Goal: Feedback & Contribution: Submit feedback/report problem

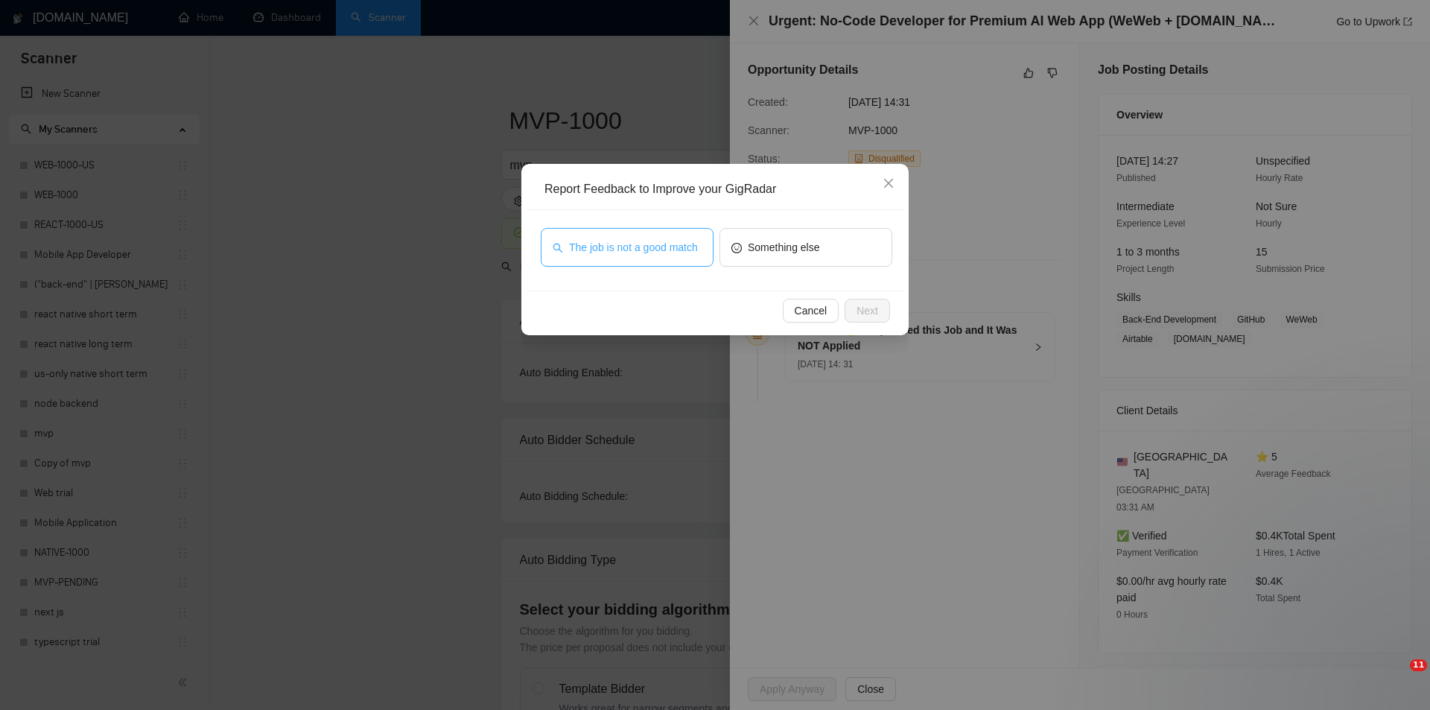
click at [677, 246] on span "The job is not a good match" at bounding box center [633, 247] width 129 height 16
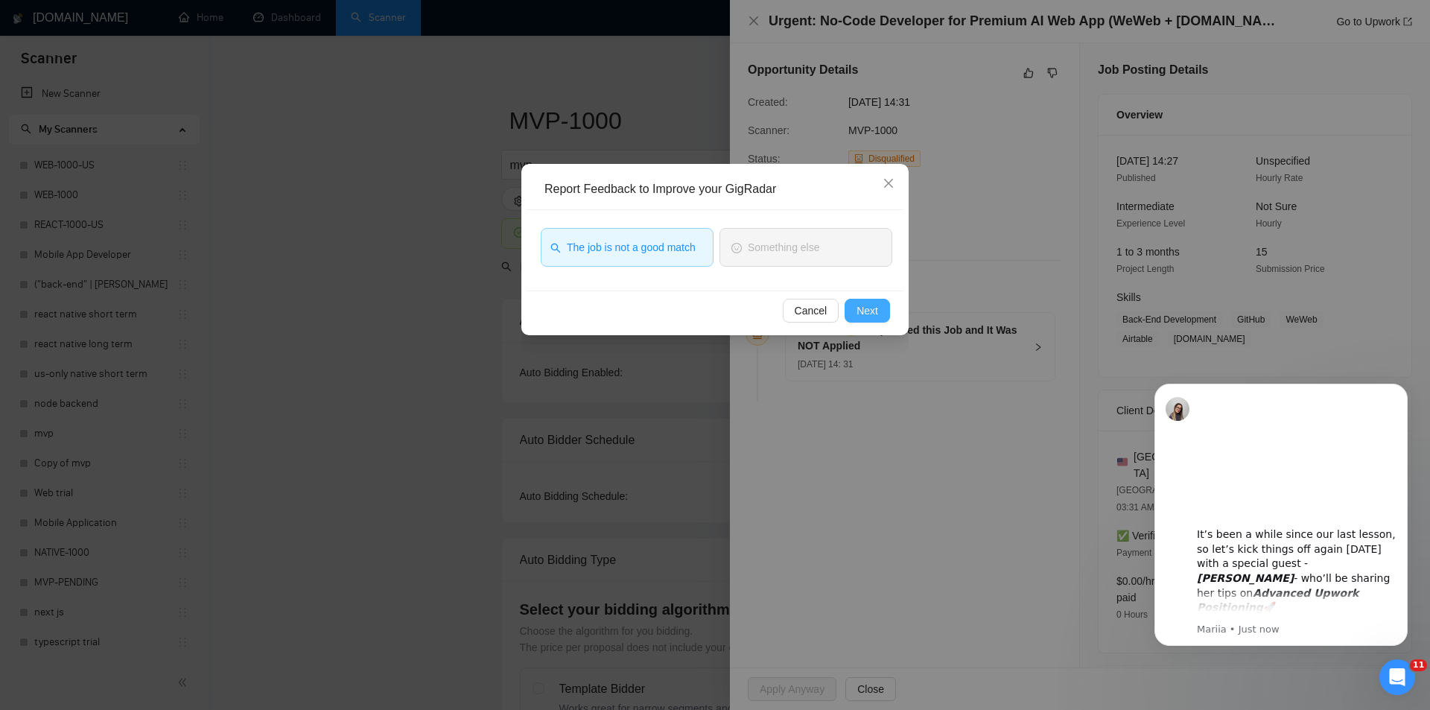
click at [870, 306] on span "Next" at bounding box center [868, 310] width 22 height 16
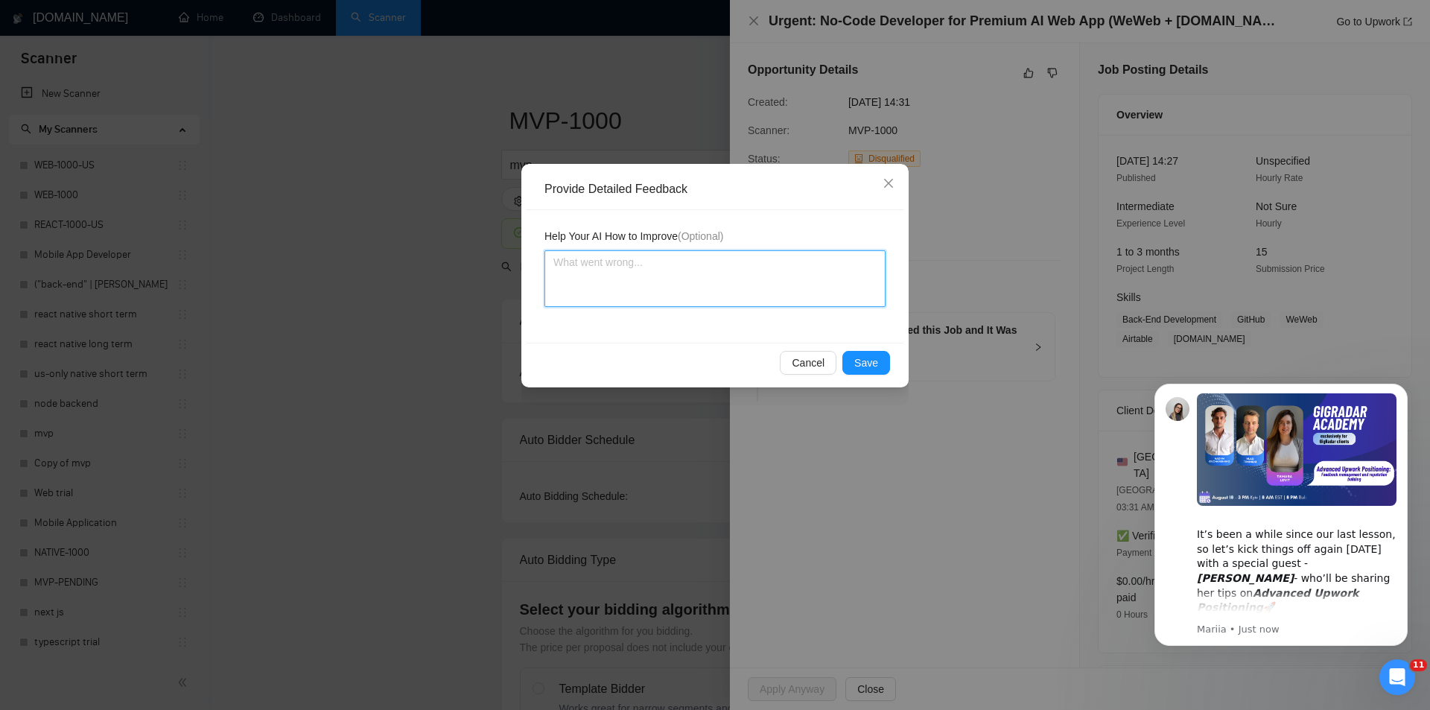
click at [747, 280] on textarea at bounding box center [715, 278] width 341 height 57
paste textarea "Not a fit — this project has been disqualified for other reasons. Example: "The…"
type textarea "Not a fit — this project has been disqualified for other reasons. Example: "The…"
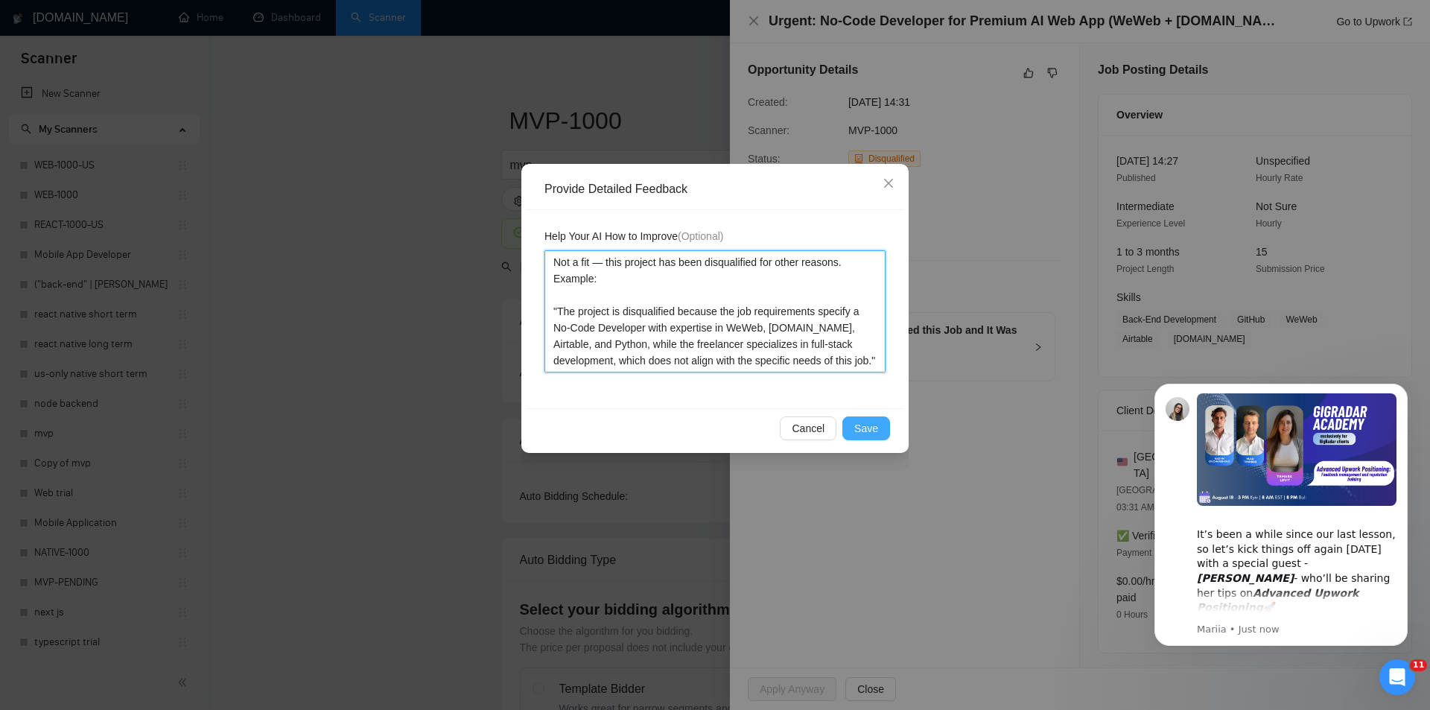
type textarea "Not a fit — this project has been disqualified for other reasons. Example: "The…"
click at [875, 434] on span "Save" at bounding box center [867, 428] width 24 height 16
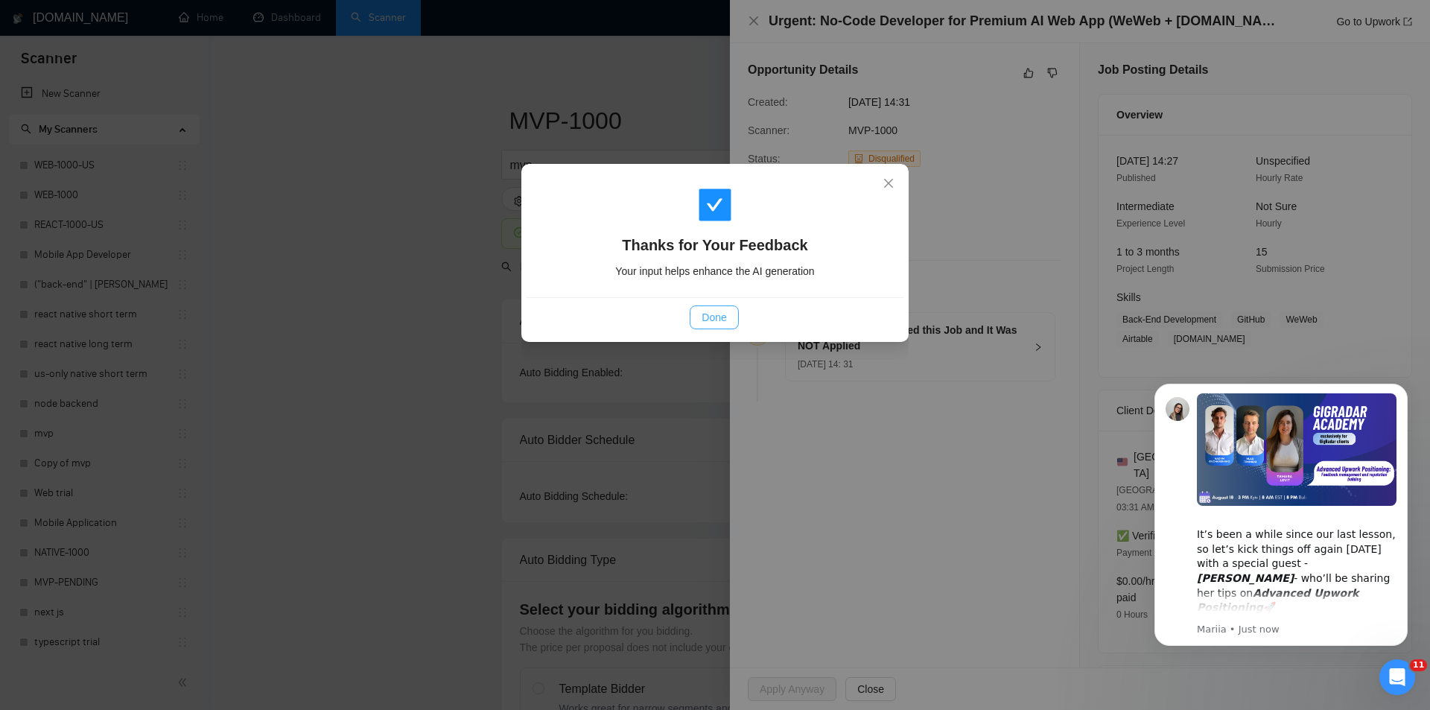
drag, startPoint x: 724, startPoint y: 317, endPoint x: 746, endPoint y: 317, distance: 21.6
click at [726, 317] on span "Done" at bounding box center [714, 317] width 25 height 16
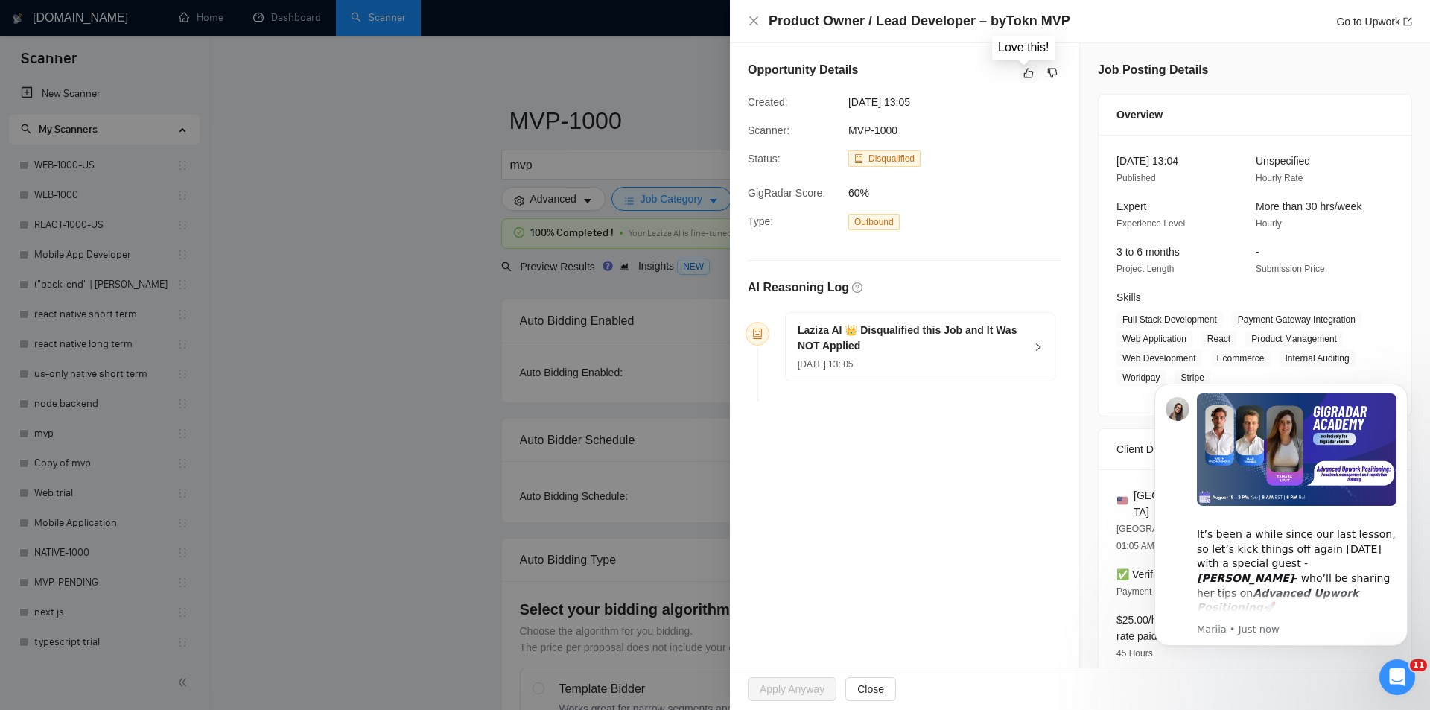
click at [1027, 77] on icon "like" at bounding box center [1029, 74] width 10 height 10
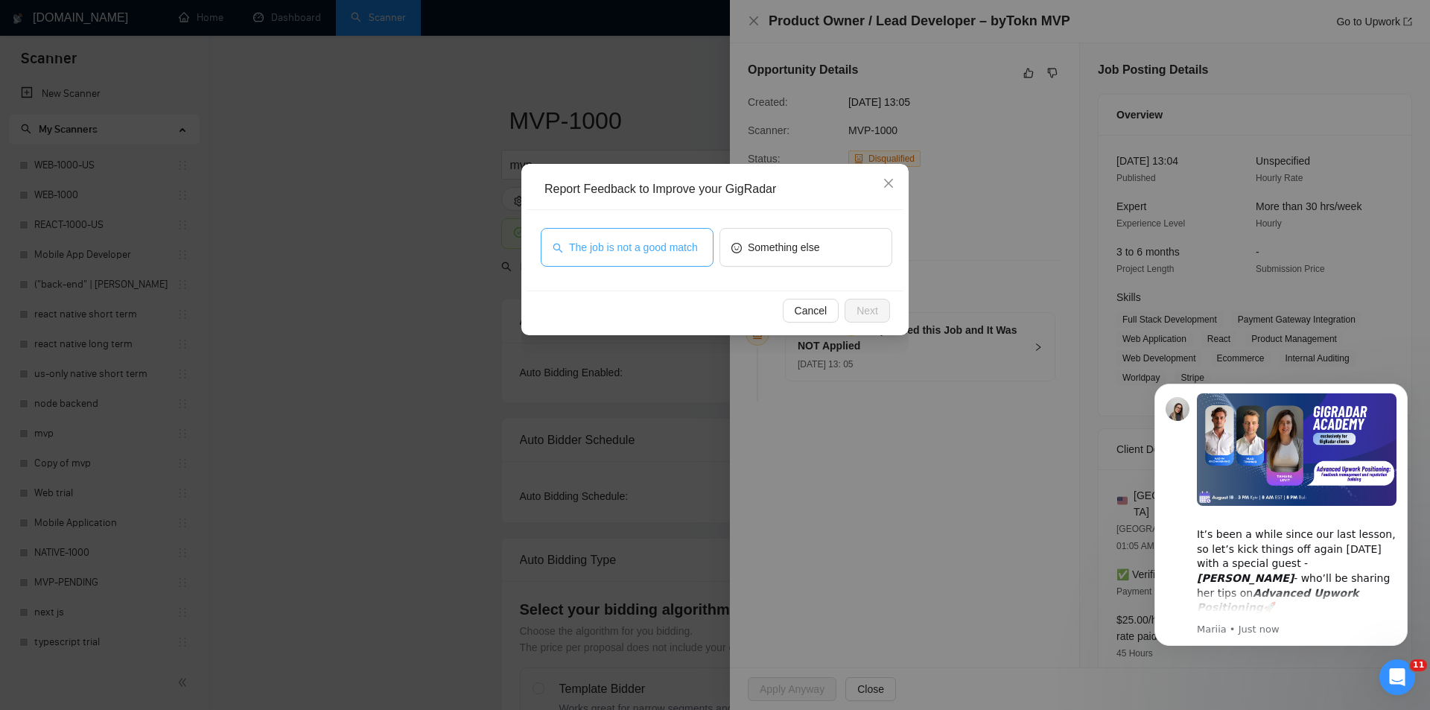
click at [652, 243] on span "The job is not a good match" at bounding box center [633, 247] width 129 height 16
click at [865, 310] on span "Next" at bounding box center [868, 310] width 22 height 16
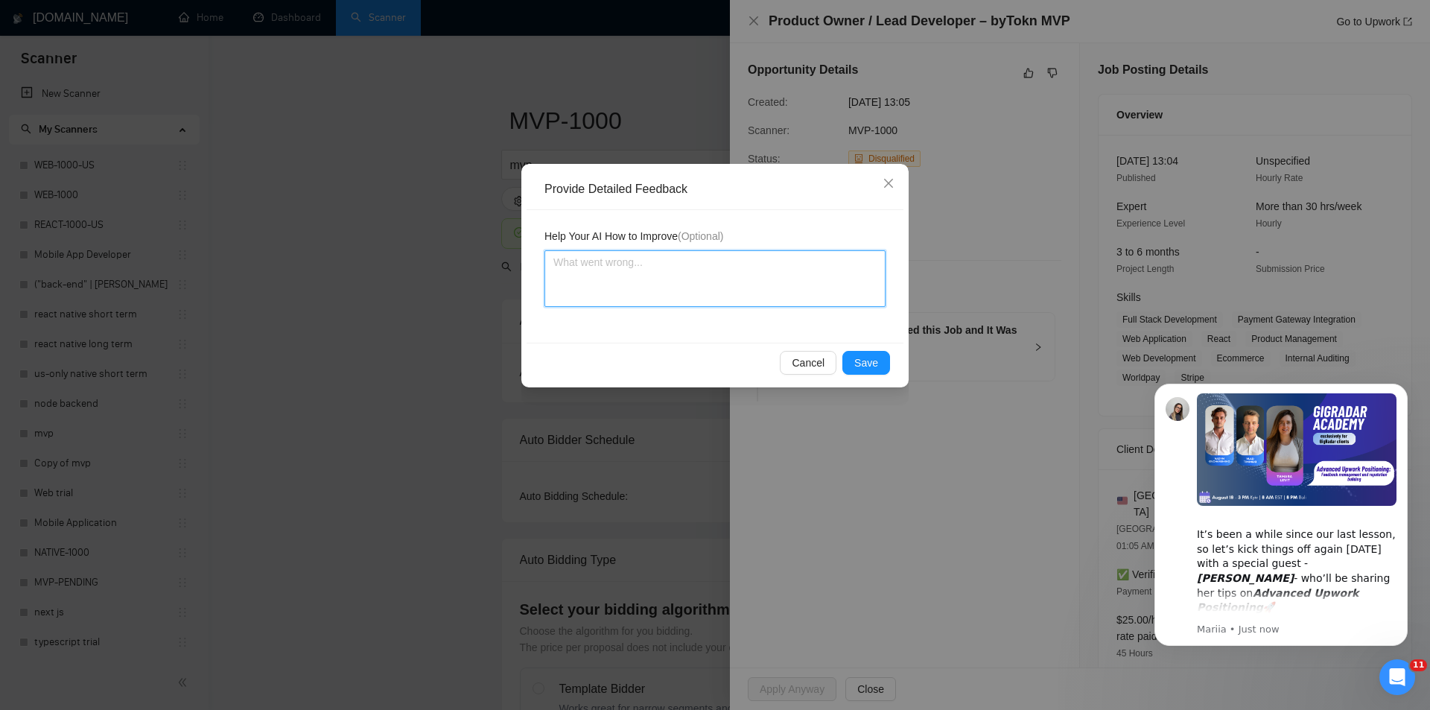
click at [776, 291] on textarea at bounding box center [715, 278] width 341 height 57
paste textarea "Not a fit — this project has been disqualified for other reasons. Example: "The…"
type textarea "Not a fit — this project has been disqualified for other reasons. Example: "The…"
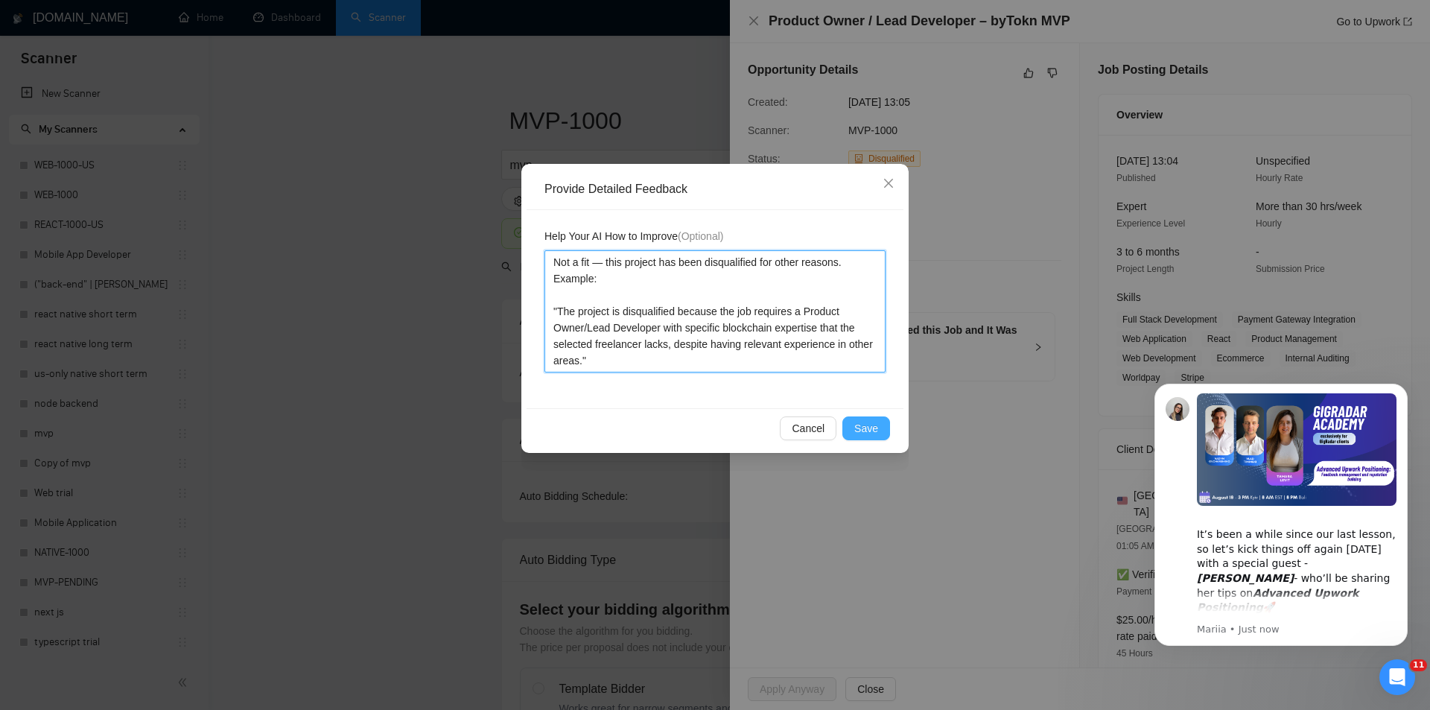
type textarea "Not a fit — this project has been disqualified for other reasons. Example: "The…"
click at [887, 434] on button "Save" at bounding box center [867, 428] width 48 height 24
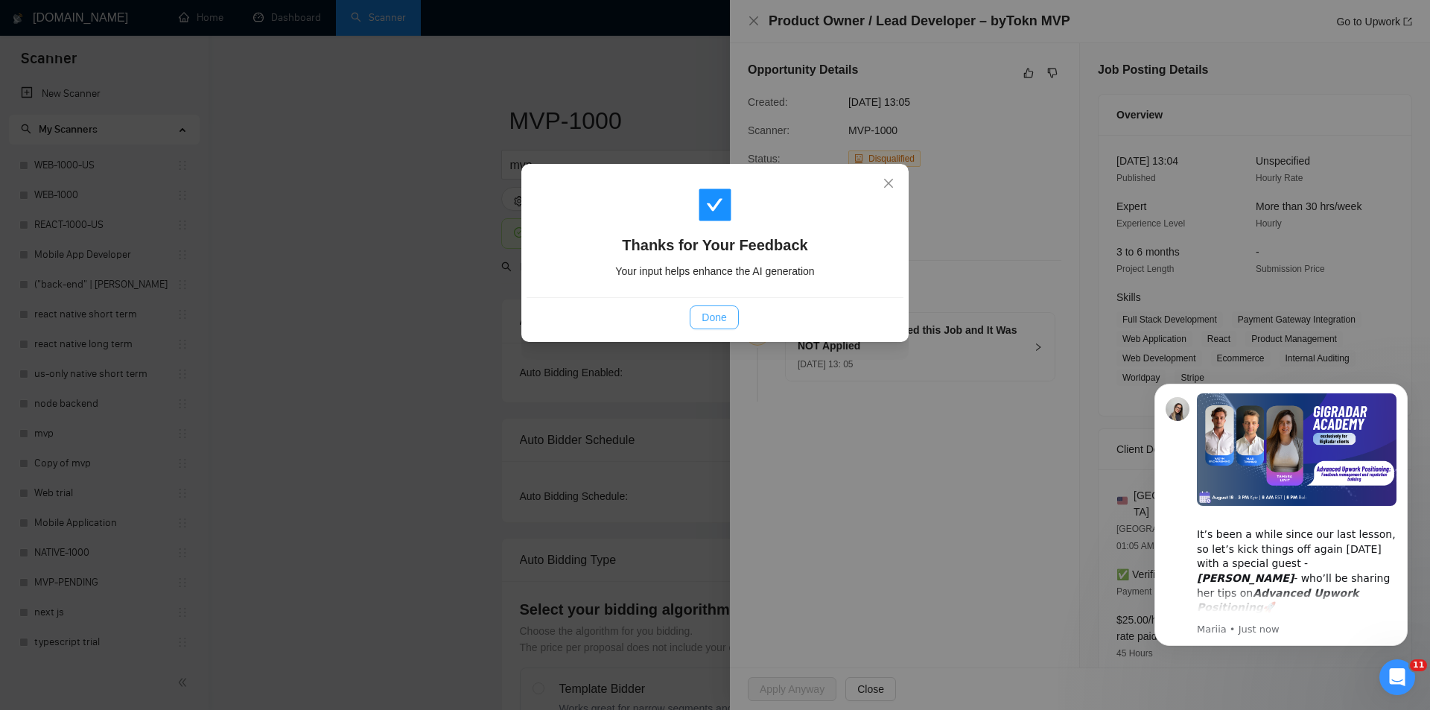
click at [723, 316] on span "Done" at bounding box center [714, 317] width 25 height 16
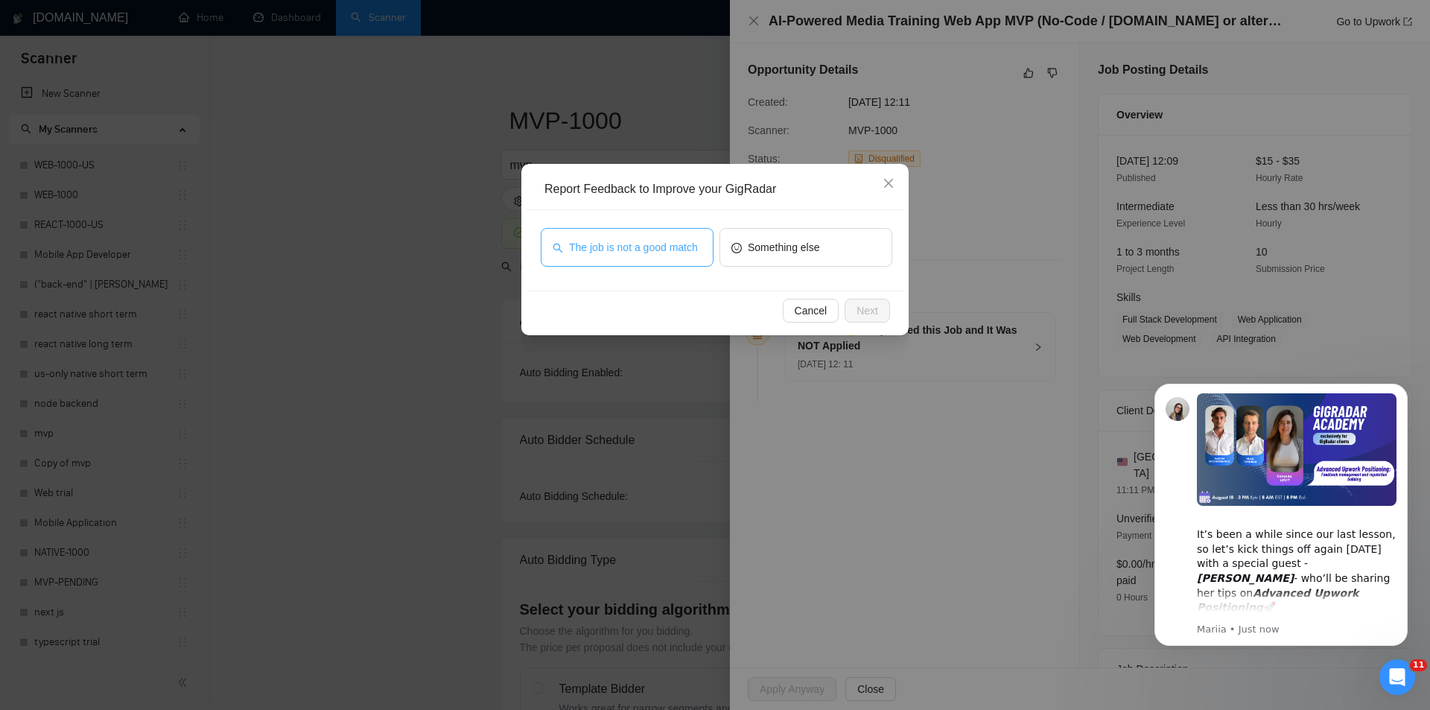
click at [671, 255] on span "The job is not a good match" at bounding box center [633, 247] width 129 height 16
click at [861, 305] on span "Next" at bounding box center [868, 310] width 22 height 16
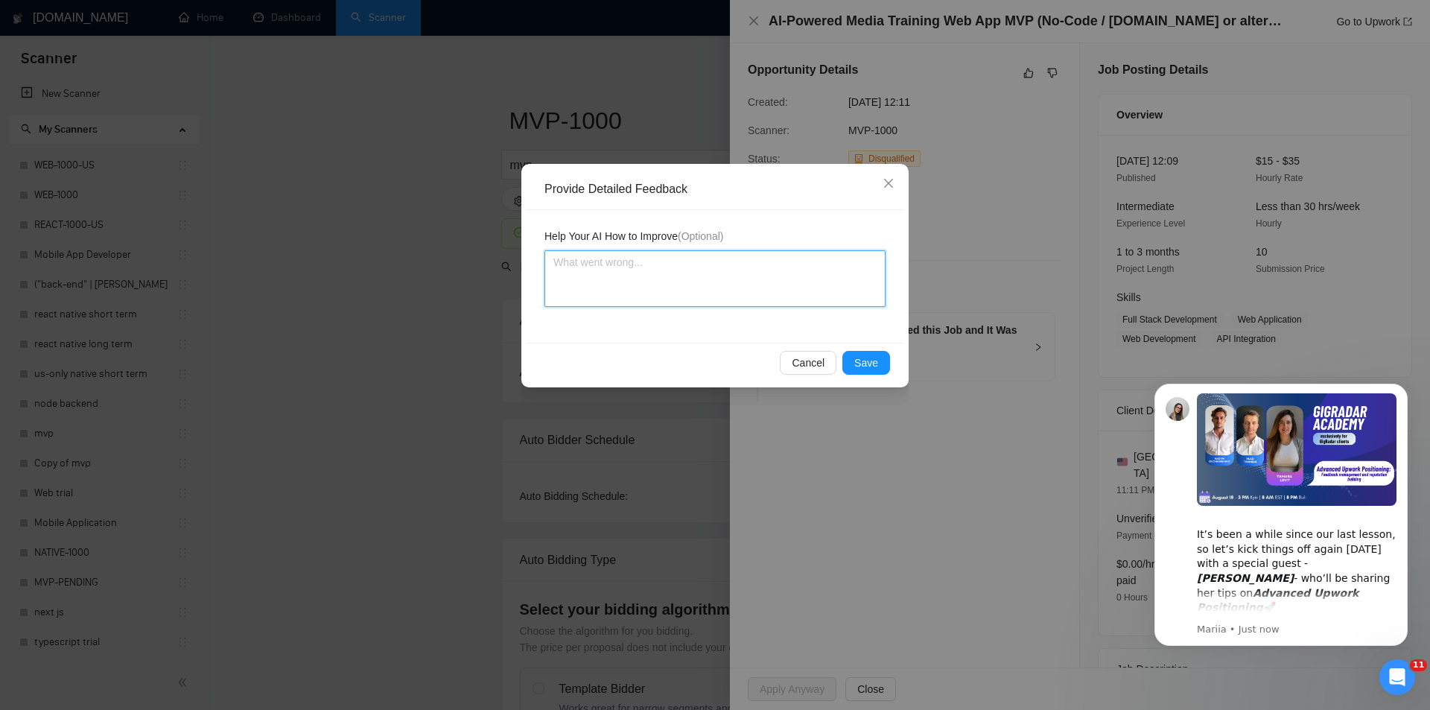
click at [628, 262] on textarea at bounding box center [715, 278] width 341 height 57
paste textarea "Not a fit — this project has been disqualified for other reasons. Example: "The…"
type textarea "Not a fit — this project has been disqualified for other reasons. Example: "The…"
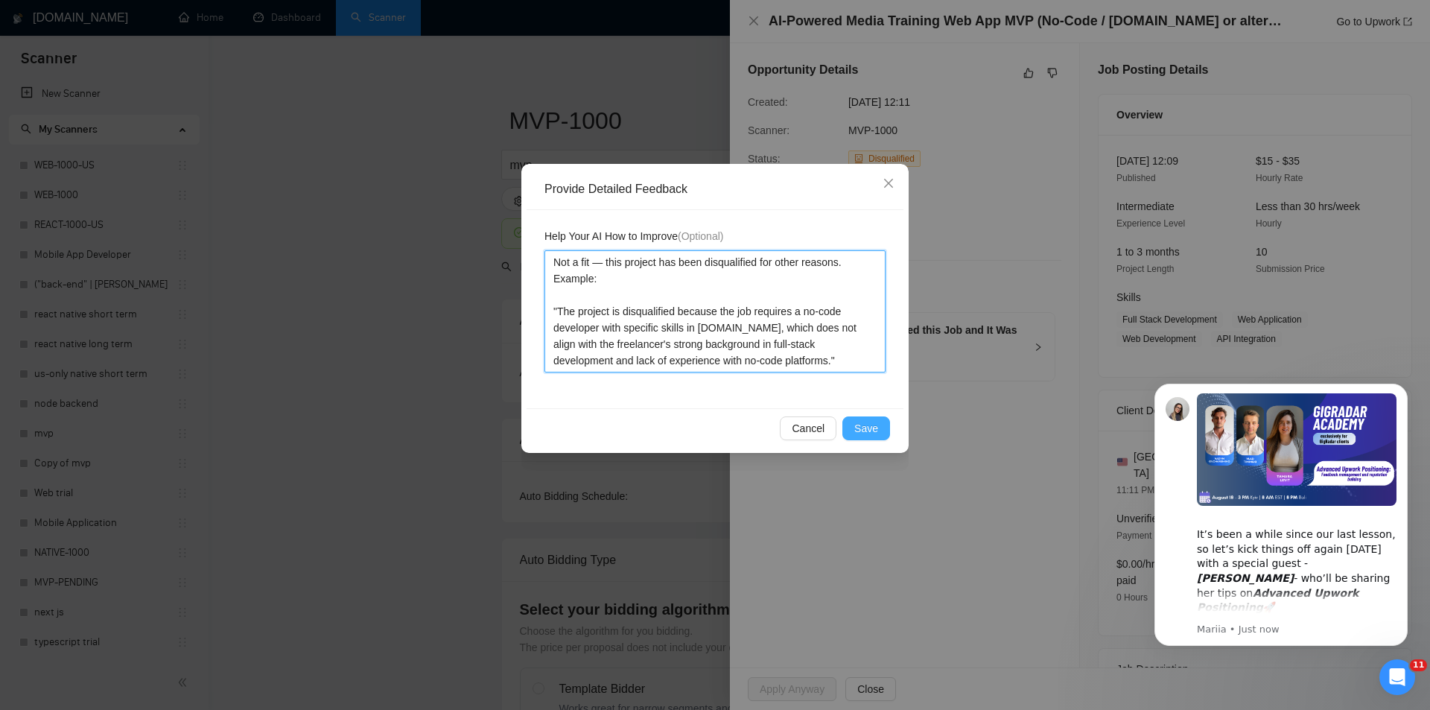
type textarea "Not a fit — this project has been disqualified for other reasons. Example: "The…"
click at [863, 423] on span "Save" at bounding box center [867, 428] width 24 height 16
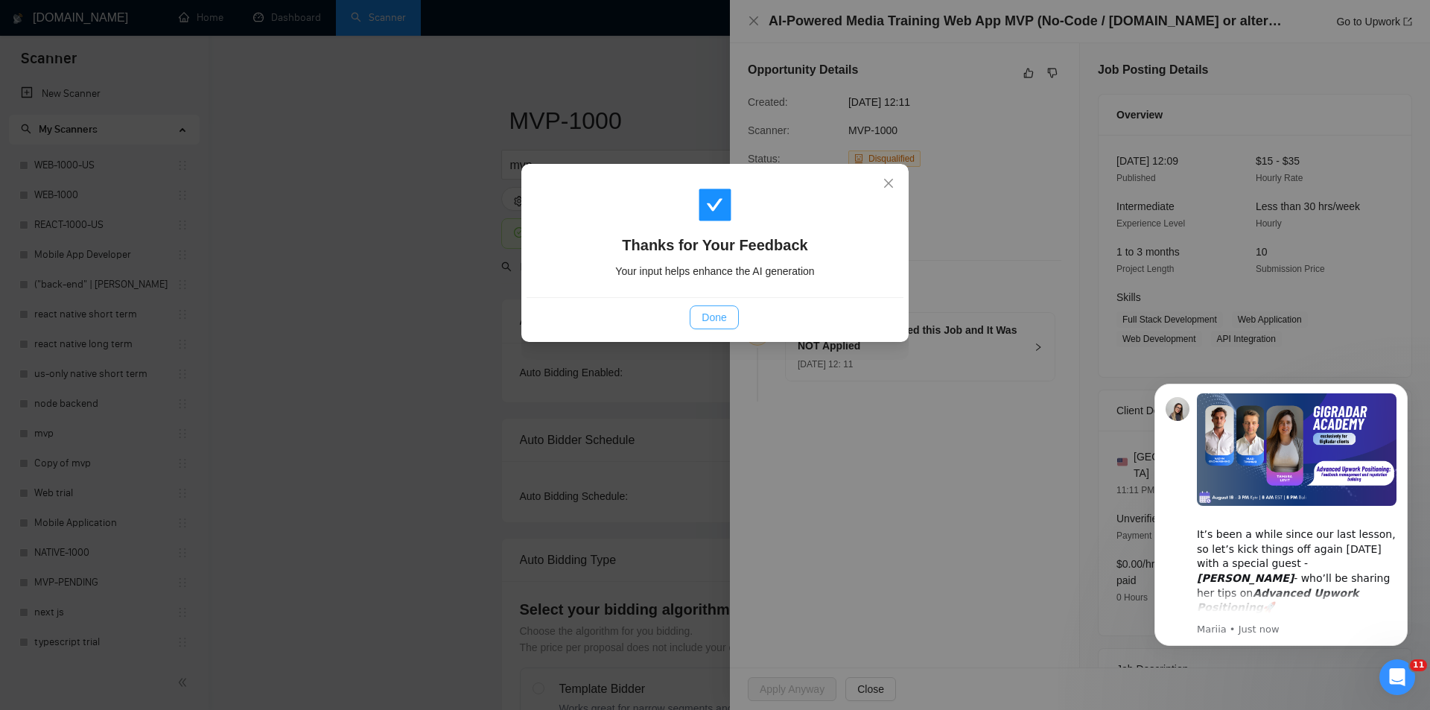
click at [728, 329] on button "Done" at bounding box center [714, 317] width 48 height 24
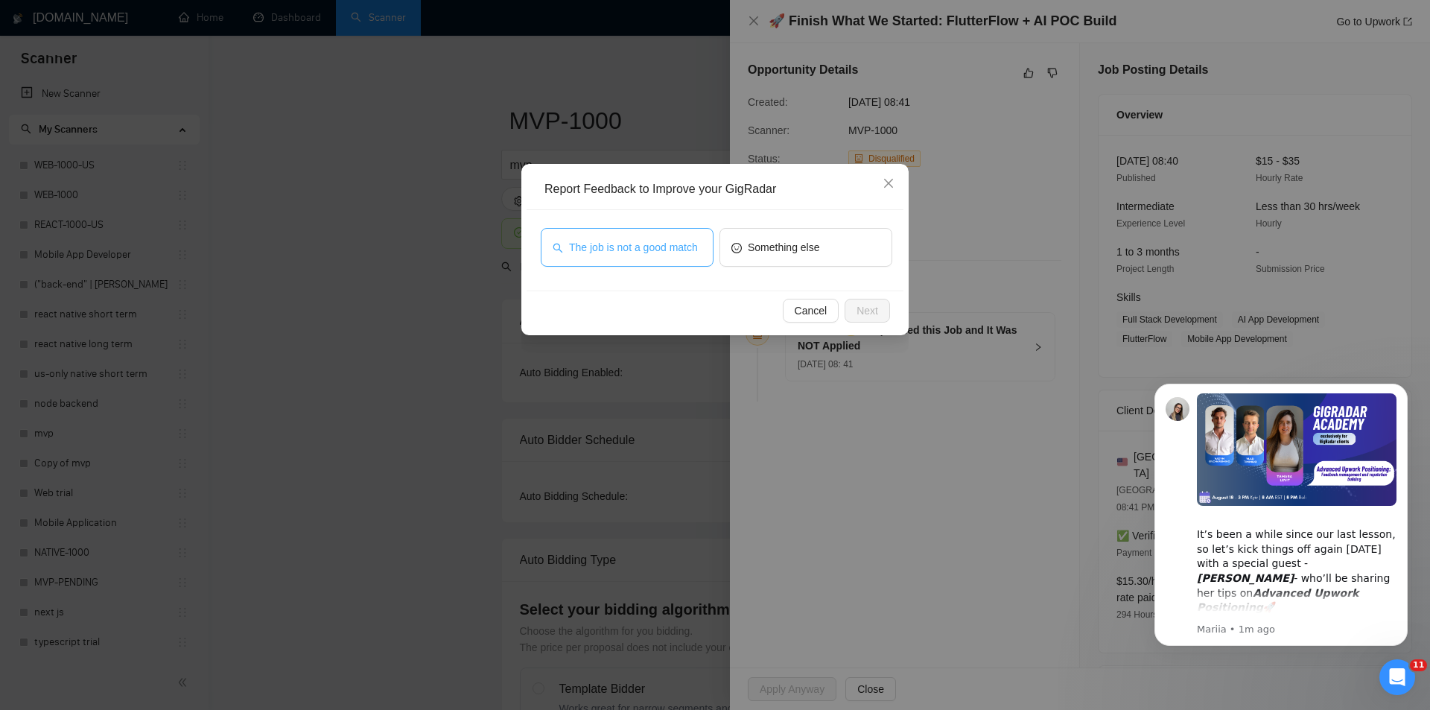
click at [667, 242] on span "The job is not a good match" at bounding box center [633, 247] width 129 height 16
click at [872, 310] on span "Next" at bounding box center [868, 310] width 22 height 16
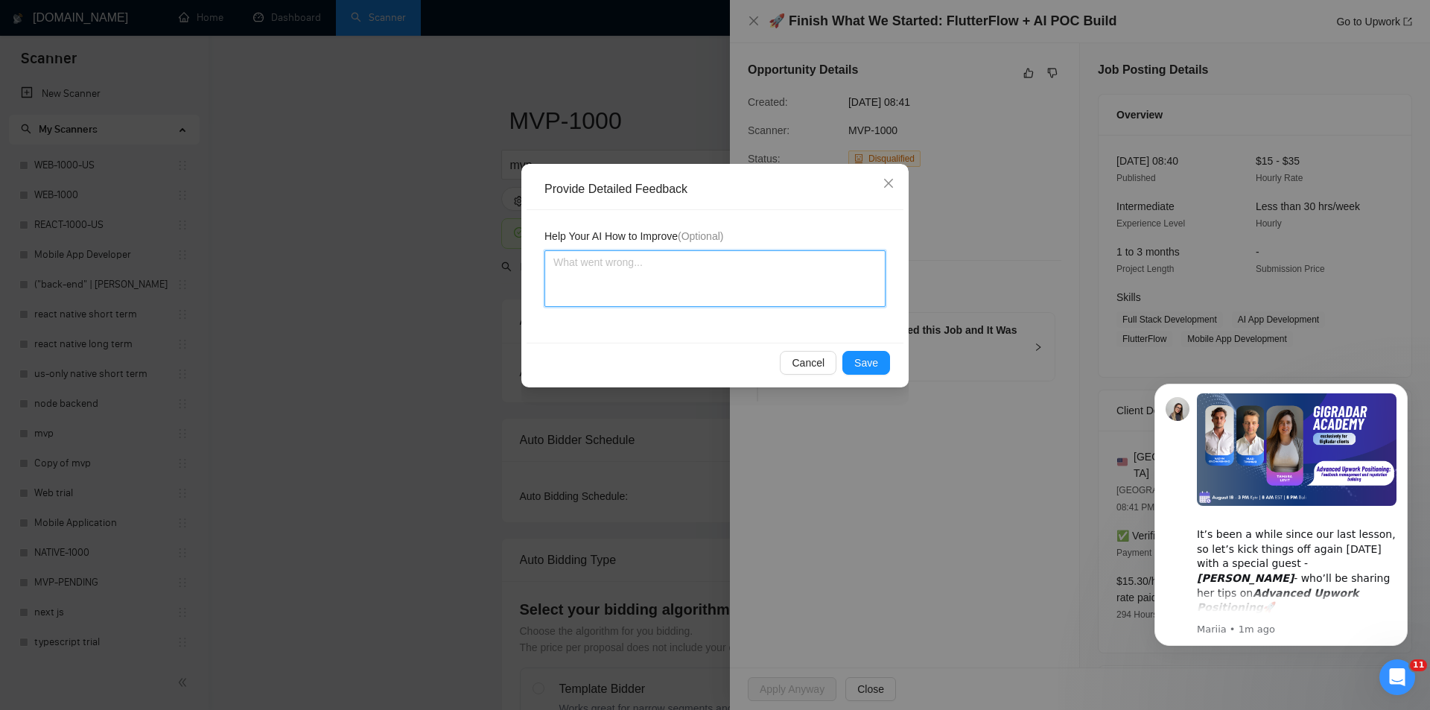
click at [727, 270] on textarea at bounding box center [715, 278] width 341 height 57
paste textarea "Not a fit — this project has been disqualified for other reasons. Example: "The…"
type textarea "Not a fit — this project has been disqualified for other reasons. Example: "The…"
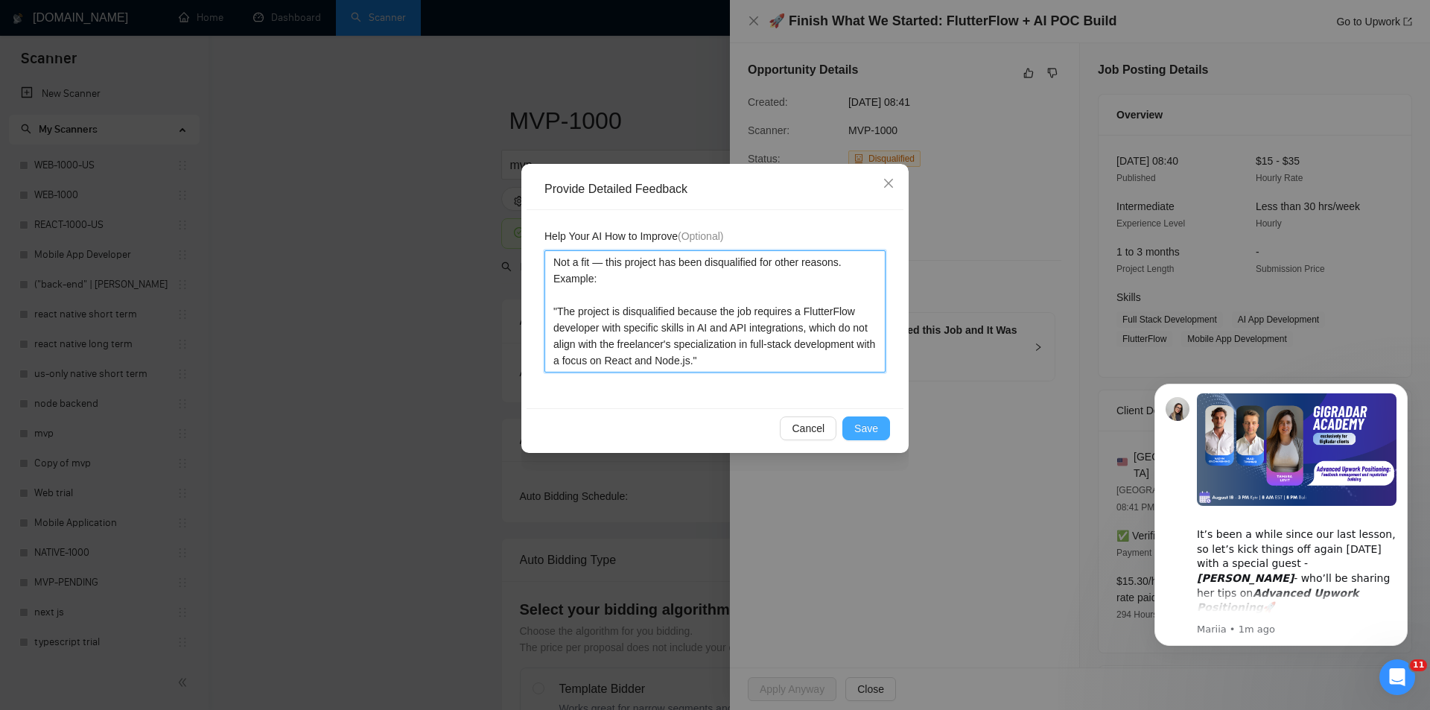
type textarea "Not a fit — this project has been disqualified for other reasons. Example: "The…"
click at [861, 431] on span "Save" at bounding box center [867, 428] width 24 height 16
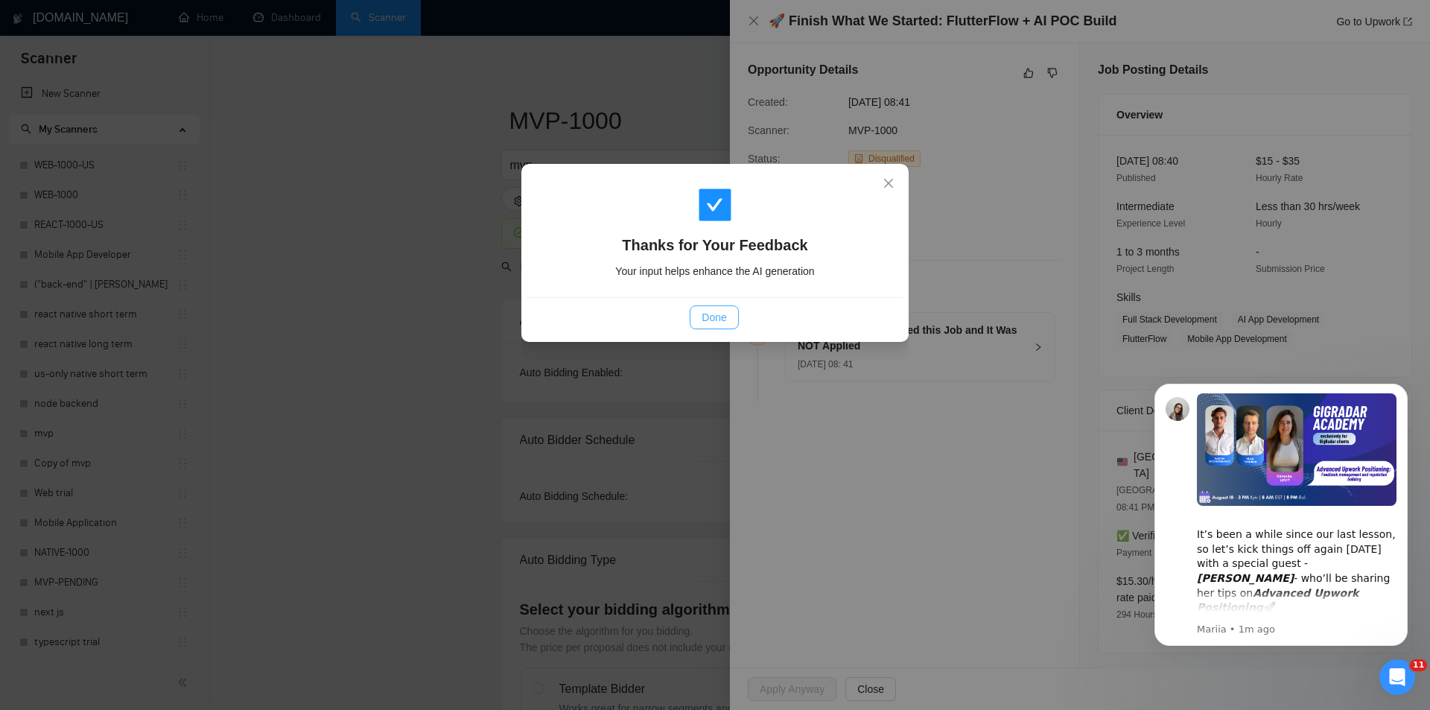
click at [714, 326] on button "Done" at bounding box center [714, 317] width 48 height 24
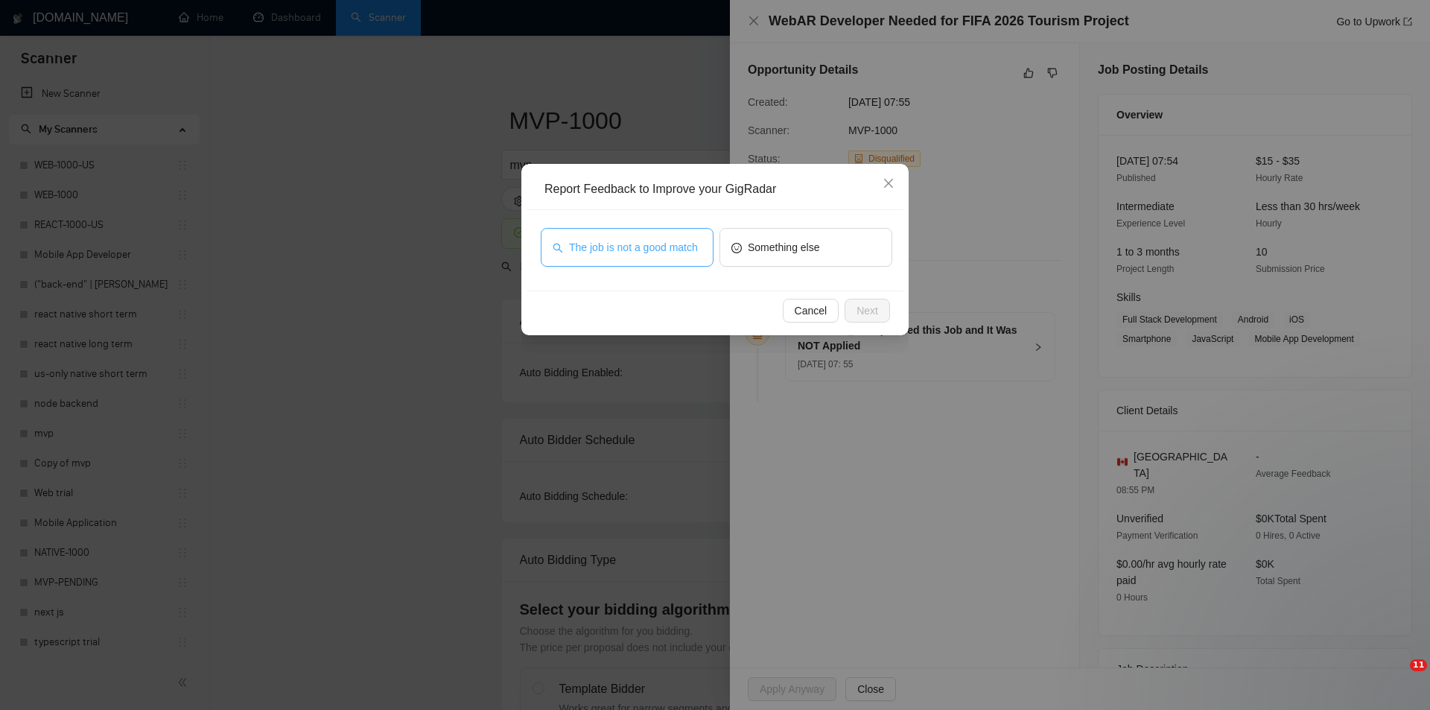
click at [650, 249] on span "The job is not a good match" at bounding box center [633, 247] width 129 height 16
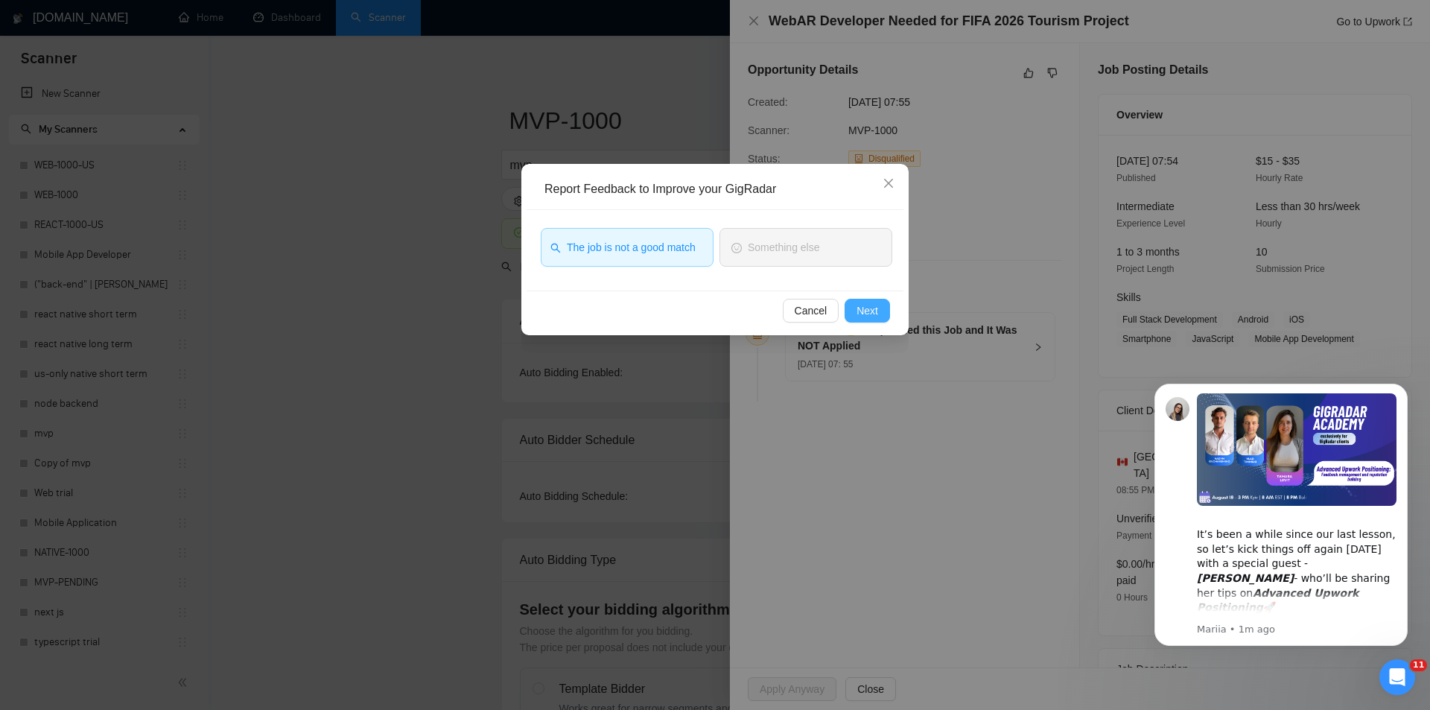
click at [876, 308] on span "Next" at bounding box center [868, 310] width 22 height 16
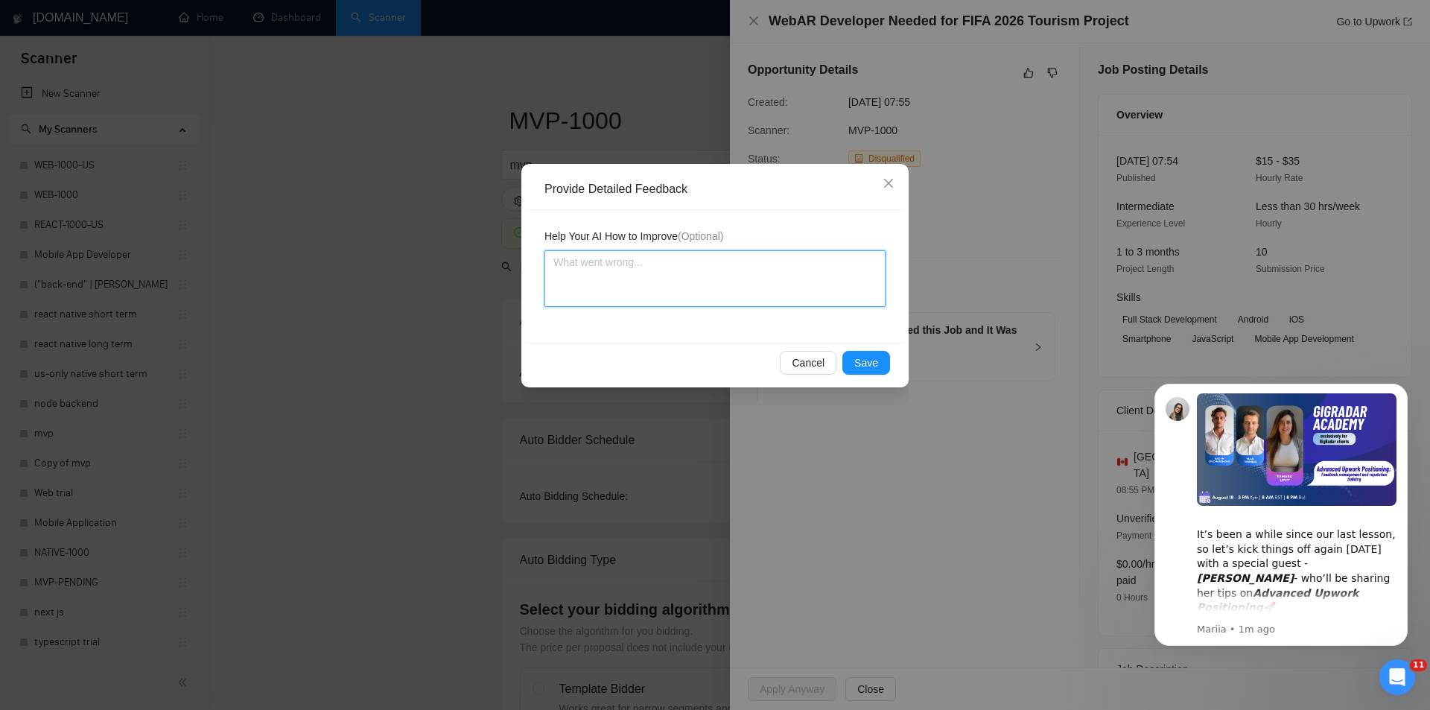
click at [721, 273] on textarea at bounding box center [715, 278] width 341 height 57
paste textarea "Not a fit — this project has been disqualified for other reasons. Example: "The…"
type textarea "Not a fit — this project has been disqualified for other reasons. Example: "The…"
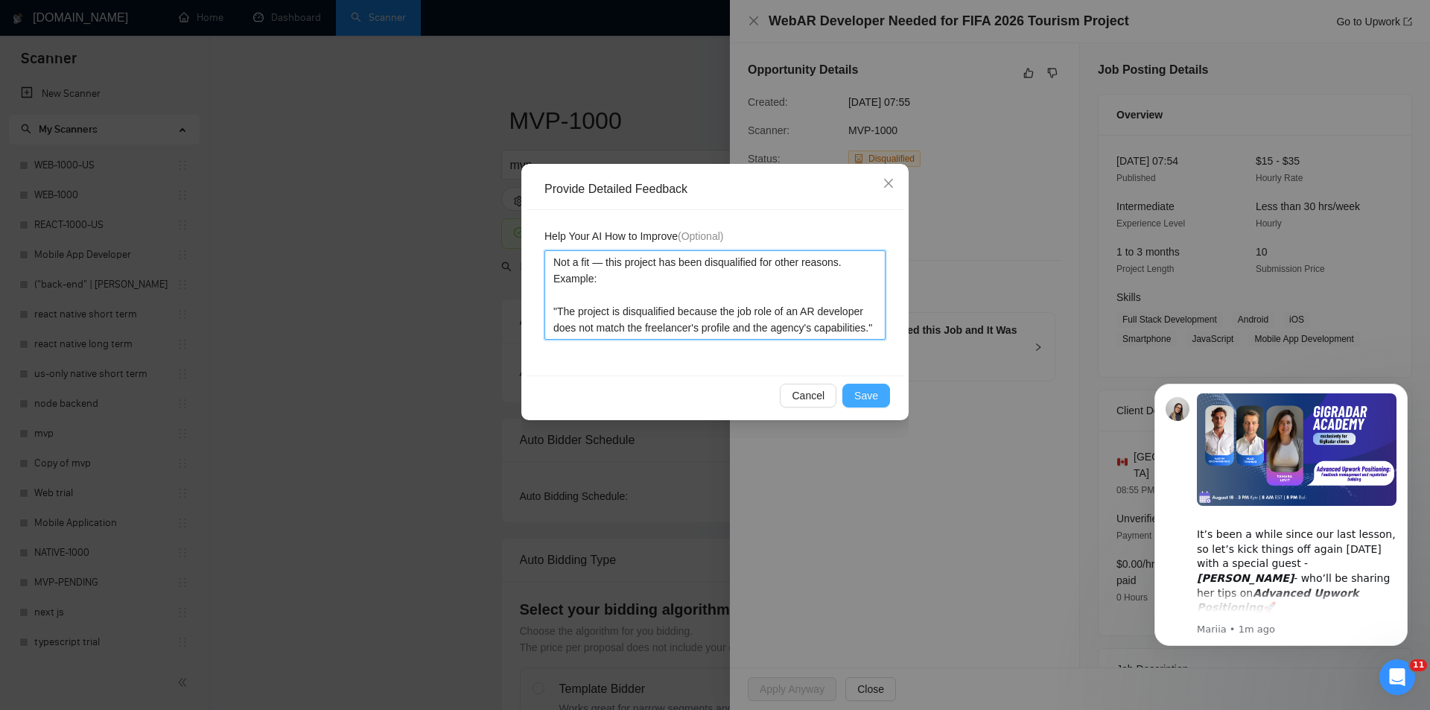
type textarea "Not a fit — this project has been disqualified for other reasons. Example: "The…"
click at [866, 396] on span "Save" at bounding box center [867, 395] width 24 height 16
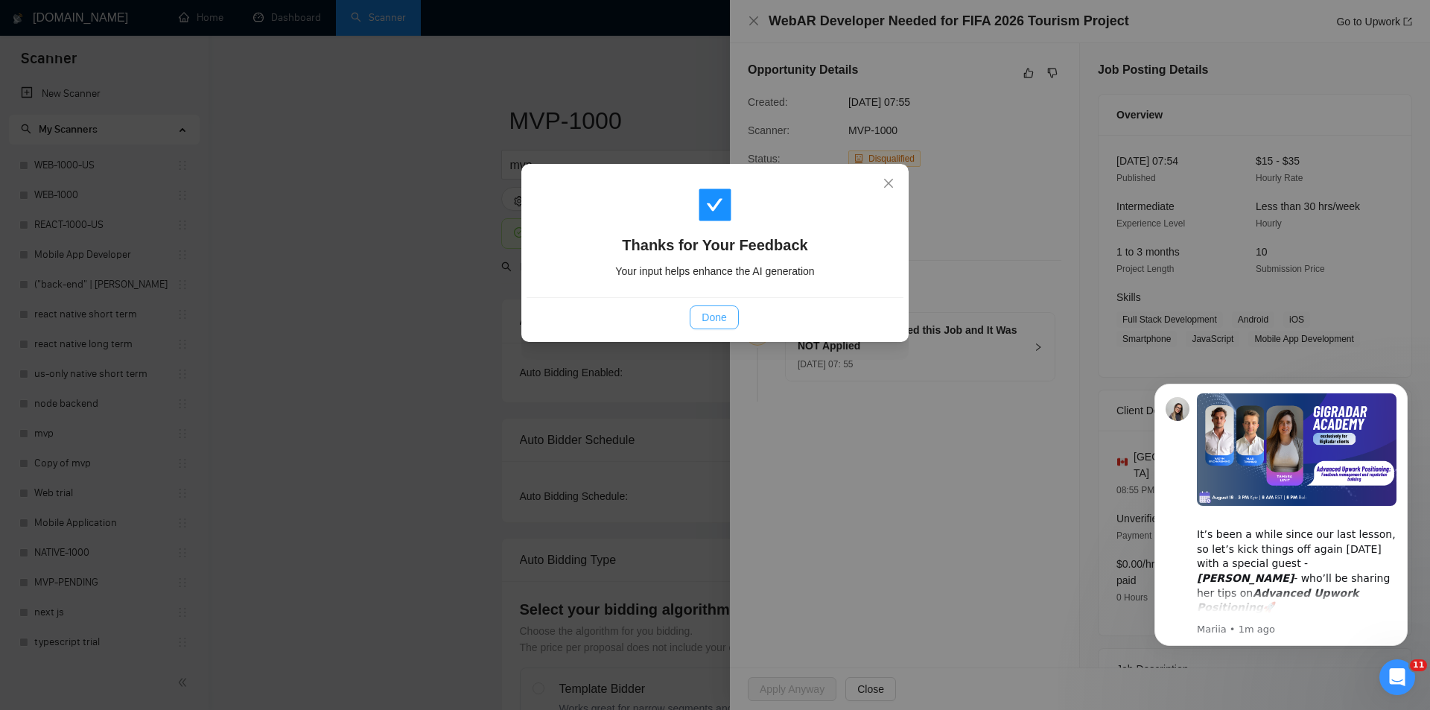
click at [711, 321] on span "Done" at bounding box center [714, 317] width 25 height 16
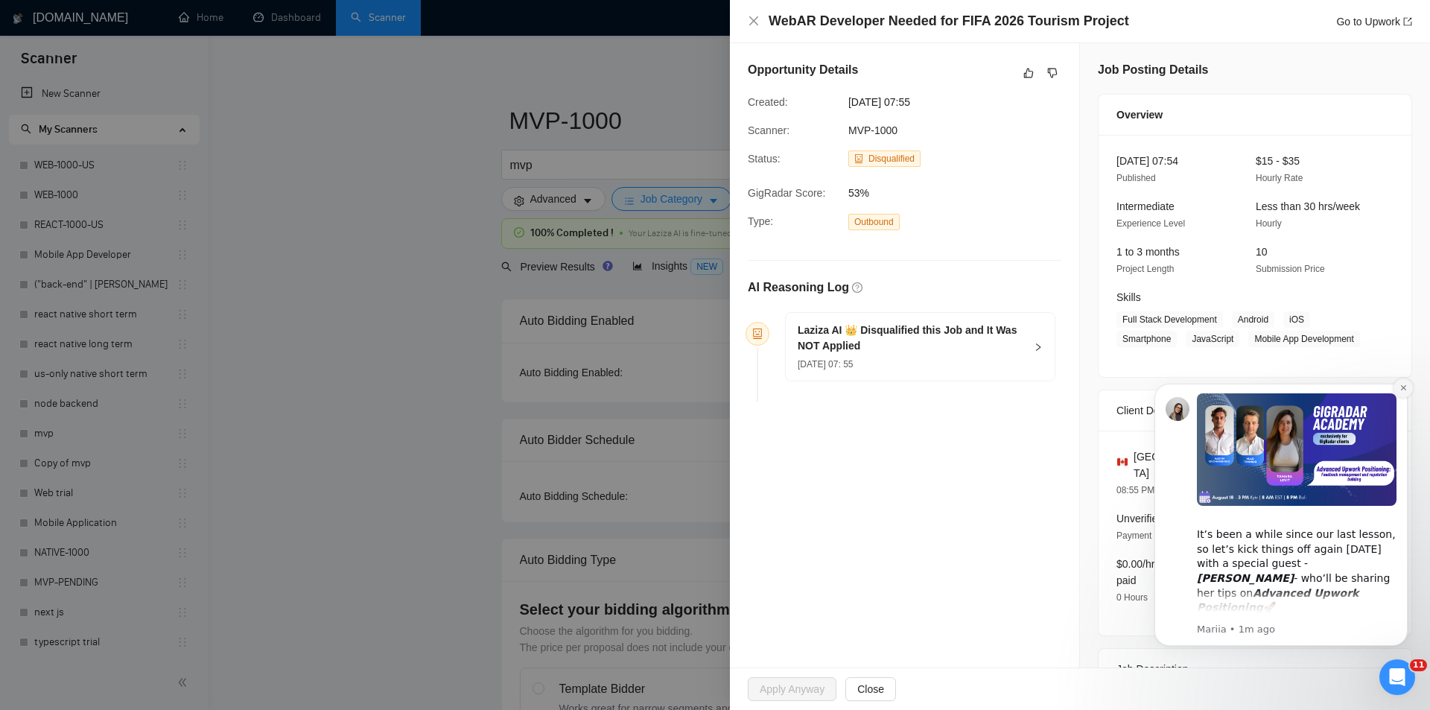
click at [1404, 386] on icon "Dismiss notification" at bounding box center [1404, 388] width 8 height 8
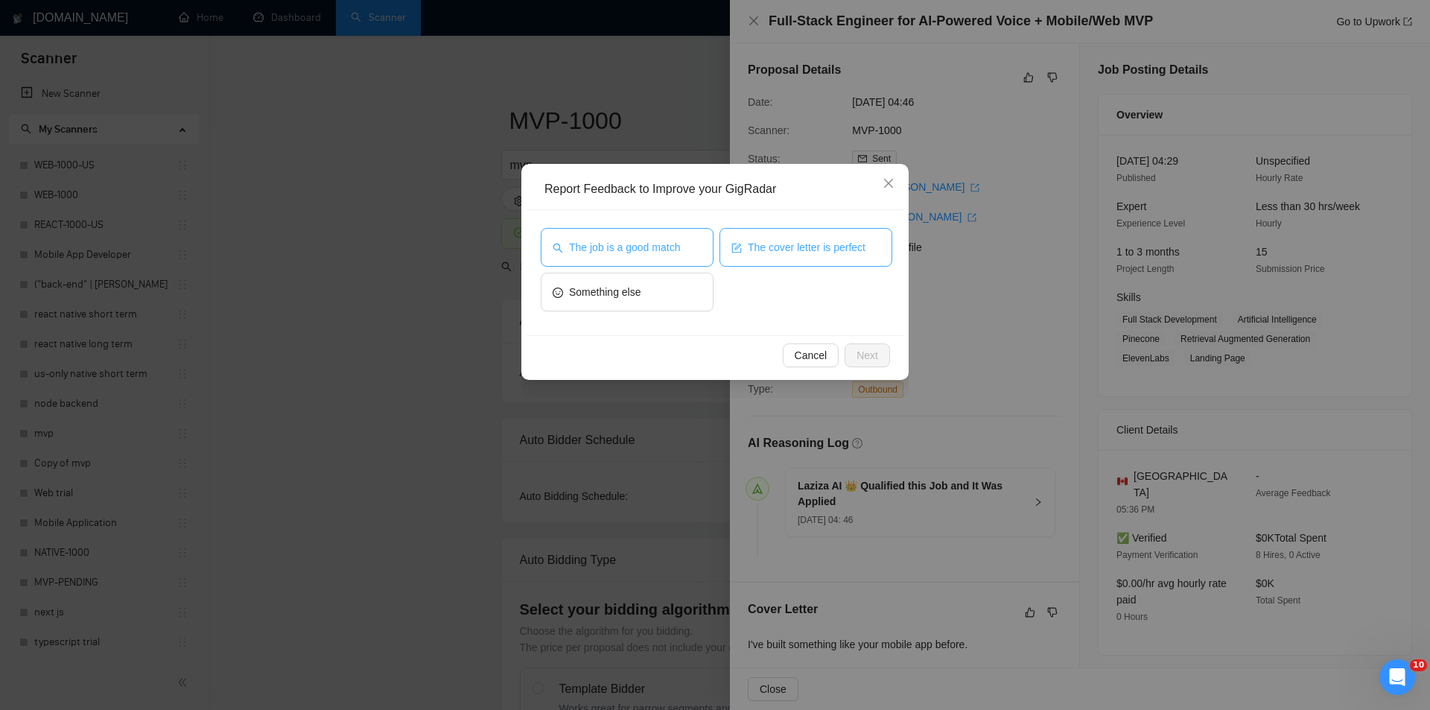
drag, startPoint x: 663, startPoint y: 253, endPoint x: 721, endPoint y: 256, distance: 58.2
click at [664, 252] on span "The job is a good match" at bounding box center [624, 247] width 111 height 16
click at [862, 351] on span "Next" at bounding box center [868, 355] width 22 height 16
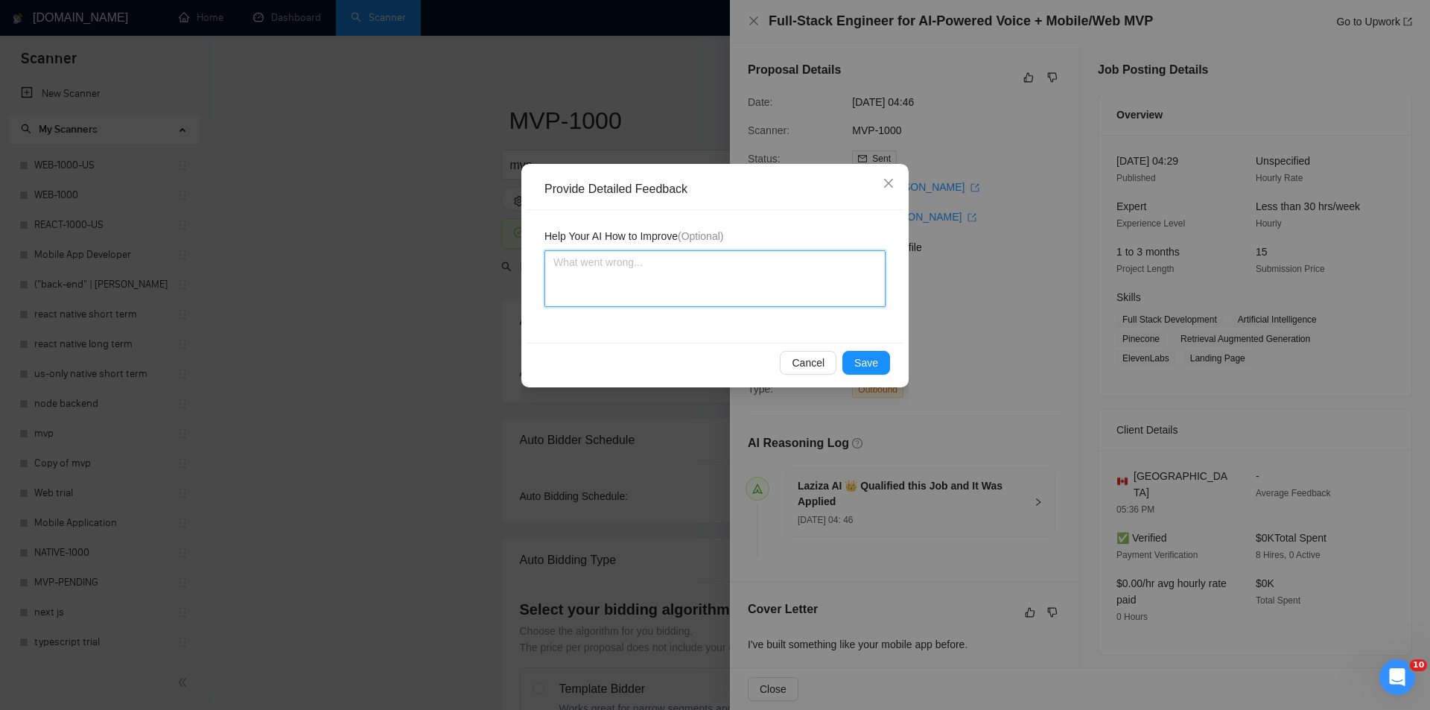
click at [752, 285] on textarea at bounding box center [715, 278] width 341 height 57
paste textarea "Good fit — the project is greenfield (no existing code), welcomes agencies, use…"
type textarea "Good fit — the project is greenfield (no existing code), welcomes agencies, use…"
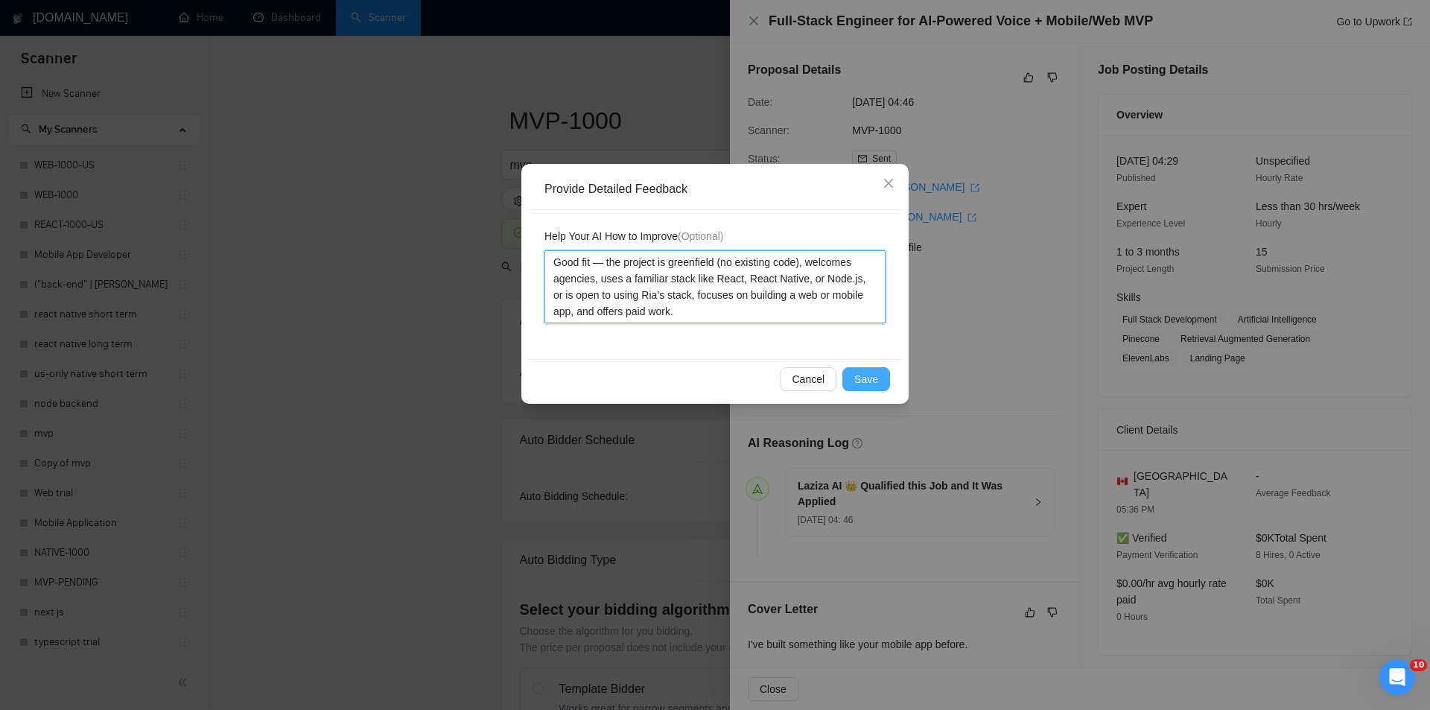
type textarea "Good fit — the project is greenfield (no existing code), welcomes agencies, use…"
drag, startPoint x: 860, startPoint y: 382, endPoint x: 835, endPoint y: 372, distance: 26.7
click at [858, 382] on span "Save" at bounding box center [867, 379] width 24 height 16
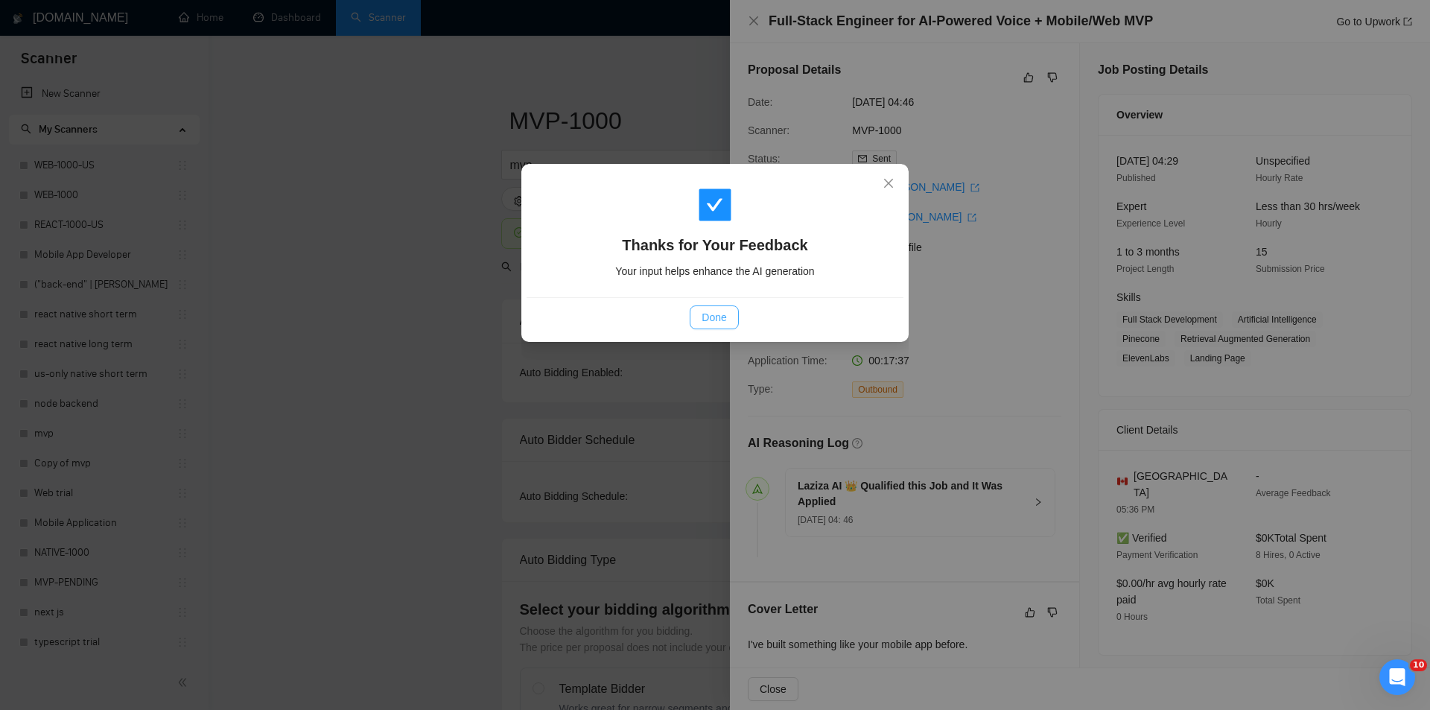
click at [711, 320] on span "Done" at bounding box center [714, 317] width 25 height 16
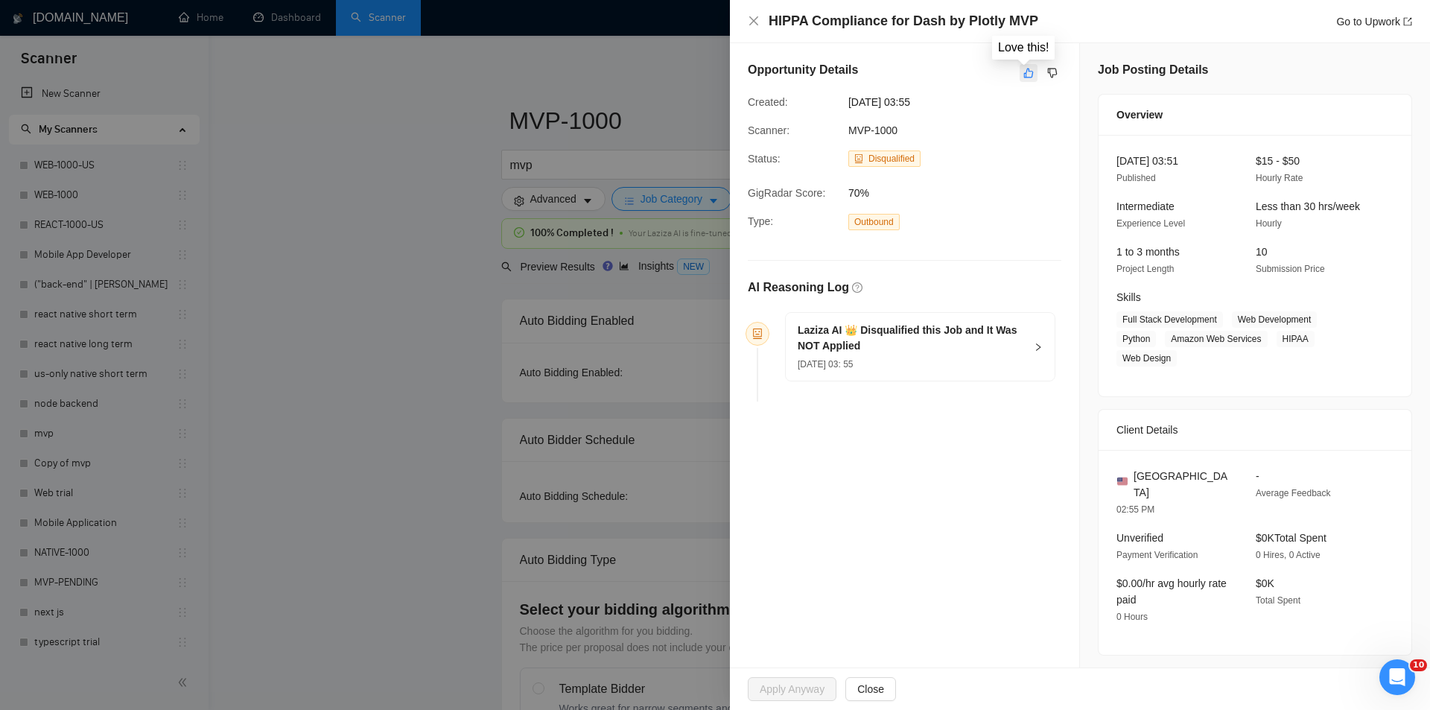
click at [1024, 73] on icon "like" at bounding box center [1029, 74] width 10 height 10
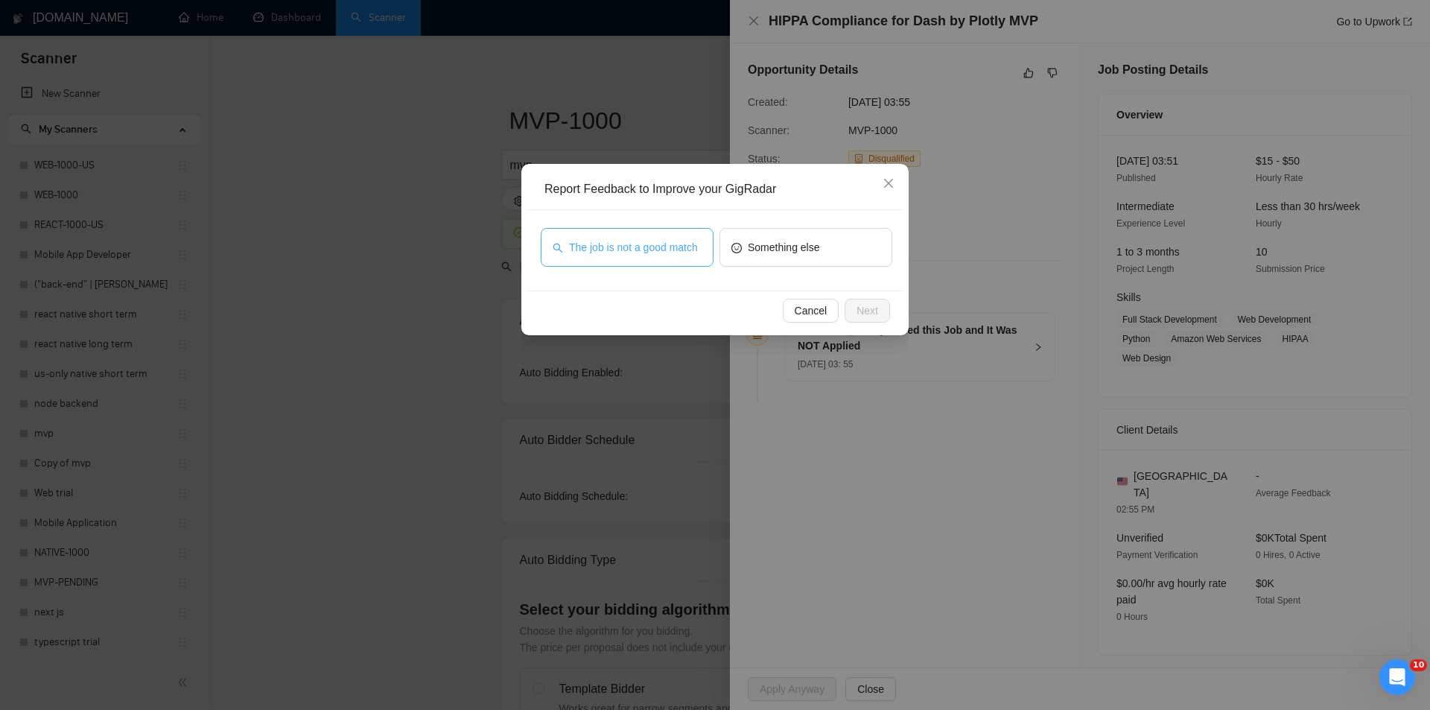
click at [612, 245] on span "The job is not a good match" at bounding box center [633, 247] width 129 height 16
click at [881, 310] on button "Next" at bounding box center [867, 311] width 45 height 24
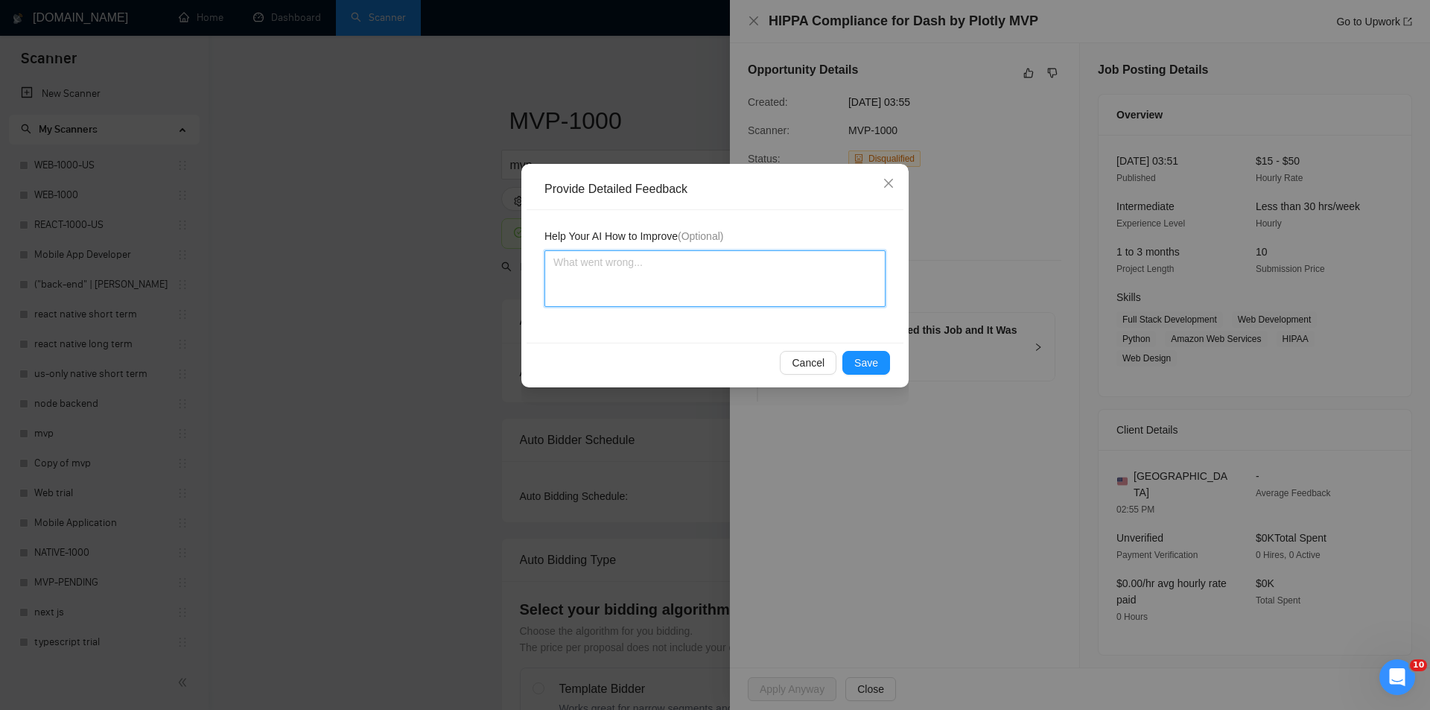
click at [747, 282] on textarea at bounding box center [715, 278] width 341 height 57
paste textarea "Not a fit — this project has been disqualified for other reasons. Example: "The…"
type textarea "Not a fit — this project has been disqualified for other reasons. Example: "The…"
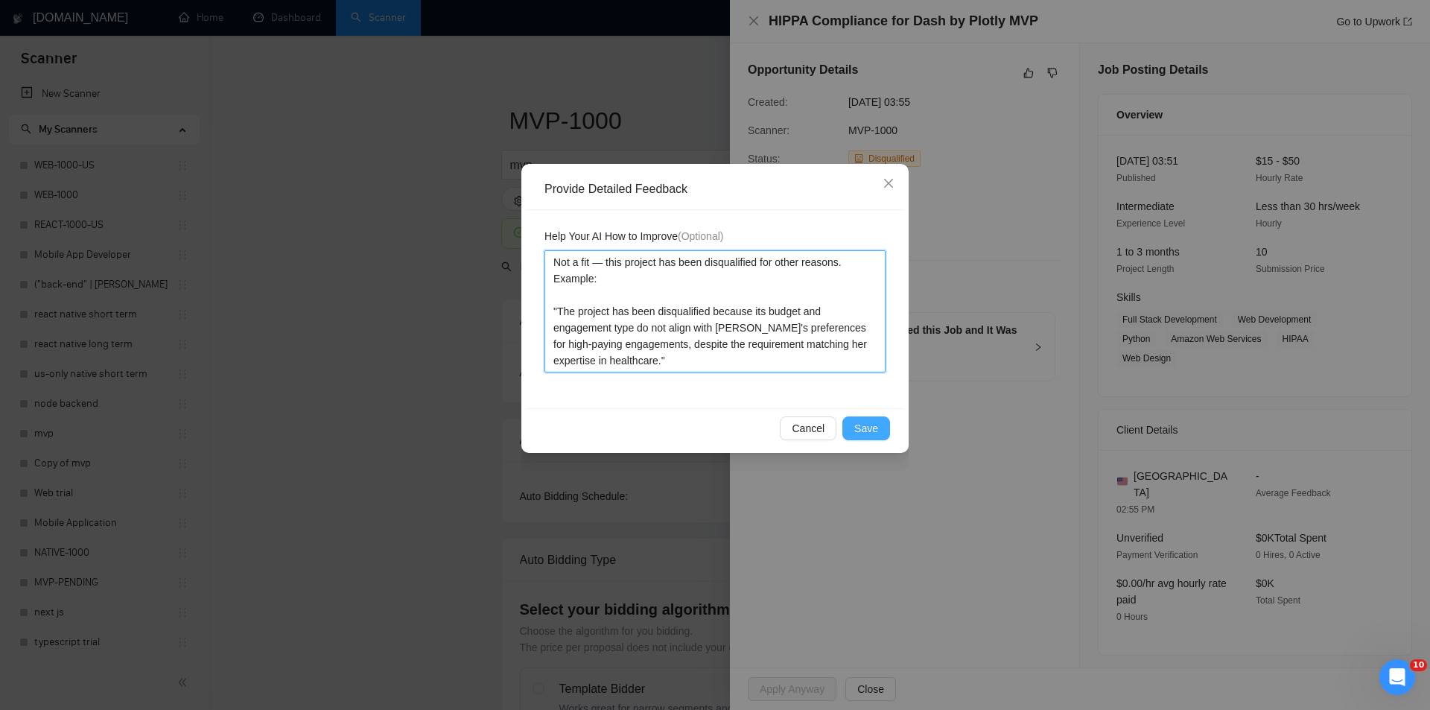
type textarea "Not a fit — this project has been disqualified for other reasons. Example: "The…"
click at [866, 417] on button "Save" at bounding box center [867, 428] width 48 height 24
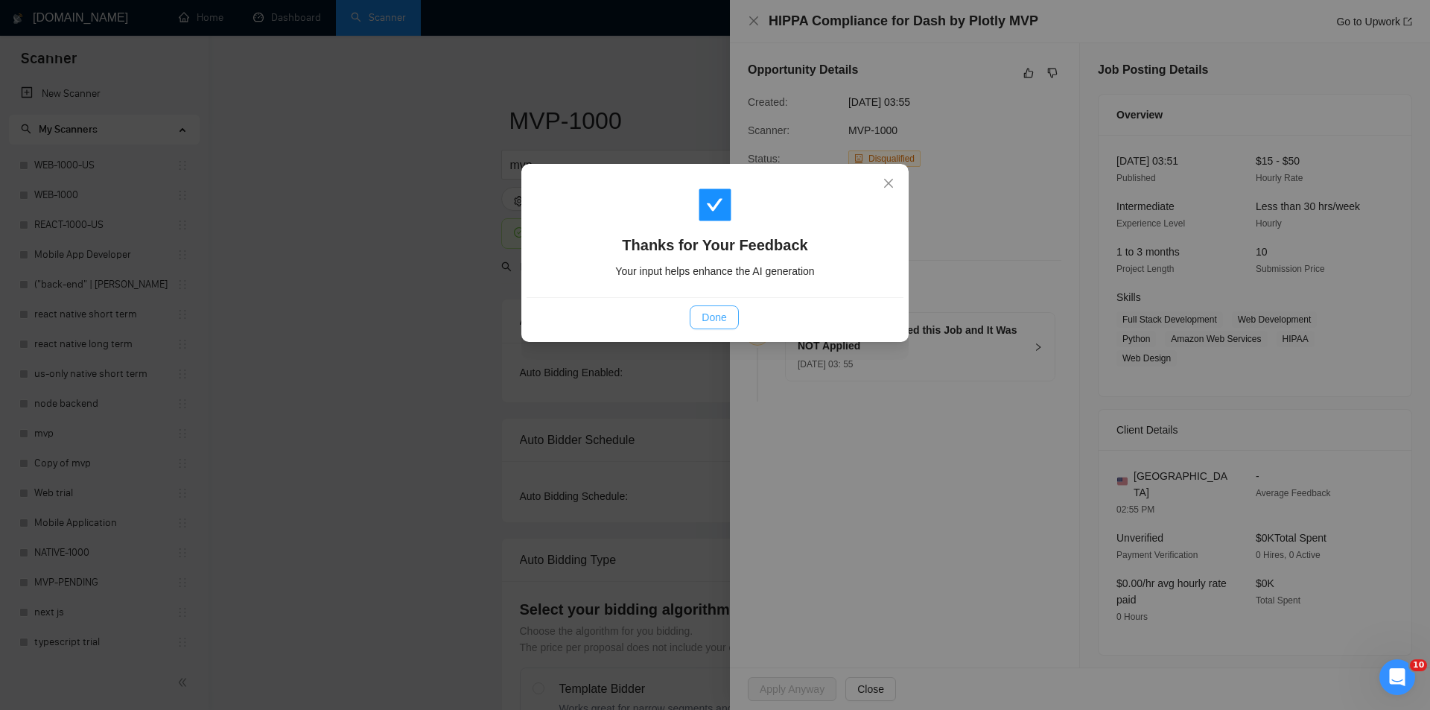
click at [706, 323] on span "Done" at bounding box center [714, 317] width 25 height 16
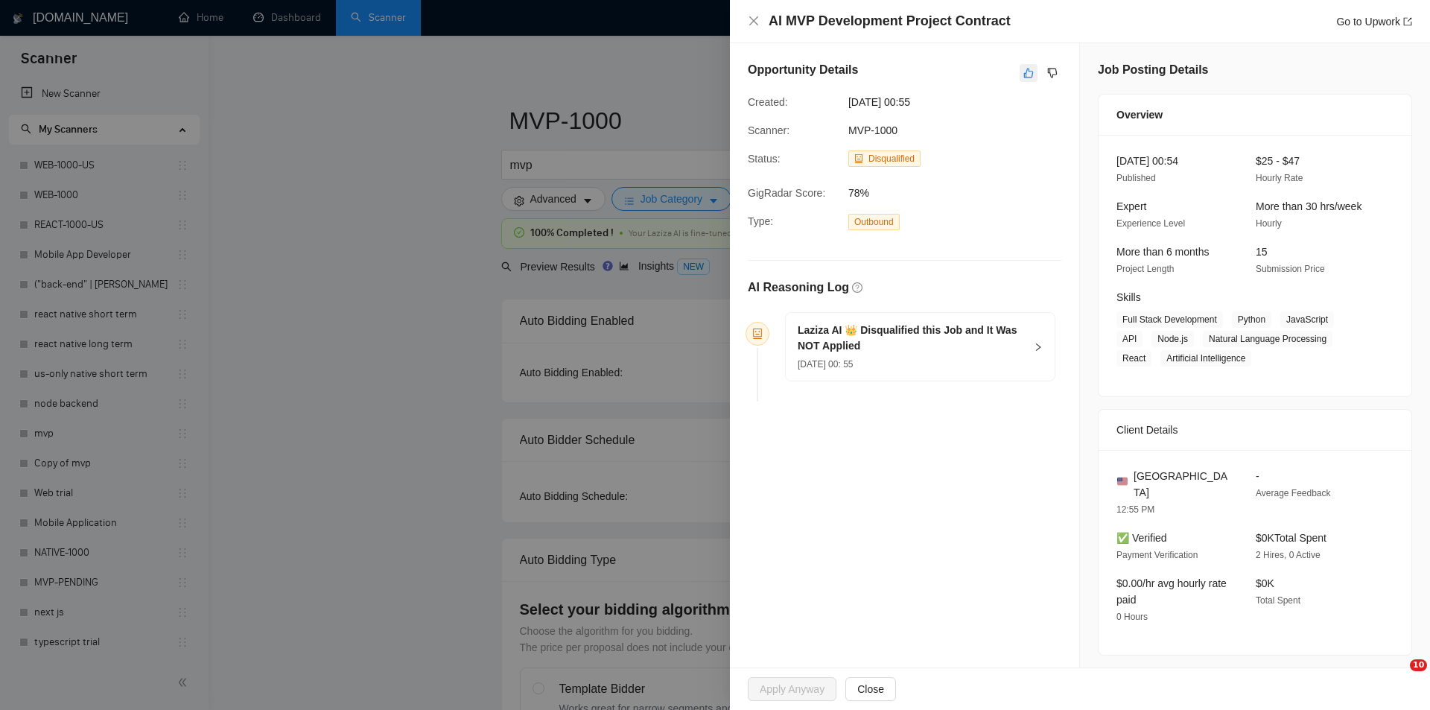
click at [1027, 74] on icon "like" at bounding box center [1029, 74] width 10 height 10
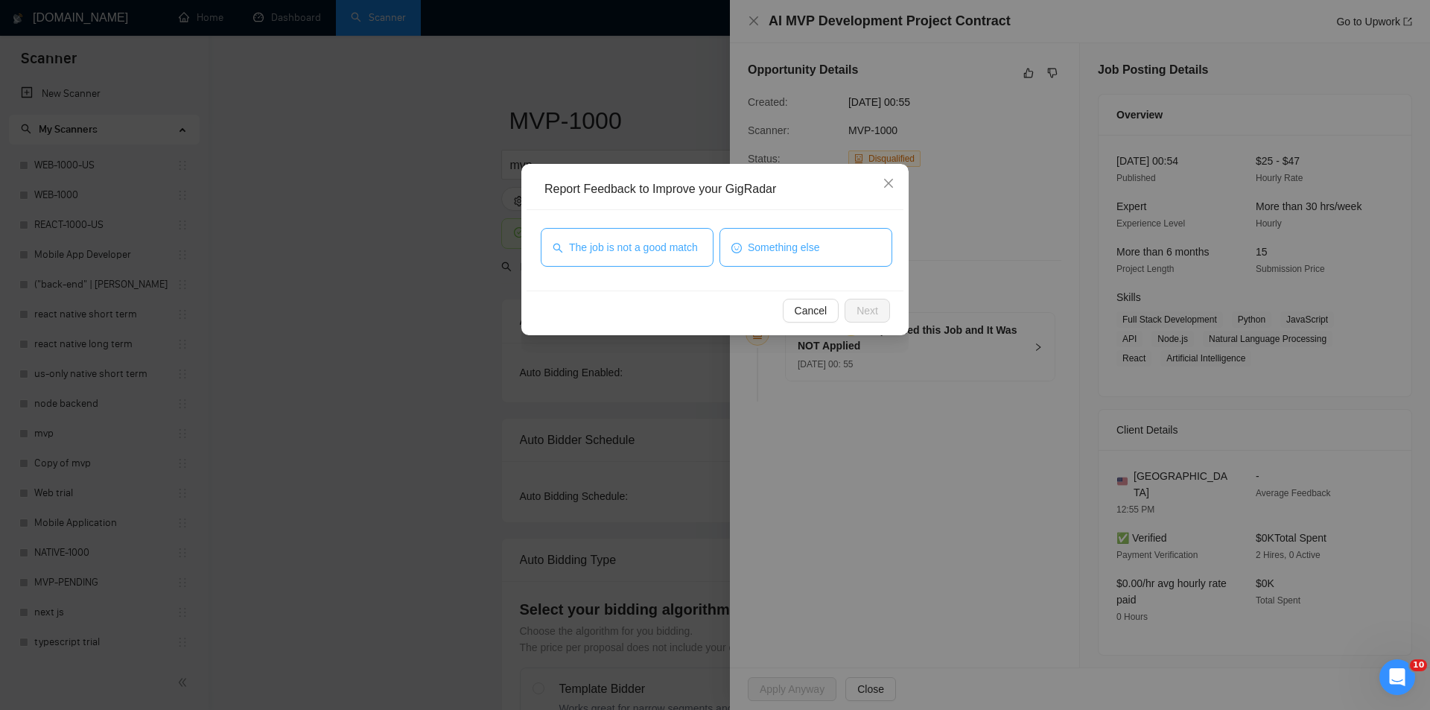
drag, startPoint x: 653, startPoint y: 245, endPoint x: 728, endPoint y: 257, distance: 75.5
click at [653, 246] on span "The job is not a good match" at bounding box center [633, 247] width 129 height 16
click at [859, 312] on span "Next" at bounding box center [868, 310] width 22 height 16
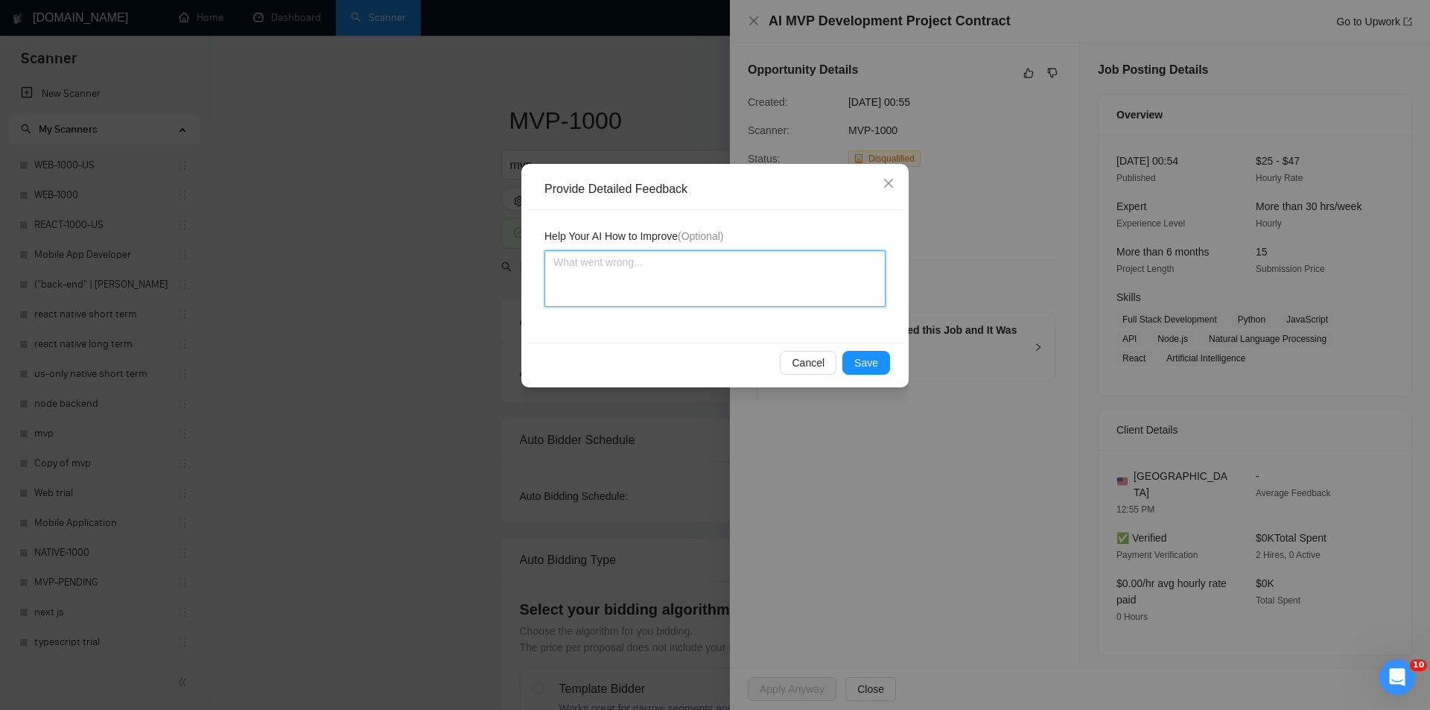
click at [693, 259] on textarea at bounding box center [715, 278] width 341 height 57
paste textarea "Not a fit — this project has been disqualified for other reasons. Example: "The…"
type textarea "Not a fit — this project has been disqualified for other reasons. Example: "The…"
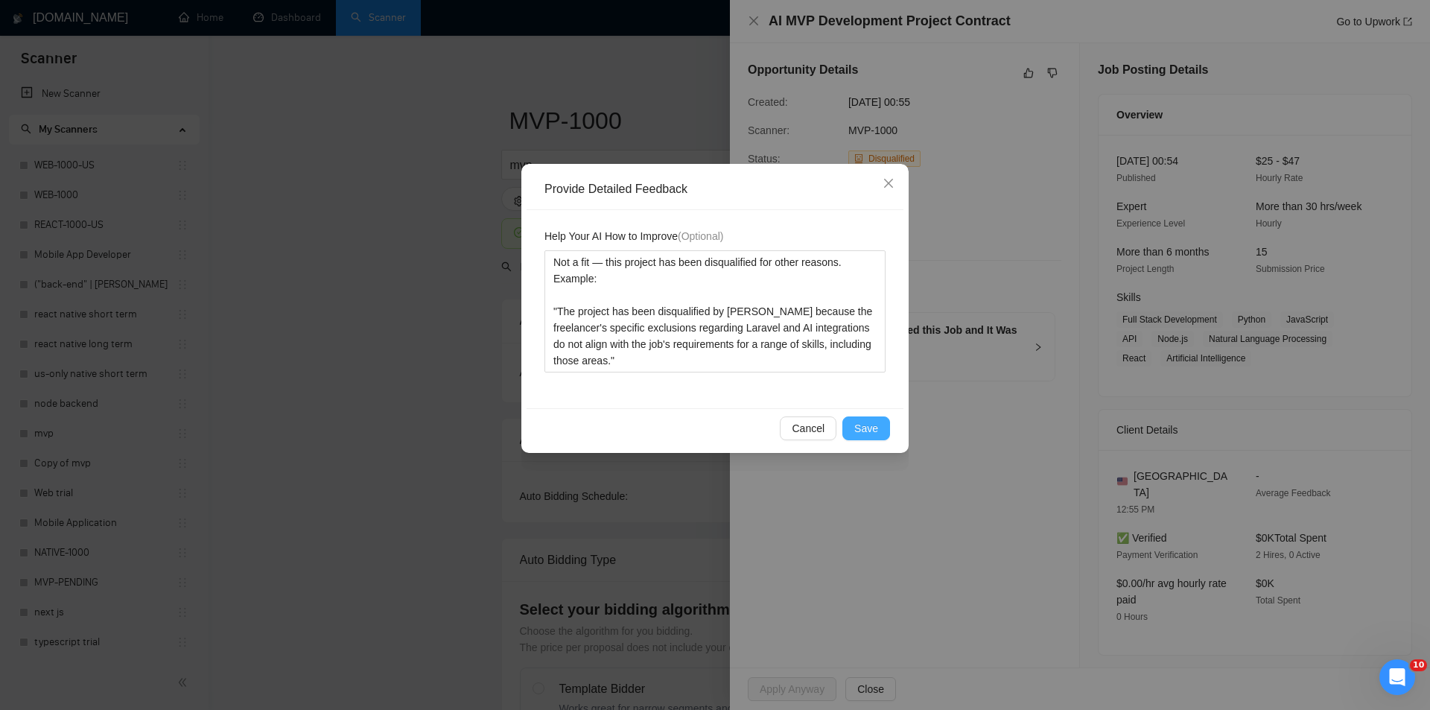
click at [852, 423] on button "Save" at bounding box center [867, 428] width 48 height 24
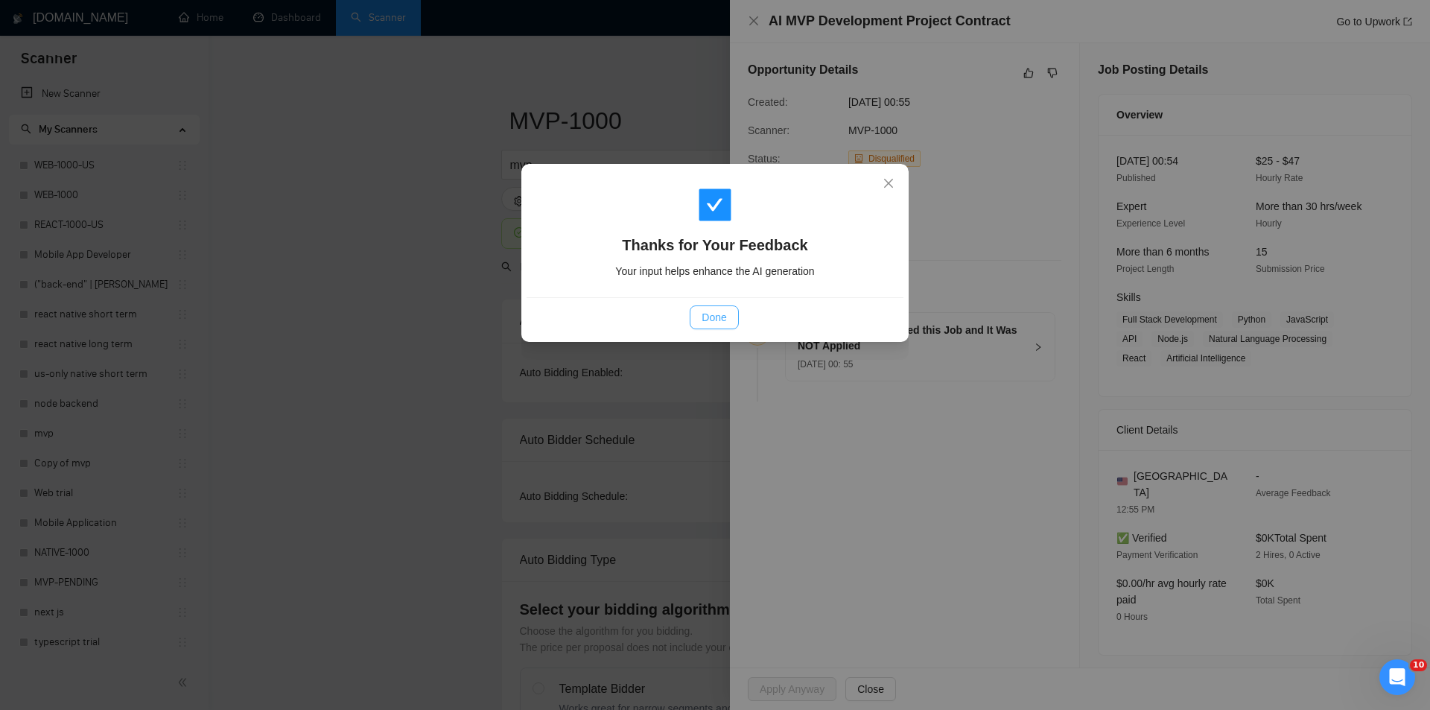
click at [703, 316] on span "Done" at bounding box center [714, 317] width 25 height 16
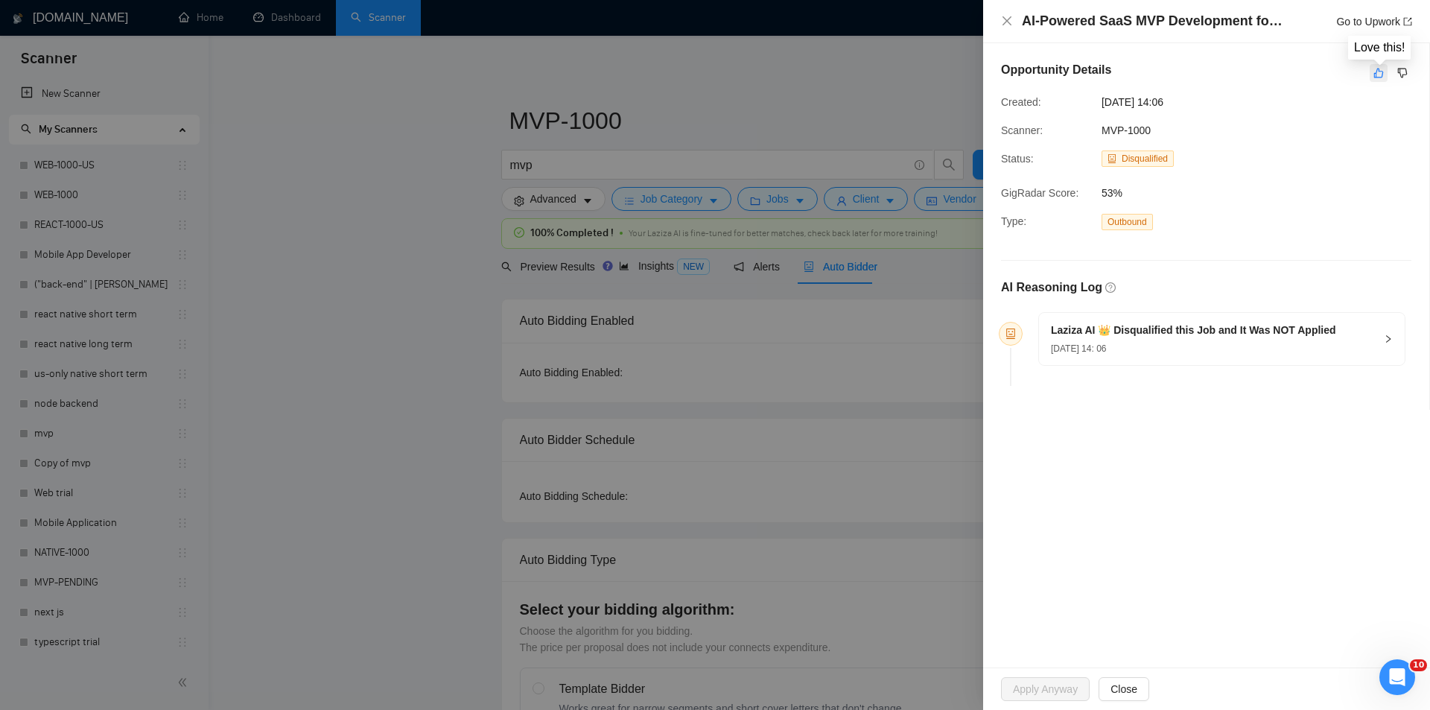
click at [1375, 77] on icon "like" at bounding box center [1380, 74] width 10 height 10
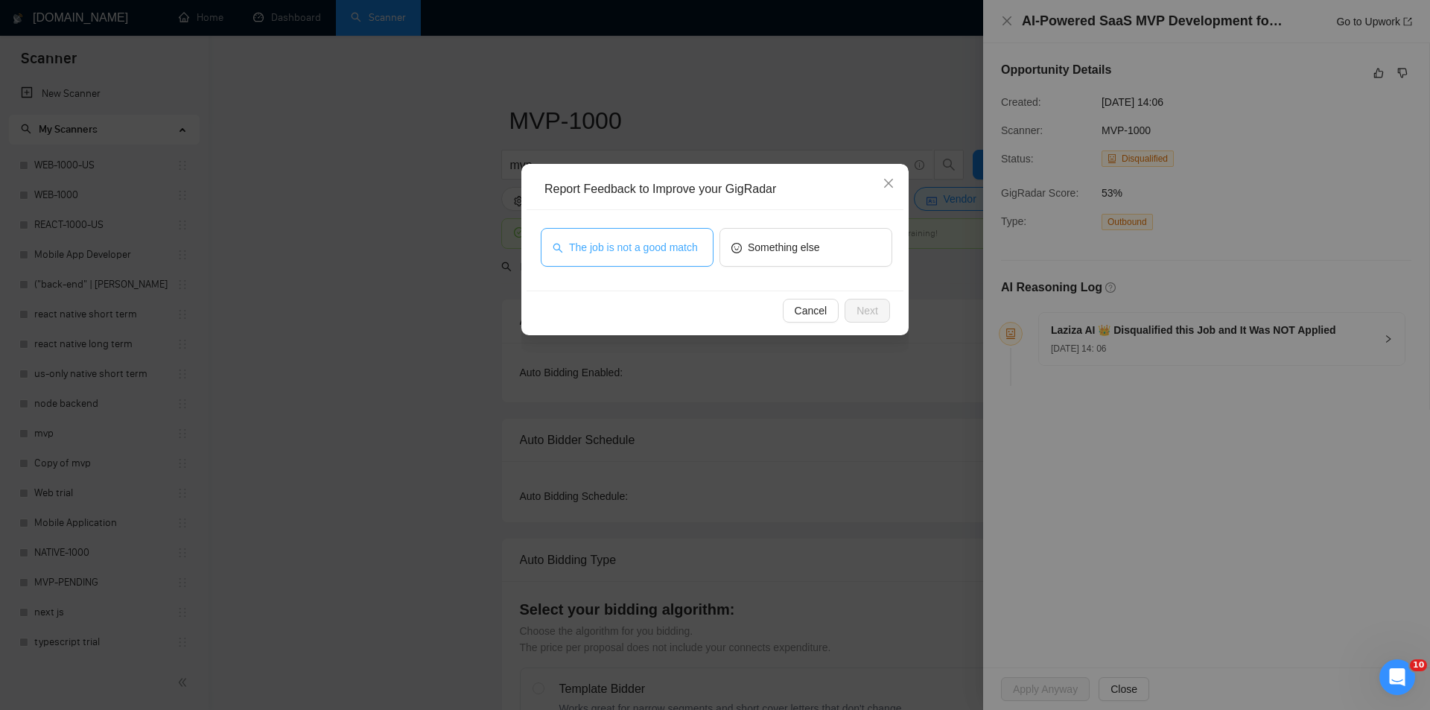
click at [685, 244] on span "The job is not a good match" at bounding box center [633, 247] width 129 height 16
click at [877, 302] on span "Next" at bounding box center [868, 310] width 22 height 16
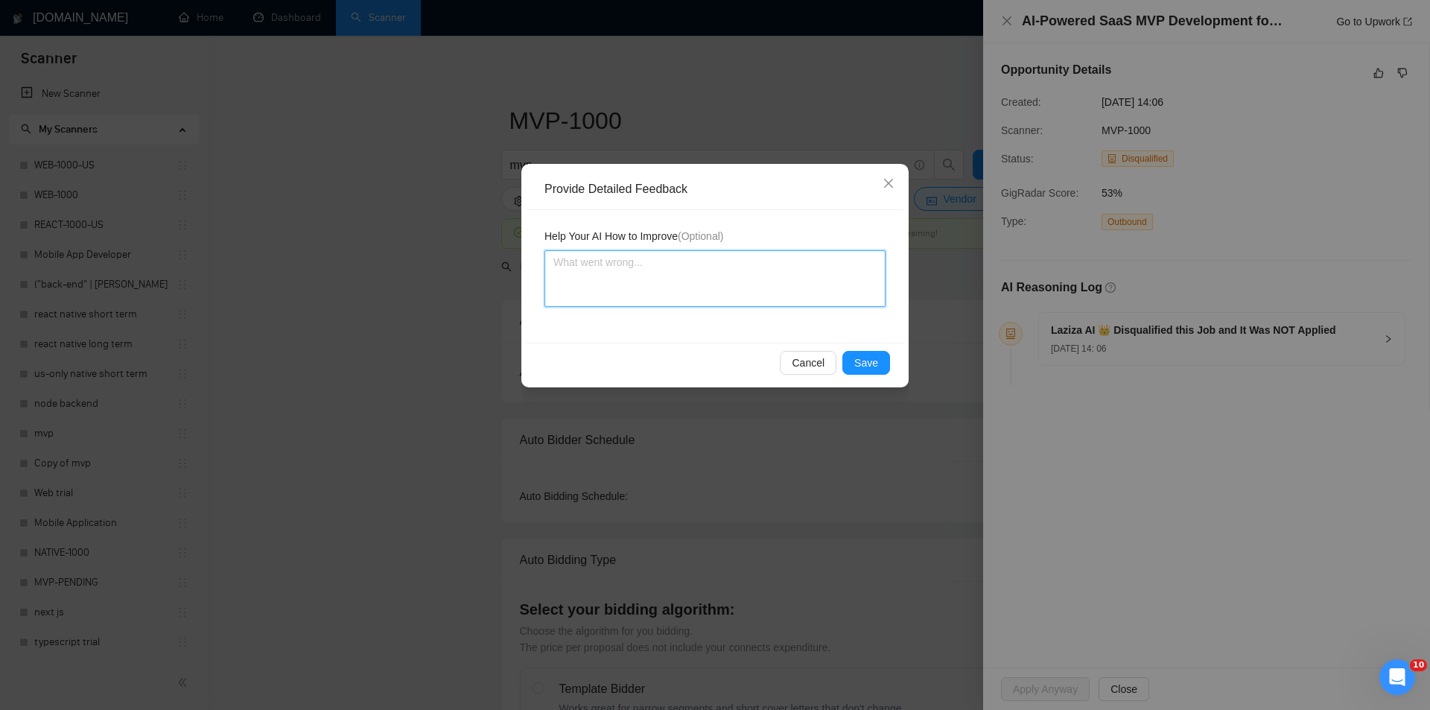
click at [679, 252] on textarea at bounding box center [715, 278] width 341 height 57
paste textarea "Not a fit — this project has been disqualified for other reasons. Example: "The…"
type textarea "Not a fit — this project has been disqualified for other reasons. Example: "The…"
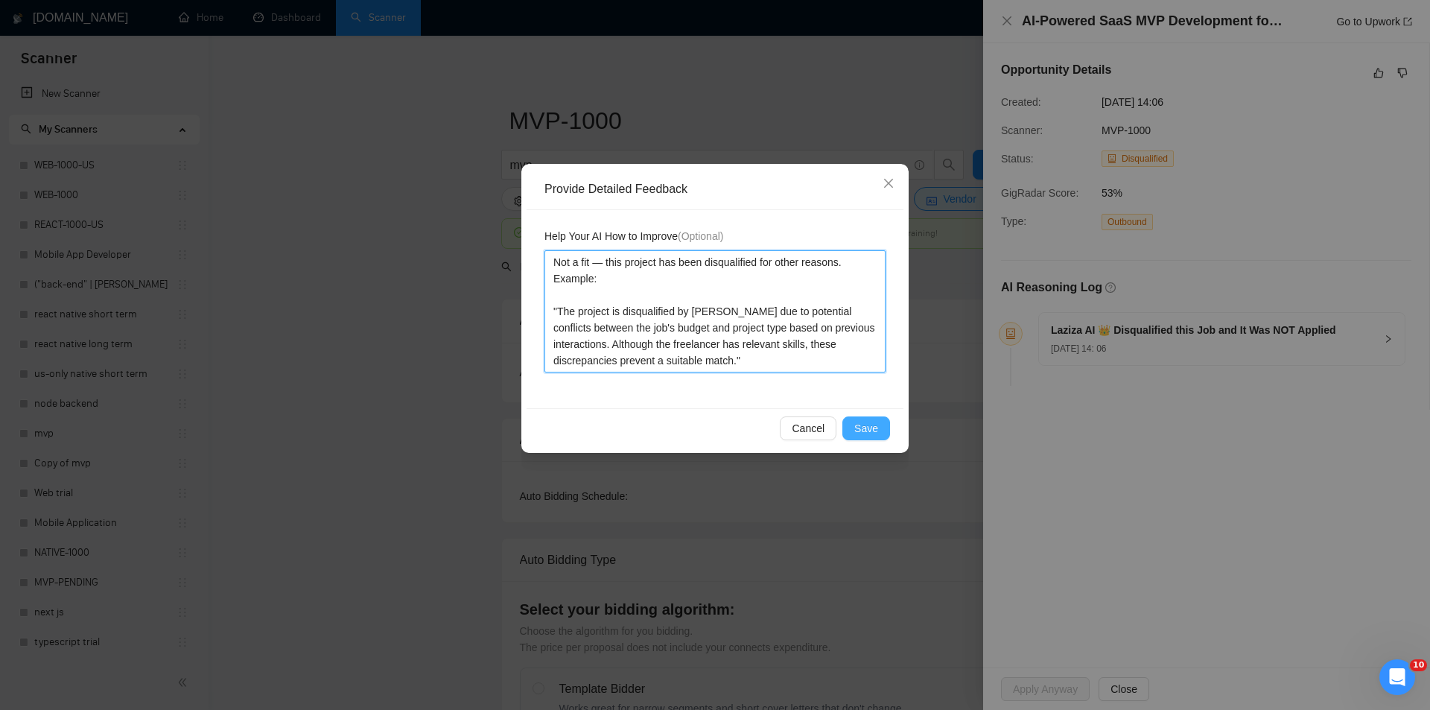
type textarea "Not a fit — this project has been disqualified for other reasons. Example: "The…"
click at [869, 427] on span "Save" at bounding box center [867, 428] width 24 height 16
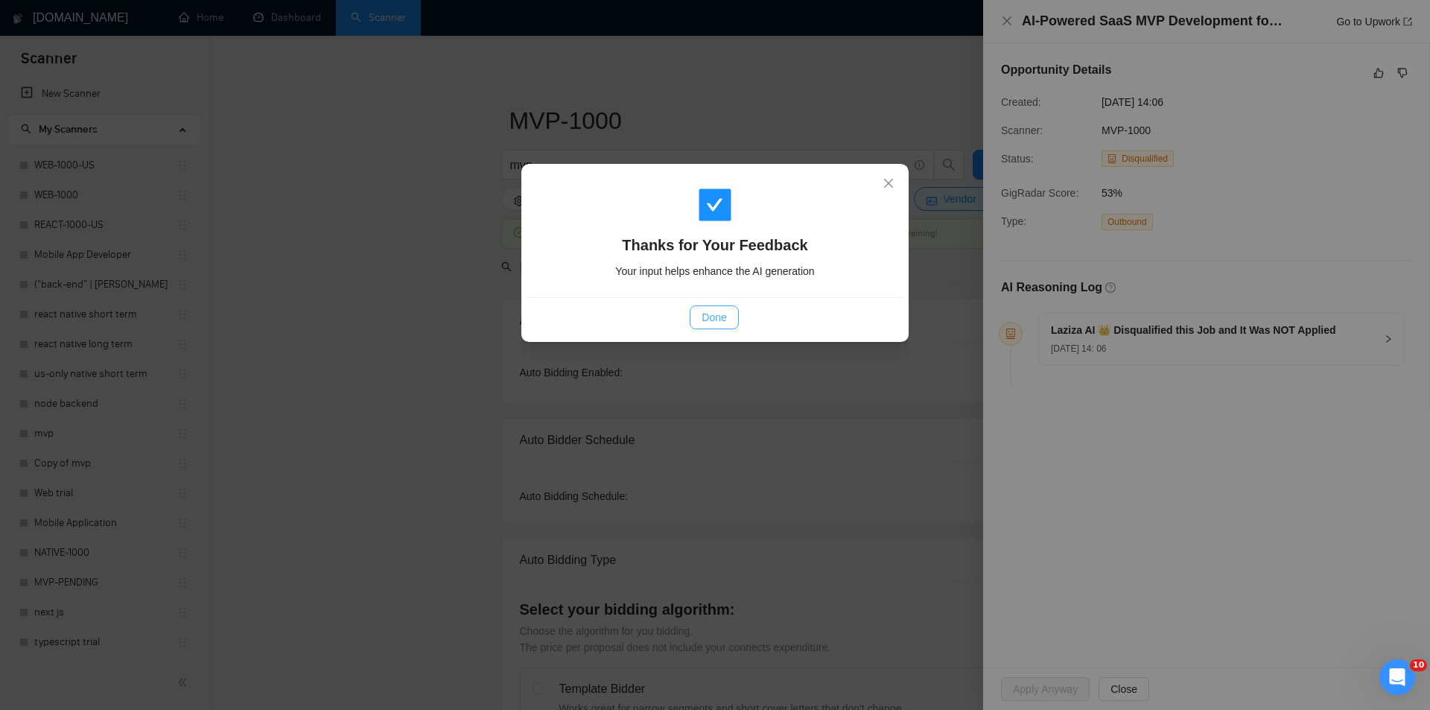
click at [705, 320] on span "Done" at bounding box center [714, 317] width 25 height 16
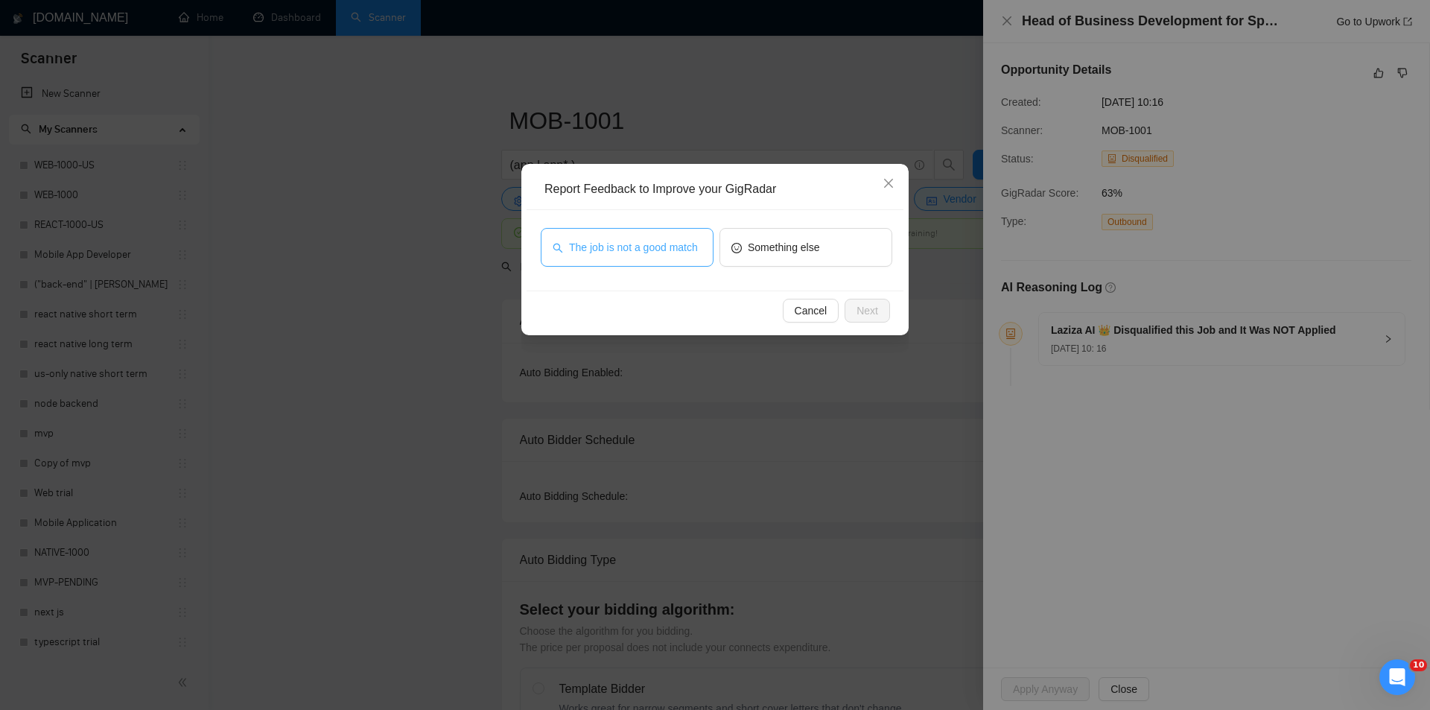
click at [653, 250] on span "The job is not a good match" at bounding box center [633, 247] width 129 height 16
click at [884, 306] on button "Next" at bounding box center [867, 311] width 45 height 24
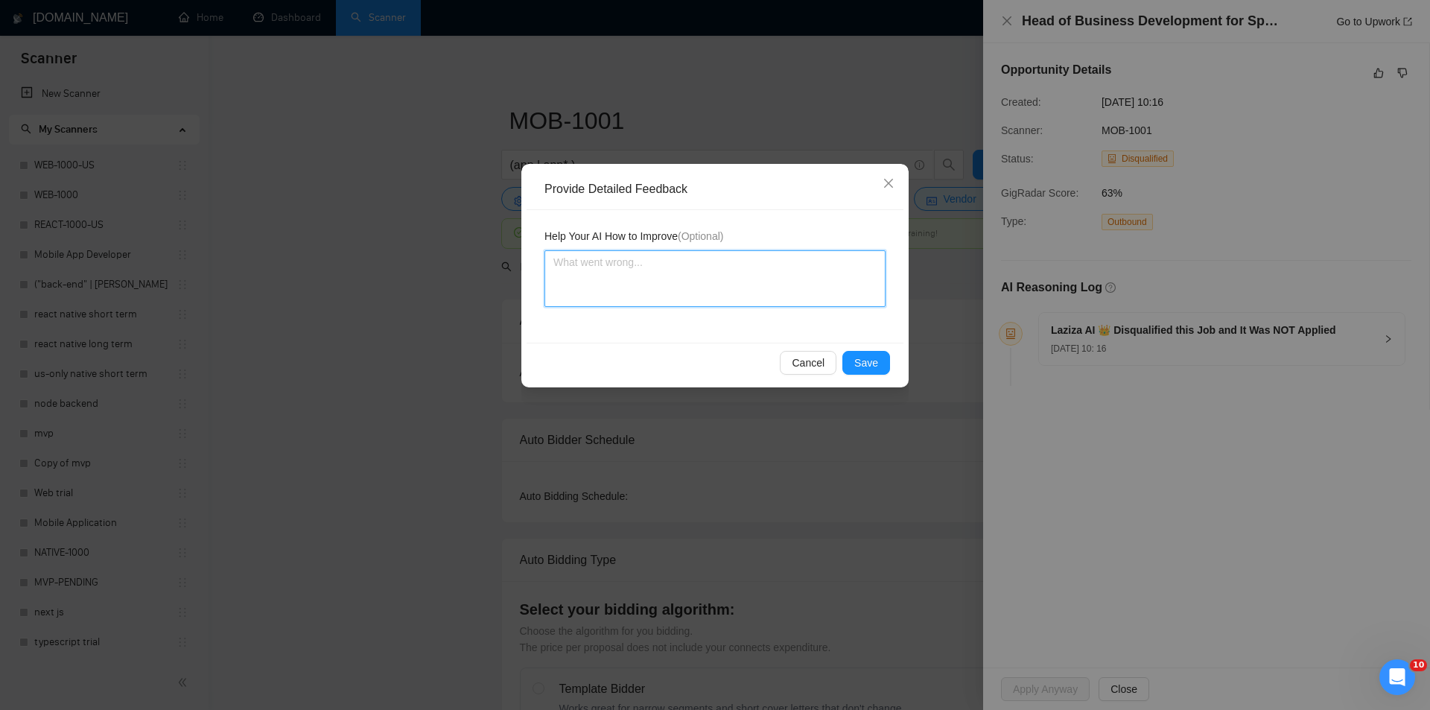
click at [790, 276] on textarea at bounding box center [715, 278] width 341 height 57
paste textarea "Not a fit — this project has been disqualified for other reasons. Example: "The…"
type textarea "Not a fit — this project has been disqualified for other reasons. Example: "The…"
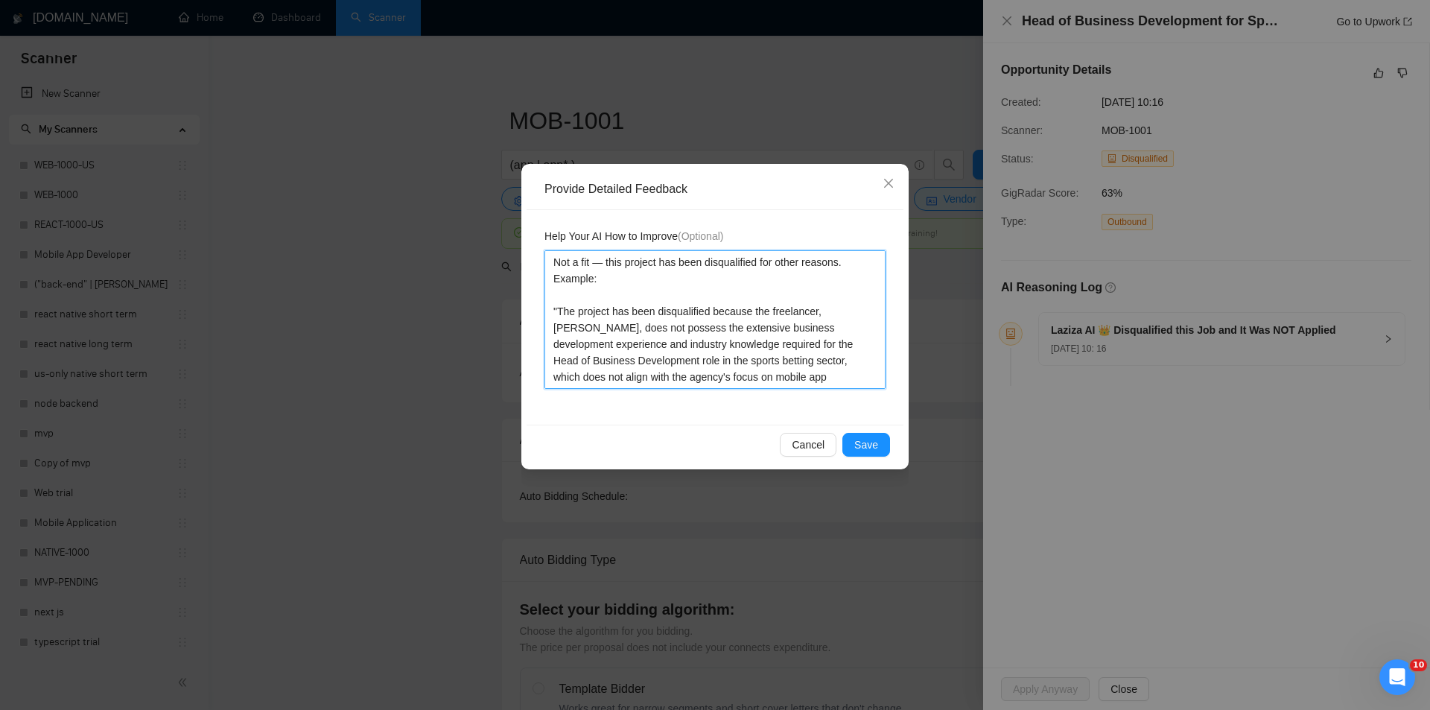
type textarea "Not a fit — this project has been disqualified for other reasons. Example: "The…"
click at [879, 432] on div "Cancel Save" at bounding box center [715, 444] width 377 height 39
click at [875, 437] on span "Save" at bounding box center [867, 445] width 24 height 16
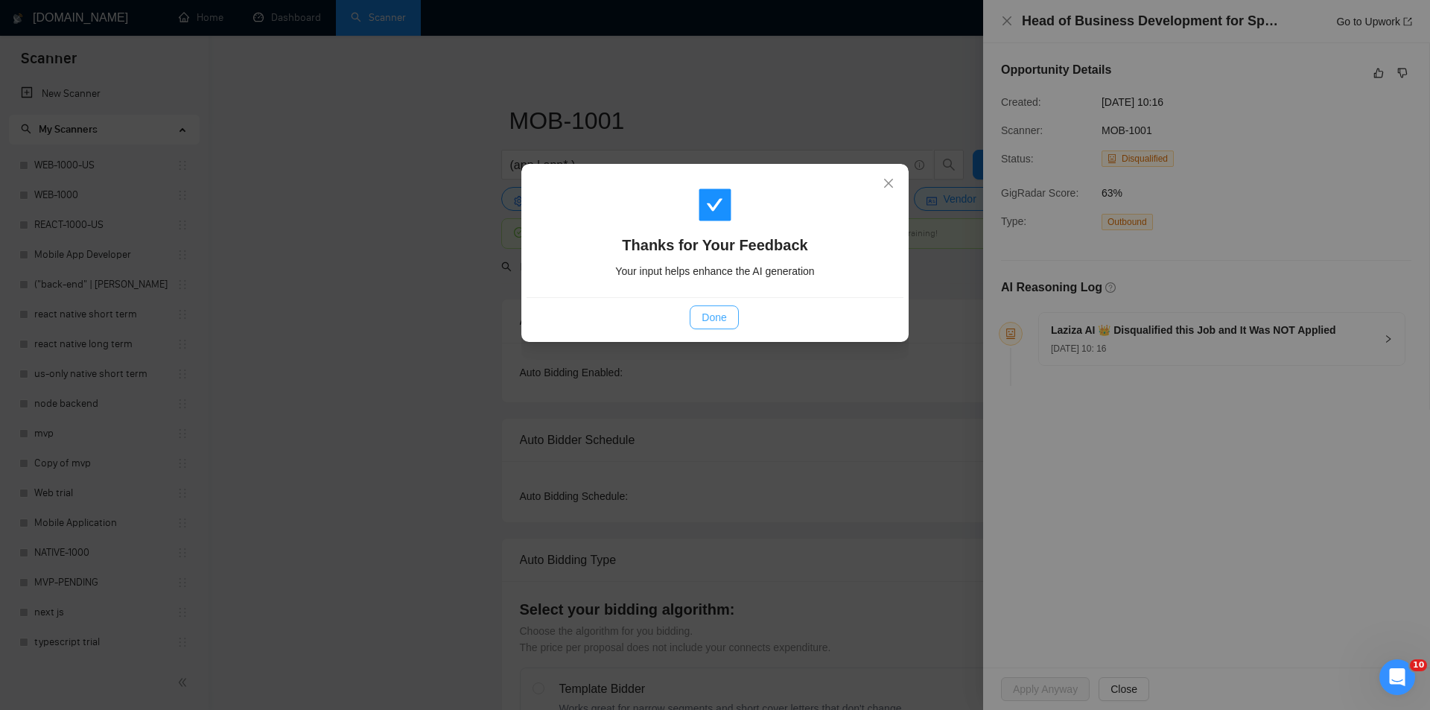
drag, startPoint x: 706, startPoint y: 306, endPoint x: 710, endPoint y: 313, distance: 8.1
click at [706, 305] on button "Done" at bounding box center [714, 317] width 48 height 24
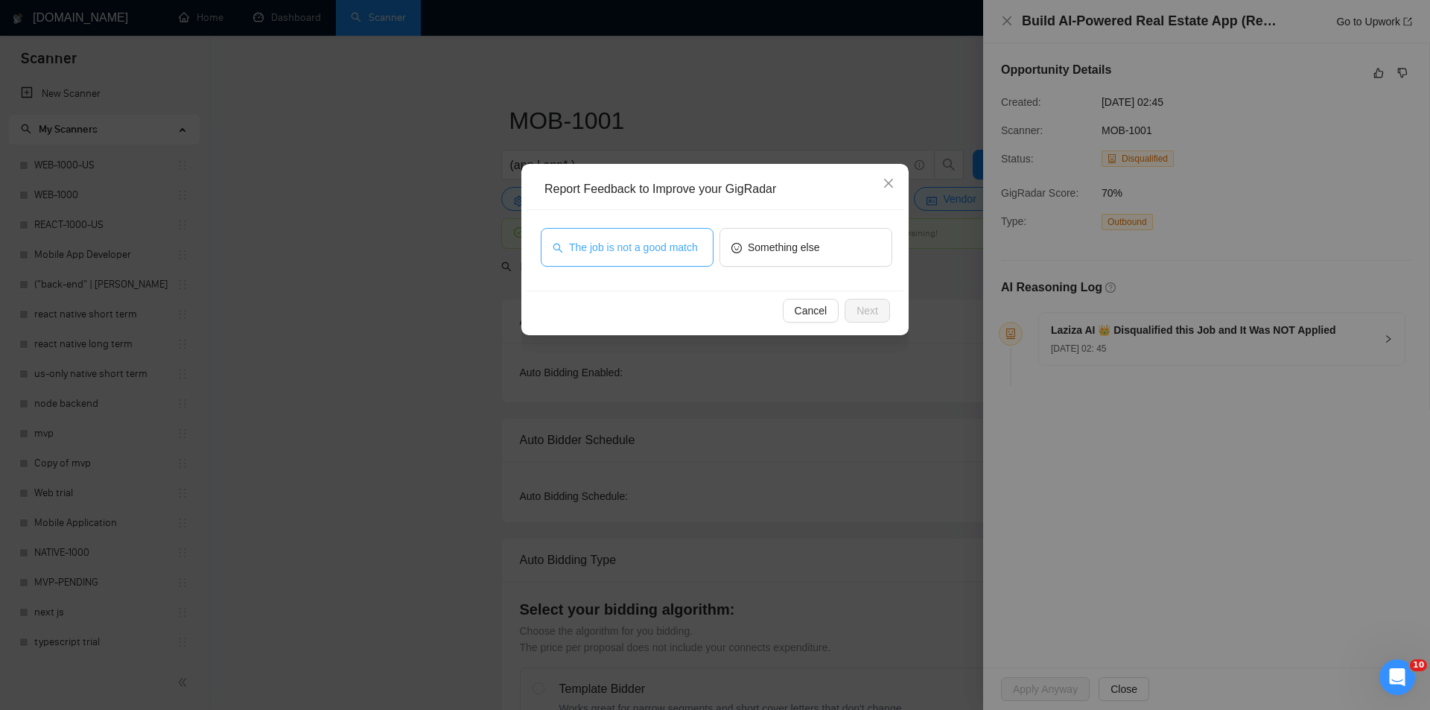
click at [666, 247] on span "The job is not a good match" at bounding box center [633, 247] width 129 height 16
click at [863, 314] on span "Next" at bounding box center [868, 310] width 22 height 16
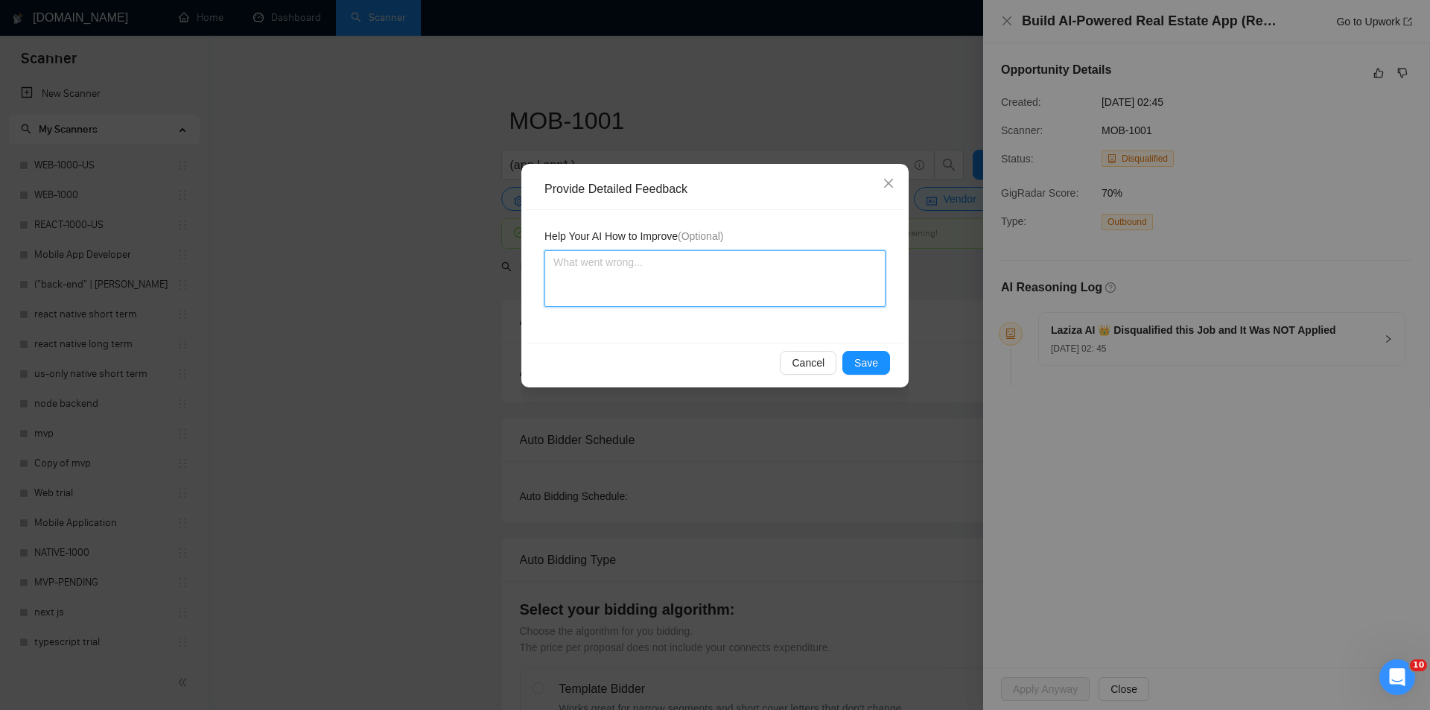
click at [732, 295] on textarea at bounding box center [715, 278] width 341 height 57
paste textarea "Not a fit — this project has been disqualified for other reasons. Example: "The…"
type textarea "Not a fit — this project has been disqualified for other reasons. Example: "The…"
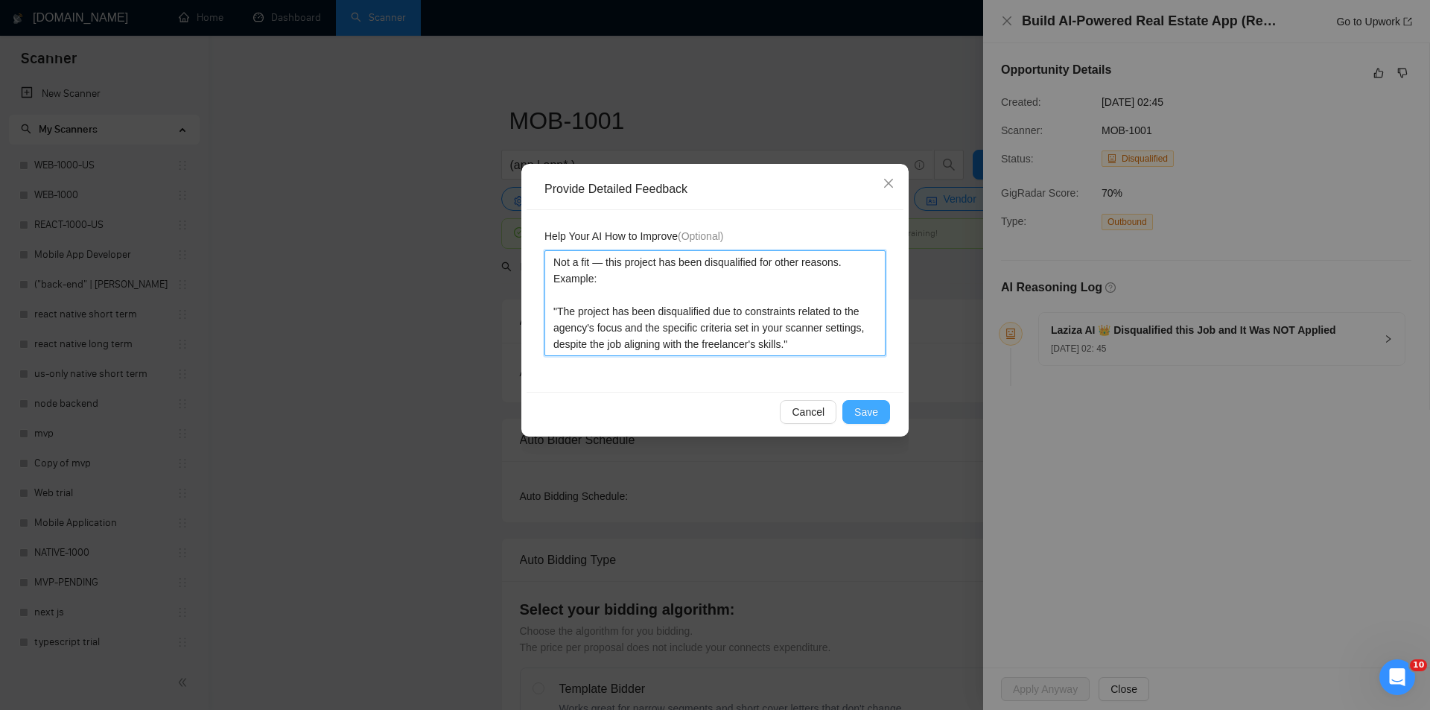
type textarea "Not a fit — this project has been disqualified for other reasons. Example: "The…"
click at [879, 411] on button "Save" at bounding box center [867, 412] width 48 height 24
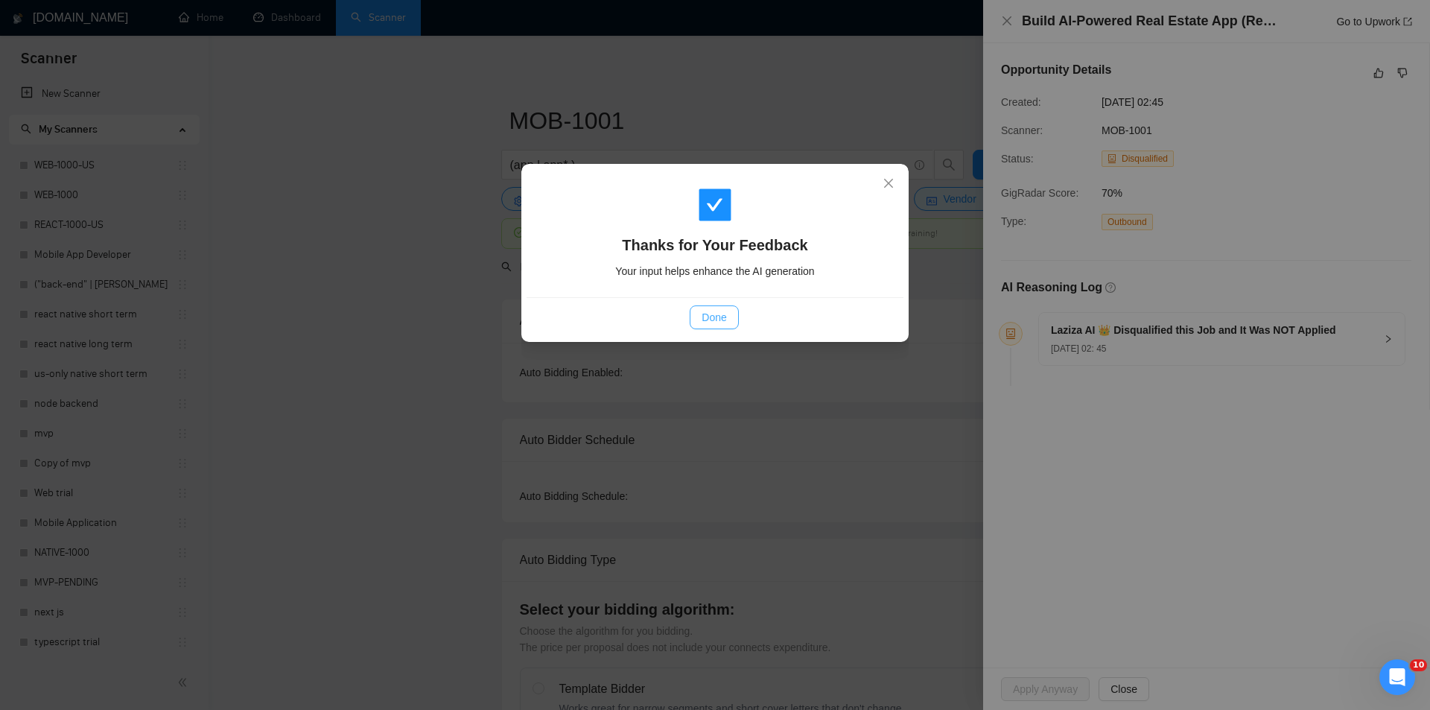
click at [722, 315] on span "Done" at bounding box center [714, 317] width 25 height 16
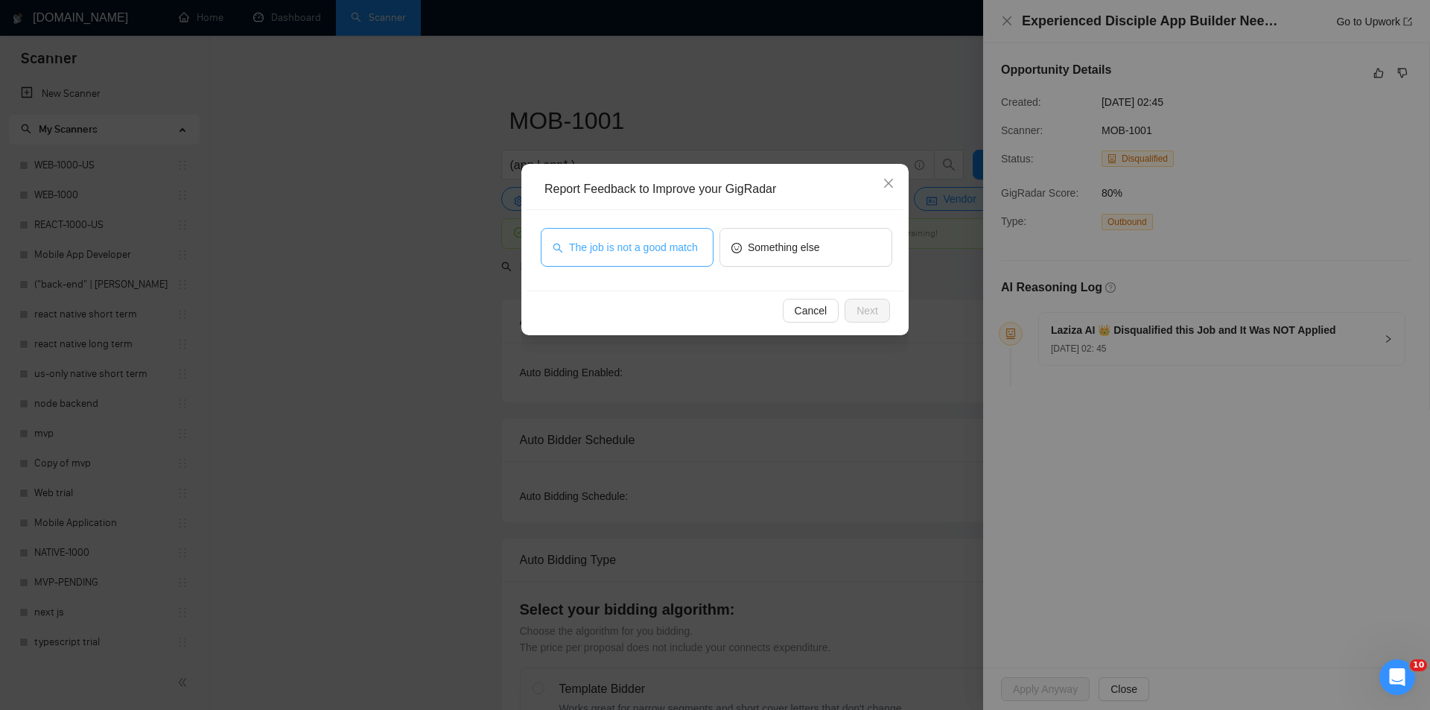
click at [657, 244] on span "The job is not a good match" at bounding box center [633, 247] width 129 height 16
click at [864, 311] on span "Next" at bounding box center [868, 310] width 22 height 16
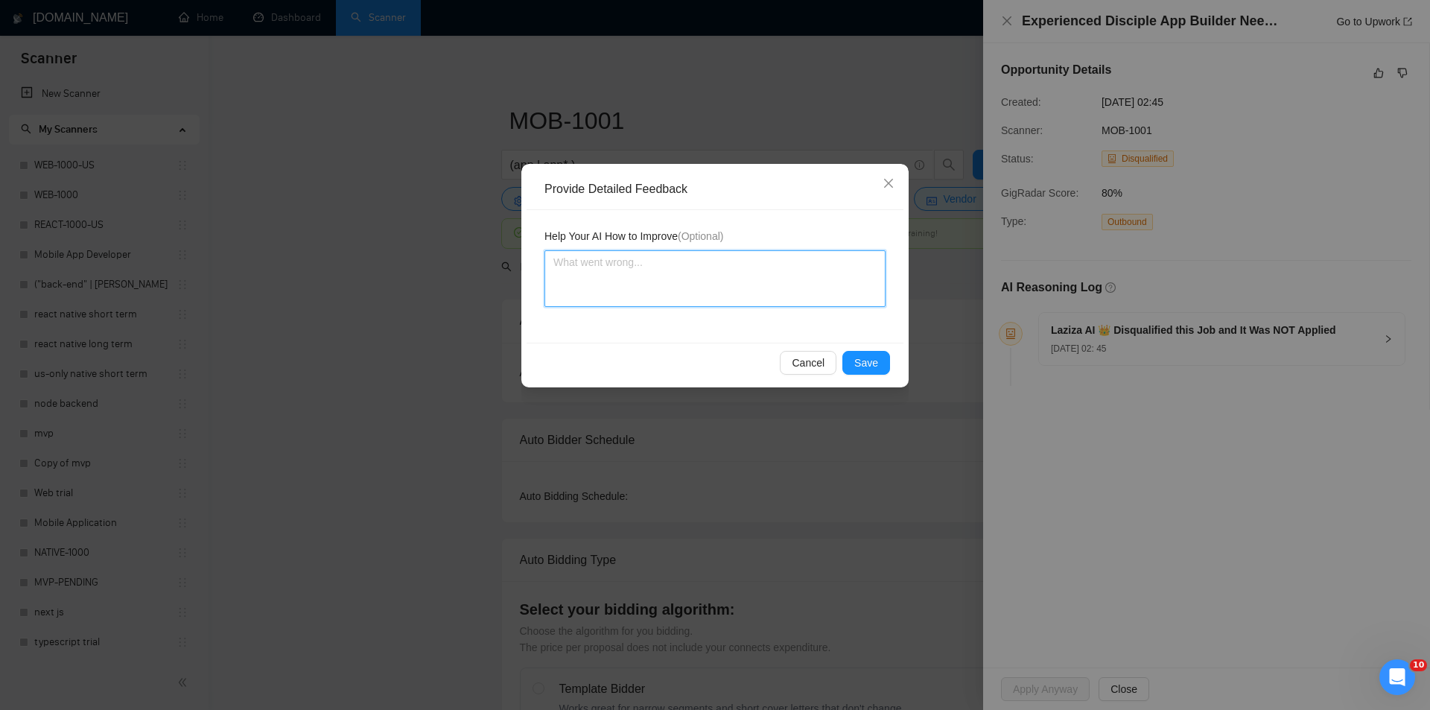
click at [726, 290] on textarea at bounding box center [715, 278] width 341 height 57
paste textarea "Not a fit — this project has been disqualified for other reasons. Example: "Laz…"
type textarea "Not a fit — this project has been disqualified for other reasons. Example: "Laz…"
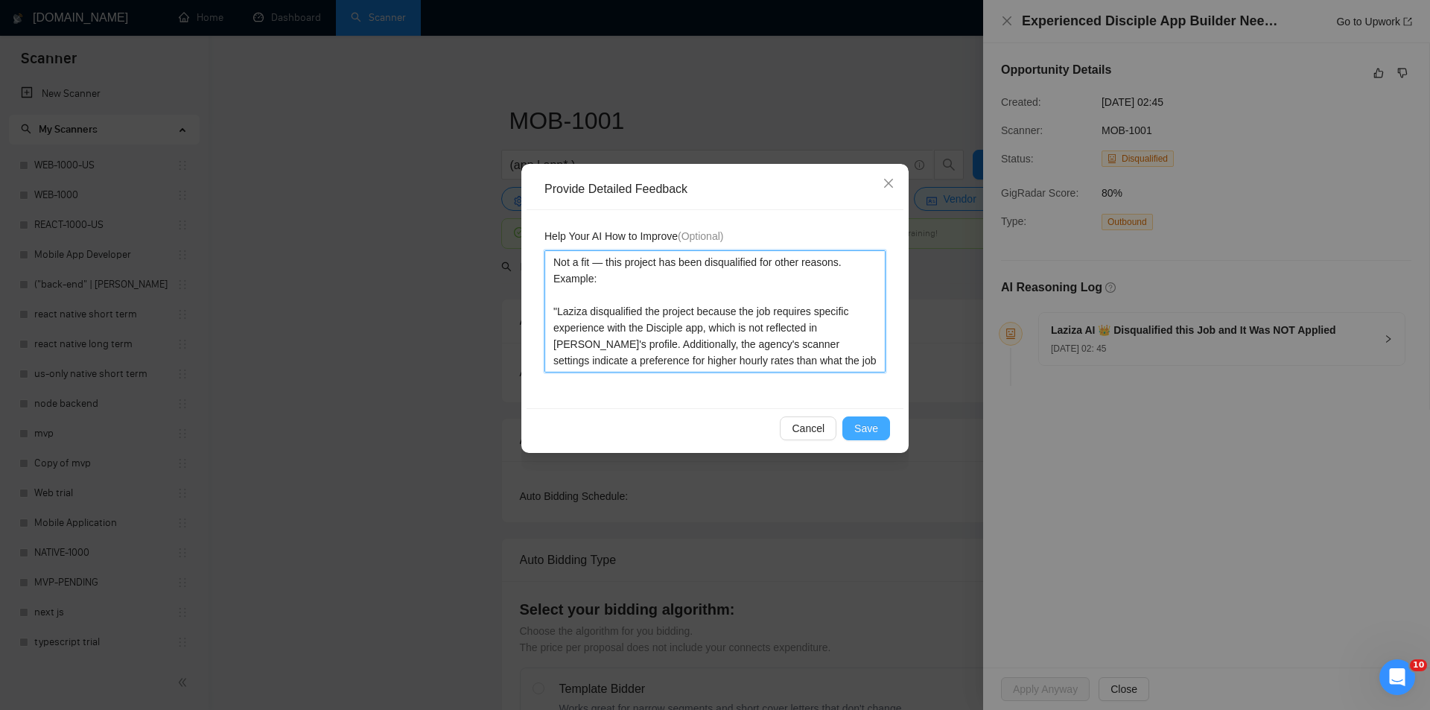
type textarea "Not a fit — this project has been disqualified for other reasons. Example: "Laz…"
click at [883, 426] on button "Save" at bounding box center [867, 428] width 48 height 24
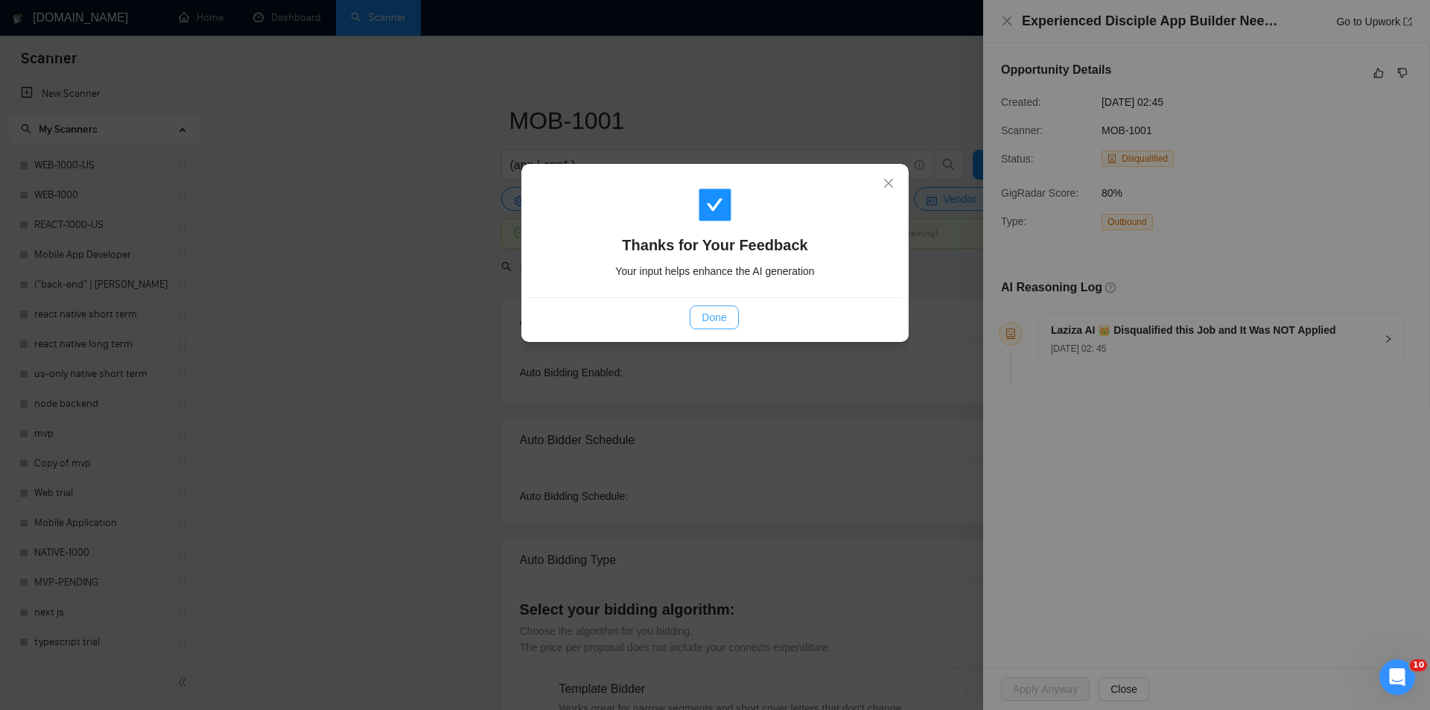
click at [724, 320] on span "Done" at bounding box center [714, 317] width 25 height 16
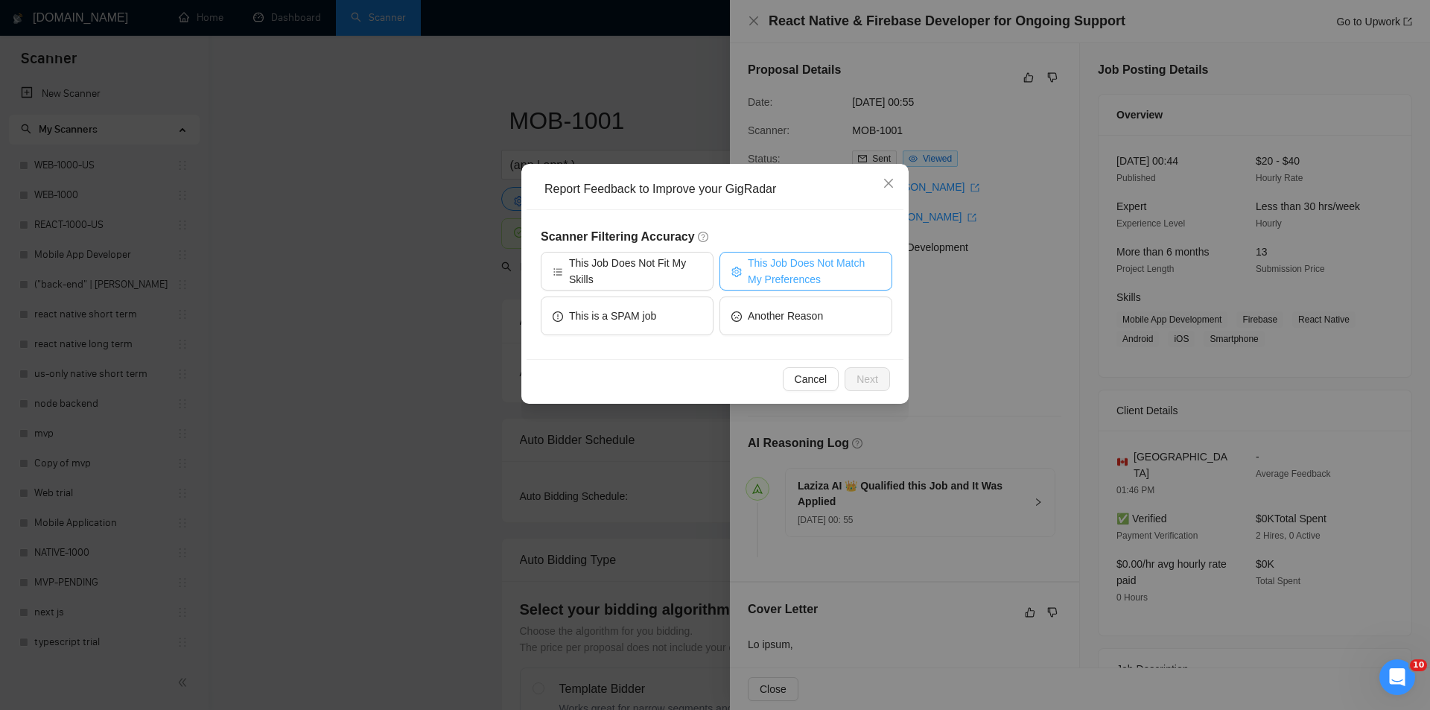
click at [817, 271] on span "This Job Does Not Match My Preferences" at bounding box center [814, 271] width 133 height 33
click at [868, 373] on span "Next" at bounding box center [868, 379] width 22 height 16
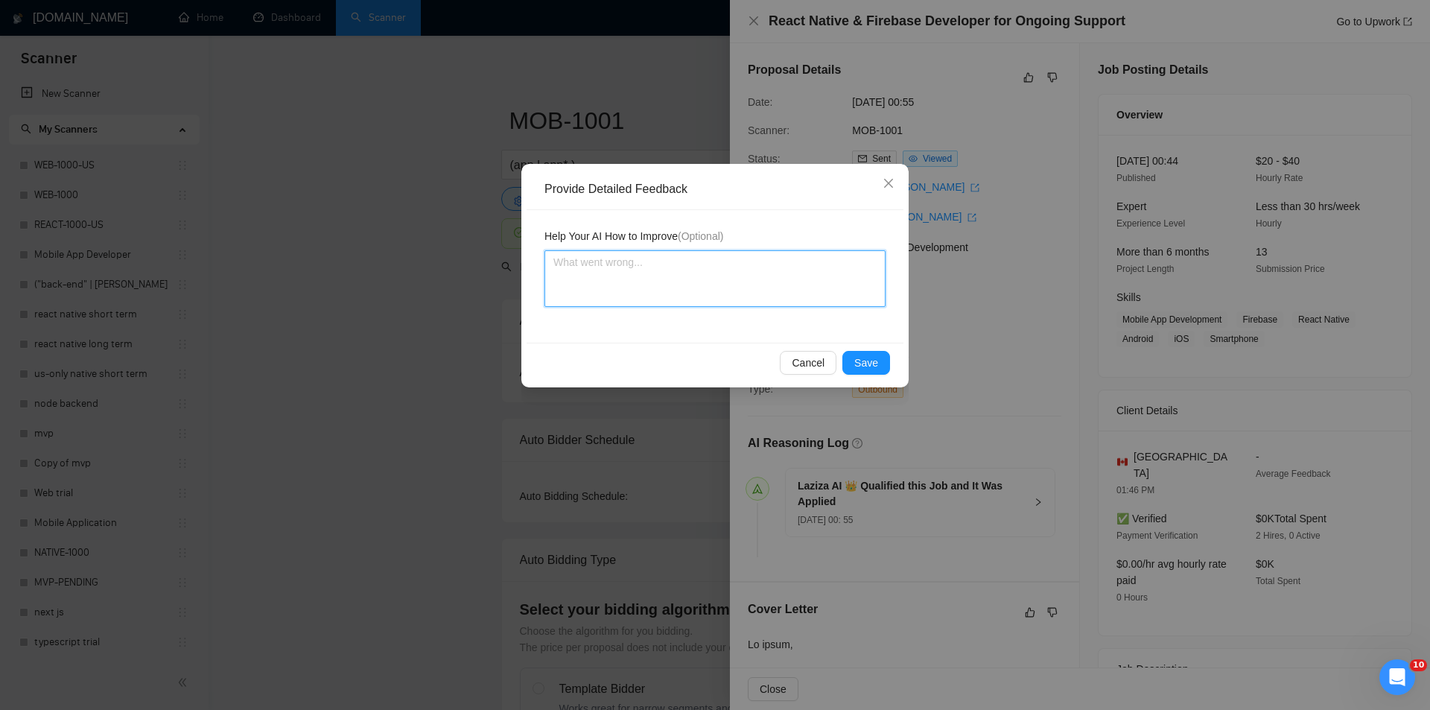
click at [802, 305] on textarea at bounding box center [715, 278] width 341 height 57
paste textarea "Not a fit — the description suggests an existing codebase, but Ria only works o…"
type textarea "Not a fit — the description suggests an existing codebase, but Ria only works o…"
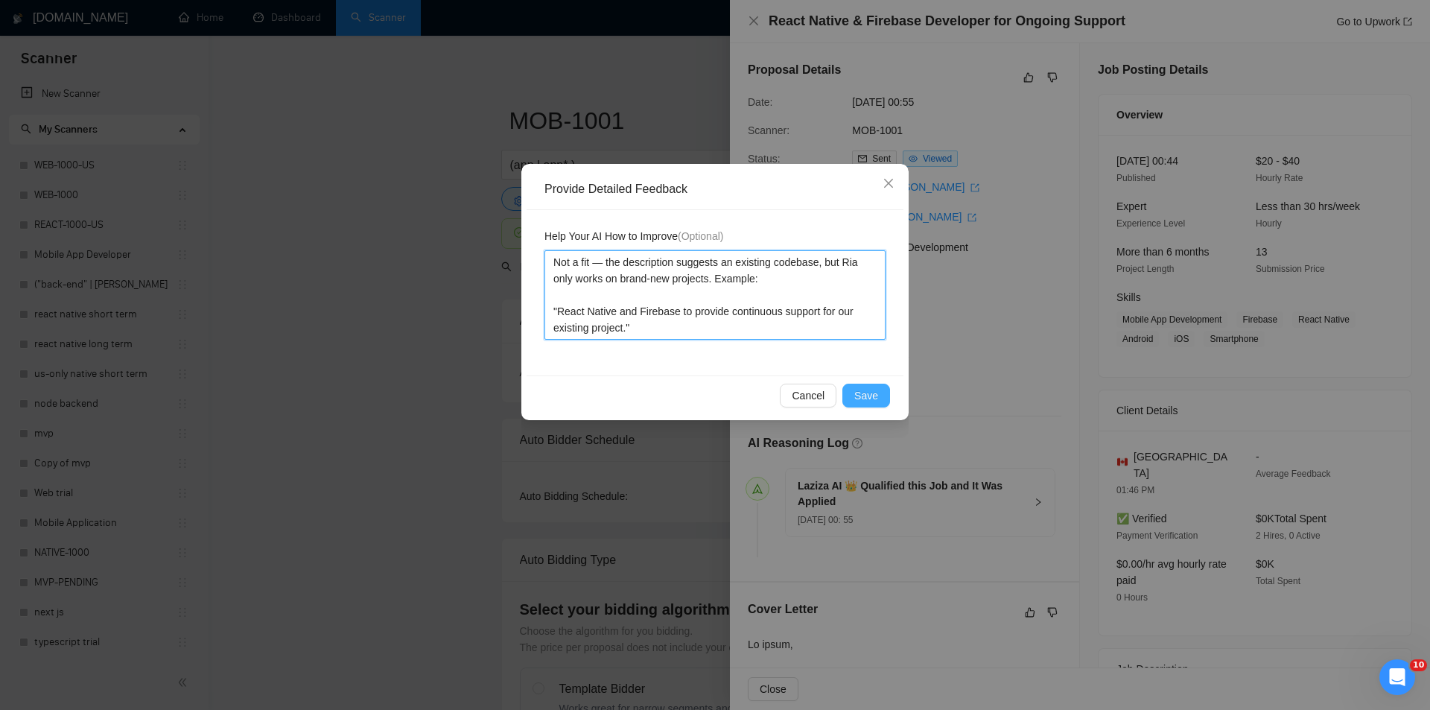
type textarea "Not a fit — the description suggests an existing codebase, but Ria only works o…"
click at [872, 393] on span "Save" at bounding box center [867, 395] width 24 height 16
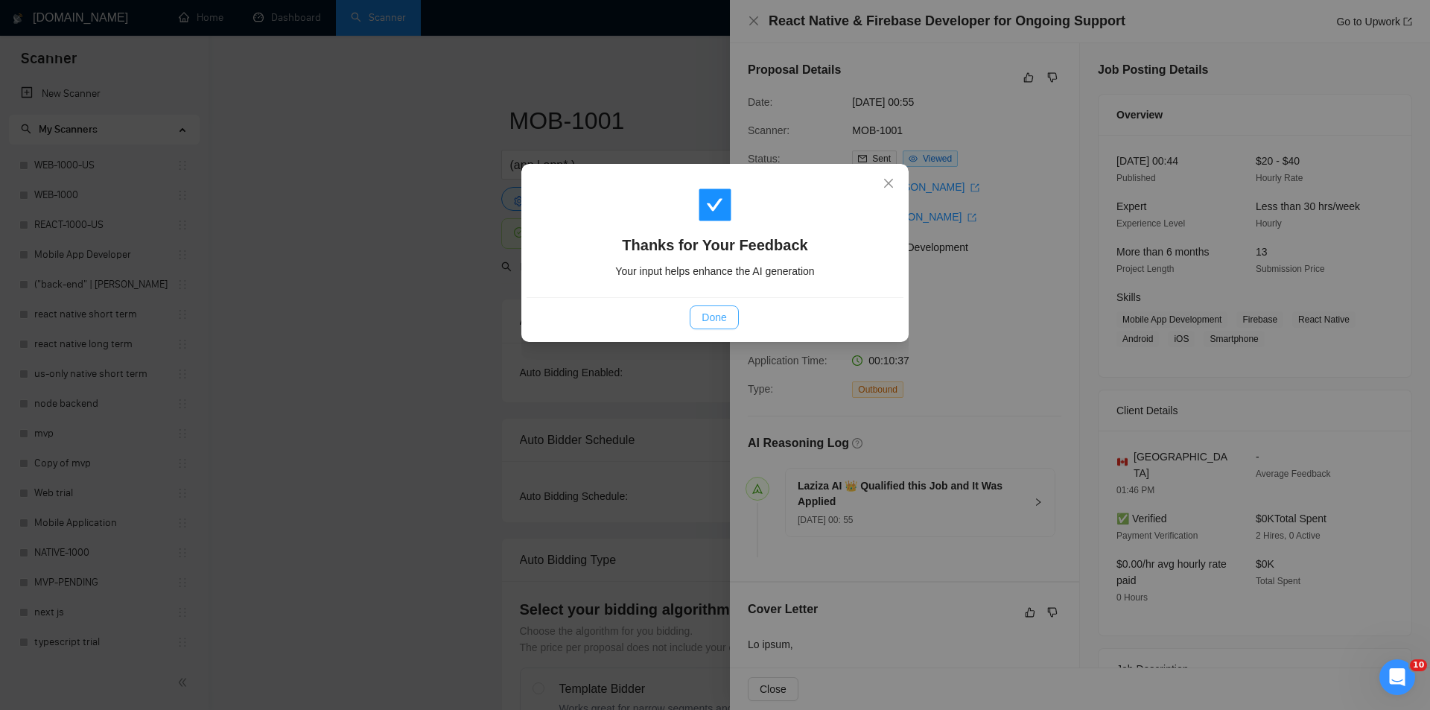
click at [721, 315] on span "Done" at bounding box center [714, 317] width 25 height 16
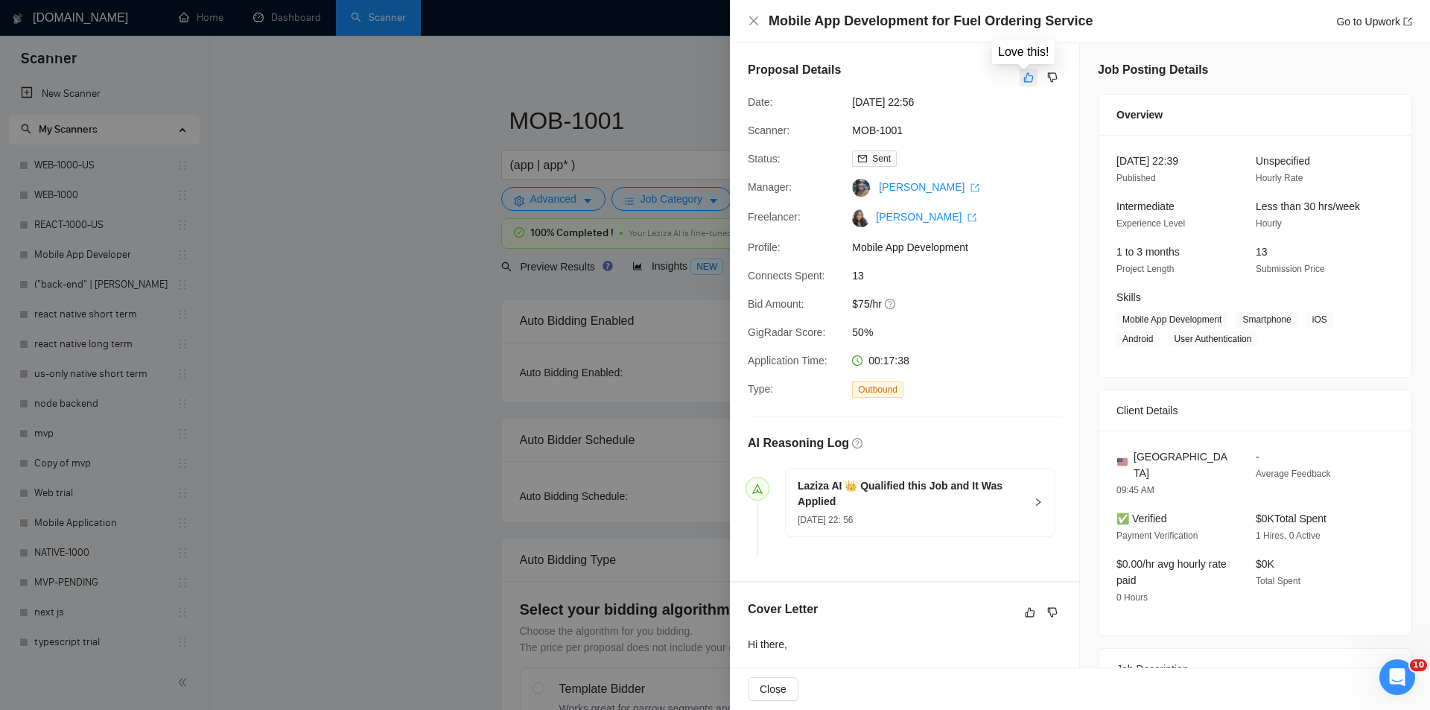
click at [1027, 74] on icon "like" at bounding box center [1029, 78] width 10 height 12
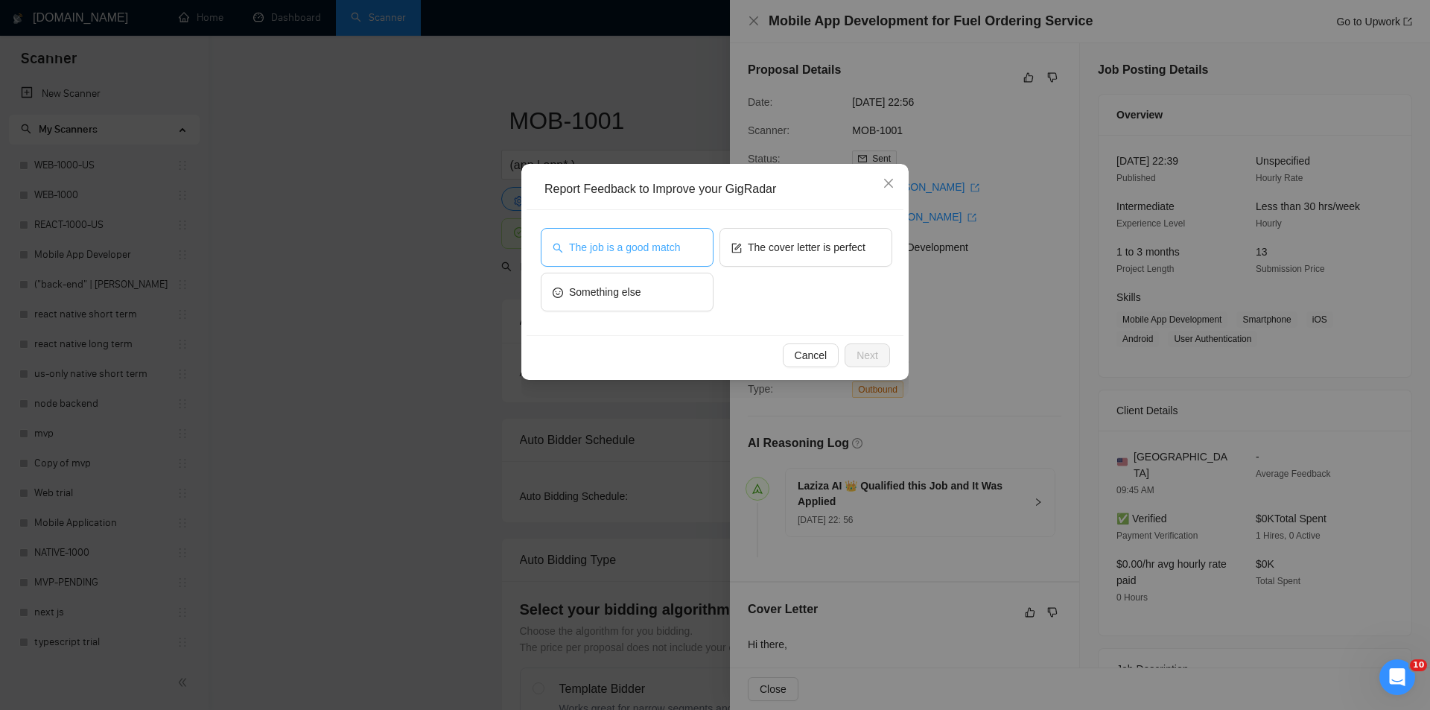
click at [639, 244] on span "The job is a good match" at bounding box center [624, 247] width 111 height 16
click at [875, 353] on span "Next" at bounding box center [868, 355] width 22 height 16
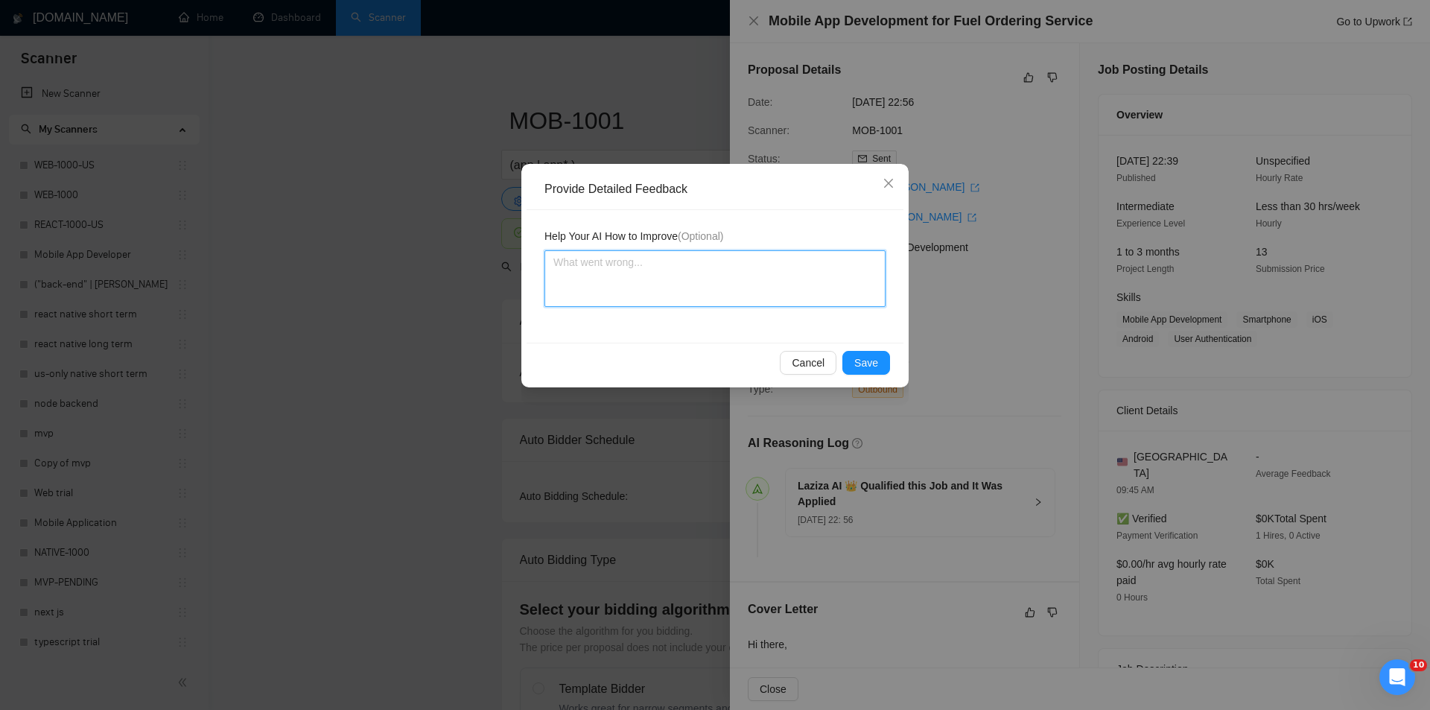
click at [724, 276] on textarea at bounding box center [715, 278] width 341 height 57
paste textarea "Good fit — the project is greenfield (no existing code), welcomes agencies, use…"
type textarea "Good fit — the project is greenfield (no existing code), welcomes agencies, use…"
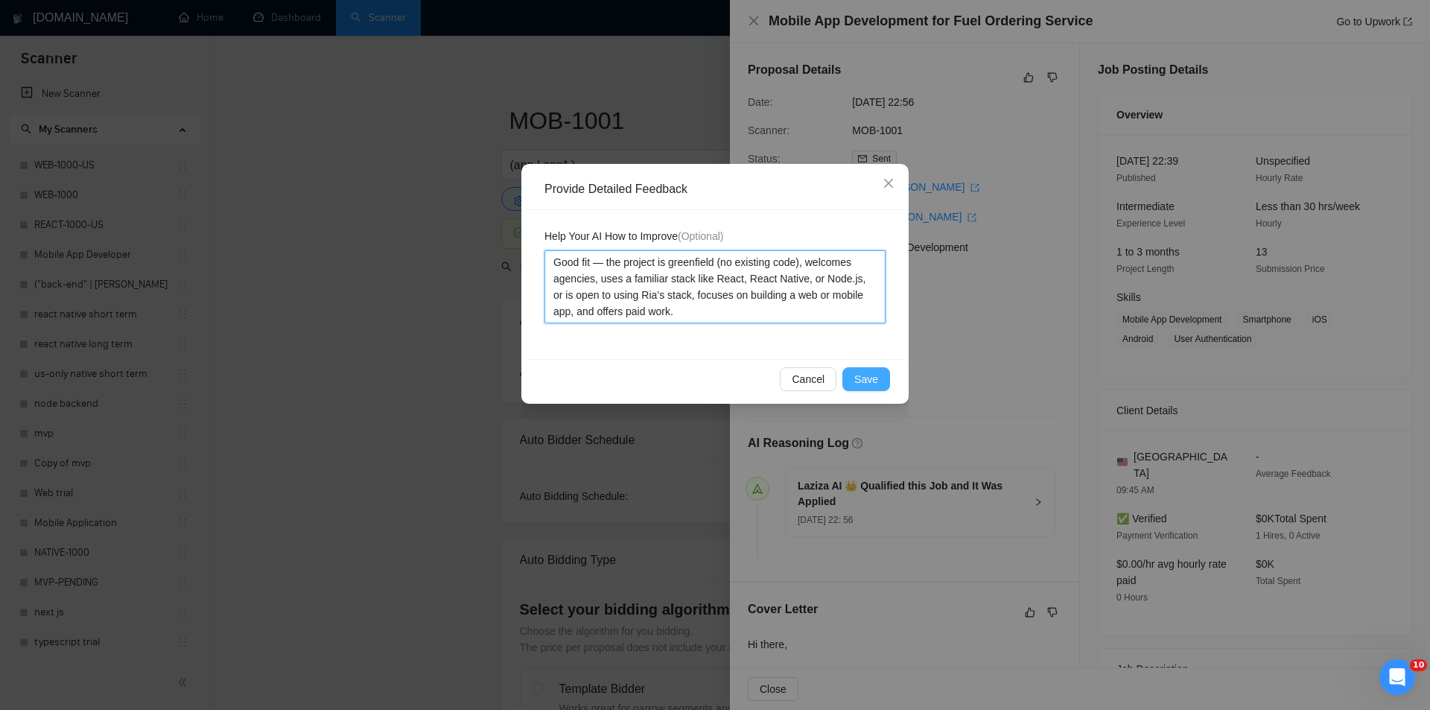
type textarea "Good fit — the project is greenfield (no existing code), welcomes agencies, use…"
click at [863, 384] on span "Save" at bounding box center [867, 379] width 24 height 16
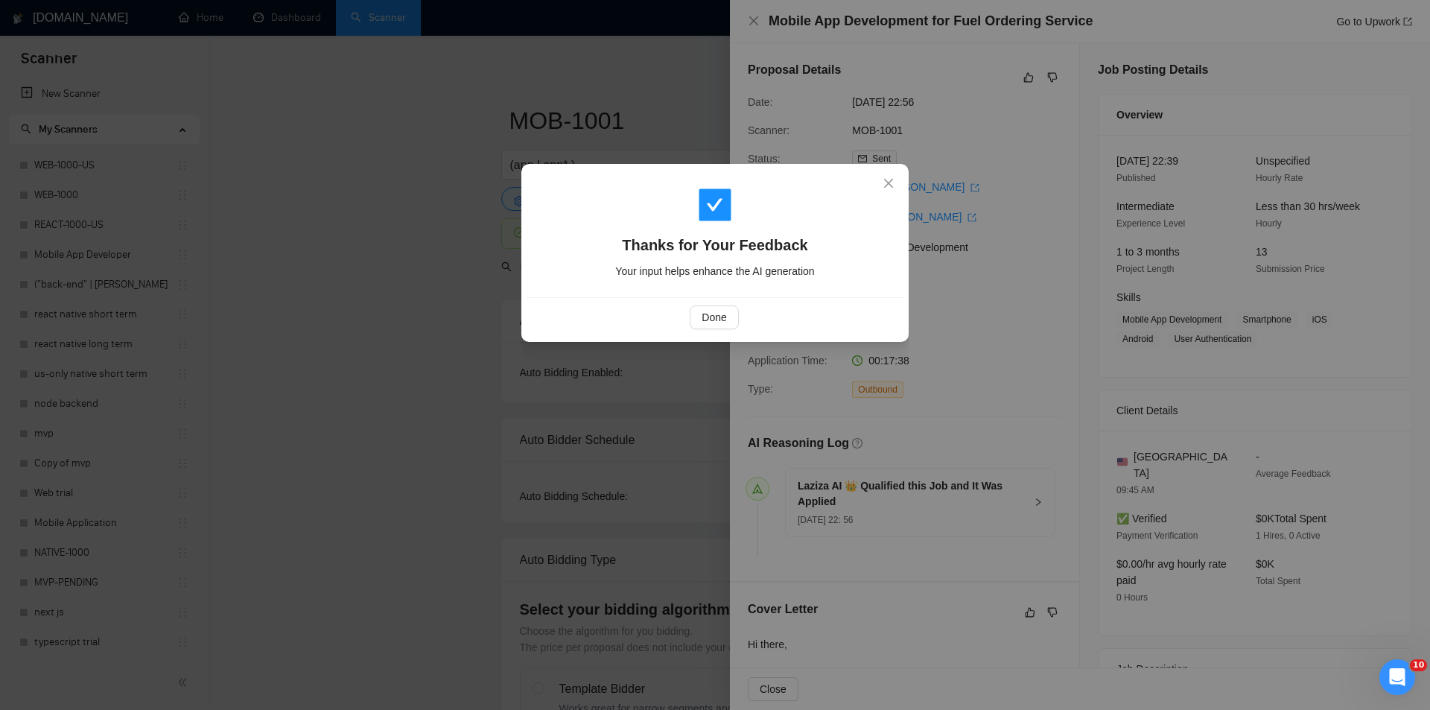
click at [708, 302] on div "Done" at bounding box center [715, 316] width 377 height 39
click at [722, 315] on span "Done" at bounding box center [714, 317] width 25 height 16
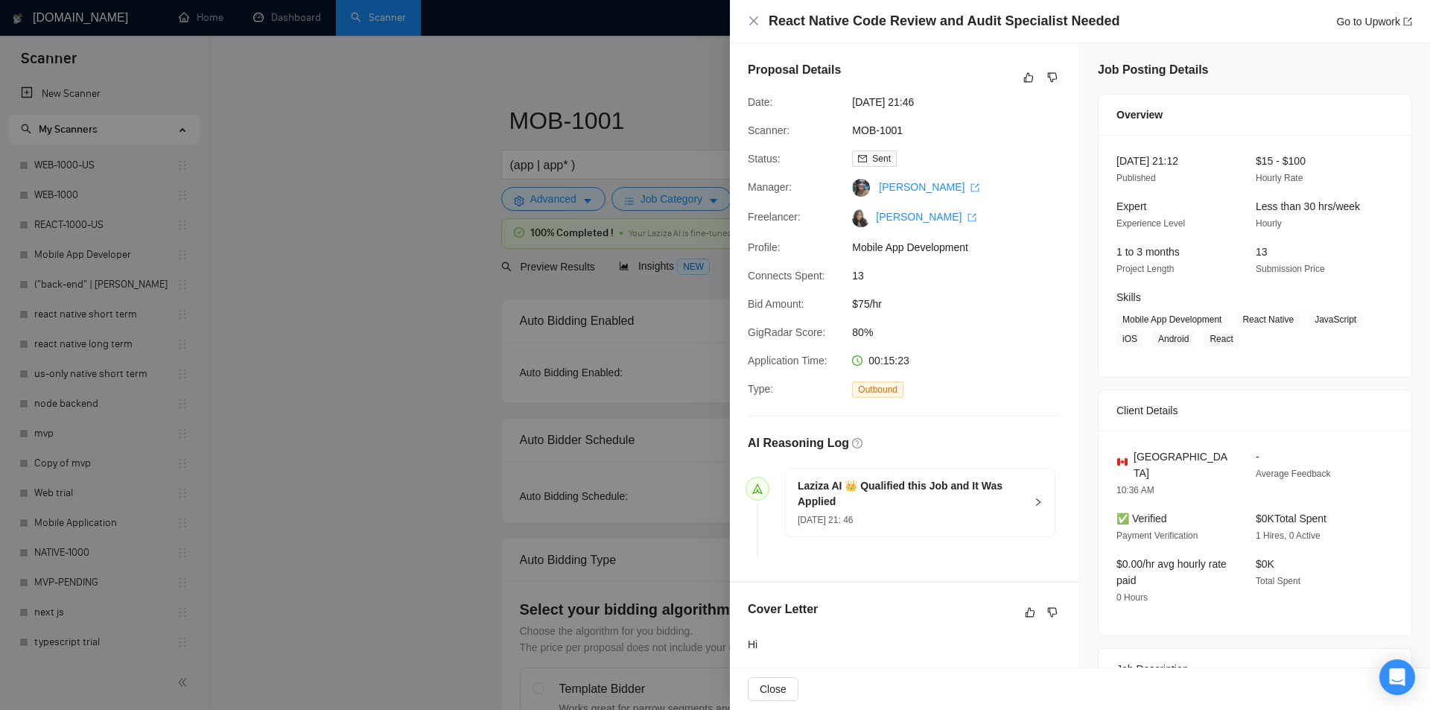
click at [1050, 77] on icon "dislike" at bounding box center [1053, 78] width 10 height 12
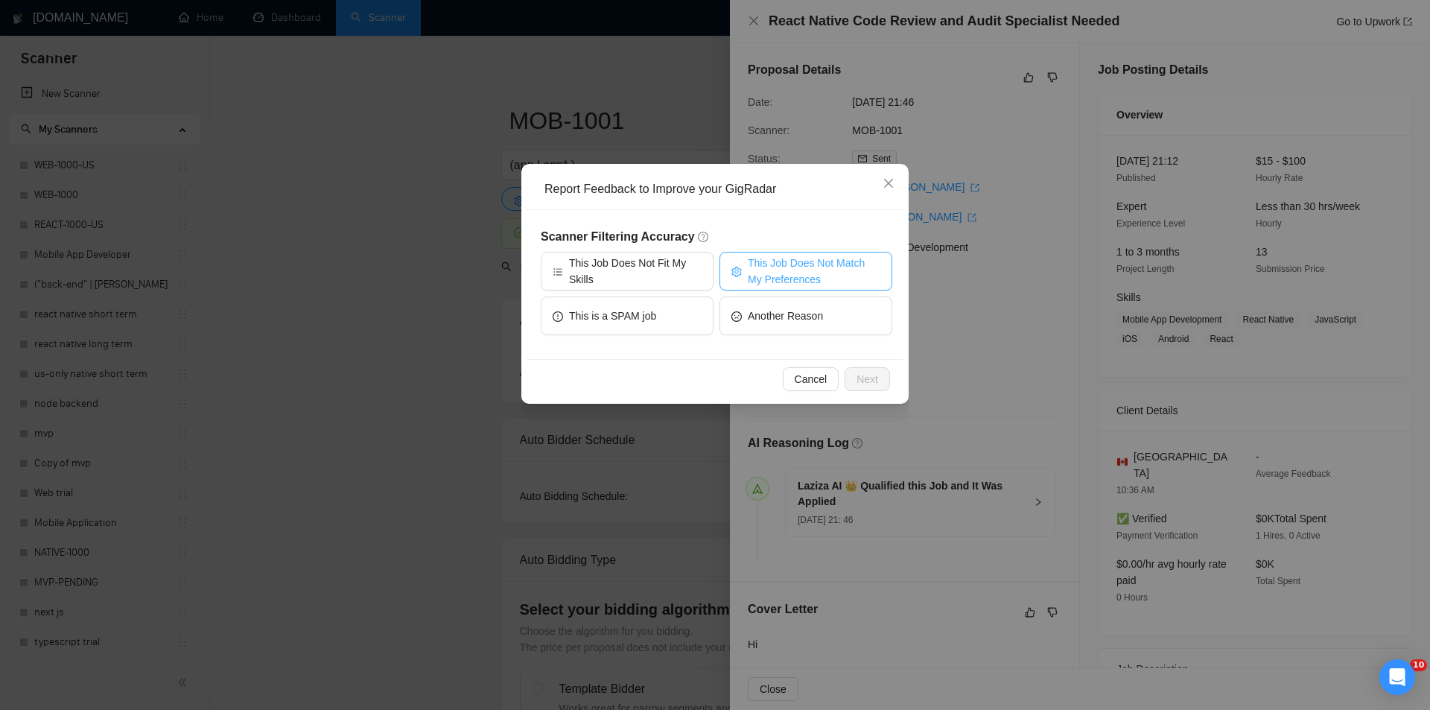
click at [800, 259] on span "This Job Does Not Match My Preferences" at bounding box center [814, 271] width 133 height 33
click at [872, 372] on span "Next" at bounding box center [868, 379] width 22 height 16
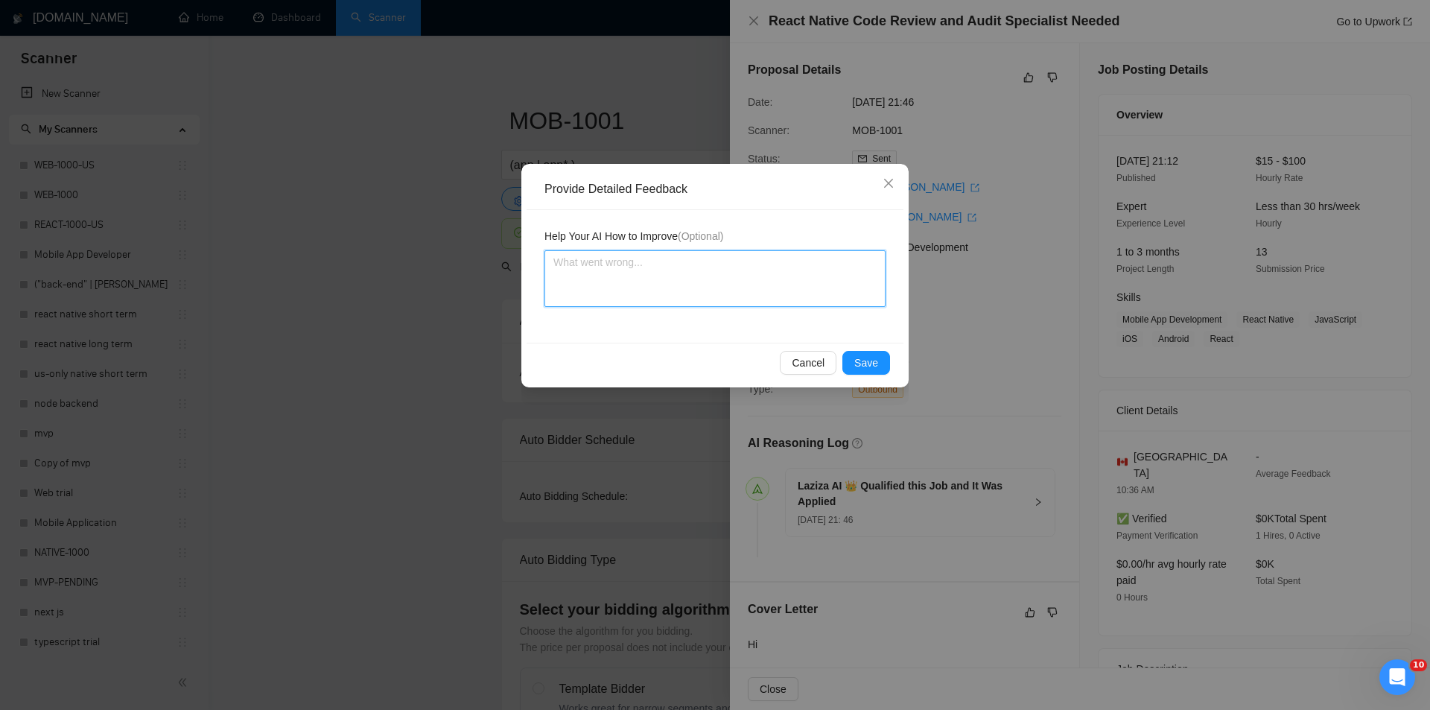
click at [701, 282] on textarea at bounding box center [715, 278] width 341 height 57
paste textarea "Not a fit — the description suggests an existing codebase, but Ria only works o…"
type textarea "Not a fit — the description suggests an existing codebase, but Ria only works o…"
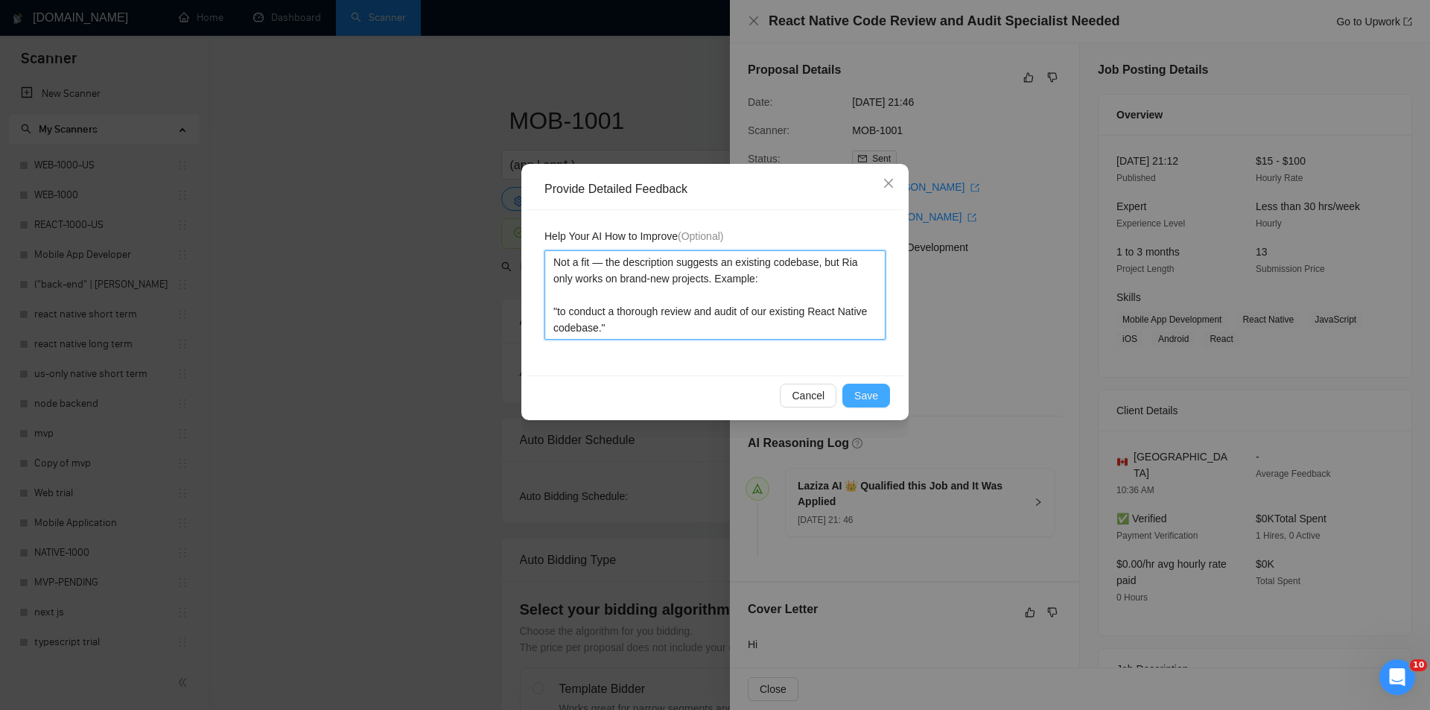
type textarea "Not a fit — the description suggests an existing codebase, but Ria only works o…"
click at [863, 393] on span "Save" at bounding box center [867, 395] width 24 height 16
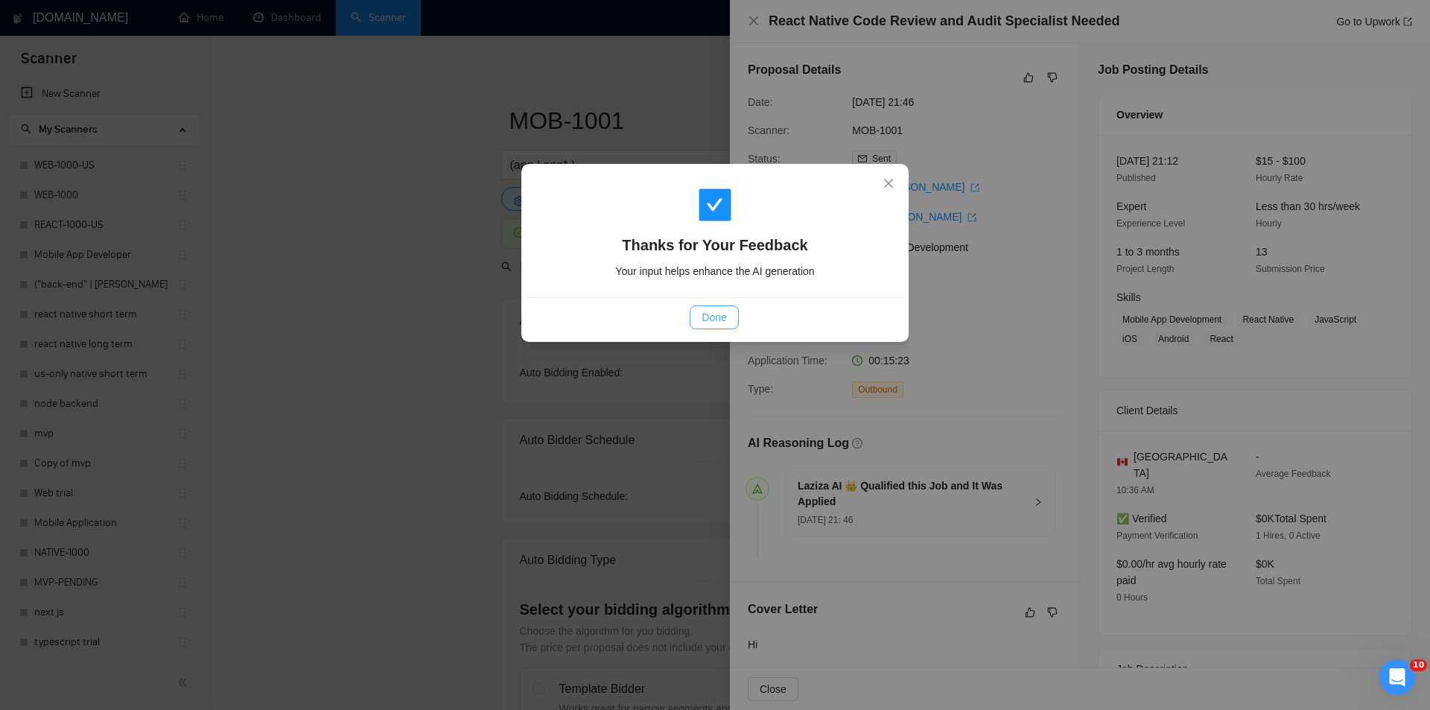
click at [731, 323] on button "Done" at bounding box center [714, 317] width 48 height 24
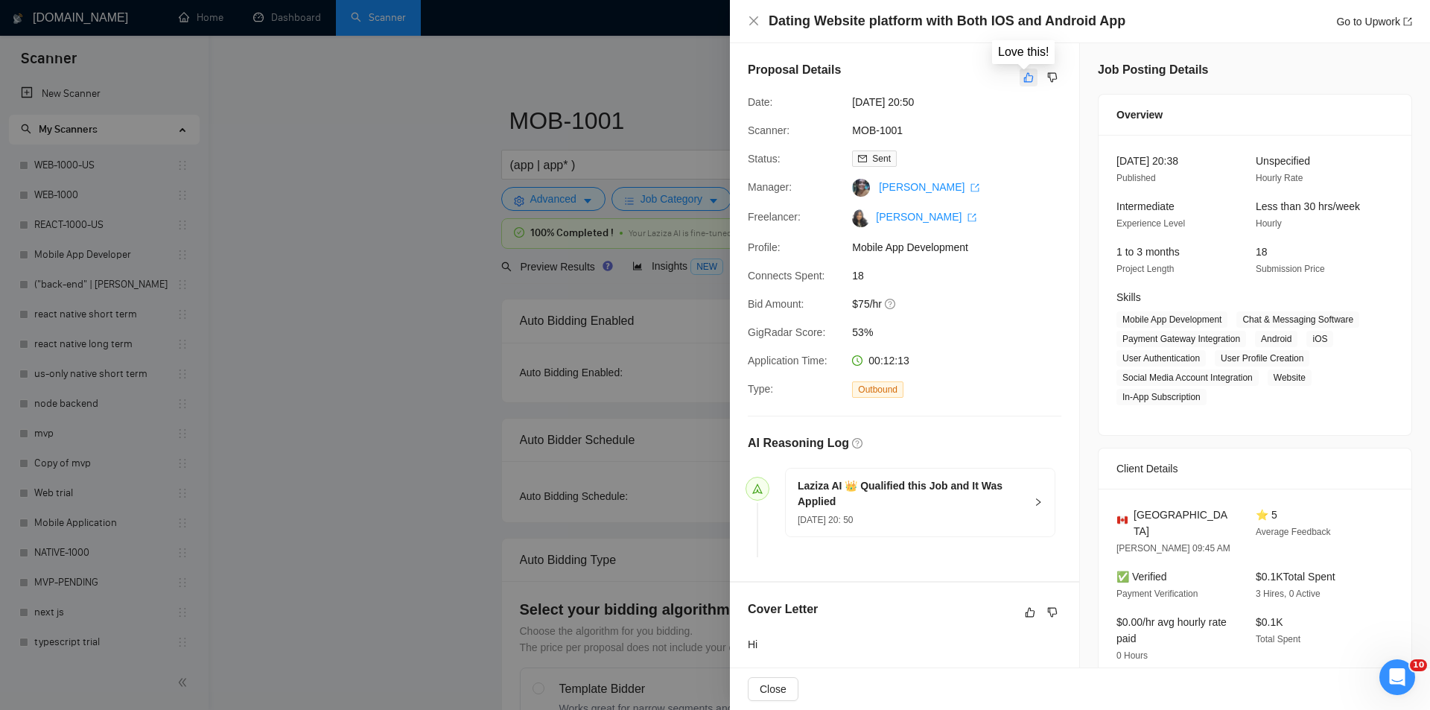
click at [1024, 80] on icon "like" at bounding box center [1029, 78] width 10 height 12
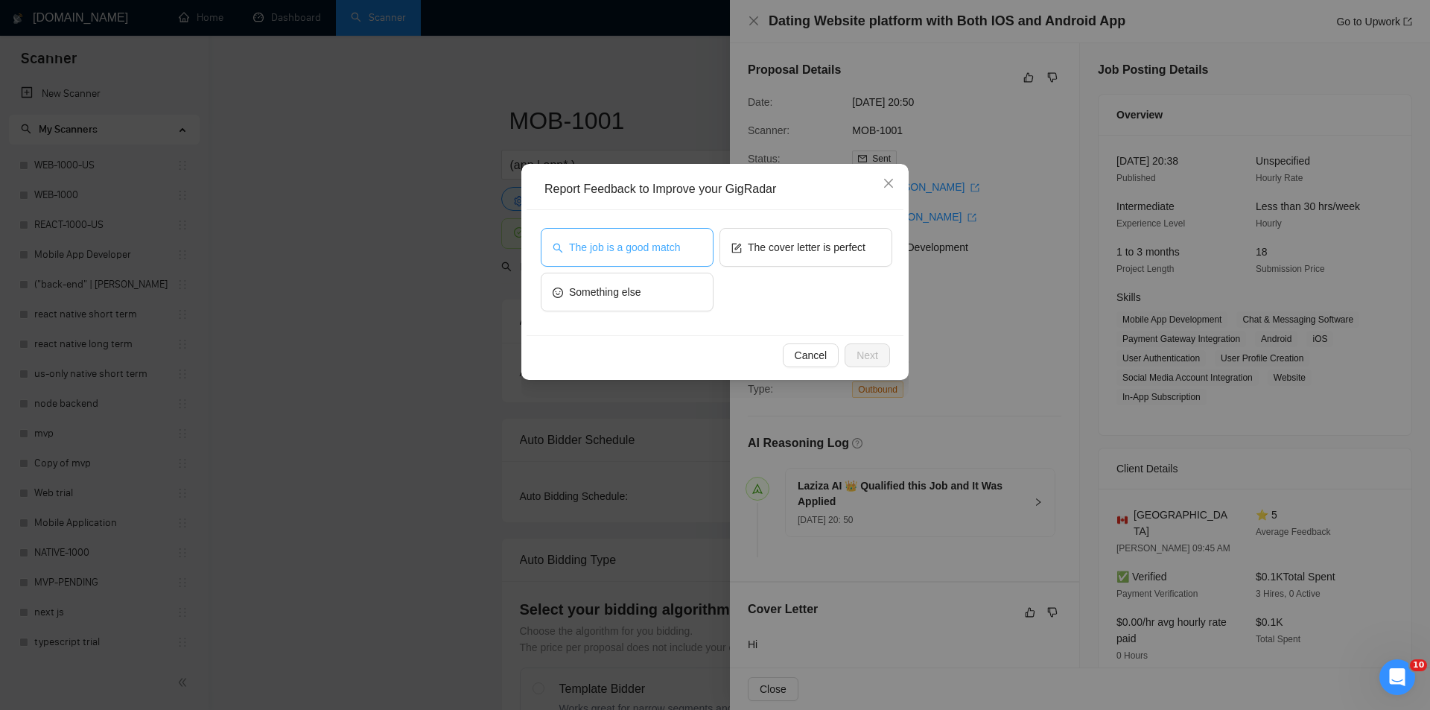
click at [645, 238] on button "The job is a good match" at bounding box center [627, 247] width 173 height 39
click at [877, 355] on span "Next" at bounding box center [868, 355] width 22 height 16
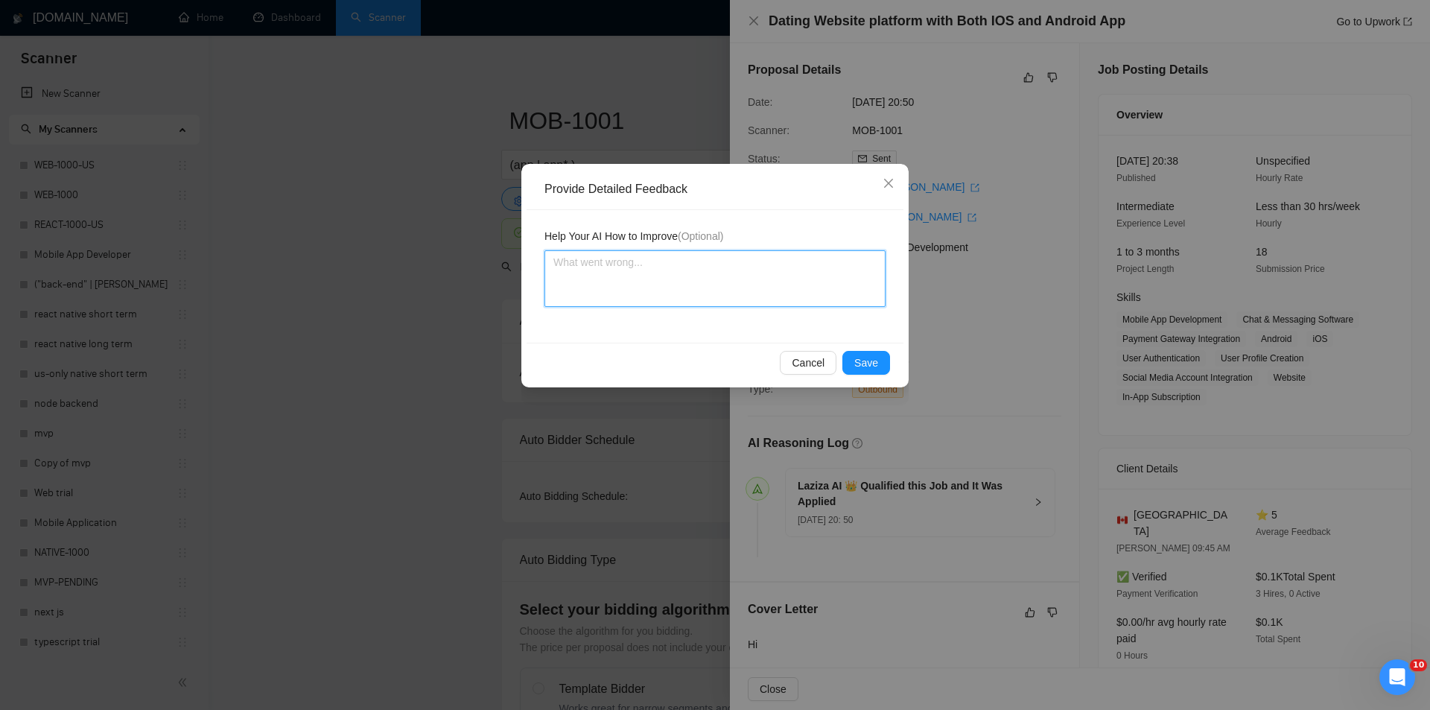
click at [752, 301] on textarea at bounding box center [715, 278] width 341 height 57
paste textarea "Good fit — the project is greenfield (no existing code), welcomes agencies, use…"
type textarea "Good fit — the project is greenfield (no existing code), welcomes agencies, use…"
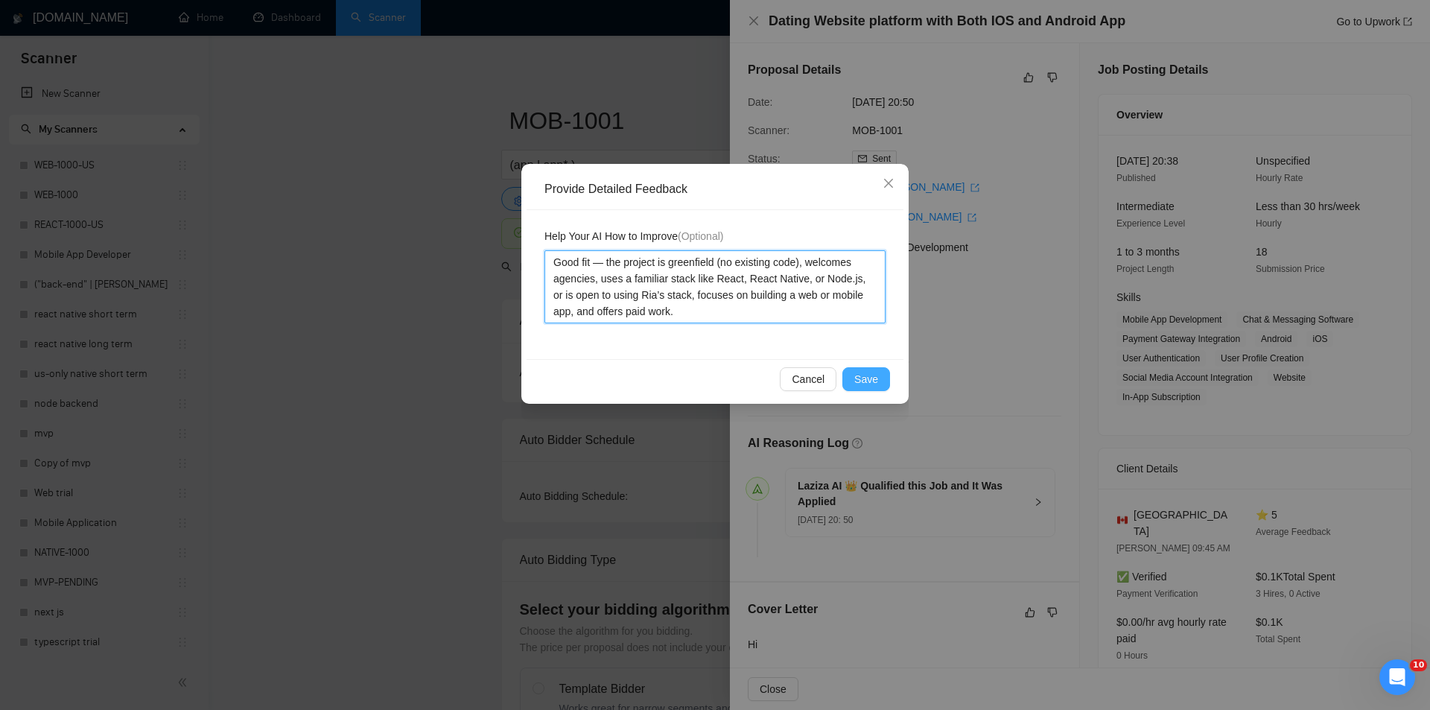
type textarea "Good fit — the project is greenfield (no existing code), welcomes agencies, use…"
click at [868, 384] on span "Save" at bounding box center [867, 379] width 24 height 16
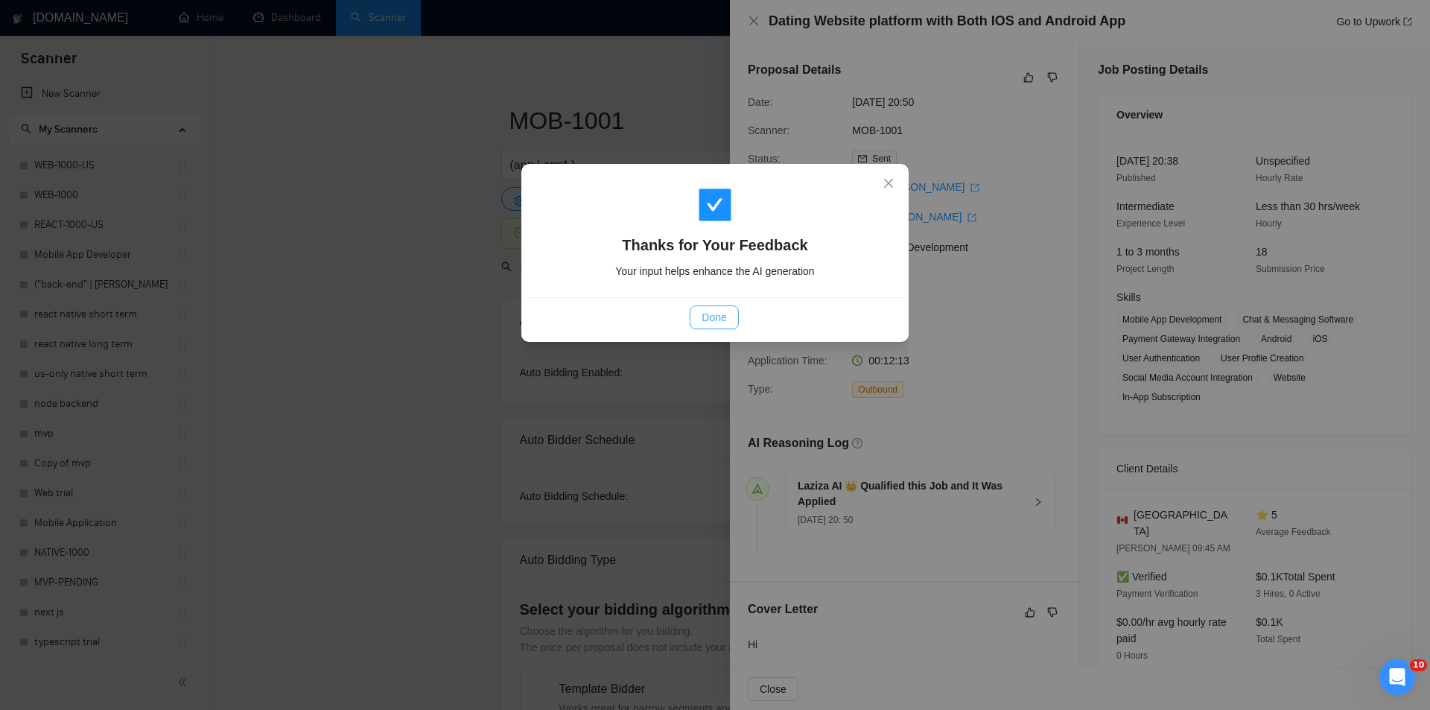
click at [713, 311] on span "Done" at bounding box center [714, 317] width 25 height 16
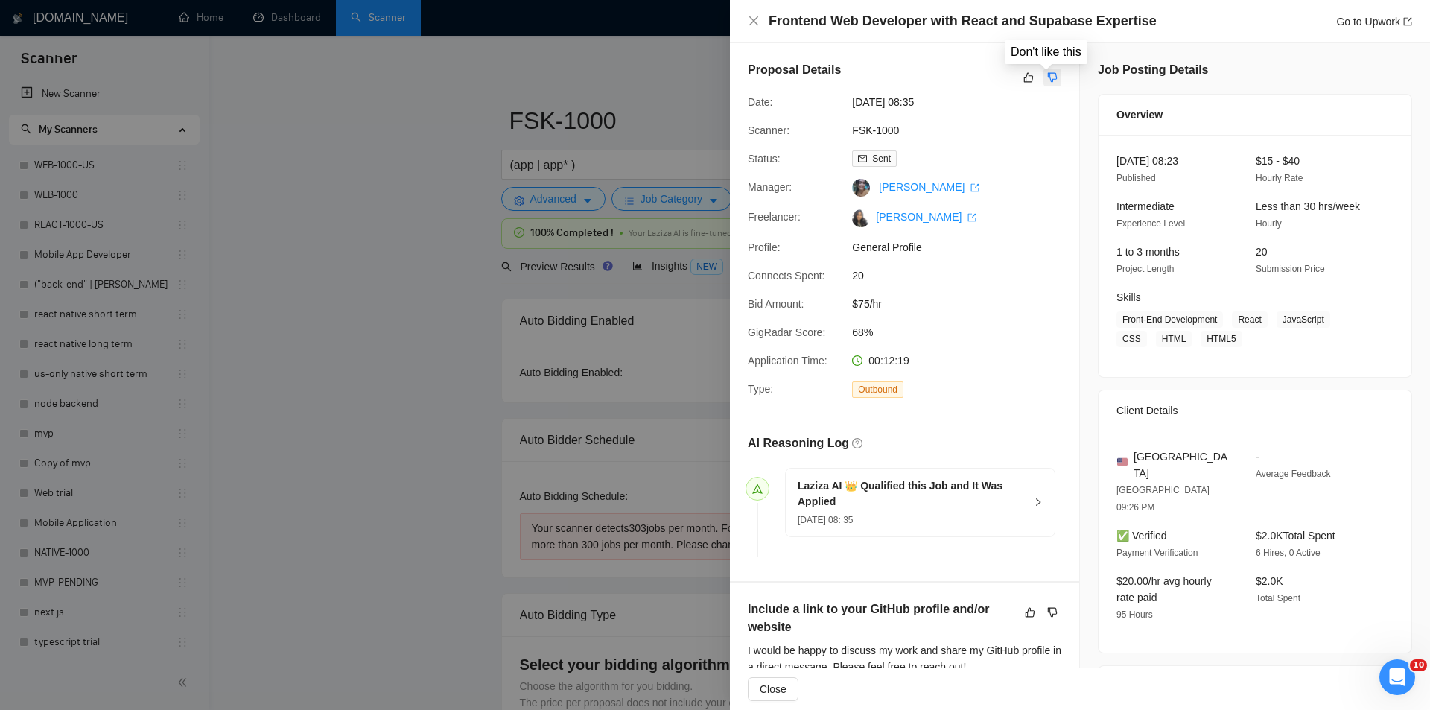
click at [1052, 77] on icon "dislike" at bounding box center [1053, 78] width 10 height 12
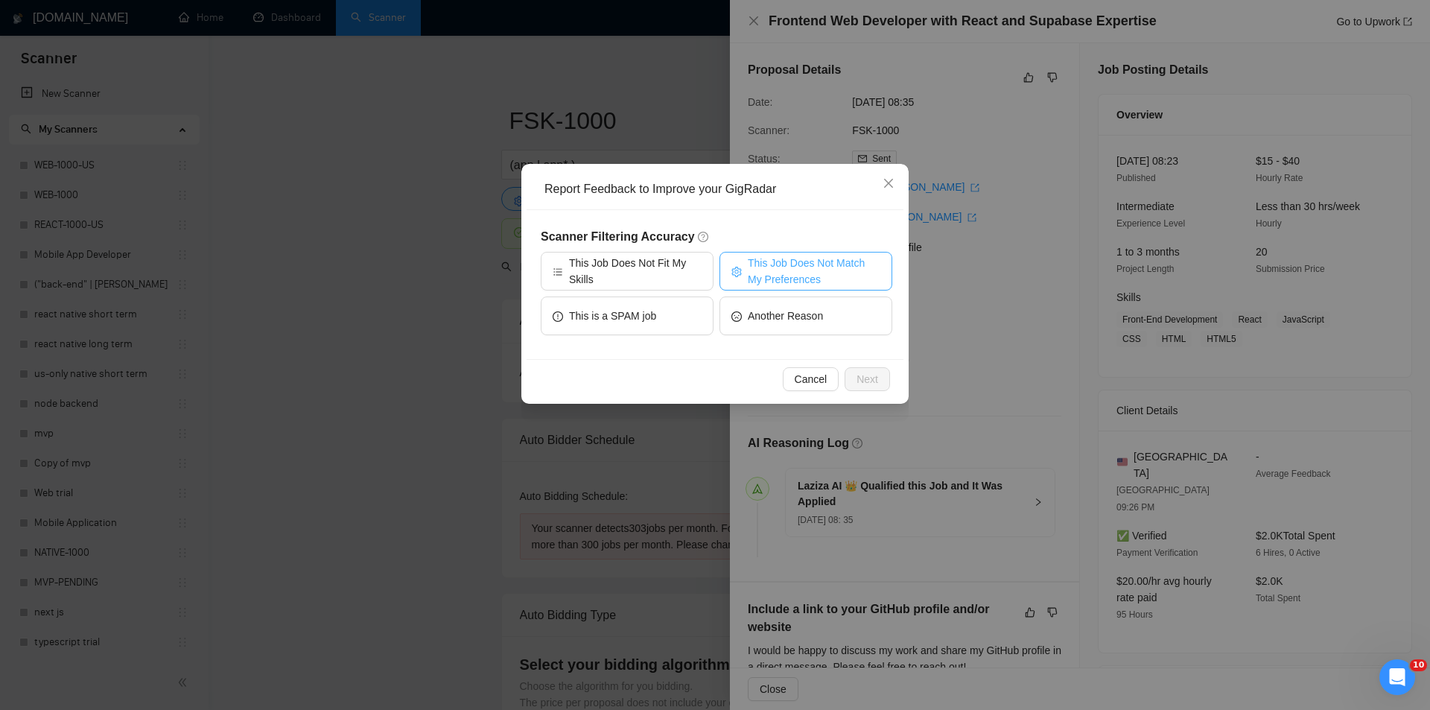
click at [821, 264] on span "This Job Does Not Match My Preferences" at bounding box center [814, 271] width 133 height 33
click at [860, 266] on span "This Job Does Not Match My Preferences" at bounding box center [814, 271] width 137 height 33
click at [837, 277] on span "This Job Does Not Match My Preferences" at bounding box center [814, 271] width 133 height 33
click at [873, 379] on span "Next" at bounding box center [868, 379] width 22 height 16
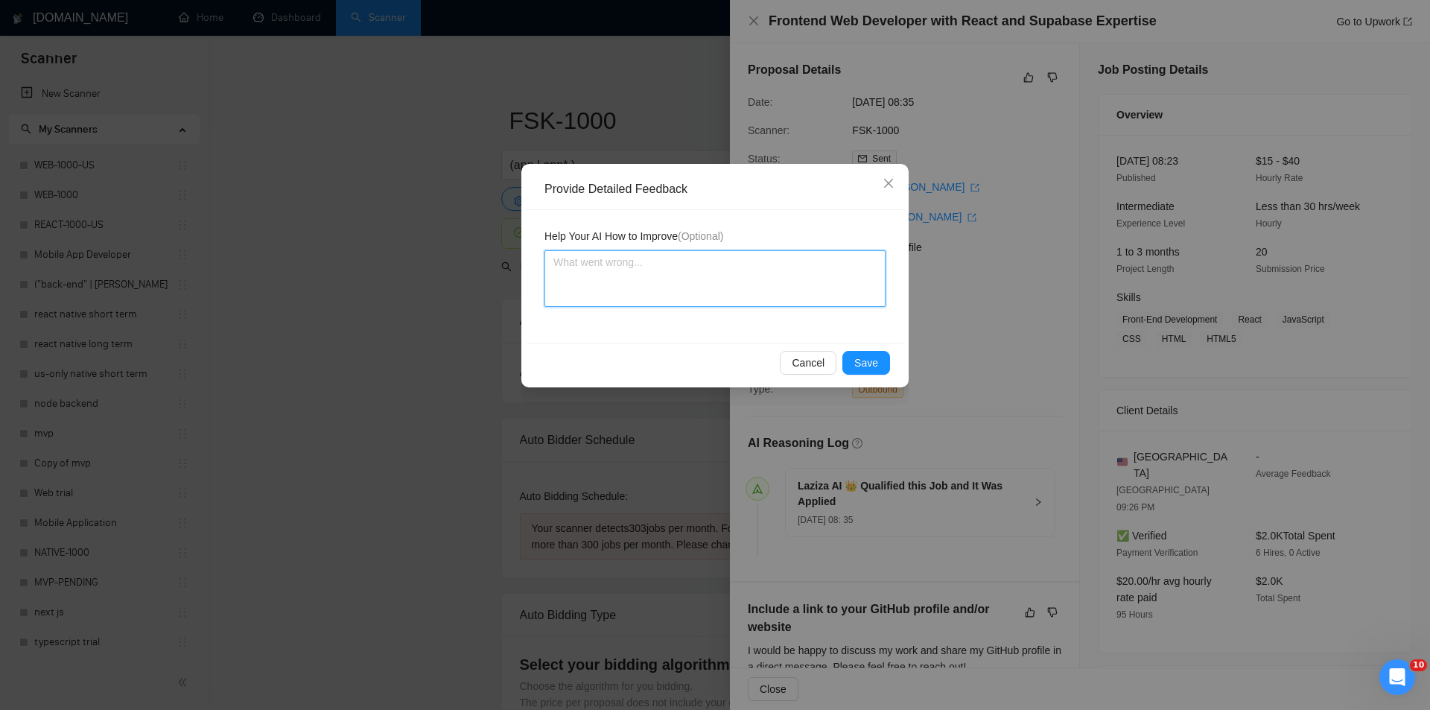
click at [760, 291] on textarea at bounding box center [715, 278] width 341 height 57
paste textarea "Not a fit — the description suggests an existing codebase, but Ria only works o…"
type textarea "Not a fit — the description suggests an existing codebase, but Ria only works o…"
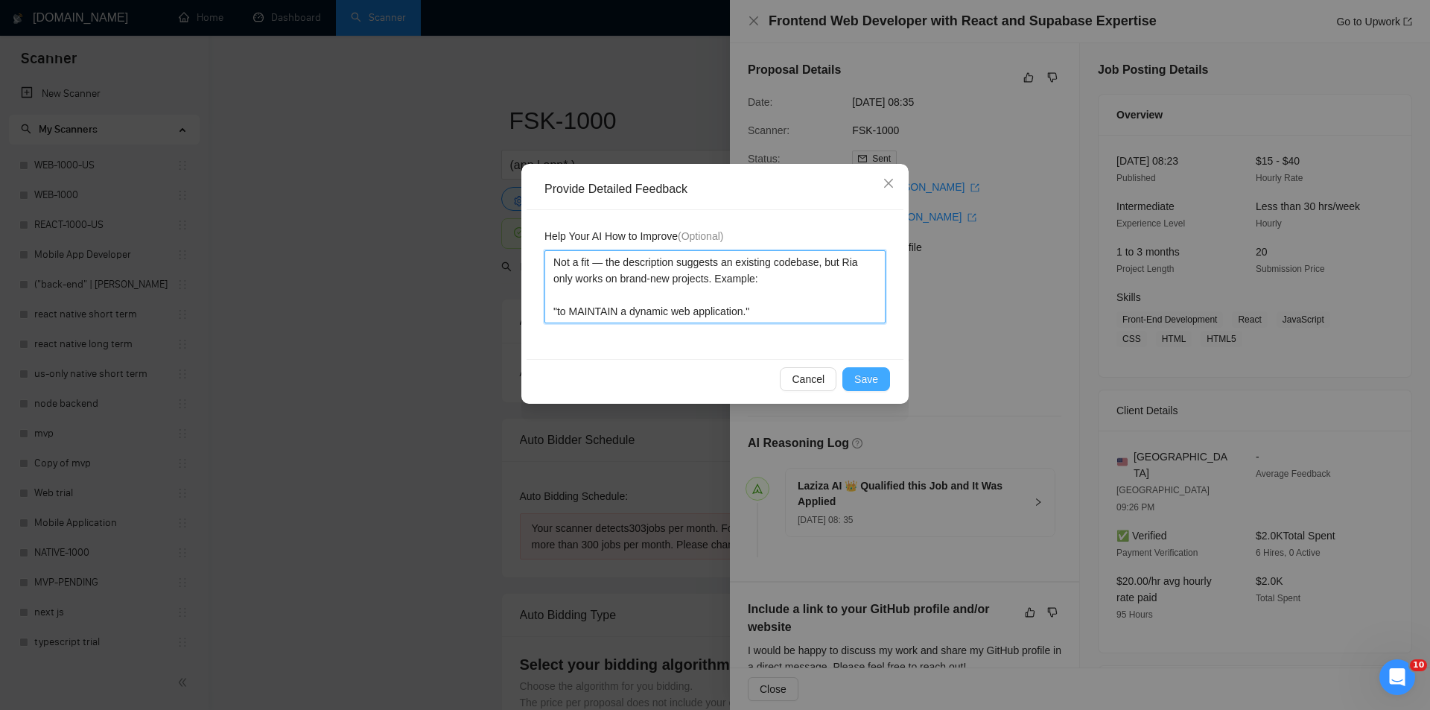
type textarea "Not a fit — the description suggests an existing codebase, but Ria only works o…"
click at [876, 373] on span "Save" at bounding box center [867, 379] width 24 height 16
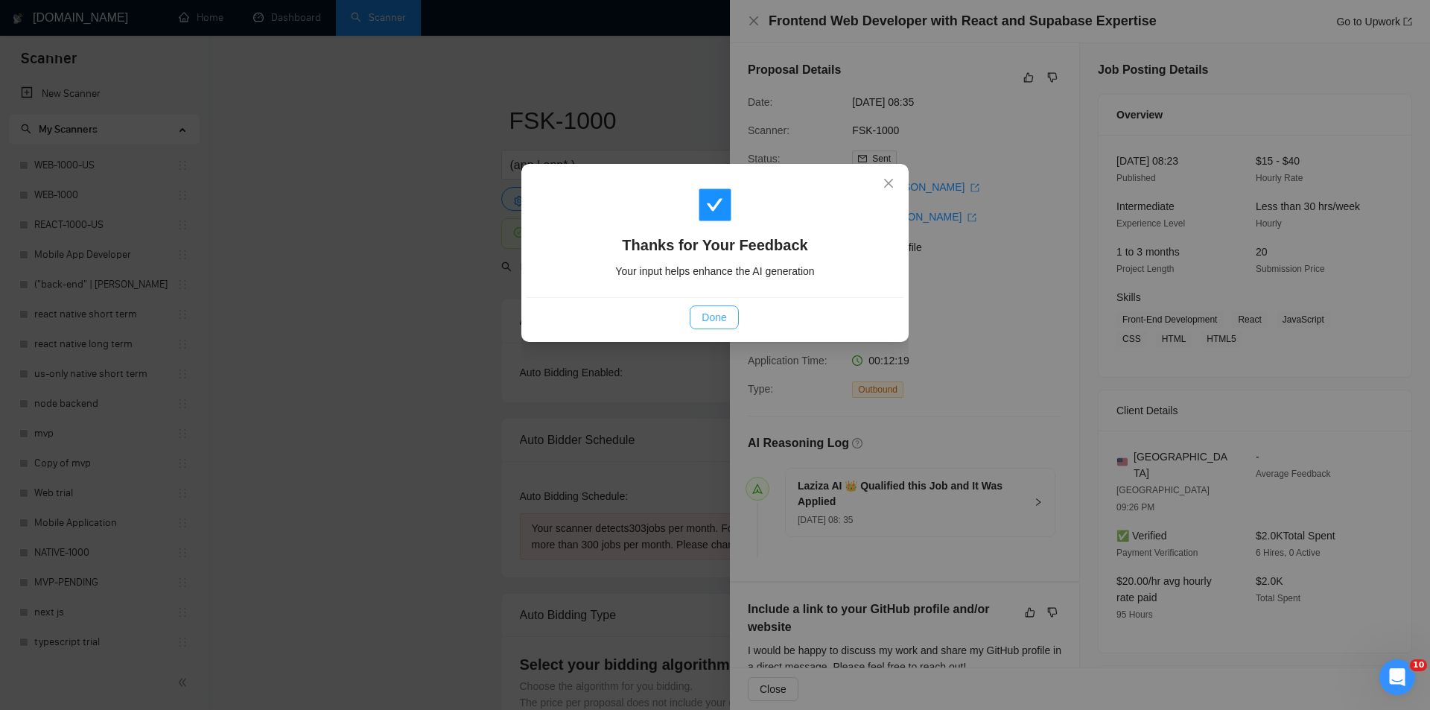
click at [709, 311] on span "Done" at bounding box center [714, 317] width 25 height 16
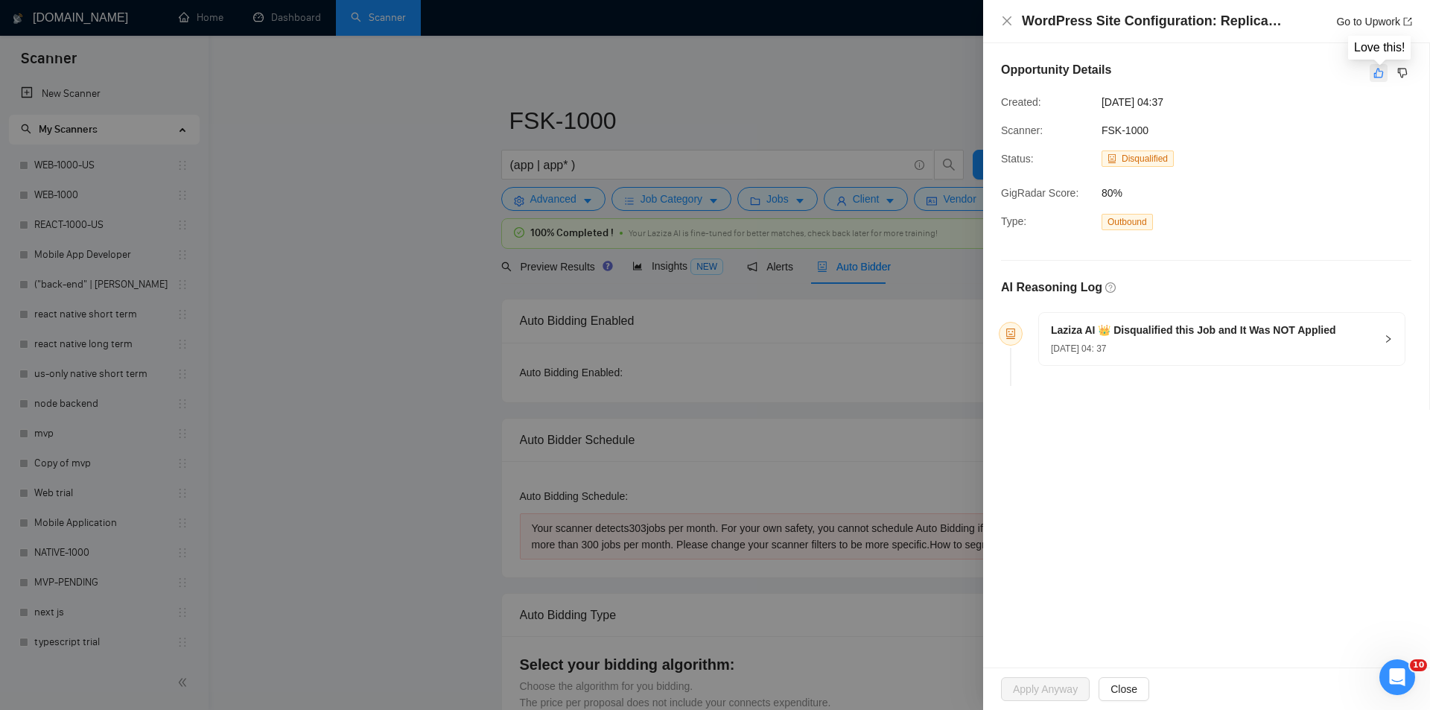
click at [1372, 77] on button "button" at bounding box center [1379, 73] width 18 height 18
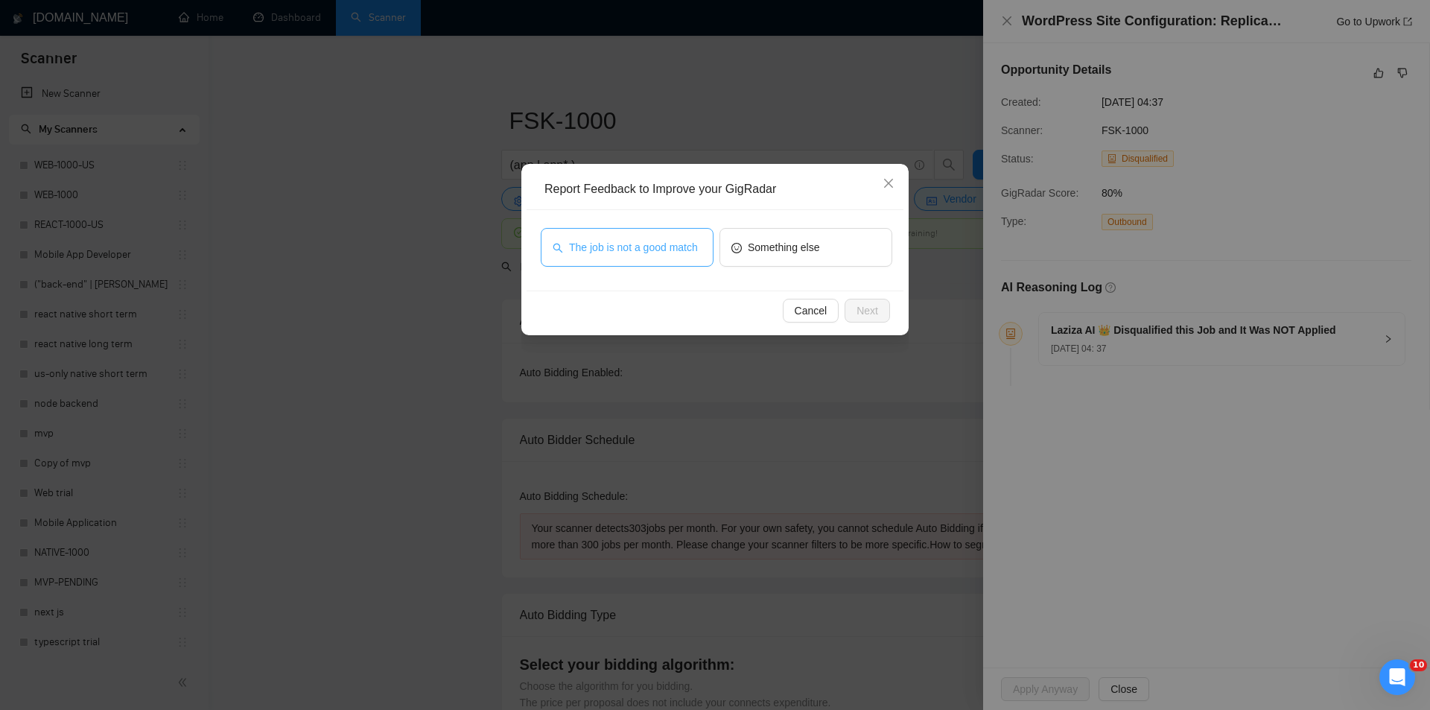
click at [660, 251] on span "The job is not a good match" at bounding box center [633, 247] width 129 height 16
click at [879, 320] on button "Next" at bounding box center [867, 311] width 45 height 24
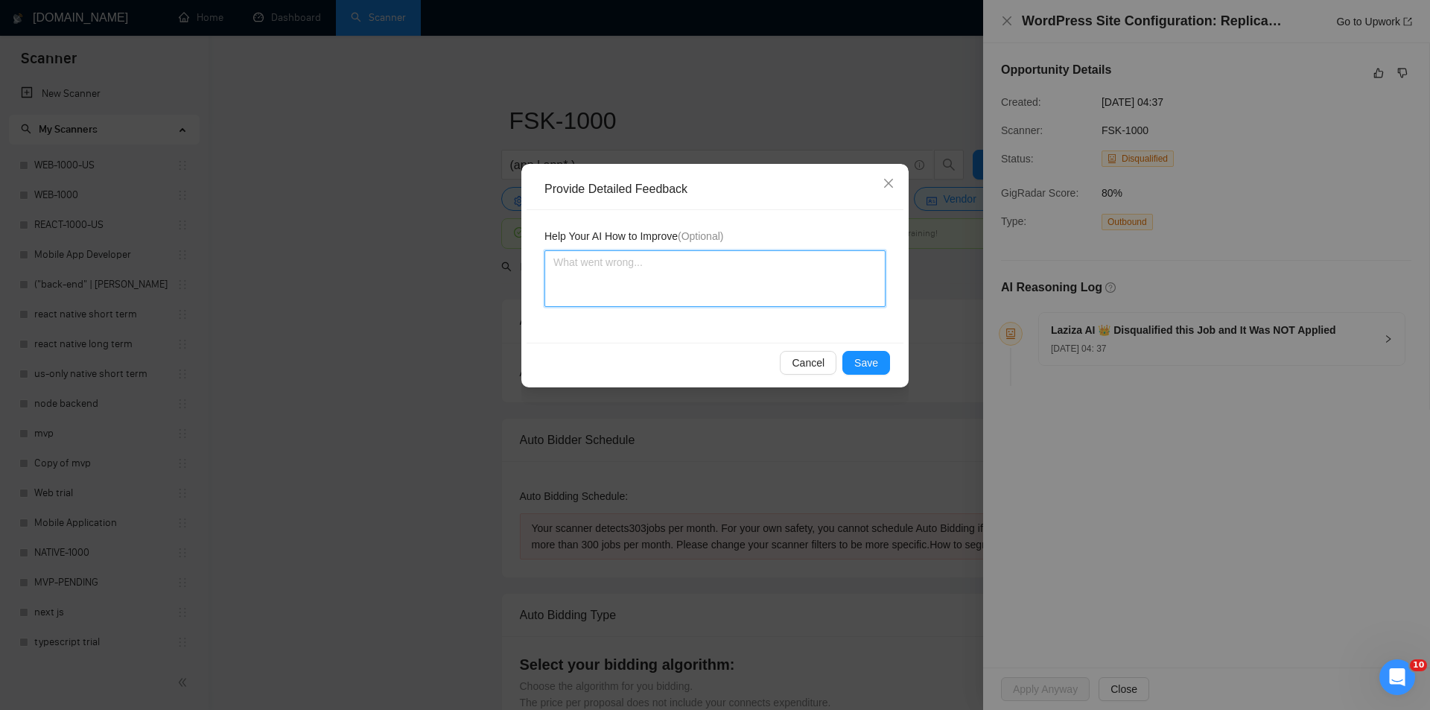
click at [741, 282] on textarea at bounding box center [715, 278] width 341 height 57
paste textarea "Not a fit — this project has been disqualified for other reasons. Example: "The…"
type textarea "Not a fit — this project has been disqualified for other reasons. Example: "The…"
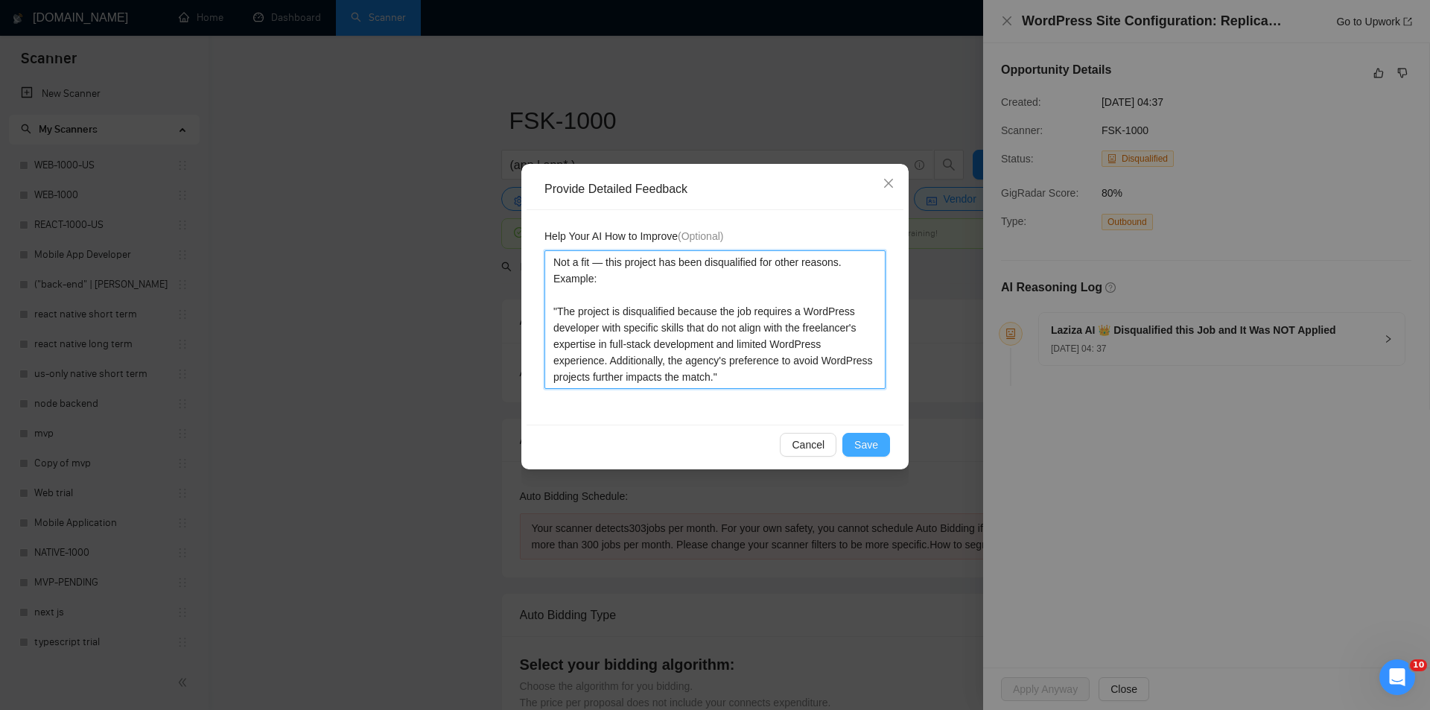
type textarea "Not a fit — this project has been disqualified for other reasons. Example: "The…"
click at [873, 449] on span "Save" at bounding box center [867, 445] width 24 height 16
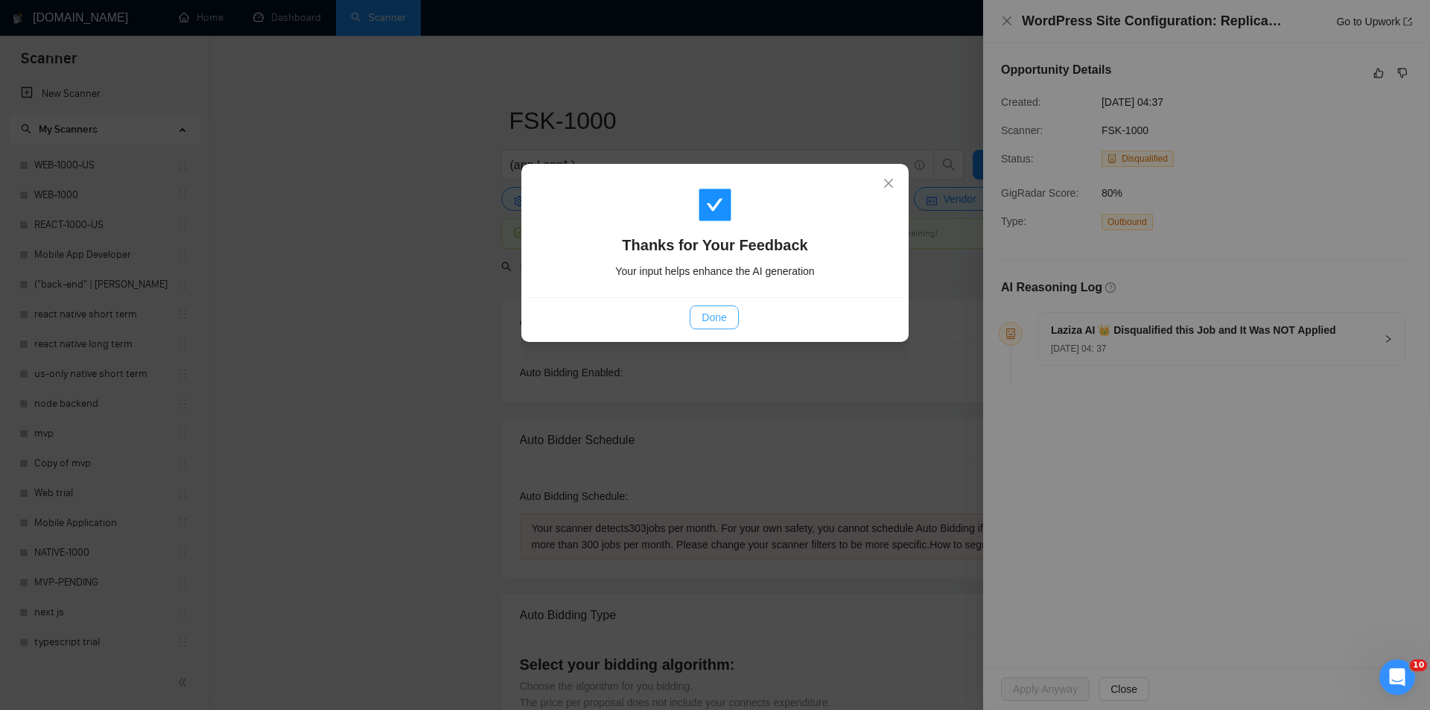
click at [714, 314] on span "Done" at bounding box center [714, 317] width 25 height 16
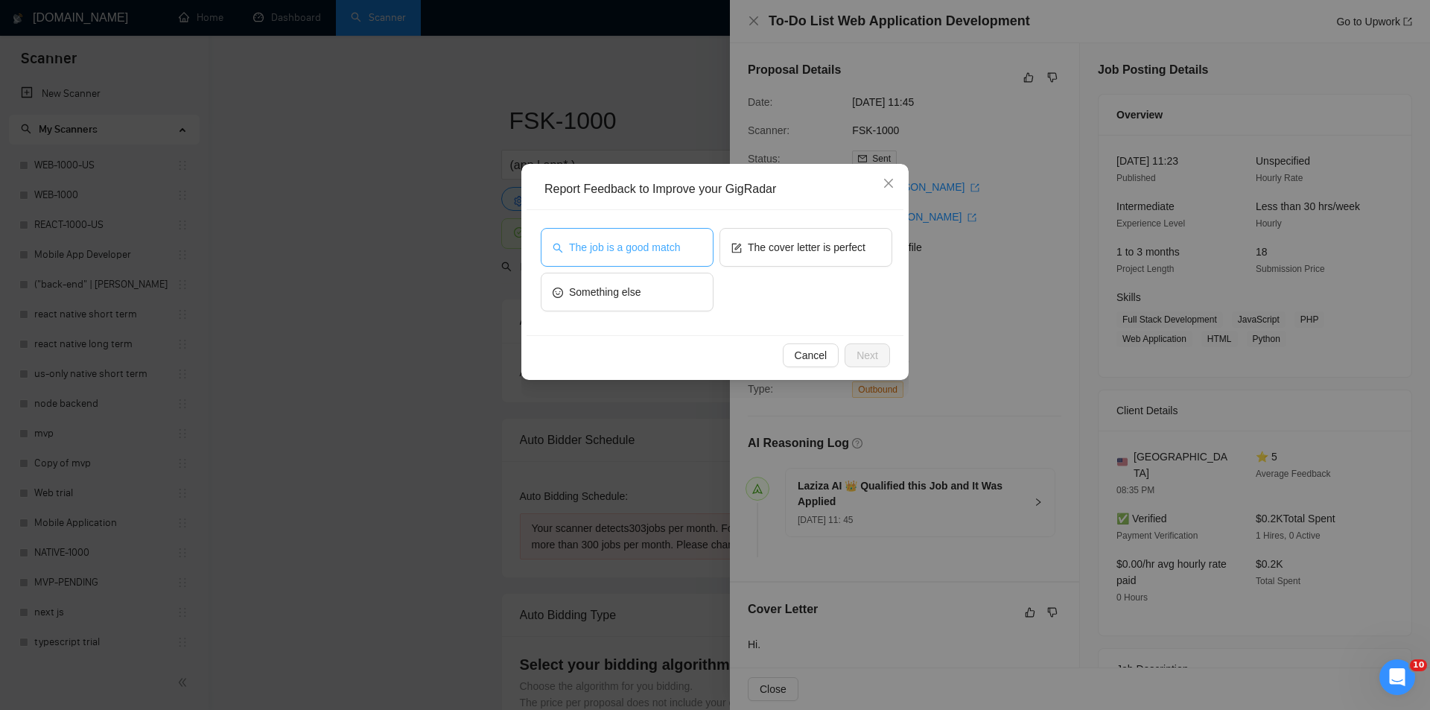
drag, startPoint x: 606, startPoint y: 229, endPoint x: 619, endPoint y: 239, distance: 15.9
click at [606, 231] on button "The job is a good match" at bounding box center [627, 247] width 173 height 39
click at [854, 357] on button "Next" at bounding box center [867, 355] width 45 height 24
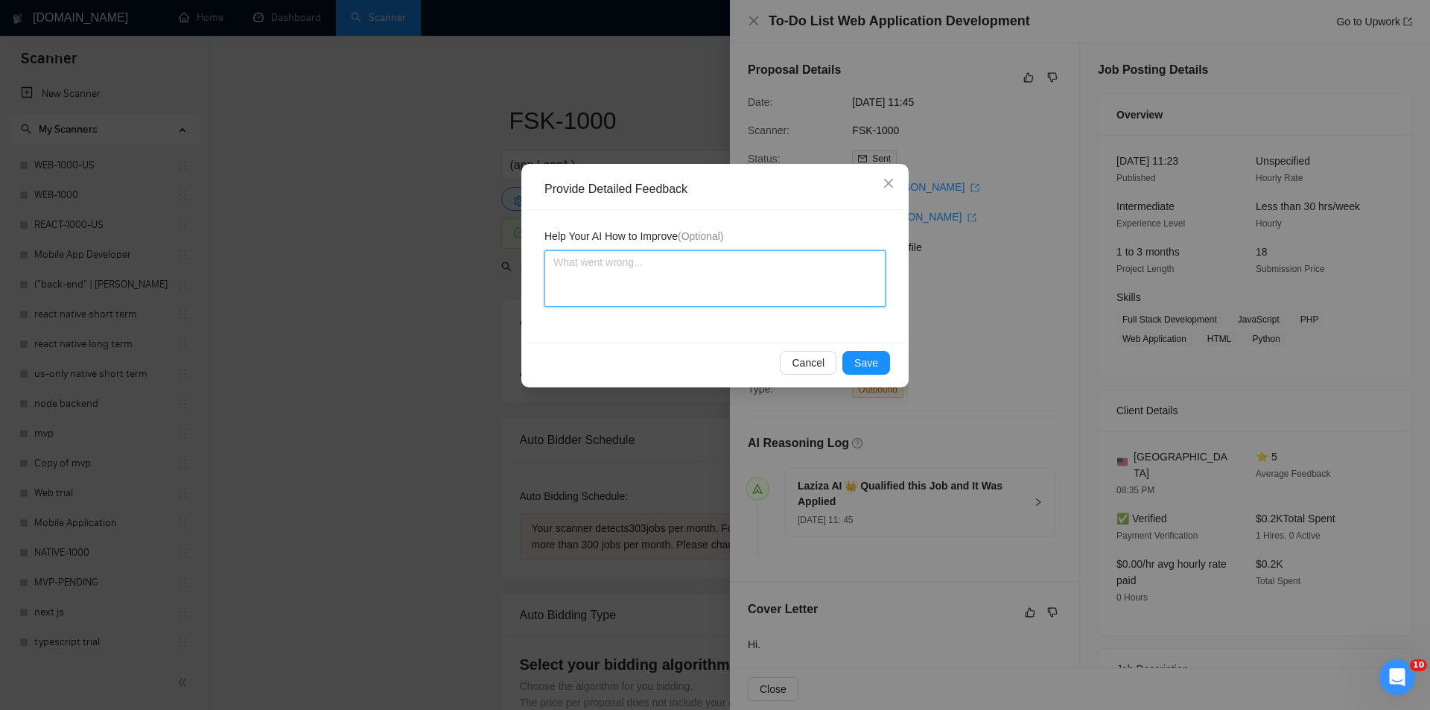
click at [715, 282] on textarea at bounding box center [715, 278] width 341 height 57
paste textarea "Good fit — the project is greenfield (no existing code), welcomes agencies, use…"
type textarea "Good fit — the project is greenfield (no existing code), welcomes agencies, use…"
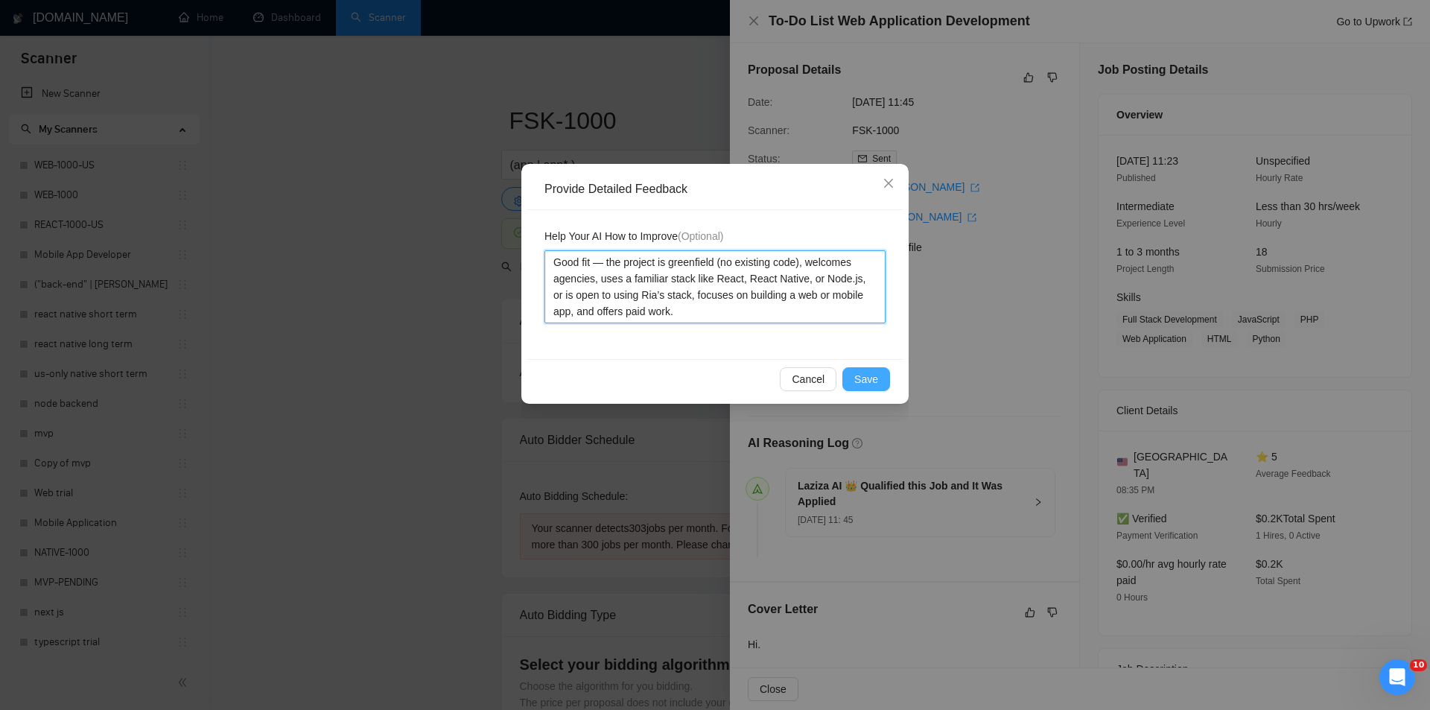
type textarea "Good fit — the project is greenfield (no existing code), welcomes agencies, use…"
click at [870, 379] on span "Save" at bounding box center [867, 379] width 24 height 16
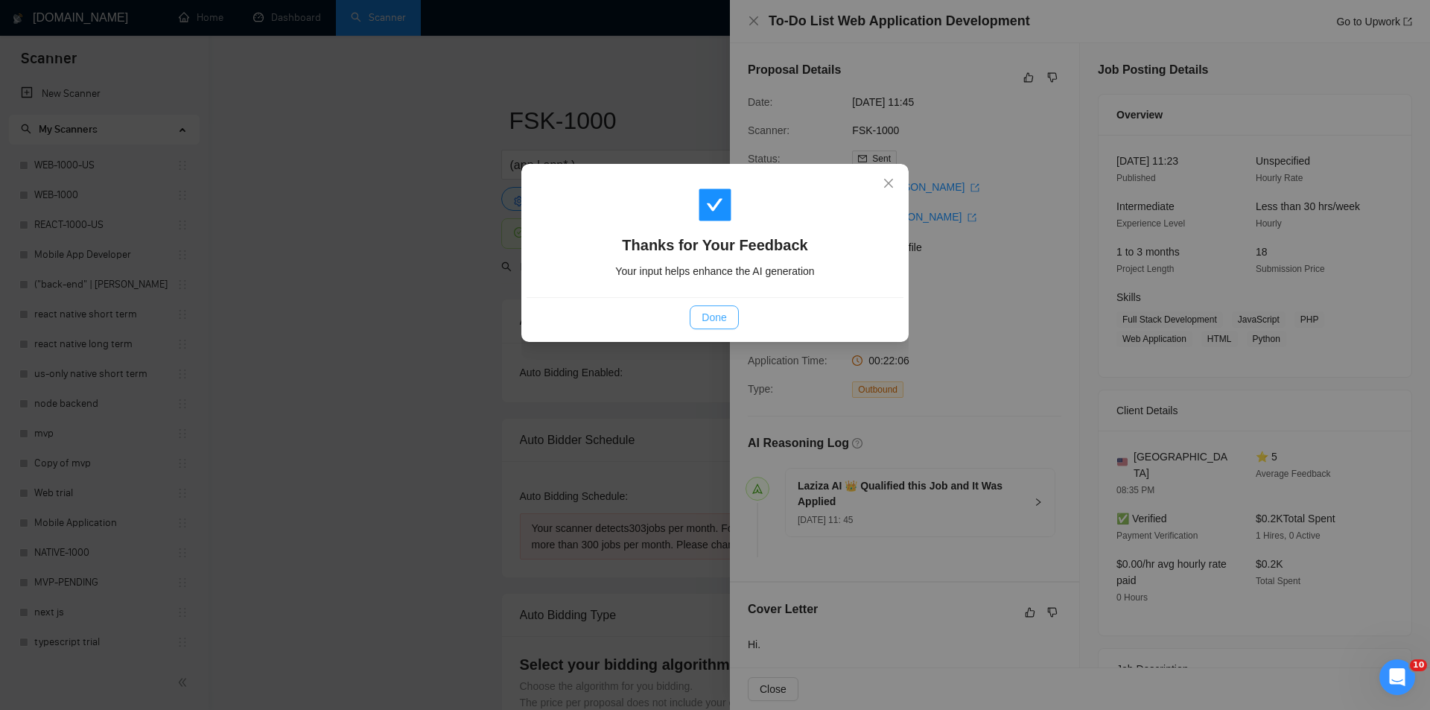
click at [716, 315] on span "Done" at bounding box center [714, 317] width 25 height 16
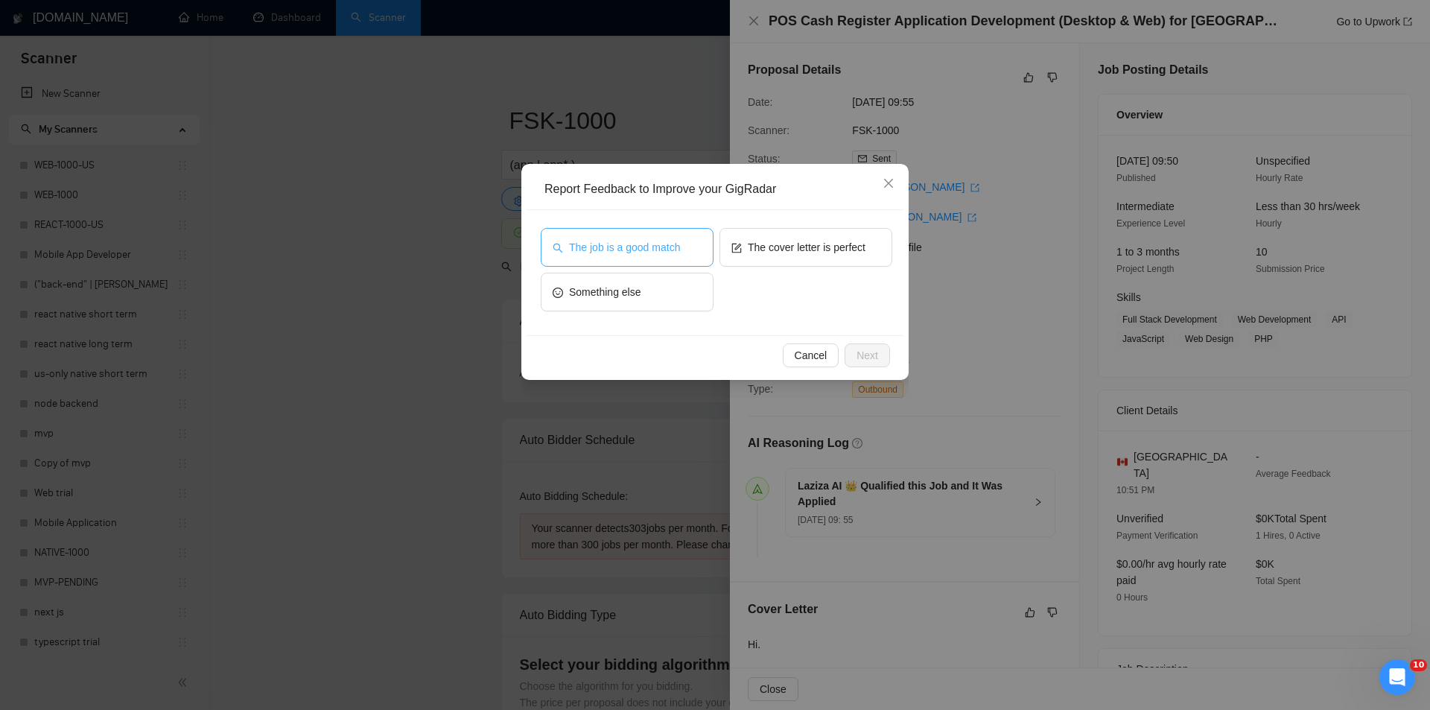
click at [676, 237] on button "The job is a good match" at bounding box center [627, 247] width 173 height 39
click at [878, 343] on button "Next" at bounding box center [867, 355] width 45 height 24
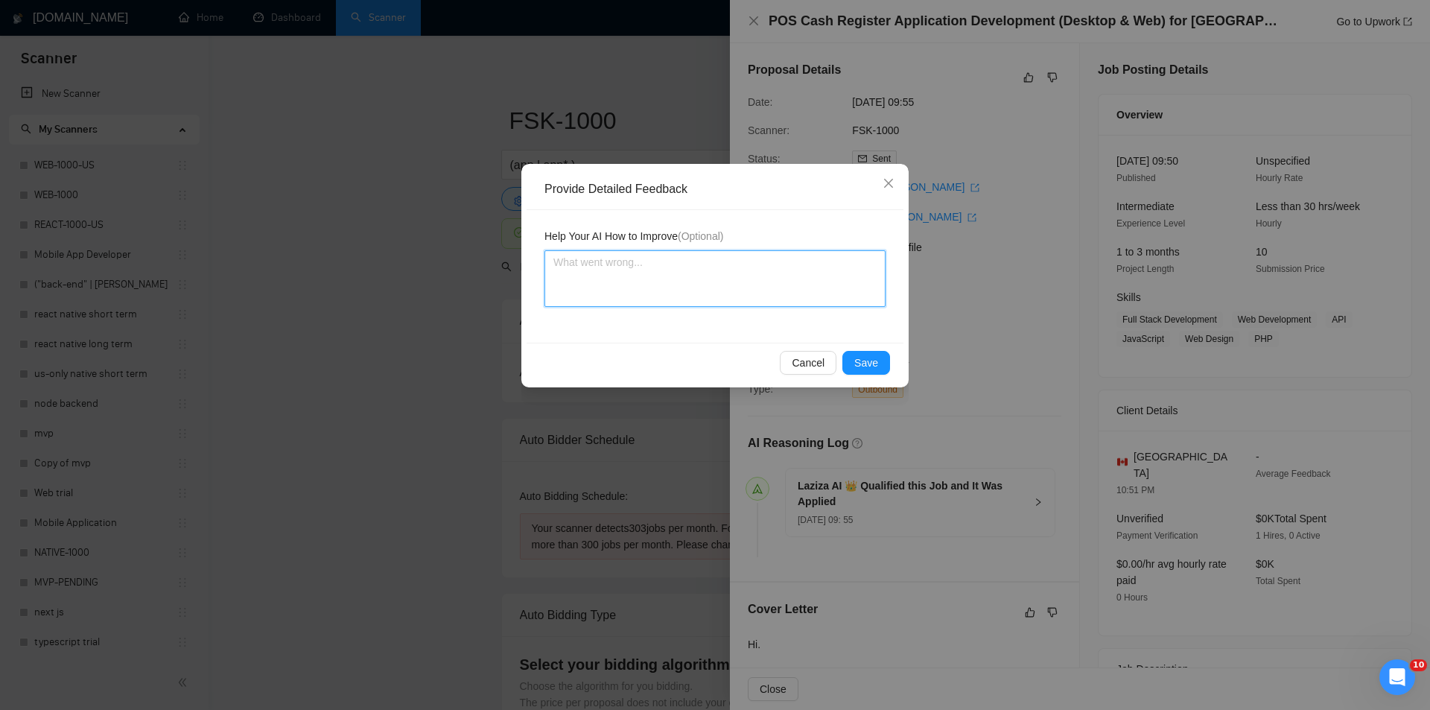
click at [762, 299] on textarea at bounding box center [715, 278] width 341 height 57
paste textarea "Good fit — the project is greenfield (no existing code), welcomes agencies, use…"
type textarea "Good fit — the project is greenfield (no existing code), welcomes agencies, use…"
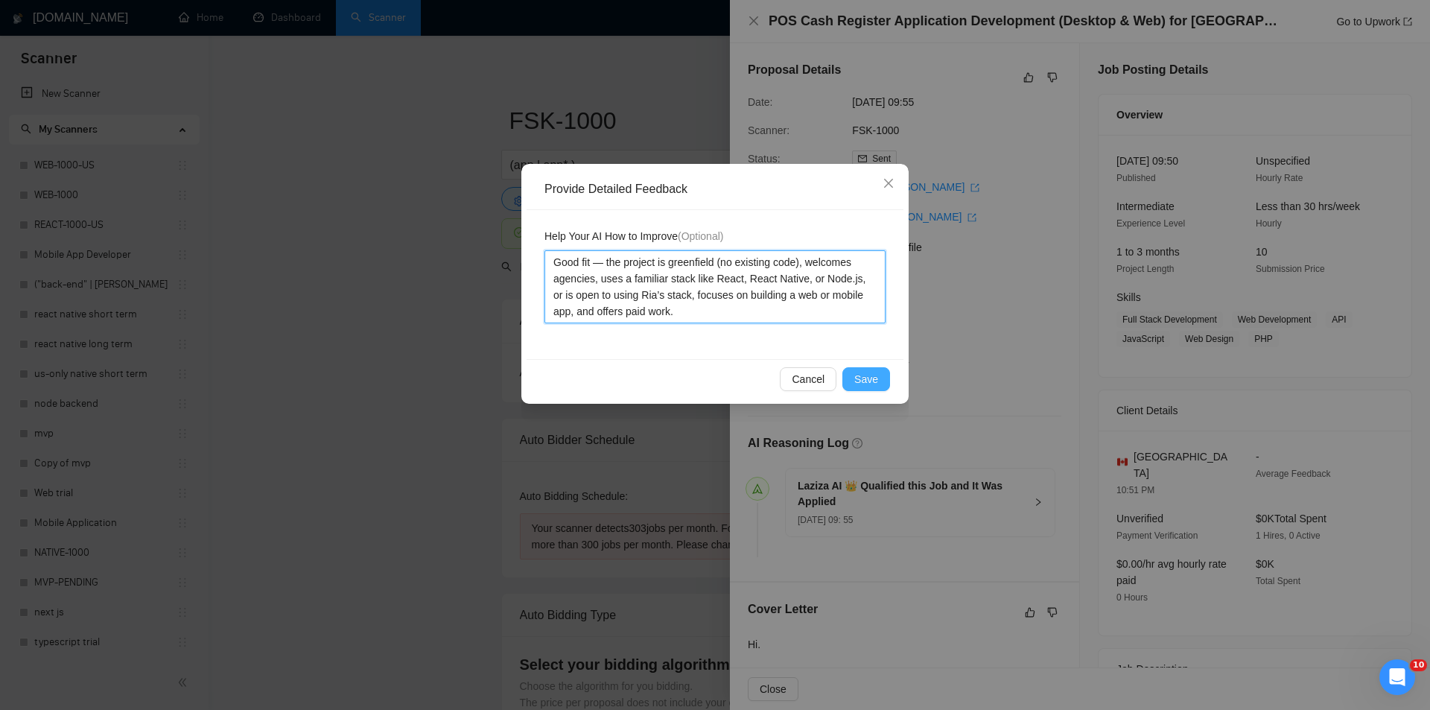
type textarea "Good fit — the project is greenfield (no existing code), welcomes agencies, use…"
click at [873, 368] on button "Save" at bounding box center [867, 379] width 48 height 24
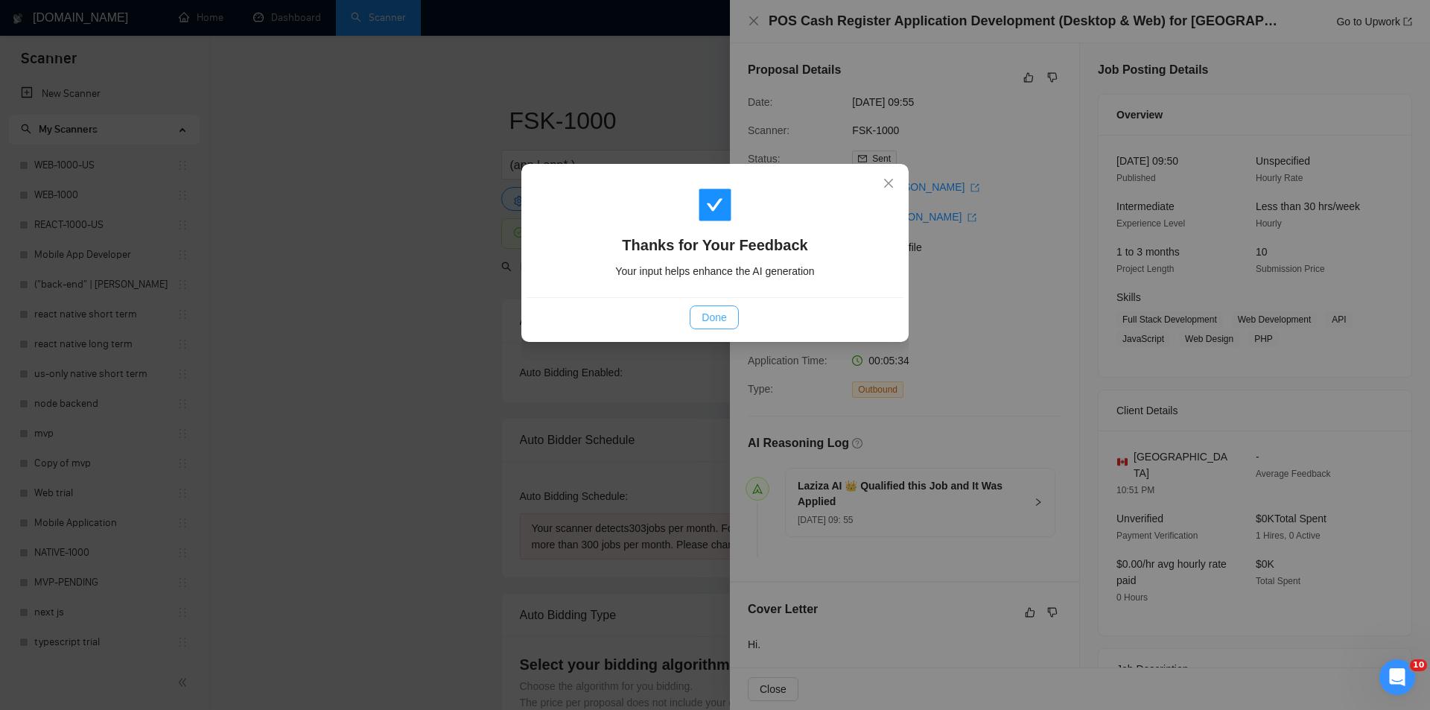
click at [726, 322] on span "Done" at bounding box center [714, 317] width 25 height 16
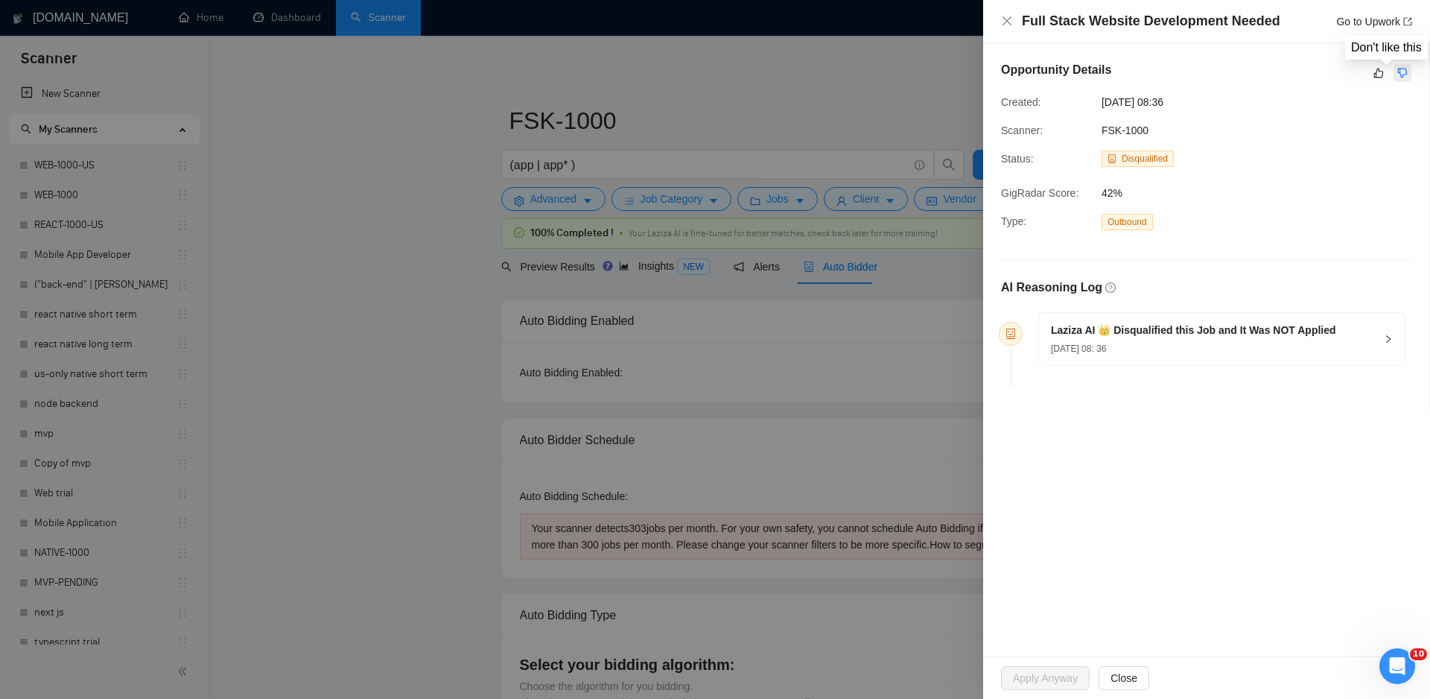
click at [1401, 72] on icon "dislike" at bounding box center [1403, 74] width 10 height 10
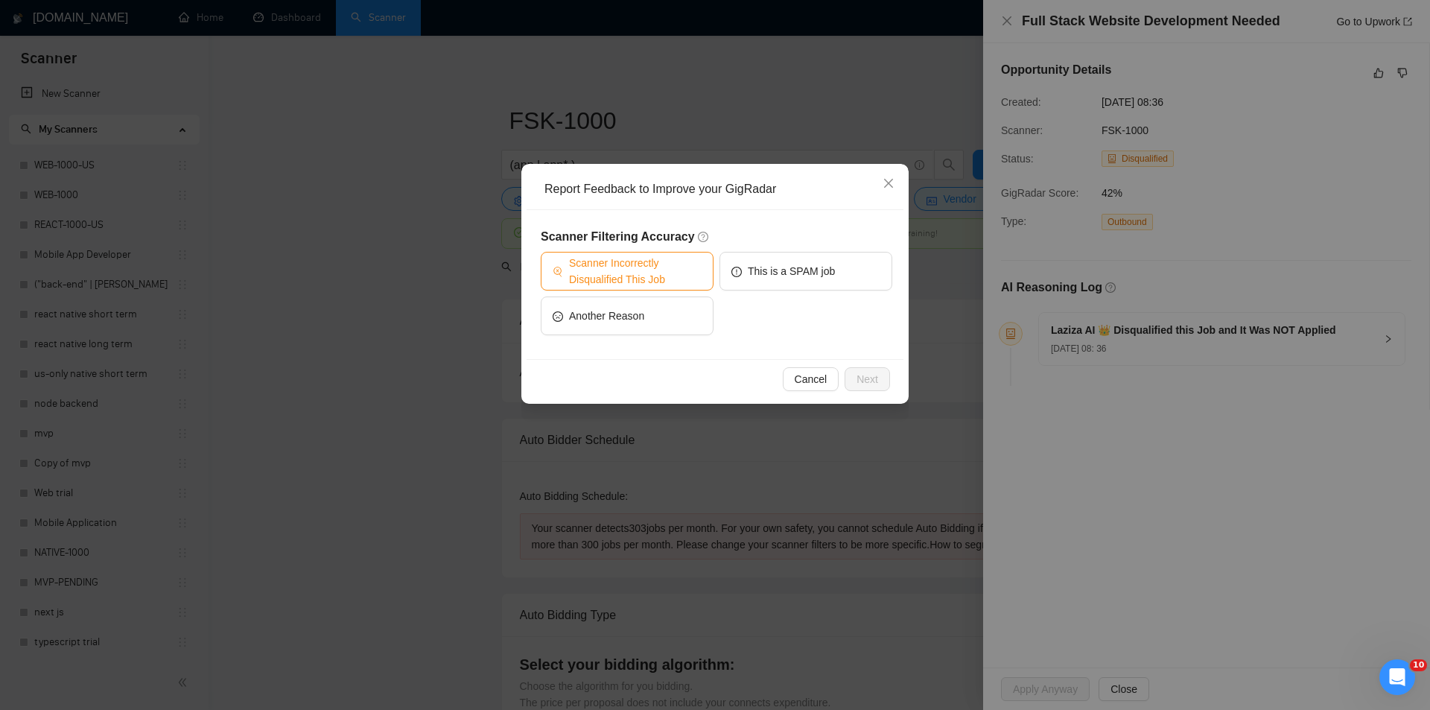
click at [647, 266] on span "Scanner Incorrectly Disqualified This Job" at bounding box center [635, 271] width 133 height 33
click at [869, 379] on span "Next" at bounding box center [868, 379] width 22 height 16
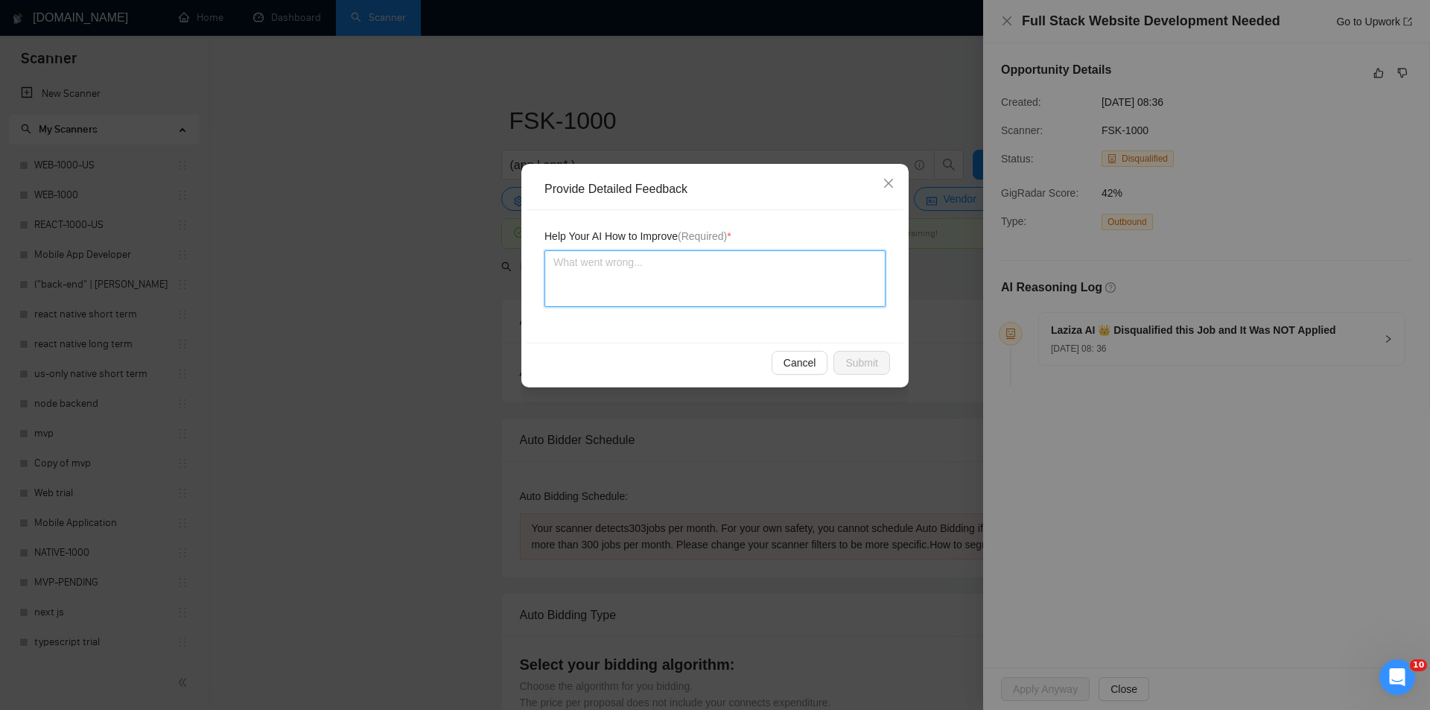
click at [714, 283] on textarea at bounding box center [715, 278] width 341 height 57
paste textarea "Good fit — the project is greenfield (no existing code), welcomes agencies, use…"
type textarea "Good fit — the project is greenfield (no existing code), welcomes agencies, use…"
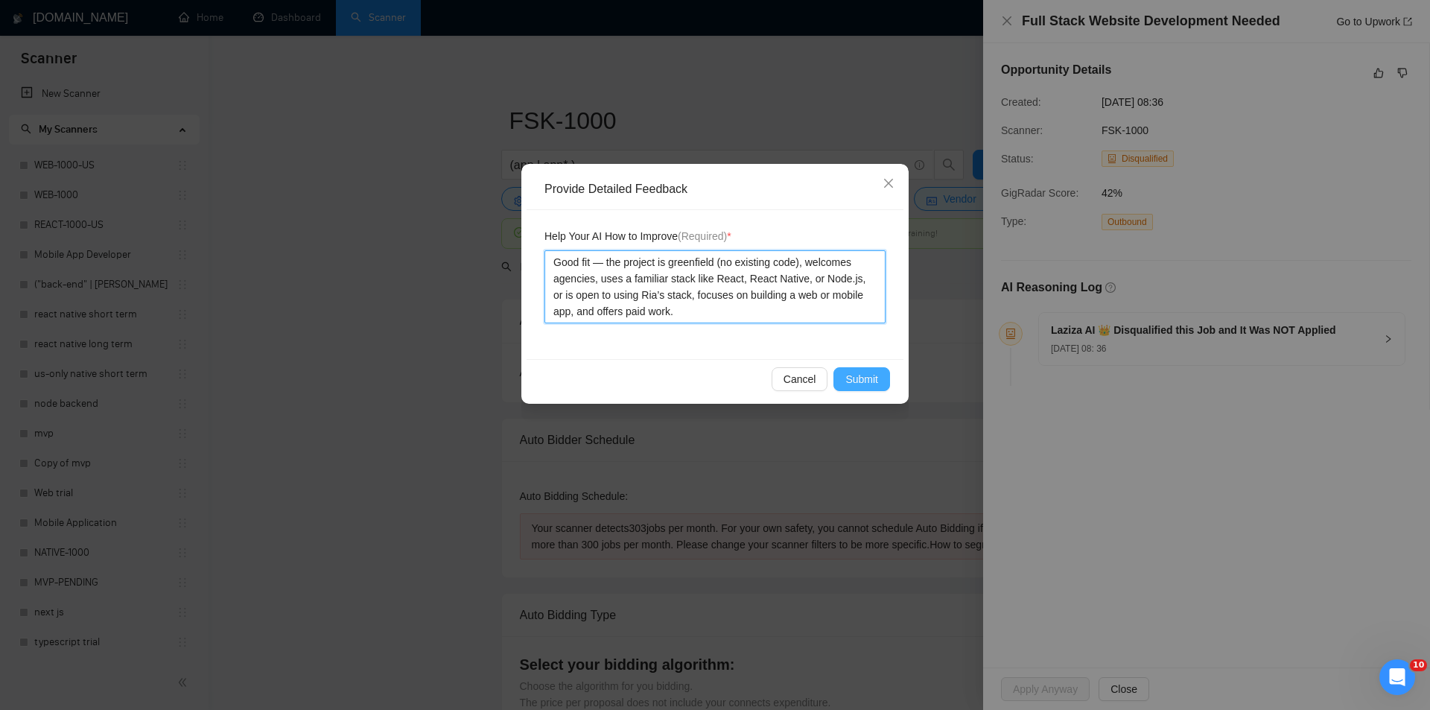
type textarea "Good fit — the project is greenfield (no existing code), welcomes agencies, use…"
click at [871, 374] on span "Submit" at bounding box center [862, 379] width 33 height 16
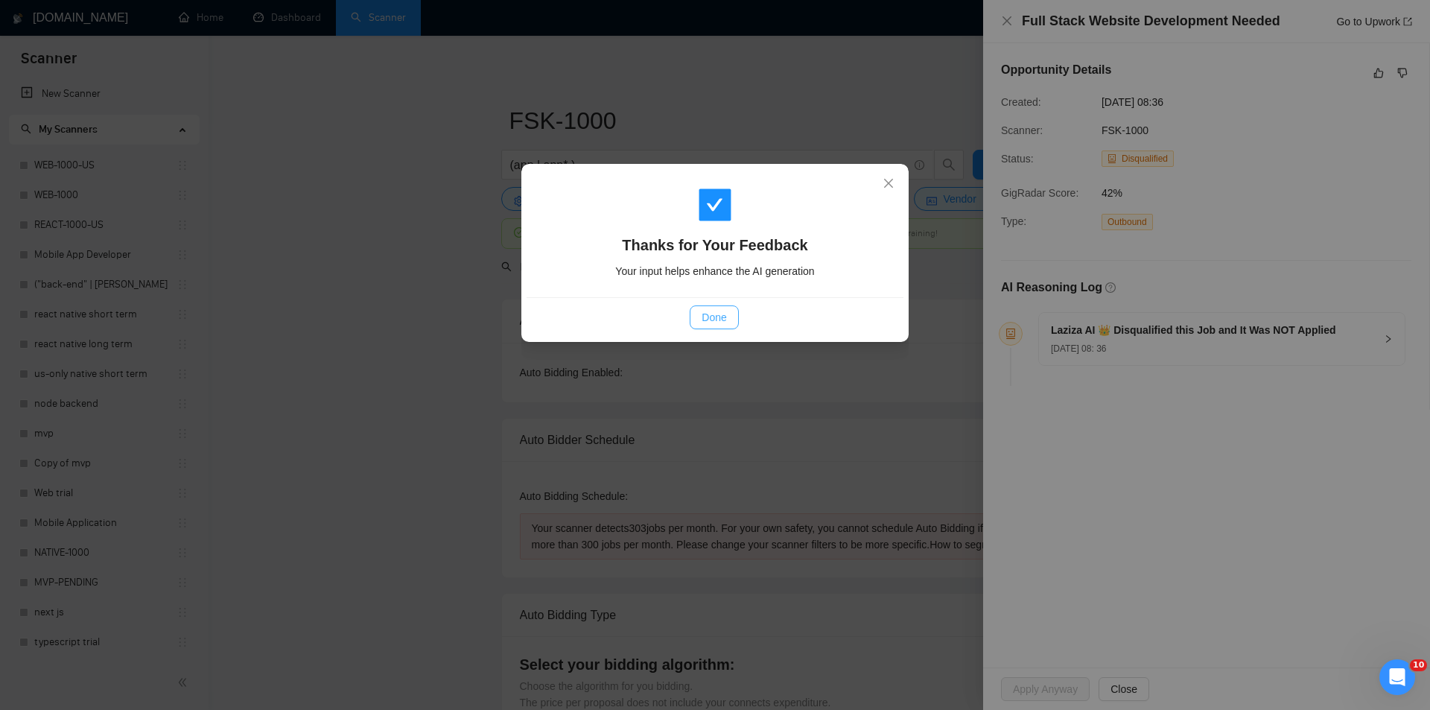
click at [697, 316] on button "Done" at bounding box center [714, 317] width 48 height 24
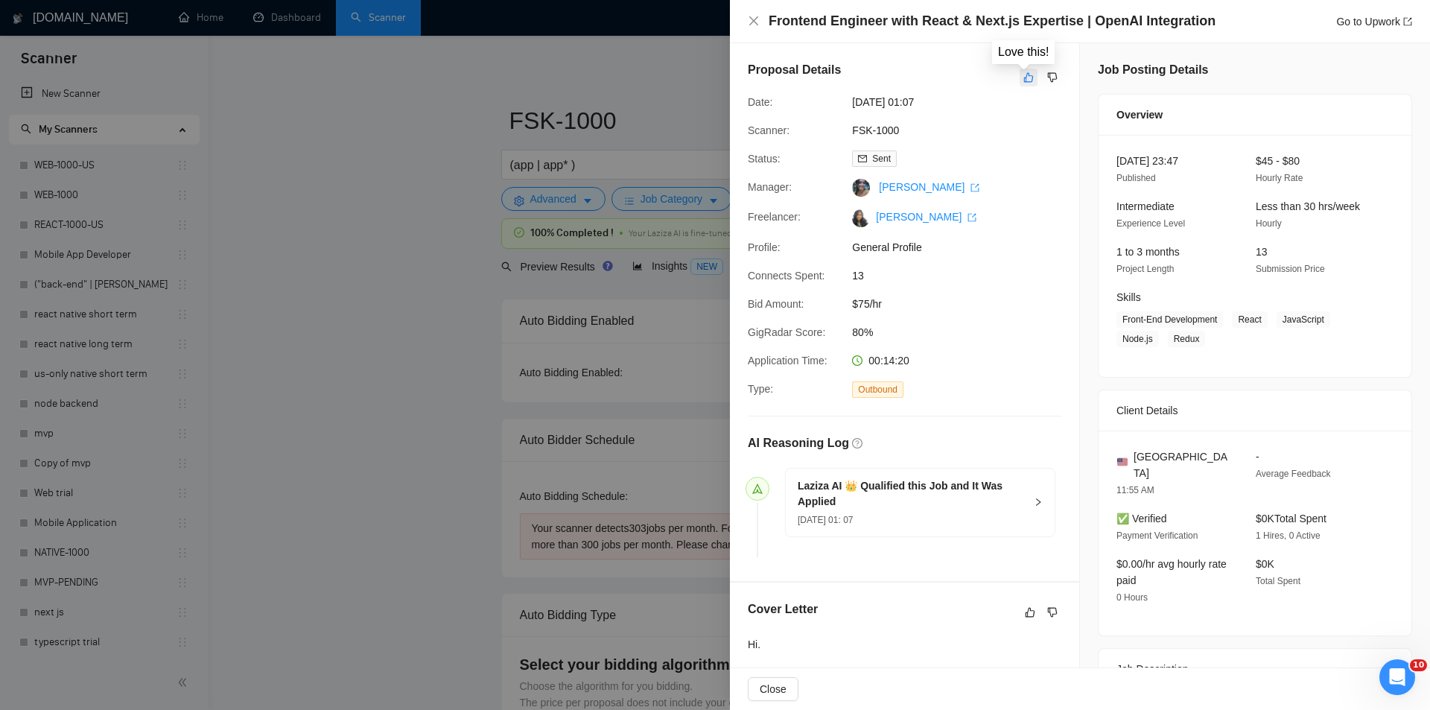
click at [1029, 74] on button "button" at bounding box center [1029, 78] width 18 height 18
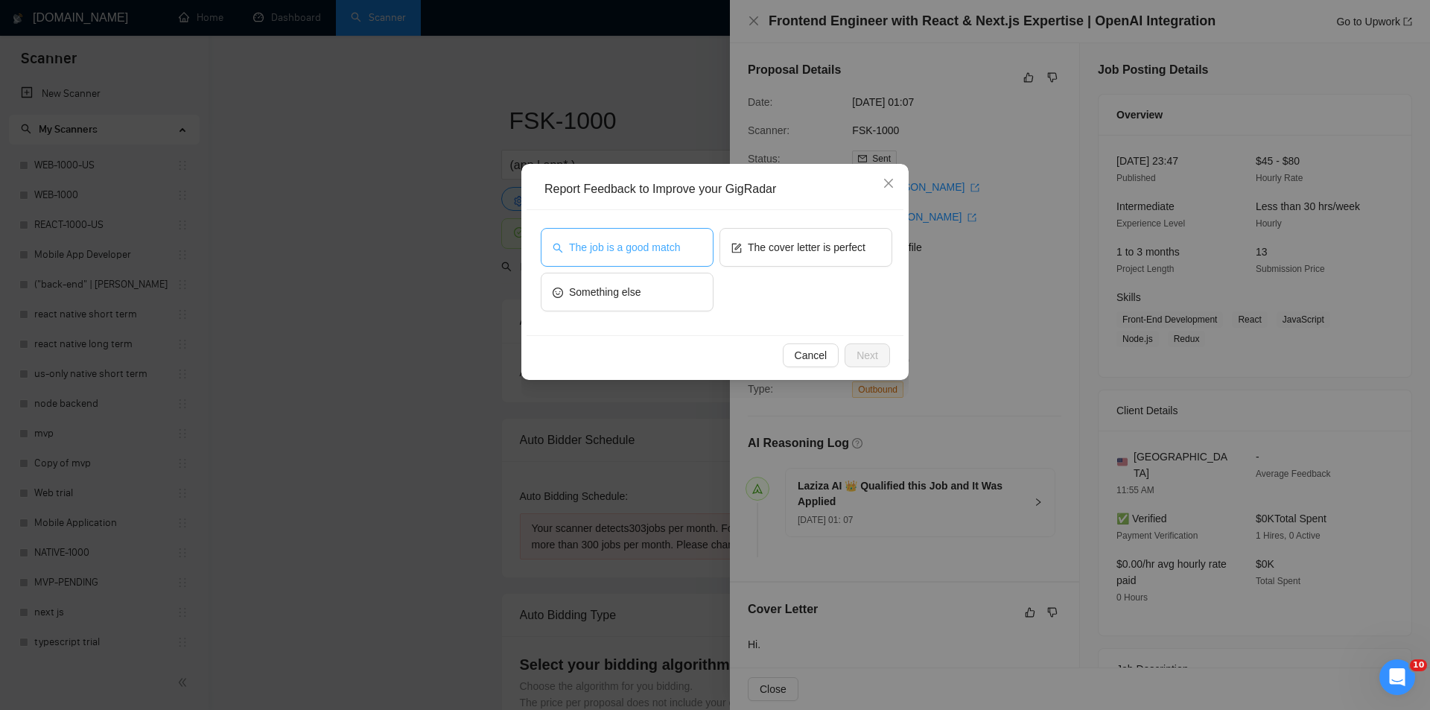
click at [667, 250] on span "The job is a good match" at bounding box center [624, 247] width 111 height 16
click at [866, 343] on div "Cancel Next" at bounding box center [715, 354] width 377 height 39
click at [863, 353] on span "Next" at bounding box center [868, 355] width 22 height 16
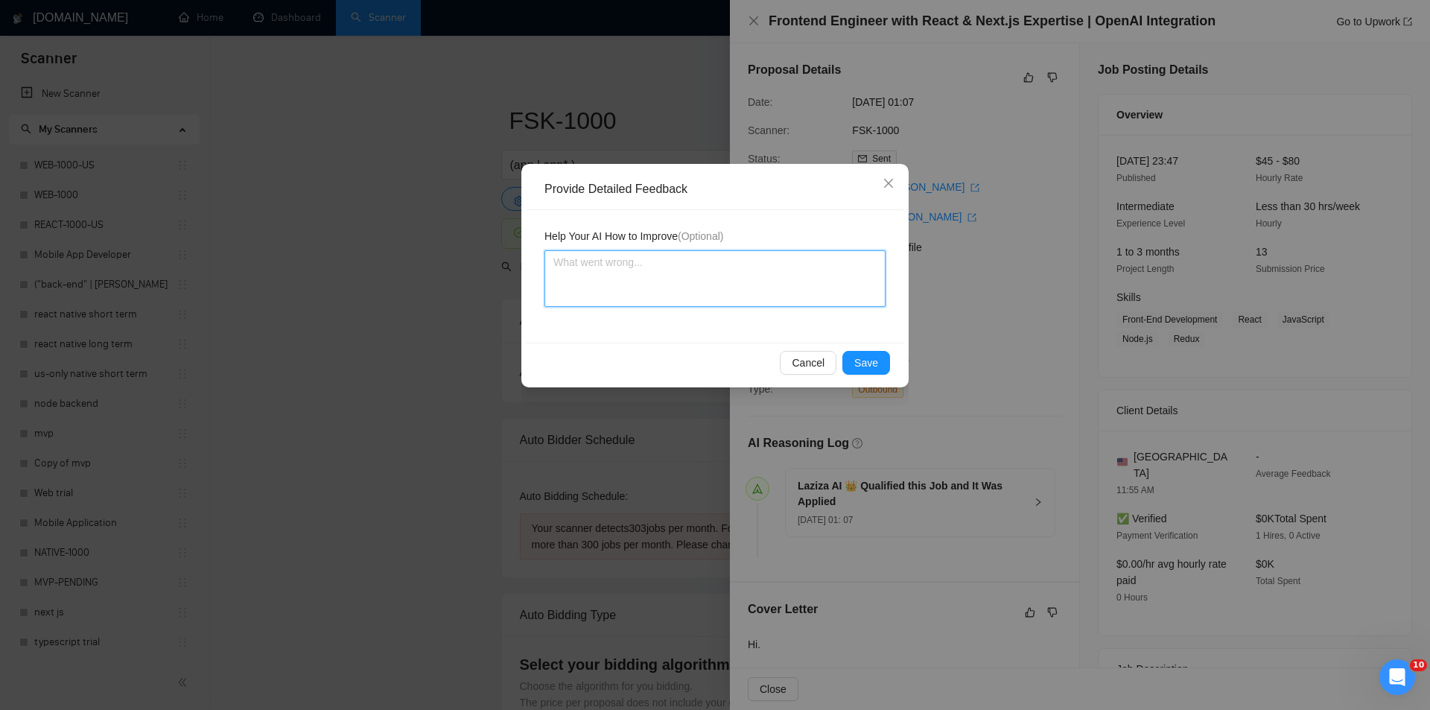
click at [767, 286] on textarea at bounding box center [715, 278] width 341 height 57
paste textarea "Good fit — the project is greenfield (no existing code), welcomes agencies, use…"
type textarea "Good fit — the project is greenfield (no existing code), welcomes agencies, use…"
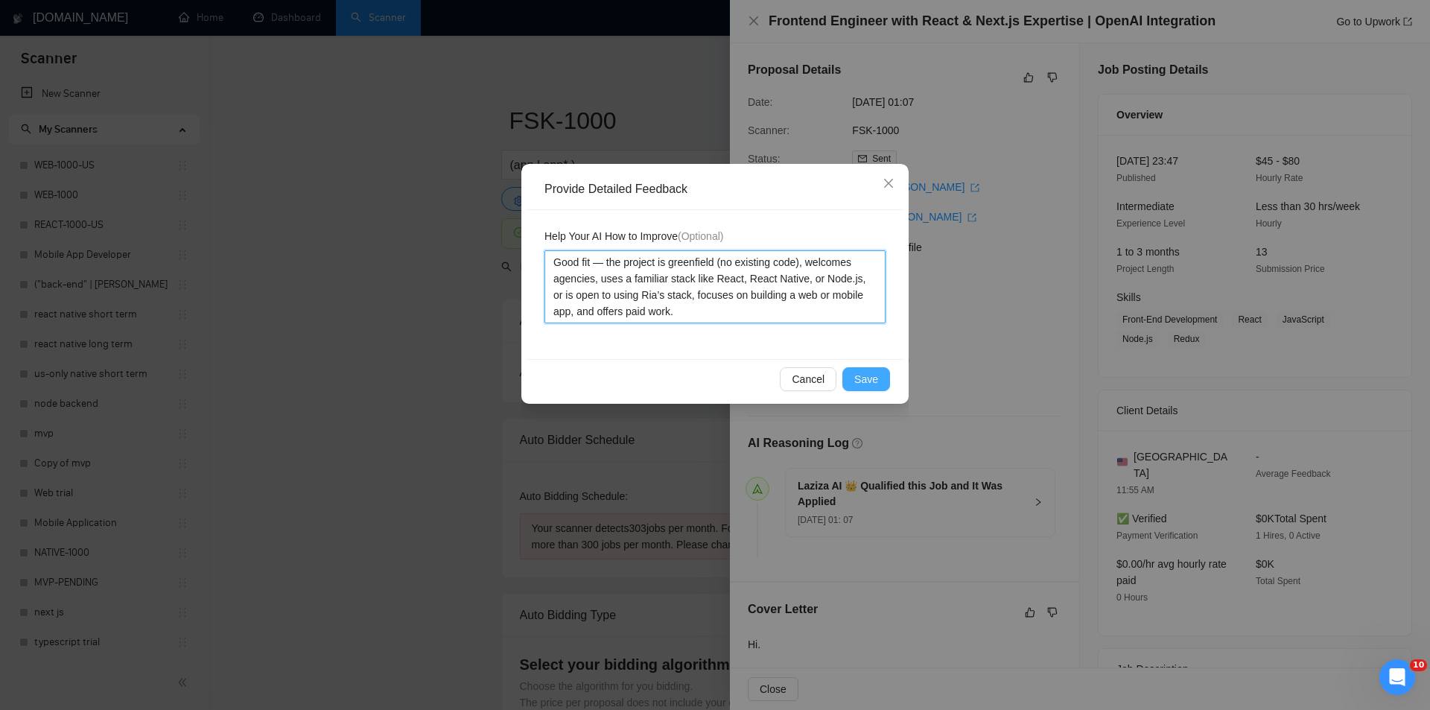
type textarea "Good fit — the project is greenfield (no existing code), welcomes agencies, use…"
click at [875, 375] on span "Save" at bounding box center [867, 379] width 24 height 16
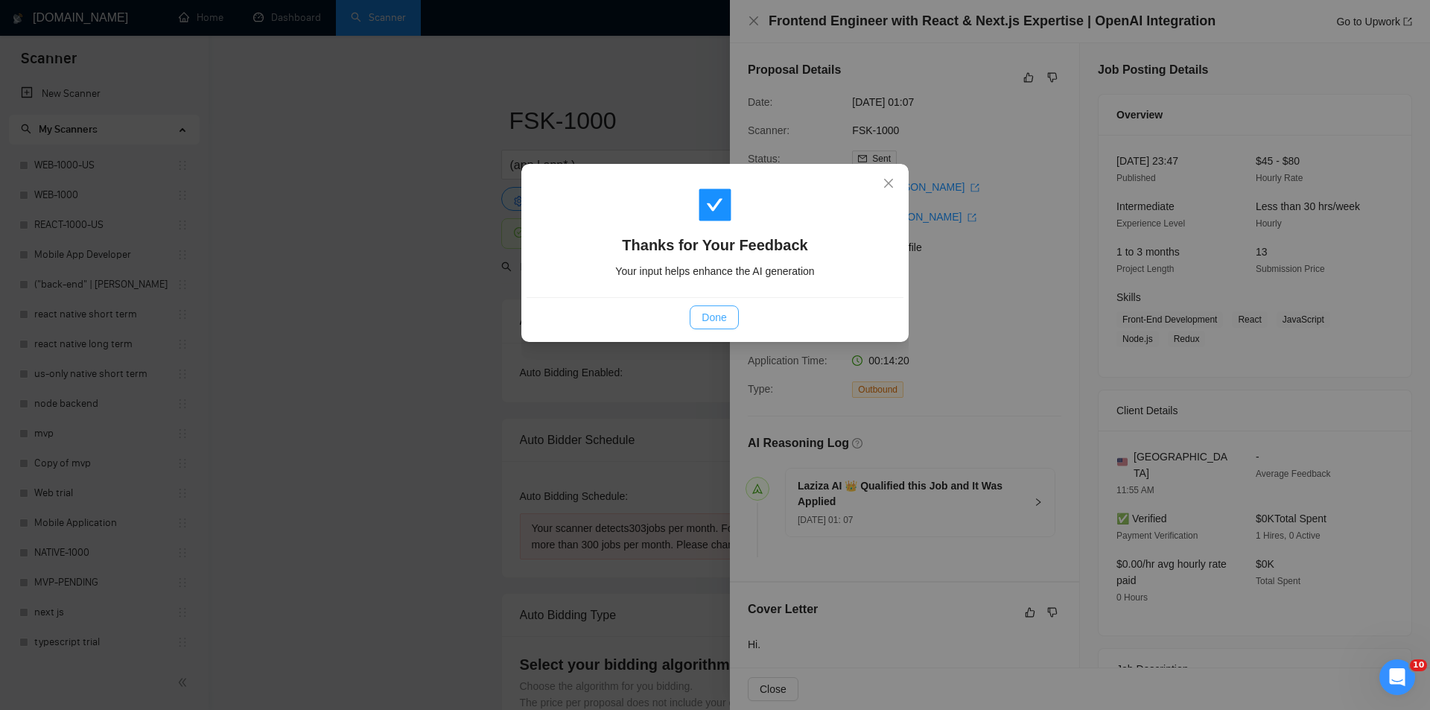
click at [726, 319] on span "Done" at bounding box center [714, 317] width 25 height 16
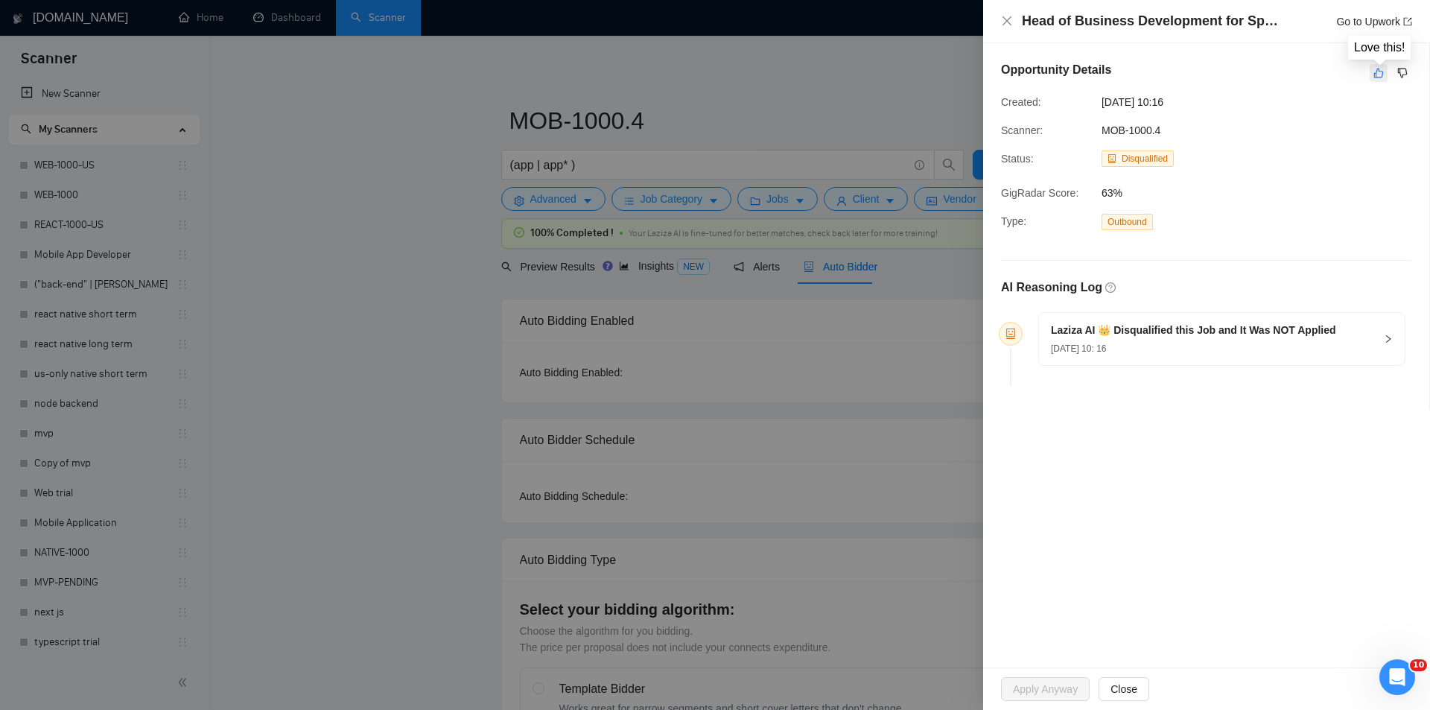
click at [1382, 75] on icon "like" at bounding box center [1379, 73] width 10 height 12
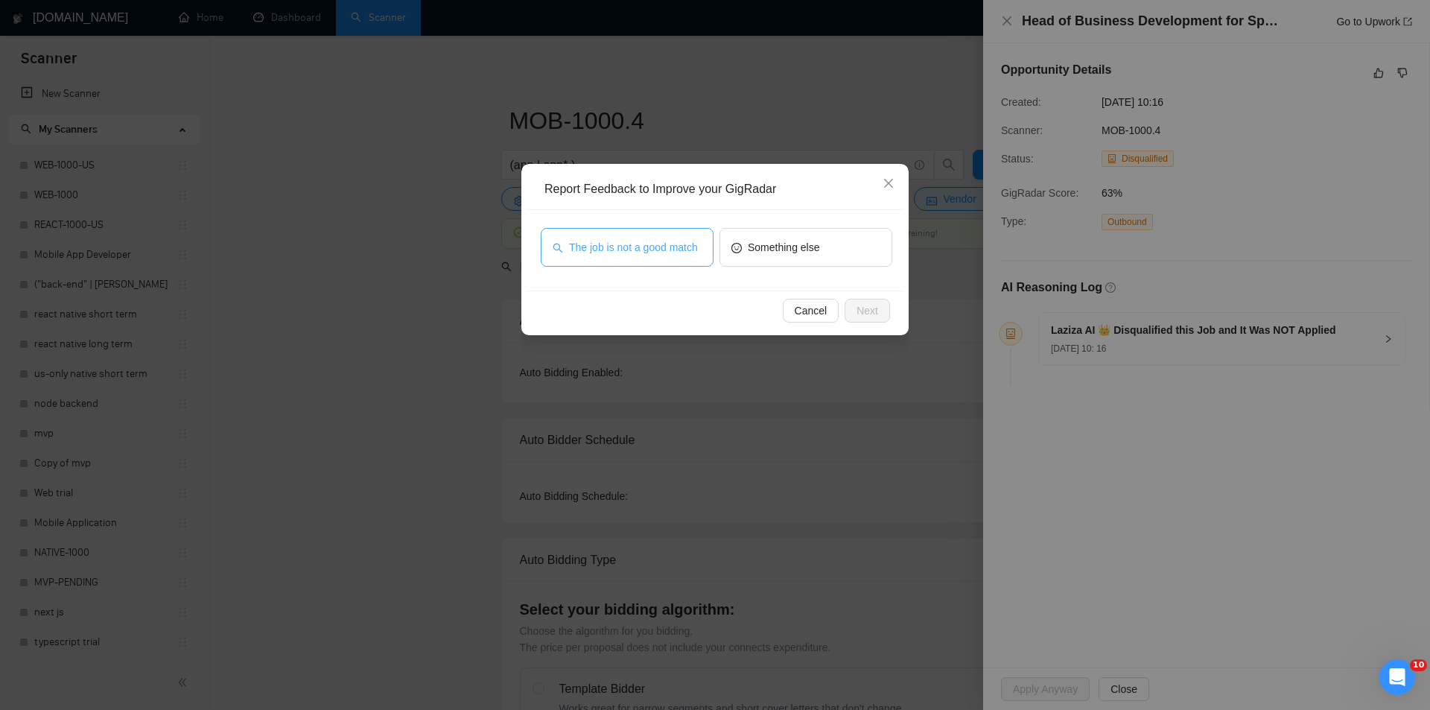
click at [639, 251] on span "The job is not a good match" at bounding box center [633, 247] width 129 height 16
click at [867, 305] on span "Next" at bounding box center [868, 310] width 22 height 16
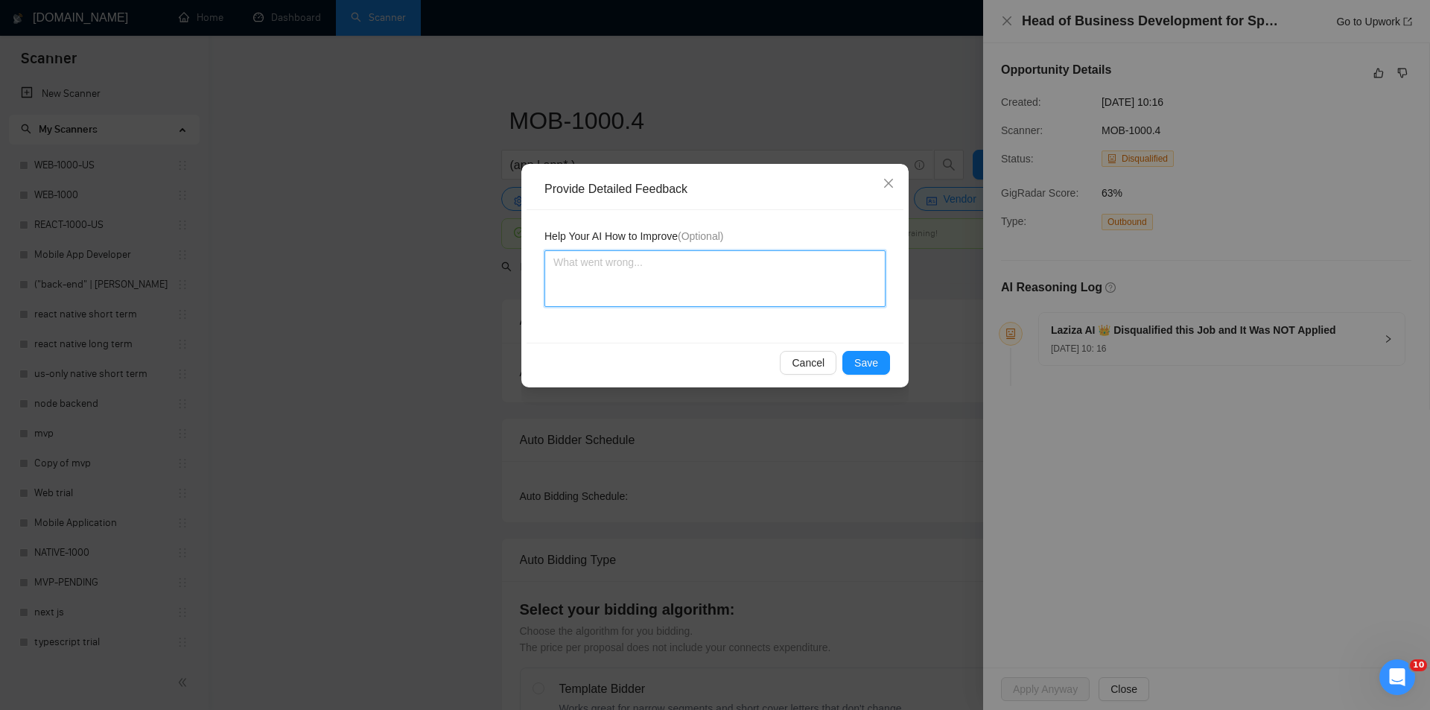
click at [714, 273] on textarea at bounding box center [715, 278] width 341 height 57
paste textarea "Not a fit — this project has been disqualified for other reasons. Example: "The…"
type textarea "Not a fit — this project has been disqualified for other reasons. Example: "The…"
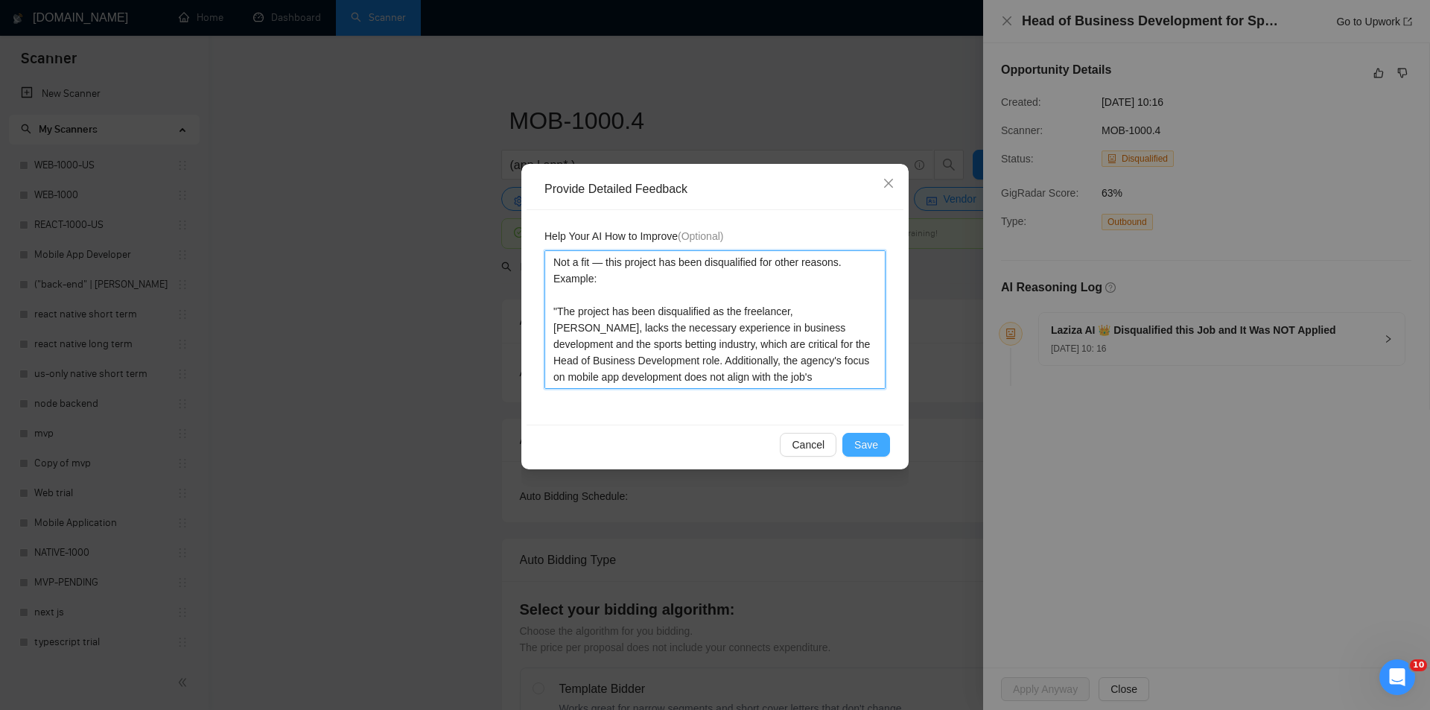
type textarea "Not a fit — this project has been disqualified for other reasons. Example: "The…"
click at [873, 443] on span "Save" at bounding box center [867, 445] width 24 height 16
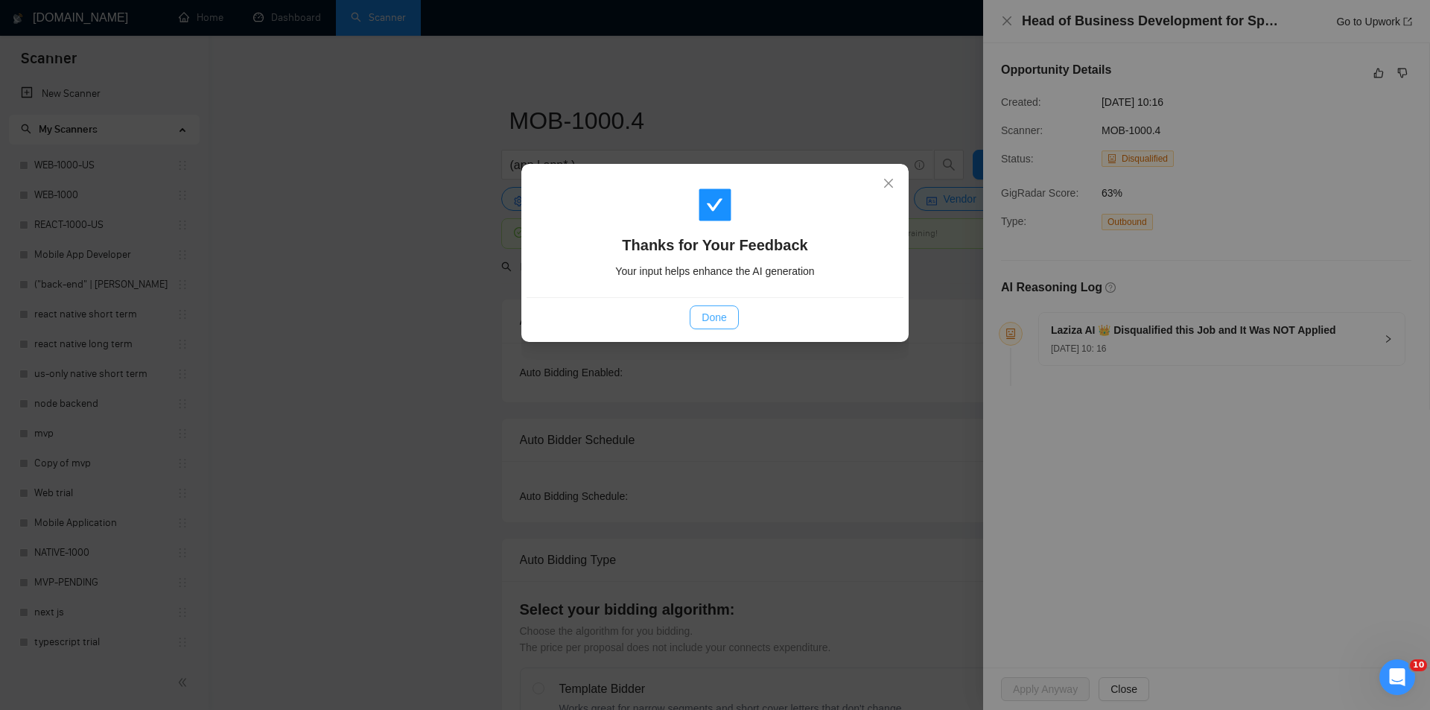
click at [734, 321] on button "Done" at bounding box center [714, 317] width 48 height 24
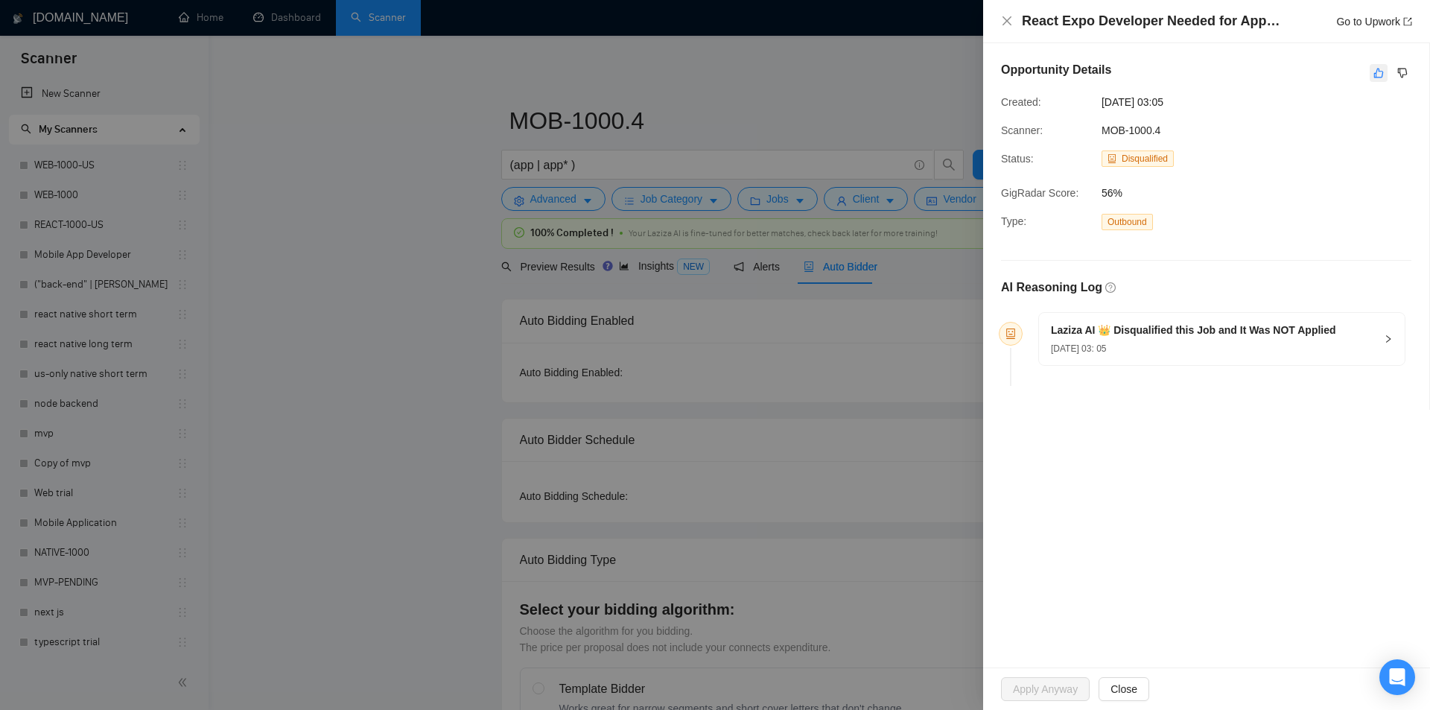
click at [1379, 70] on icon "like" at bounding box center [1380, 74] width 10 height 10
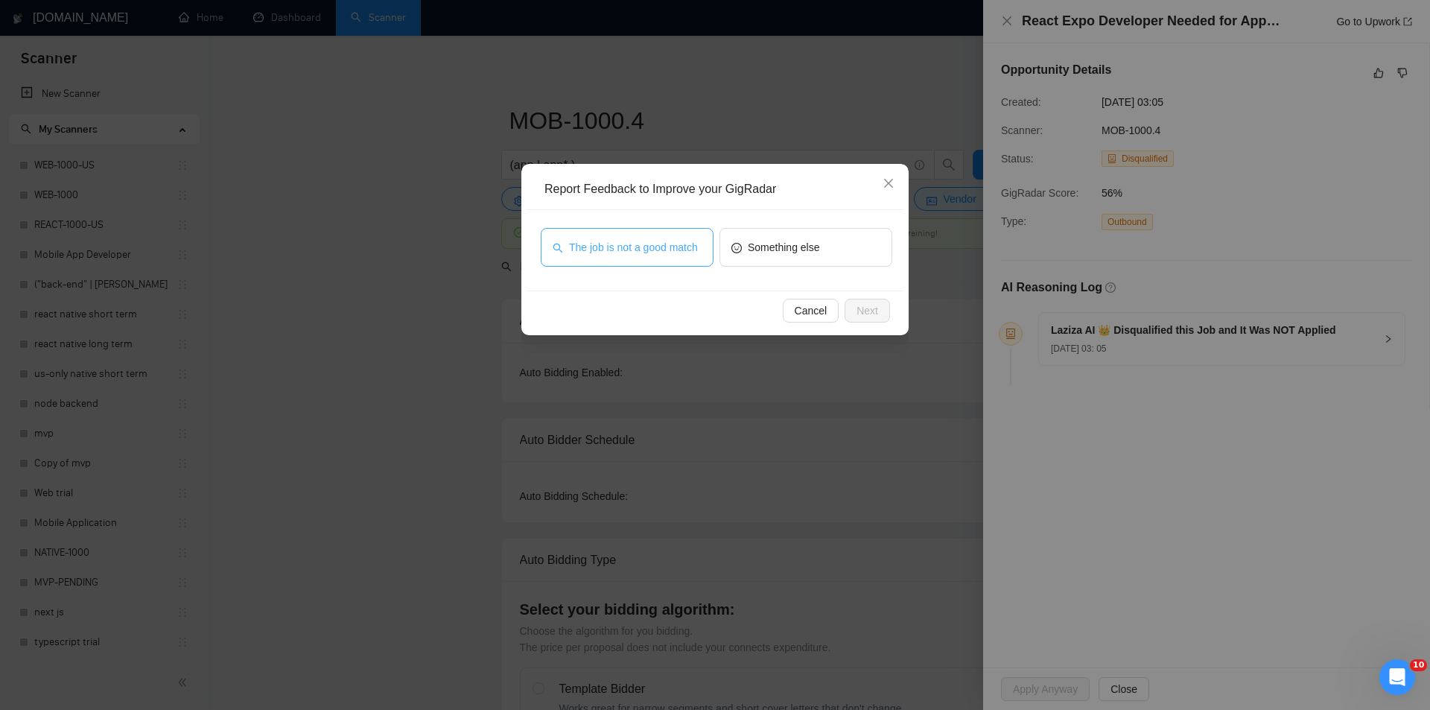
click at [621, 255] on span "The job is not a good match" at bounding box center [633, 247] width 129 height 16
click at [874, 311] on span "Next" at bounding box center [868, 310] width 22 height 16
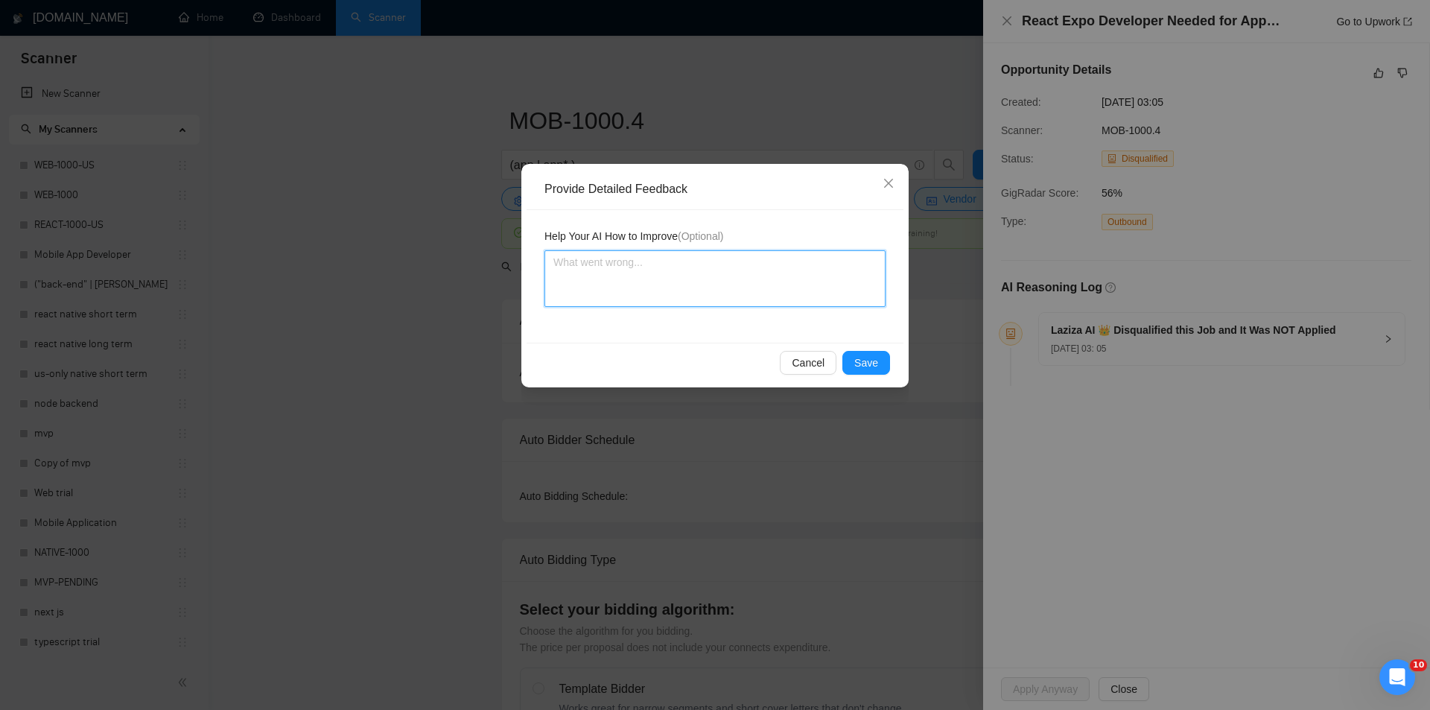
click at [807, 284] on textarea at bounding box center [715, 278] width 341 height 57
paste textarea "Not a fit — this project has been disqualified for other reasons. Example: "The…"
type textarea "Not a fit — this project has been disqualified for other reasons. Example: "The…"
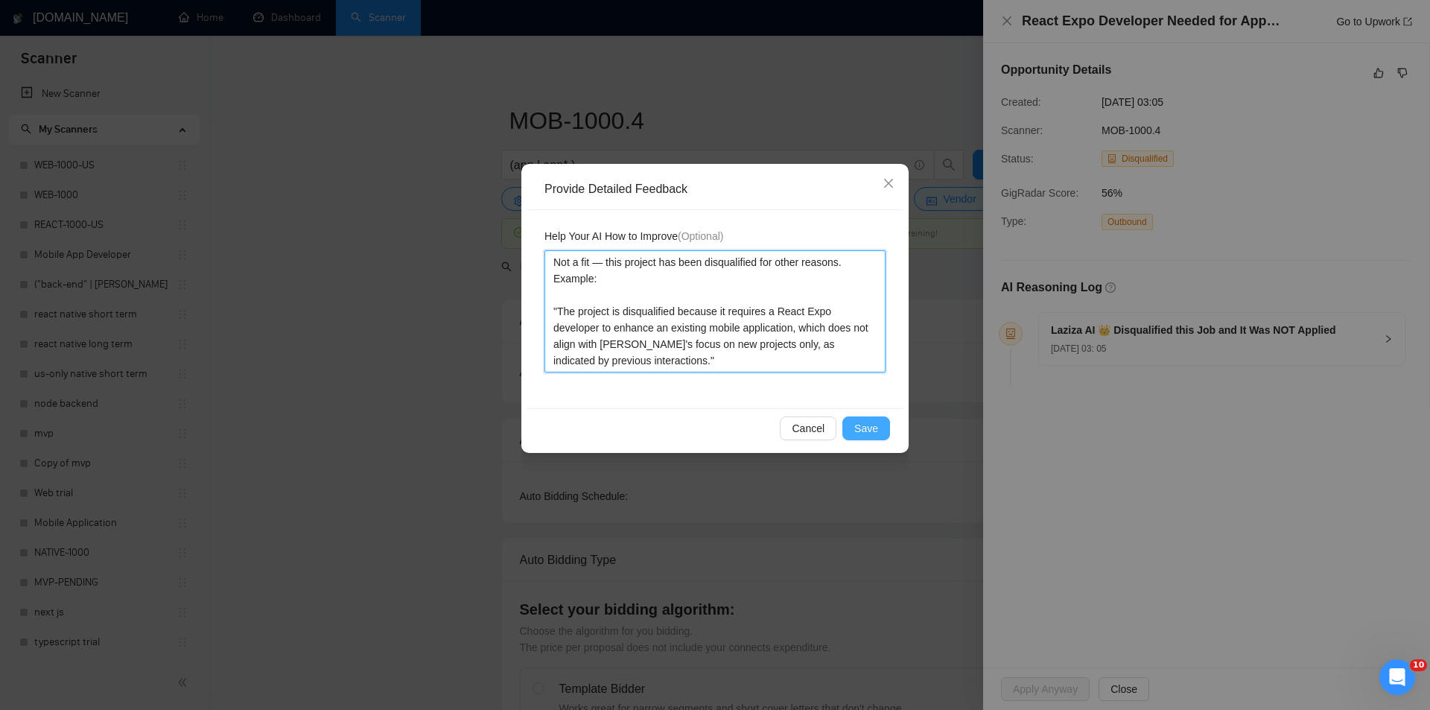
type textarea "Not a fit — this project has been disqualified for other reasons. Example: "The…"
drag, startPoint x: 876, startPoint y: 421, endPoint x: 797, endPoint y: 387, distance: 85.8
click at [875, 421] on span "Save" at bounding box center [867, 428] width 24 height 16
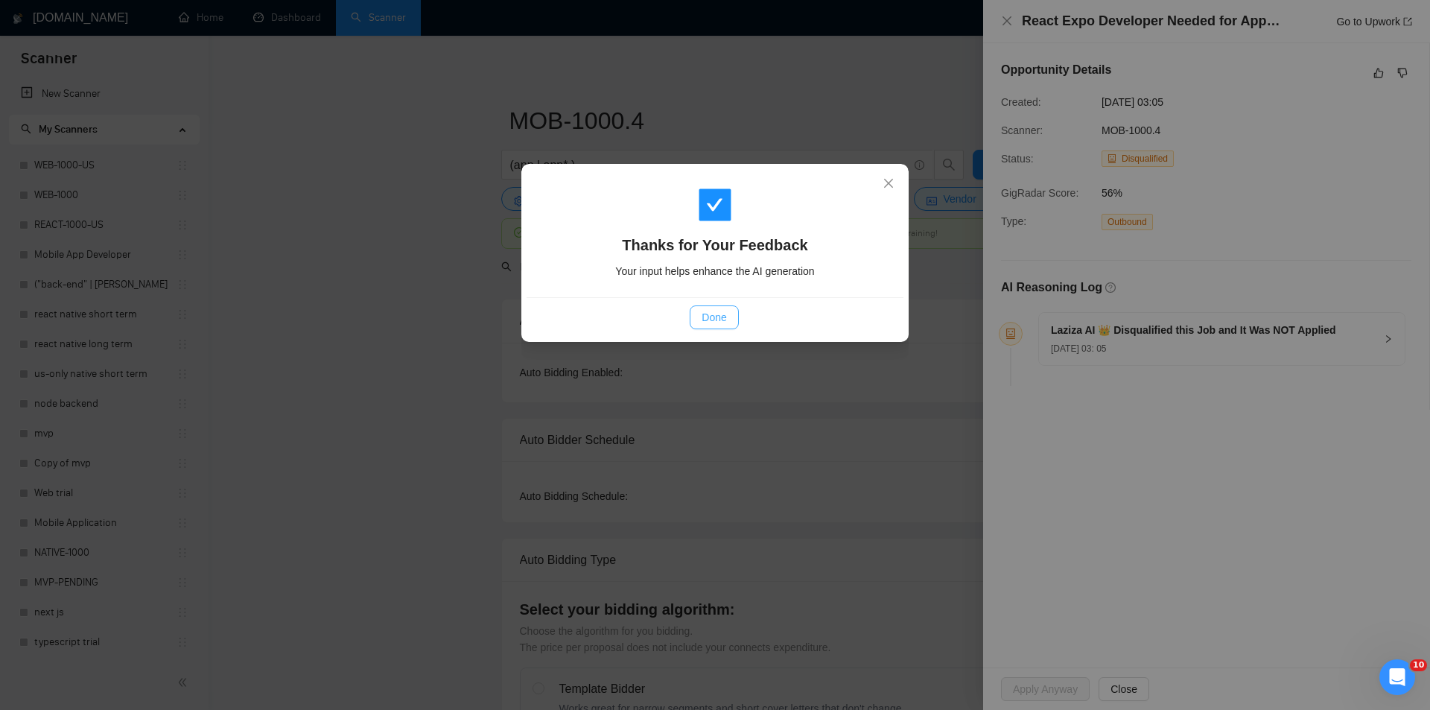
click at [728, 317] on button "Done" at bounding box center [714, 317] width 48 height 24
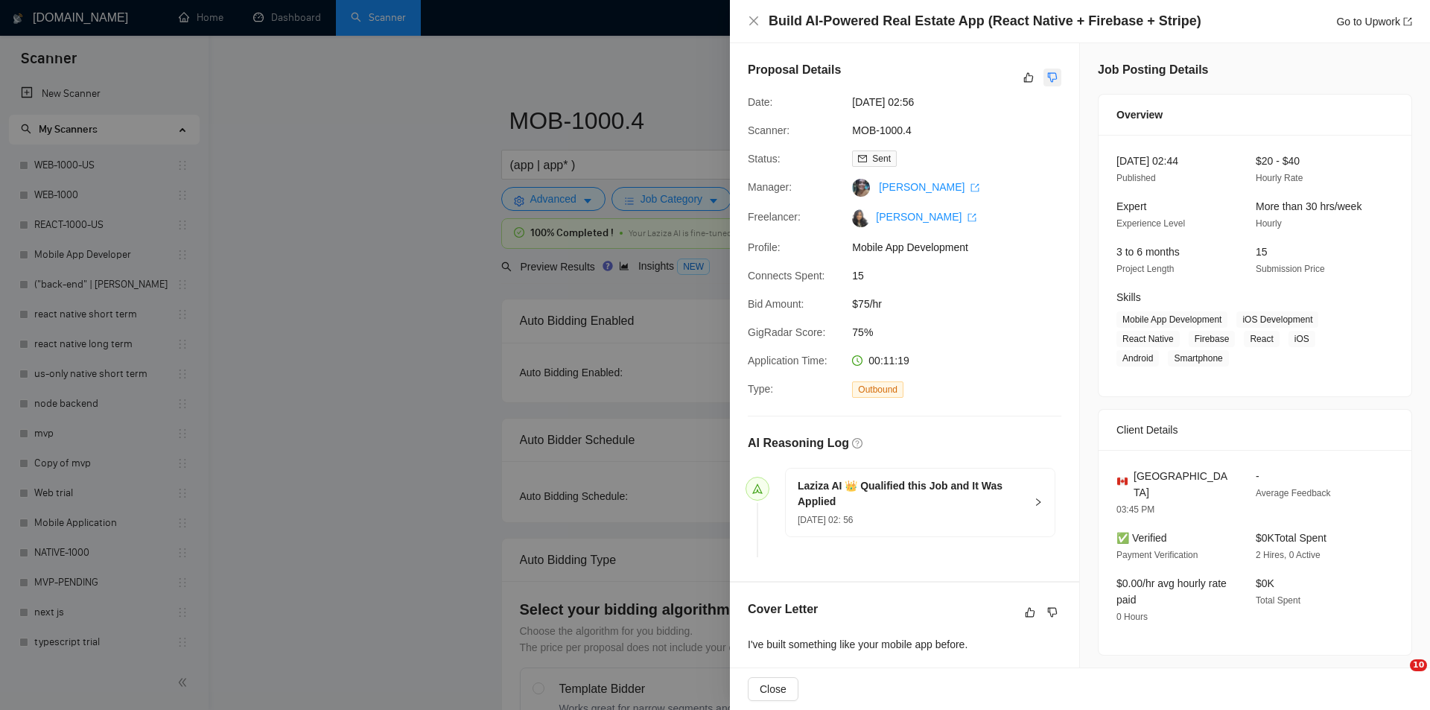
click at [1048, 80] on icon "dislike" at bounding box center [1053, 78] width 10 height 10
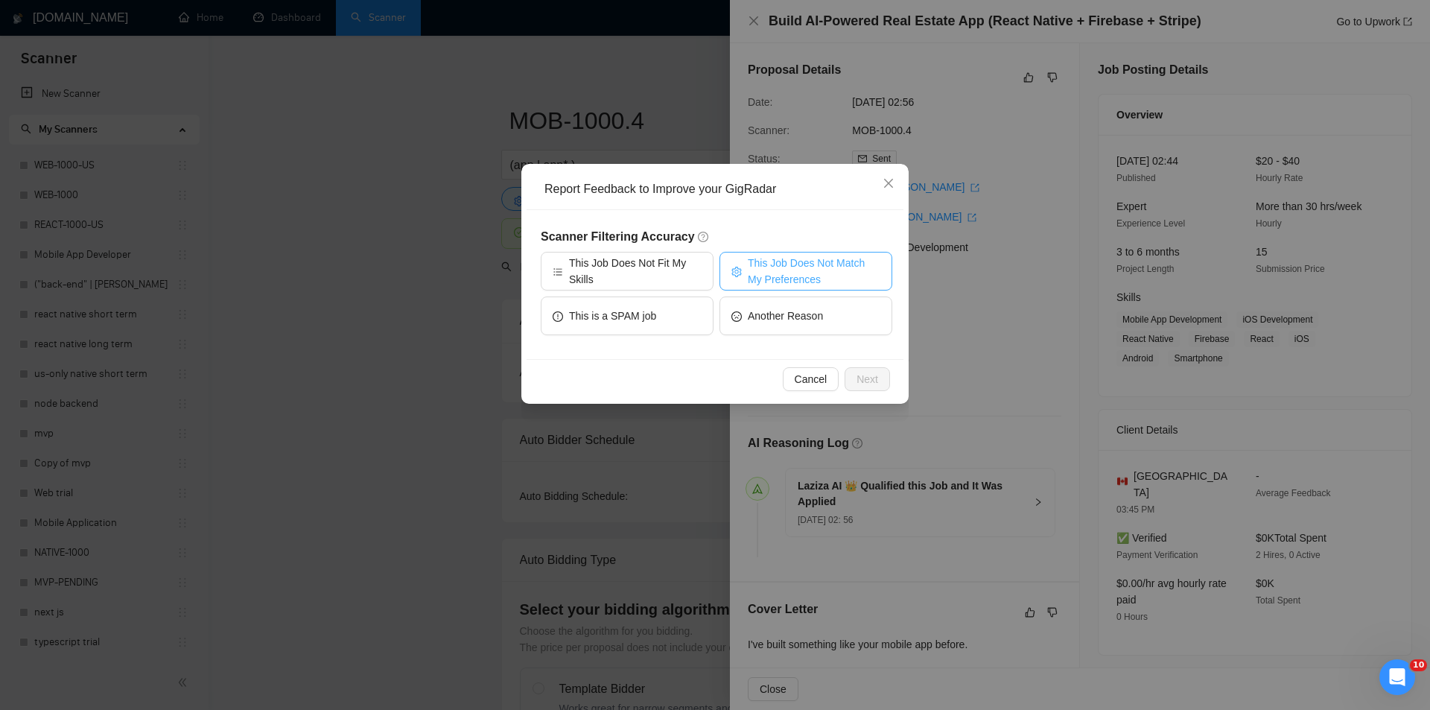
click at [790, 270] on span "This Job Does Not Match My Preferences" at bounding box center [814, 271] width 133 height 33
click at [875, 375] on span "Next" at bounding box center [868, 379] width 22 height 16
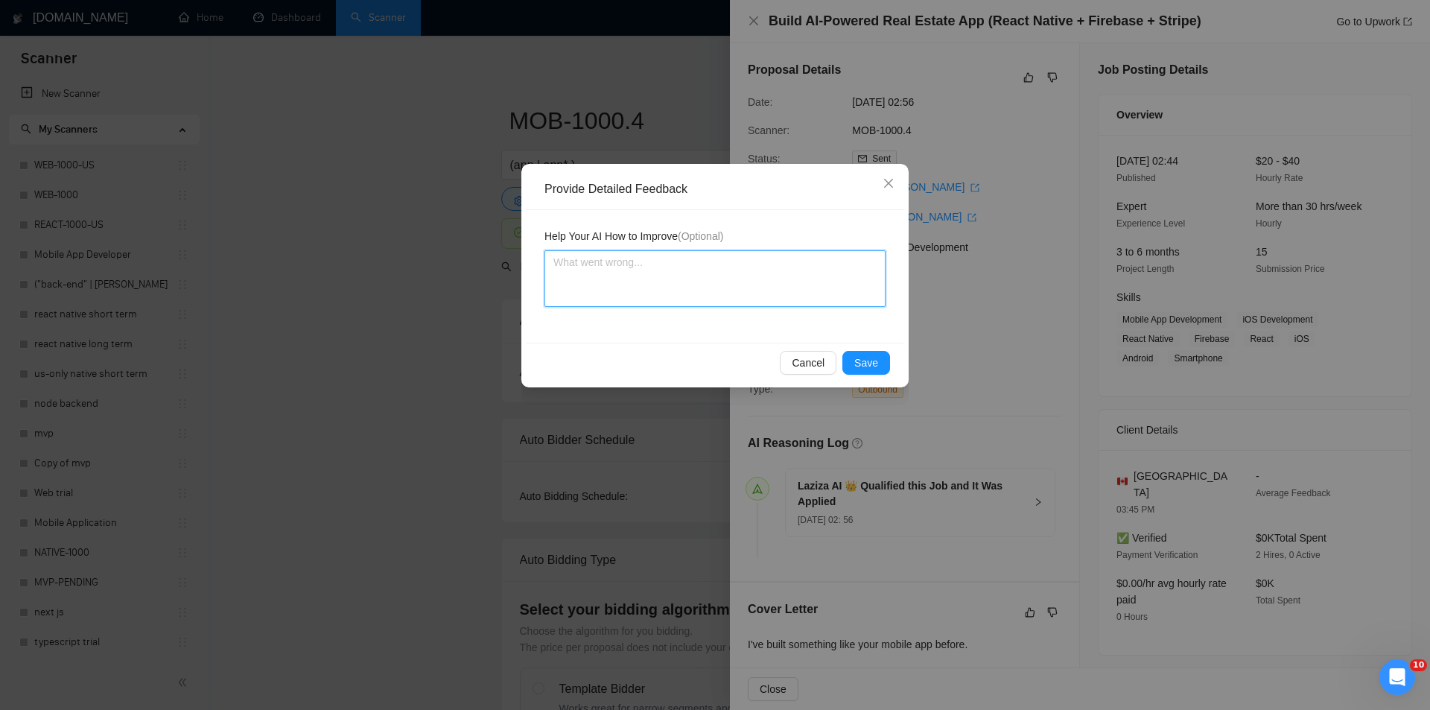
click at [727, 292] on textarea at bounding box center [715, 278] width 341 height 57
paste textarea "Not a fit — the description suggests an existing codebase, but Ria only works o…"
type textarea "Not a fit — the description suggests an existing codebase, but Ria only works o…"
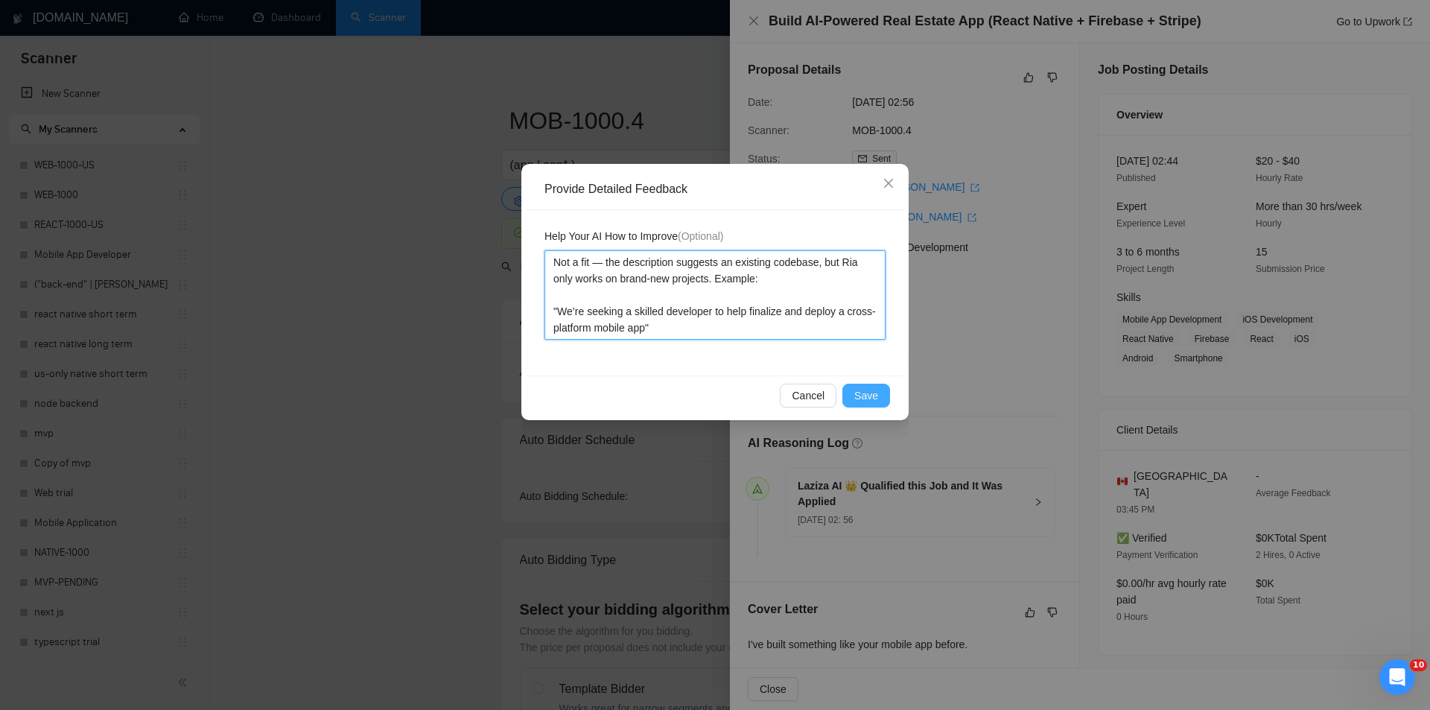
type textarea "Not a fit — the description suggests an existing codebase, but Ria only works o…"
drag, startPoint x: 869, startPoint y: 396, endPoint x: 858, endPoint y: 391, distance: 12.3
click at [869, 397] on span "Save" at bounding box center [867, 395] width 24 height 16
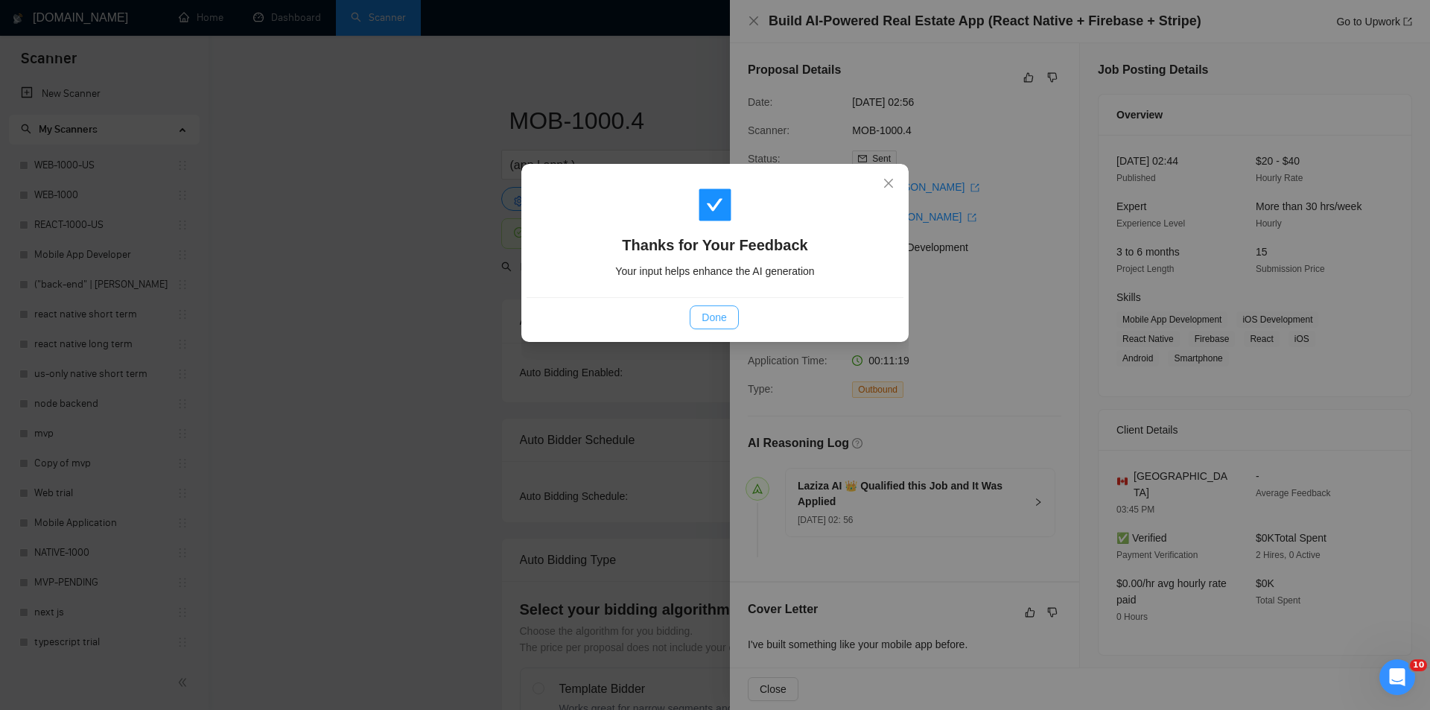
click at [714, 320] on span "Done" at bounding box center [714, 317] width 25 height 16
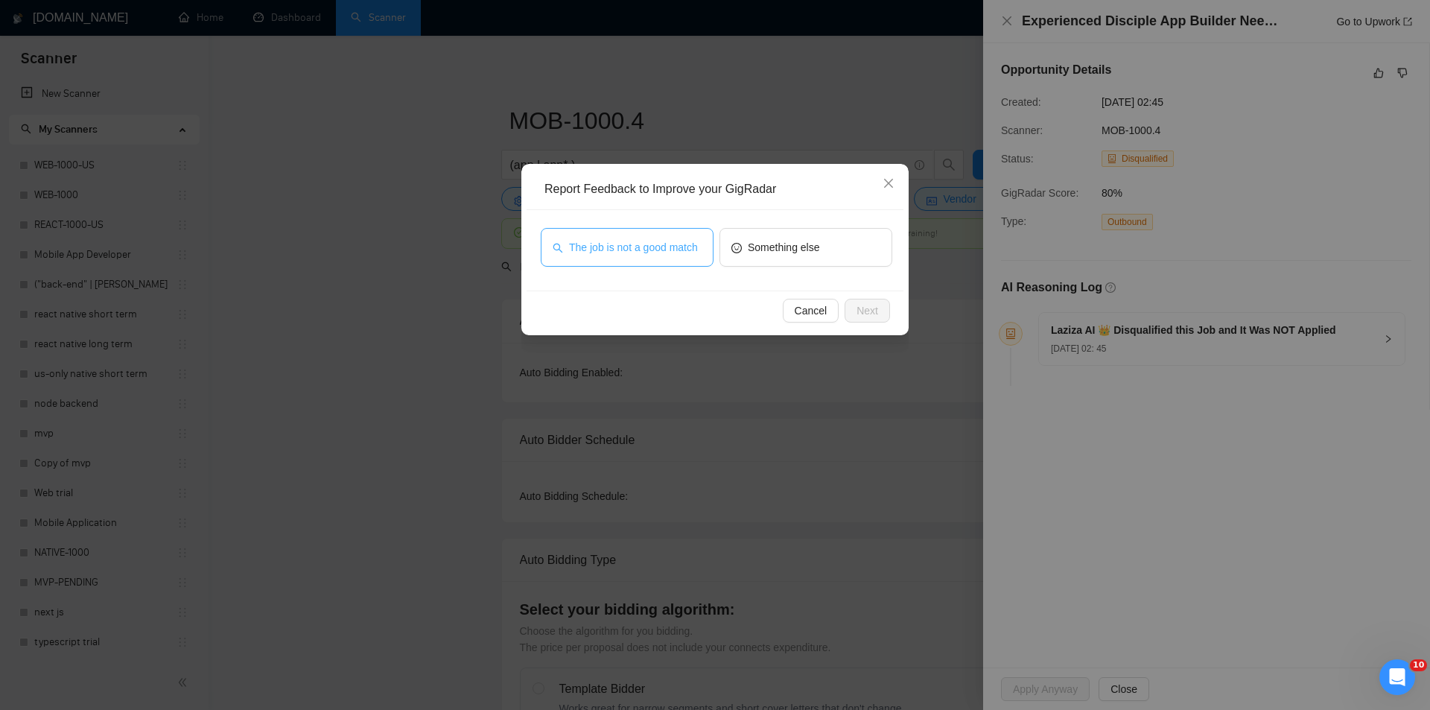
drag, startPoint x: 680, startPoint y: 247, endPoint x: 814, endPoint y: 283, distance: 138.1
click at [680, 248] on span "The job is not a good match" at bounding box center [633, 247] width 129 height 16
click at [869, 307] on span "Next" at bounding box center [868, 310] width 22 height 16
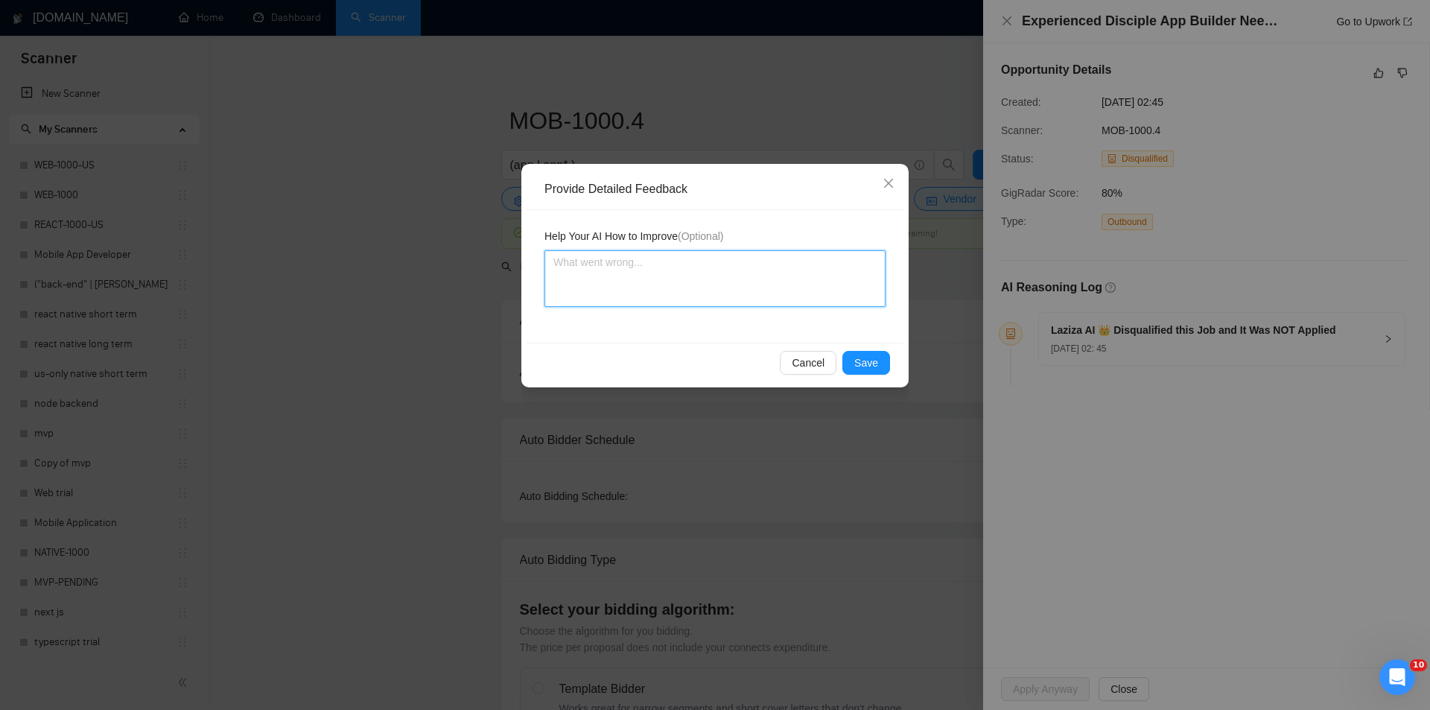
click at [787, 262] on textarea at bounding box center [715, 278] width 341 height 57
paste textarea "Not a fit — this project has been disqualified for other reasons. Example: "The…"
type textarea "Not a fit — this project has been disqualified for other reasons. Example: "The…"
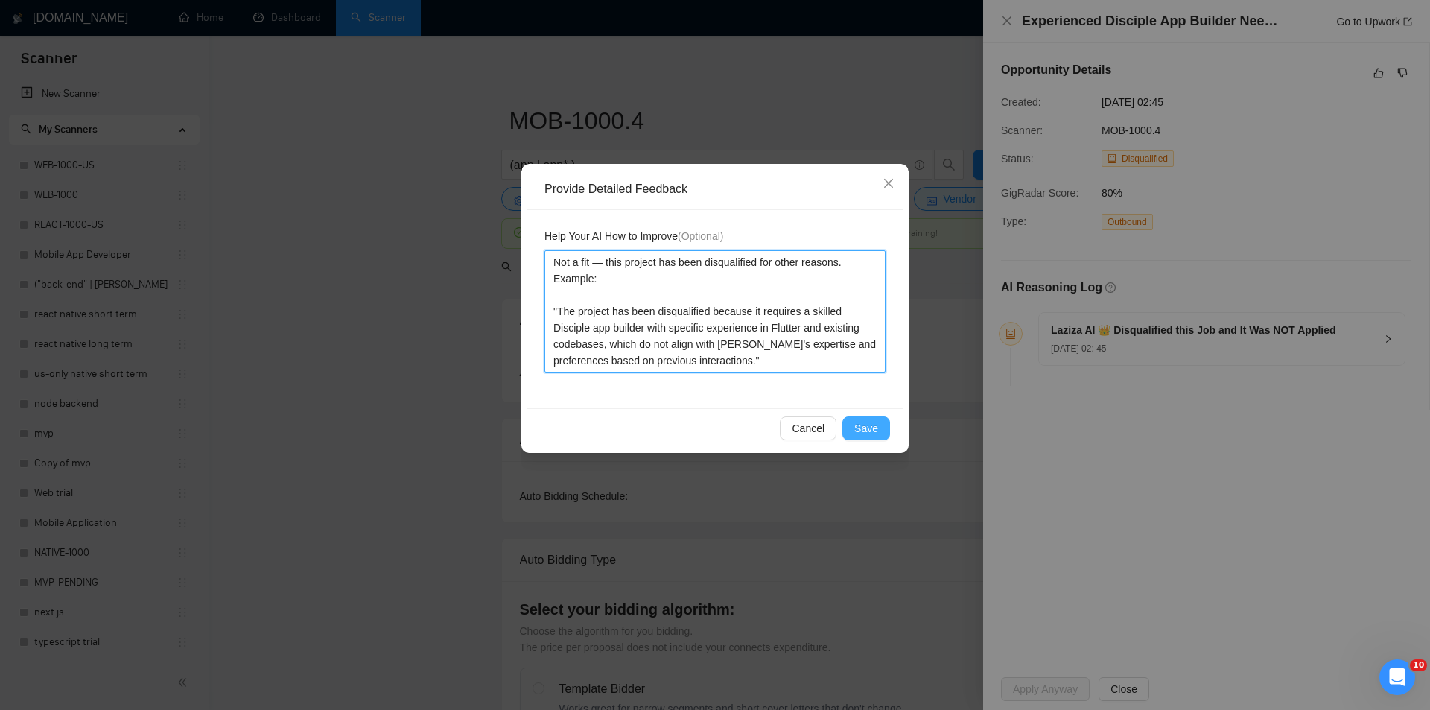
type textarea "Not a fit — this project has been disqualified for other reasons. Example: "The…"
click at [858, 421] on span "Save" at bounding box center [867, 428] width 24 height 16
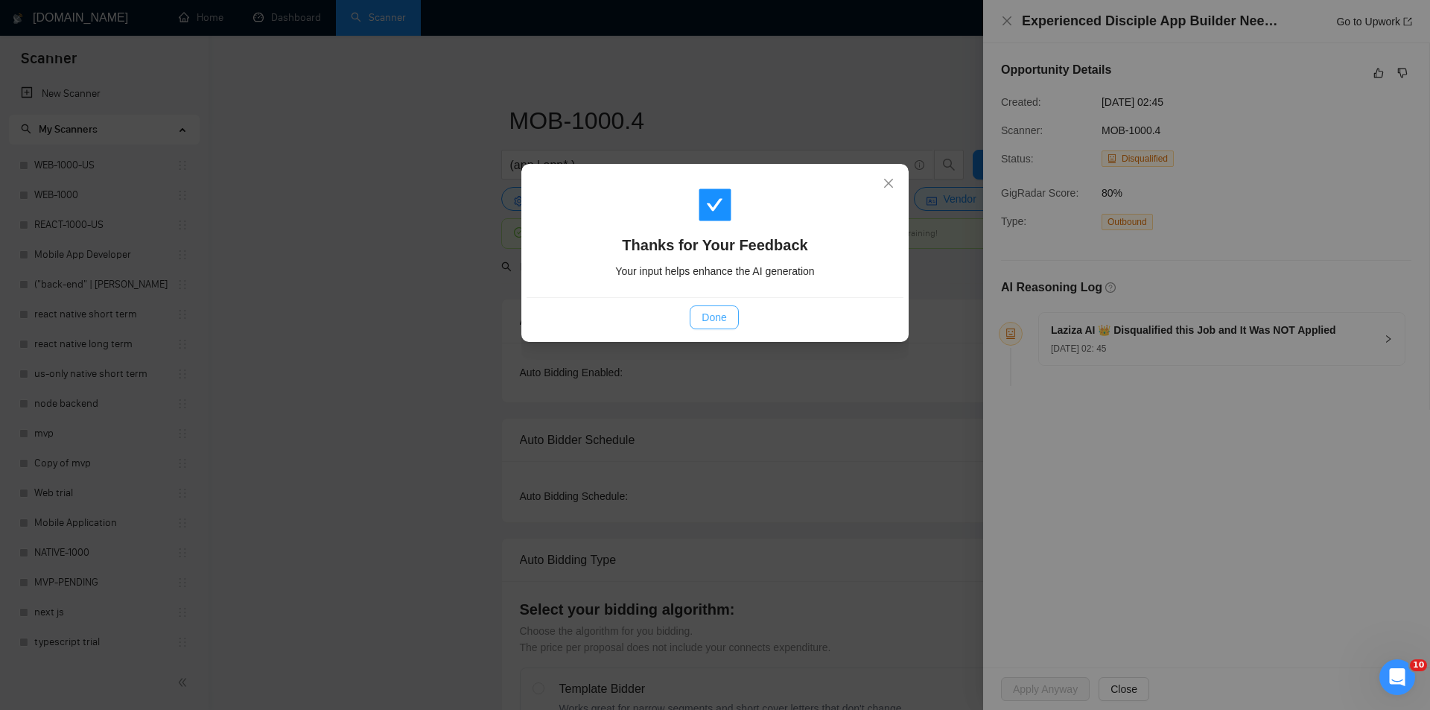
click at [713, 321] on span "Done" at bounding box center [714, 317] width 25 height 16
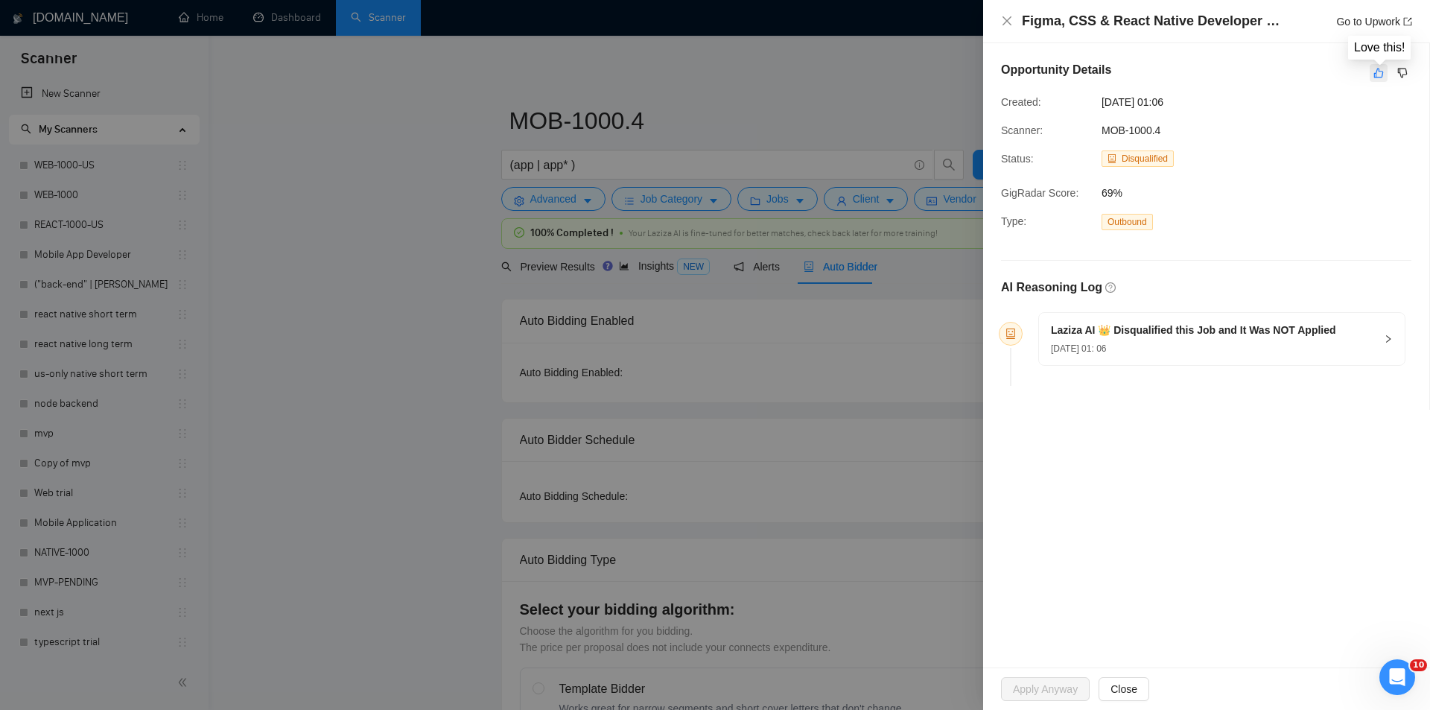
click at [1378, 69] on icon "like" at bounding box center [1379, 73] width 10 height 12
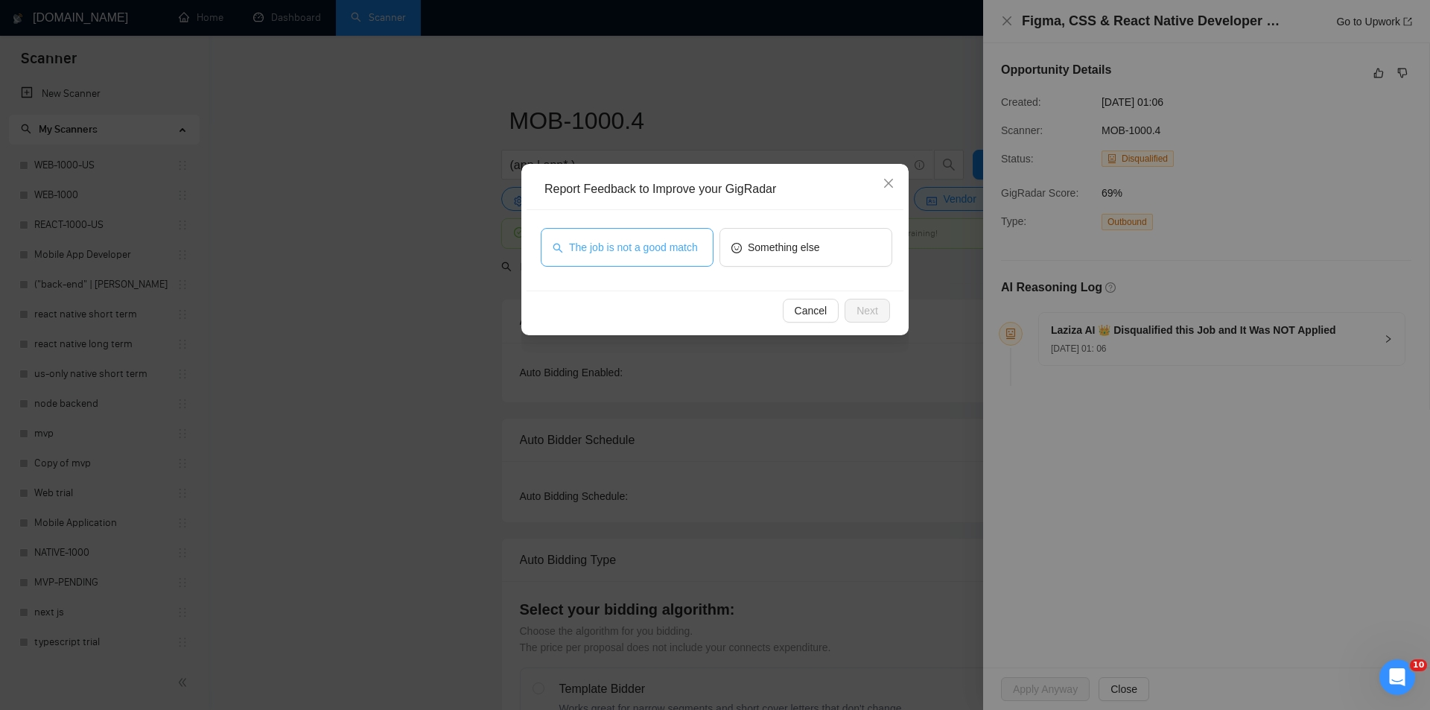
click at [618, 244] on span "The job is not a good match" at bounding box center [633, 247] width 129 height 16
click at [878, 319] on button "Next" at bounding box center [867, 311] width 45 height 24
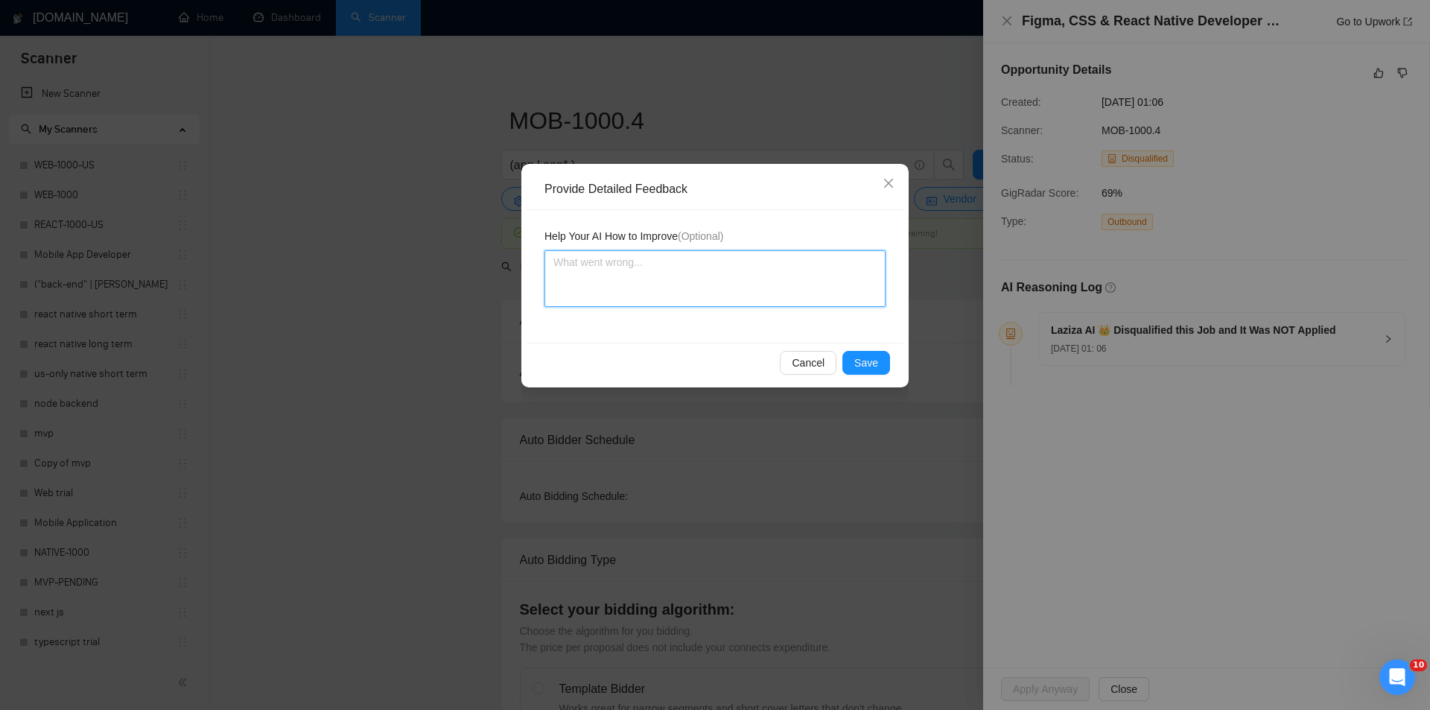
click at [767, 282] on textarea at bounding box center [715, 278] width 341 height 57
paste textarea "Not a fit — this project has been disqualified for other reasons. Example: "The…"
type textarea "Not a fit — this project has been disqualified for other reasons. Example: "The…"
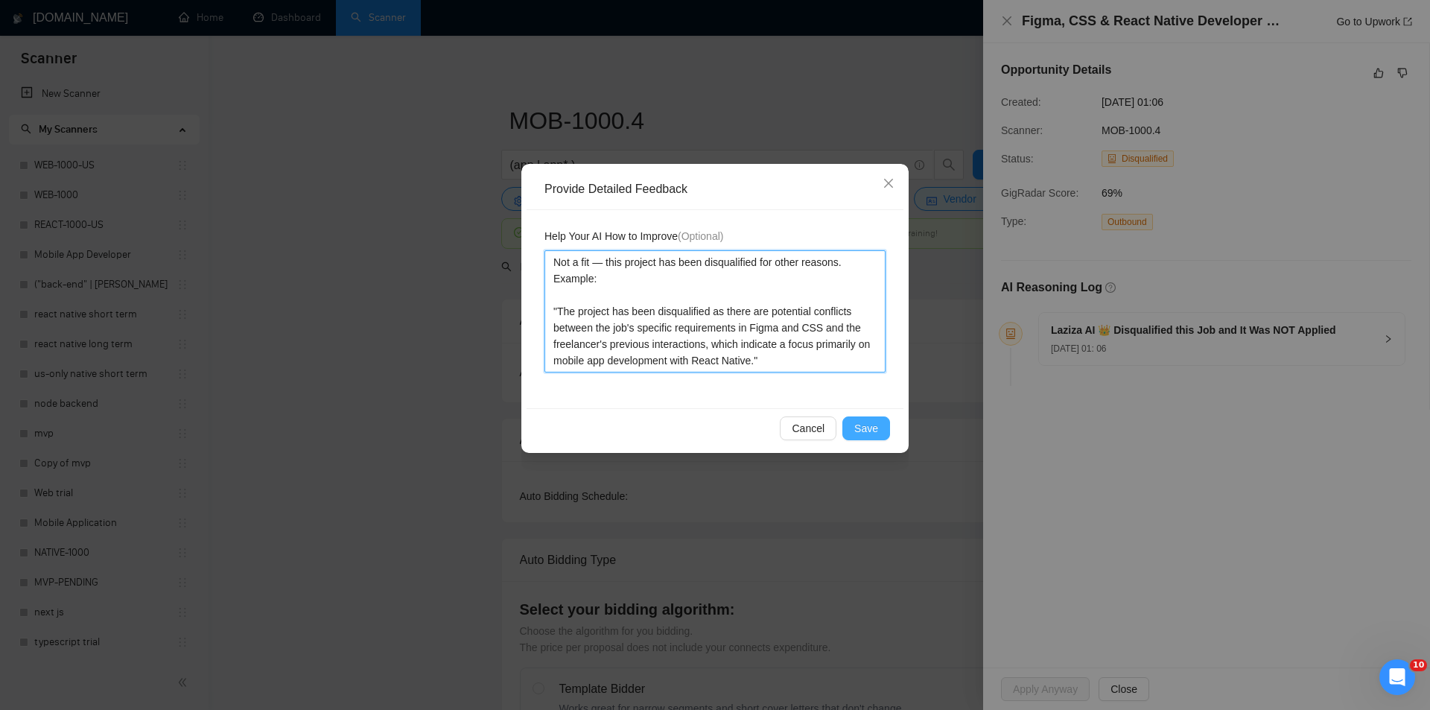
type textarea "Not a fit — this project has been disqualified for other reasons. Example: "The…"
click at [864, 422] on span "Save" at bounding box center [867, 428] width 24 height 16
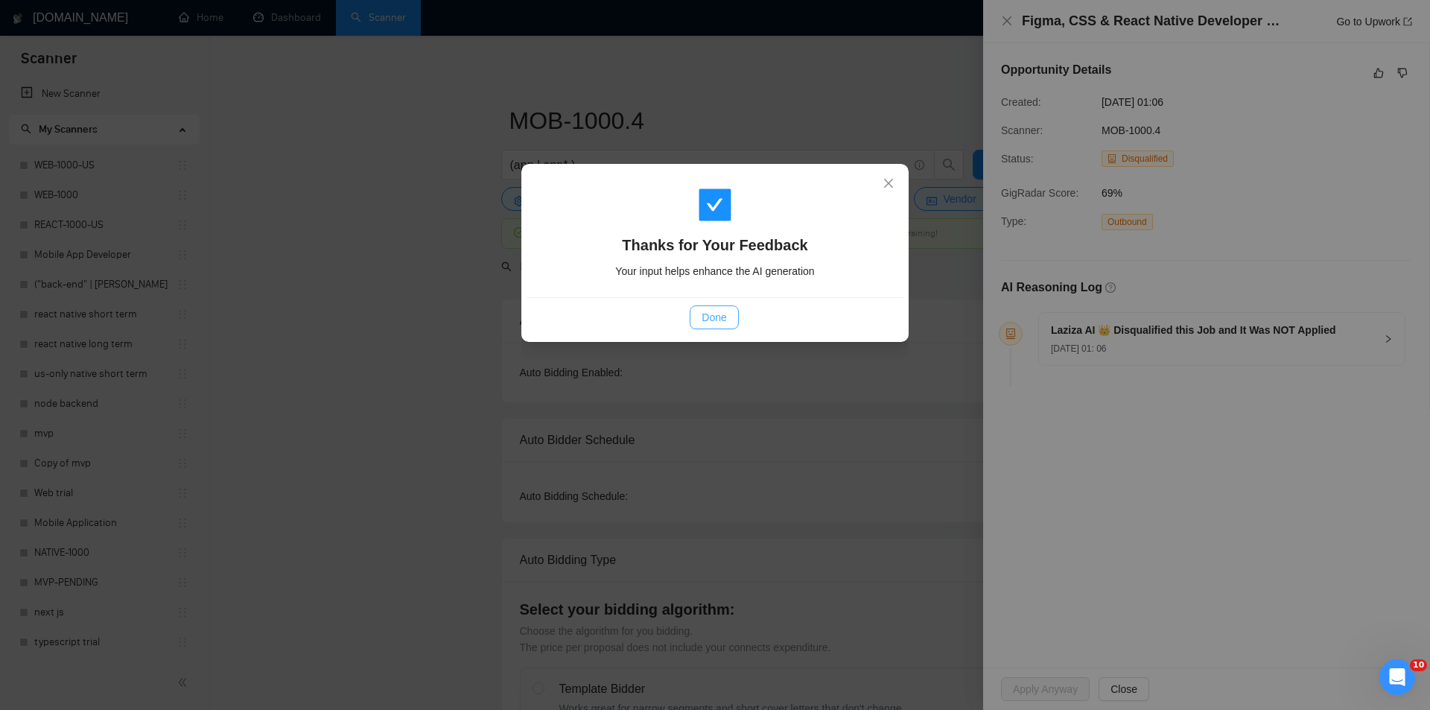
click at [723, 310] on span "Done" at bounding box center [714, 317] width 25 height 16
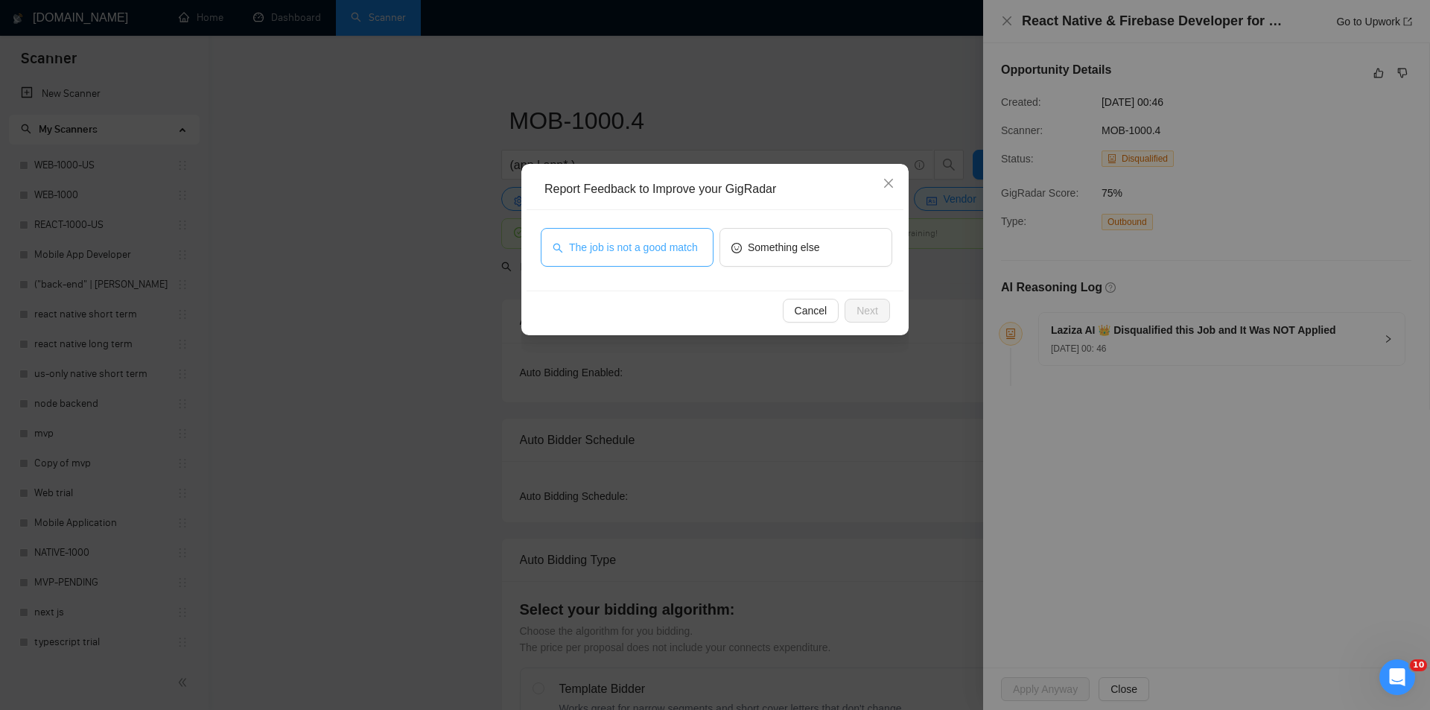
click at [636, 255] on span "The job is not a good match" at bounding box center [633, 247] width 129 height 16
click at [880, 309] on button "Next" at bounding box center [867, 311] width 45 height 24
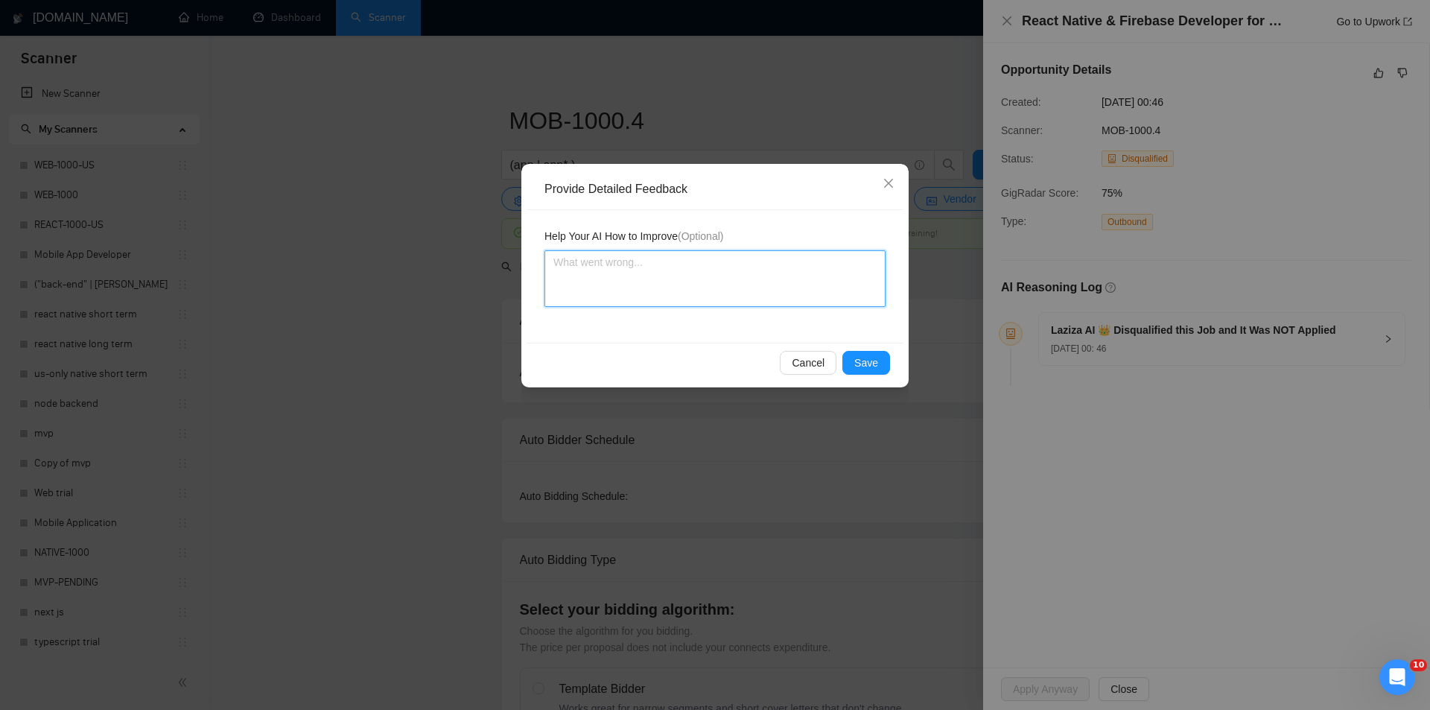
click at [792, 268] on textarea at bounding box center [715, 278] width 341 height 57
paste textarea "Not a fit — this project has been disqualified for other reasons. Example: "The…"
type textarea "Not a fit — this project has been disqualified for other reasons. Example: "The…"
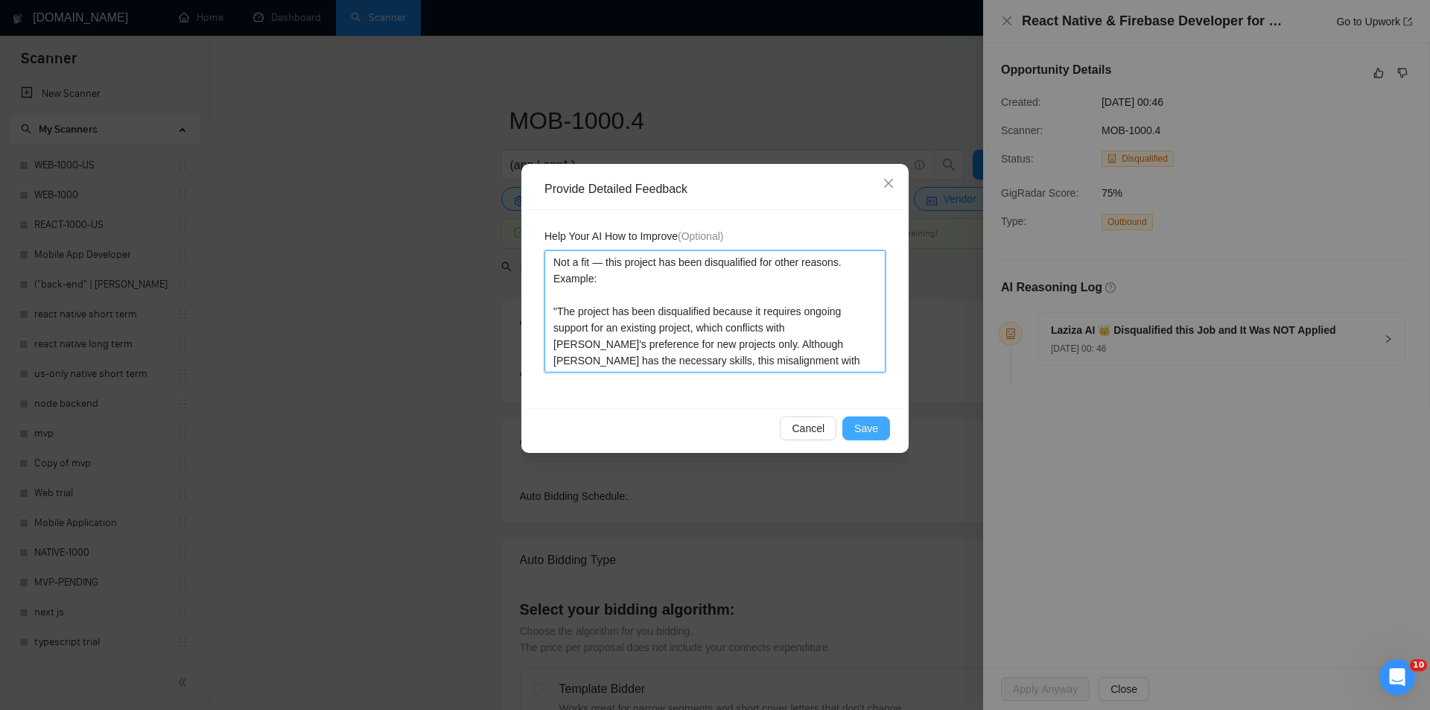
type textarea "Not a fit — this project has been disqualified for other reasons. Example: "The…"
click at [861, 425] on span "Save" at bounding box center [867, 428] width 24 height 16
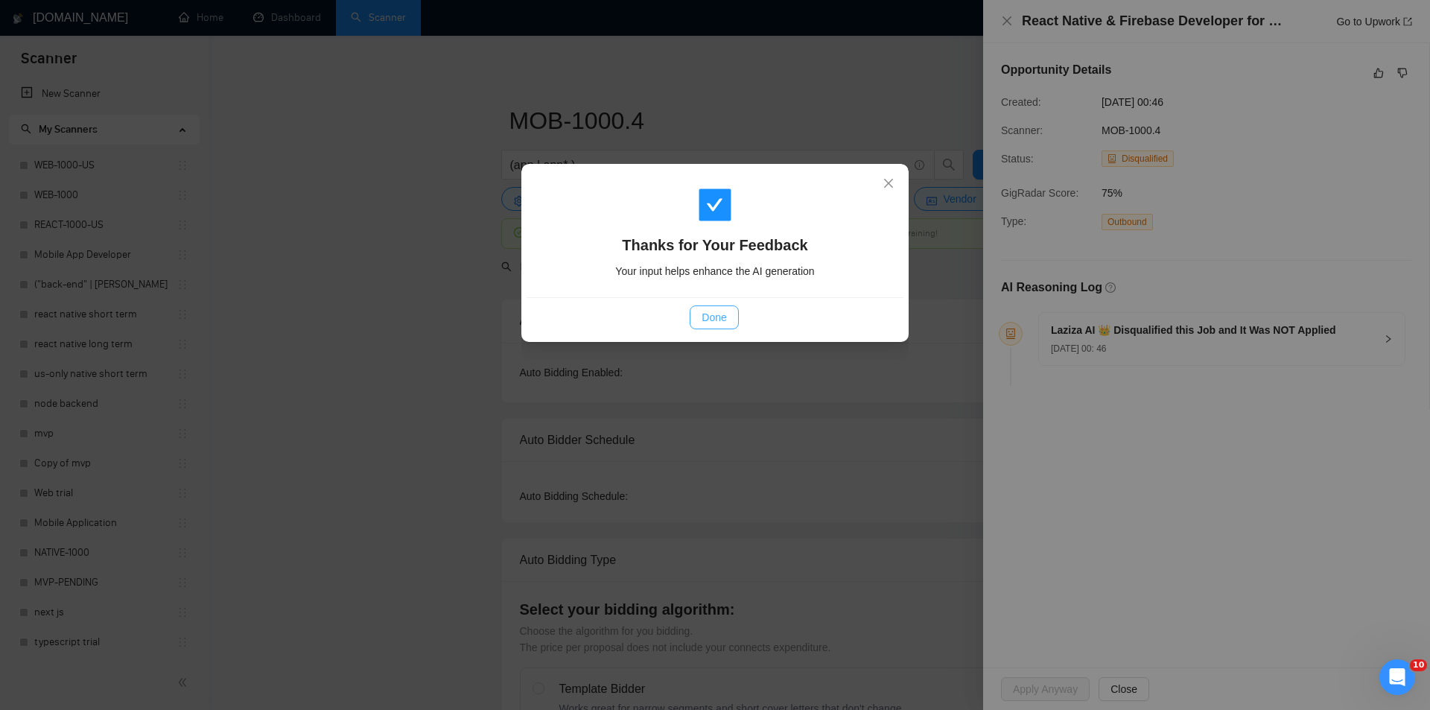
click at [720, 314] on span "Done" at bounding box center [714, 317] width 25 height 16
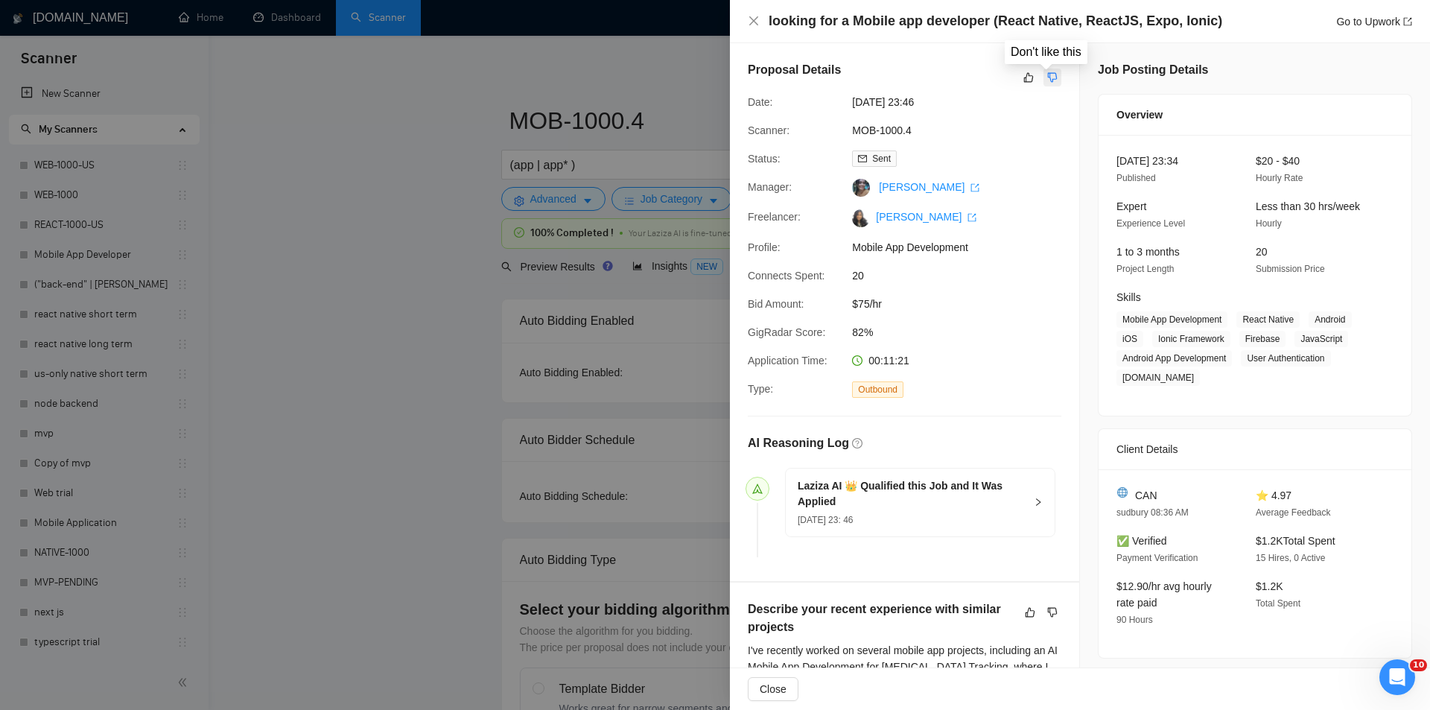
click at [1048, 74] on icon "dislike" at bounding box center [1053, 78] width 10 height 12
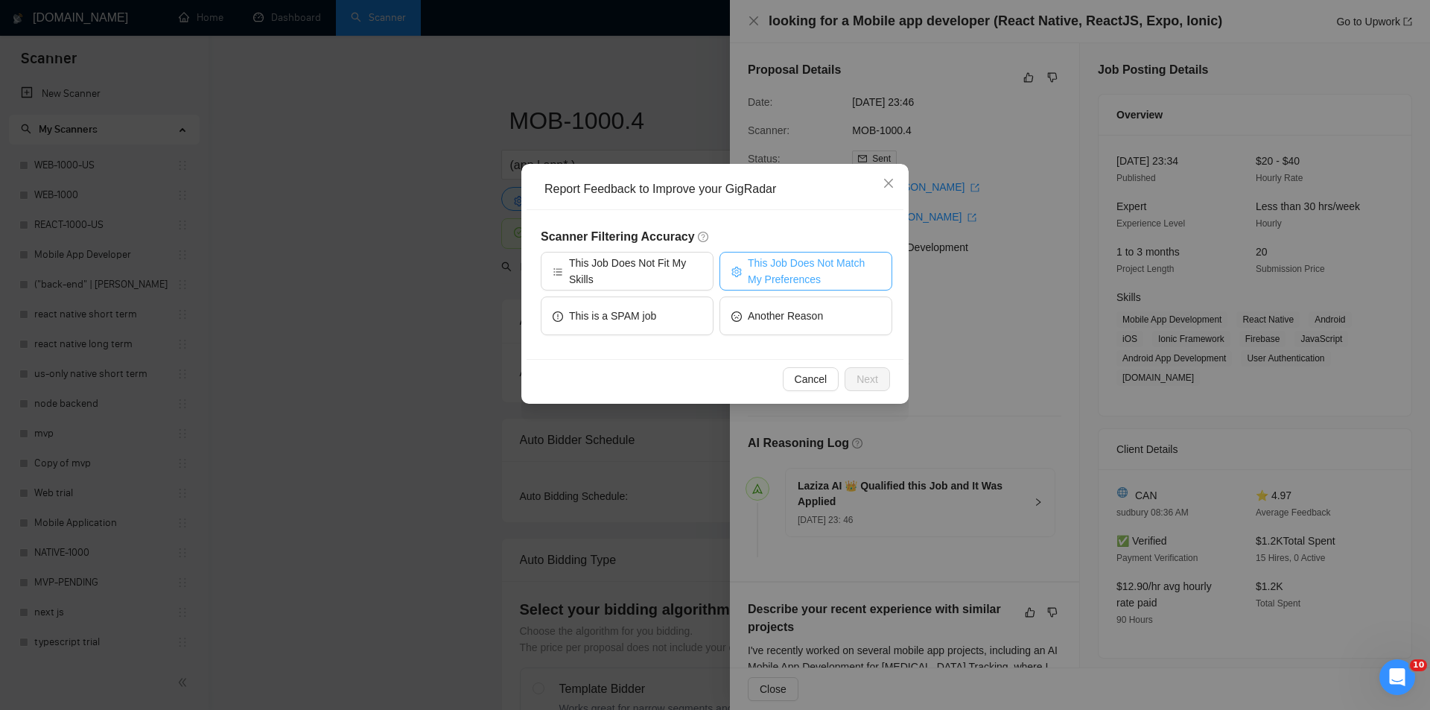
click at [820, 259] on span "This Job Does Not Match My Preferences" at bounding box center [814, 271] width 133 height 33
click at [873, 370] on button "Next" at bounding box center [867, 379] width 45 height 24
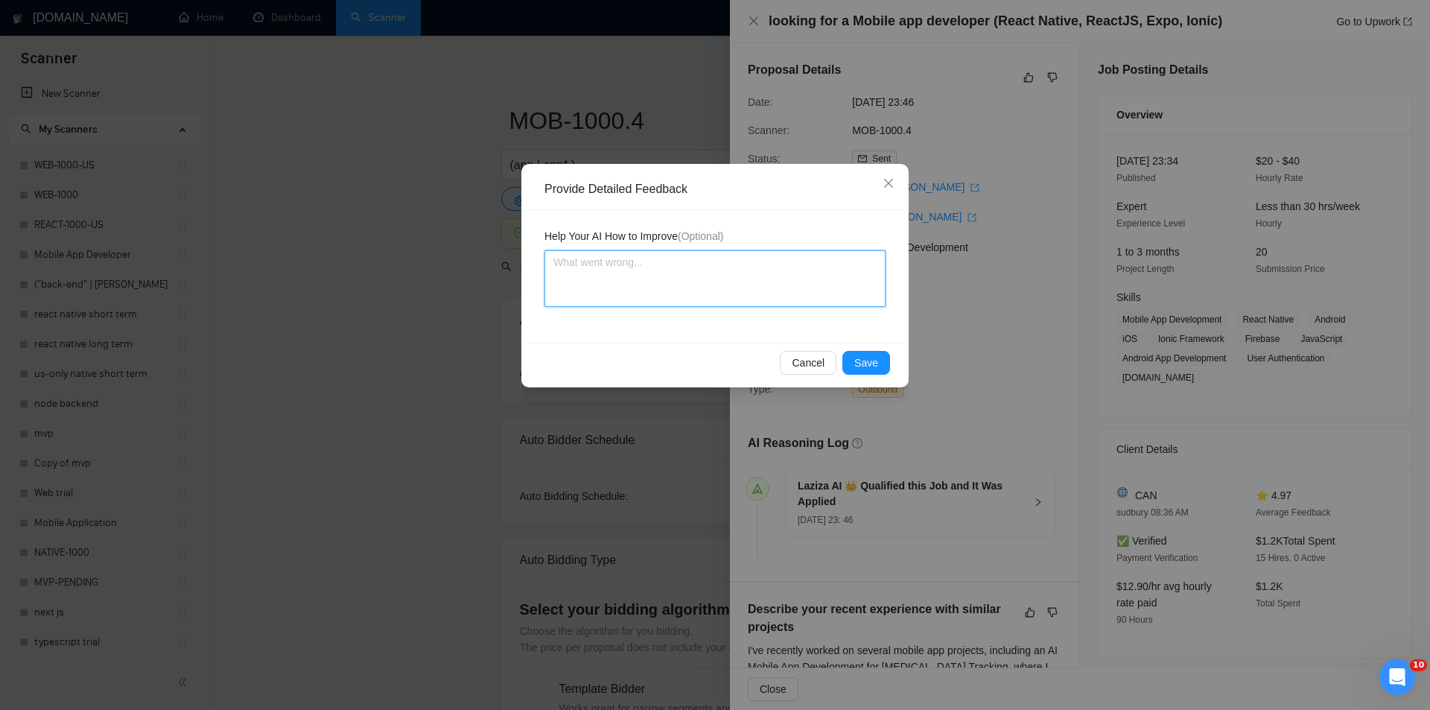
click at [714, 303] on textarea at bounding box center [715, 278] width 341 height 57
paste textarea "Not a fit — the client prefers to hire a solo developer, but Ria is an agency. …"
type textarea "Not a fit — the client prefers to hire a solo developer, but Ria is an agency. …"
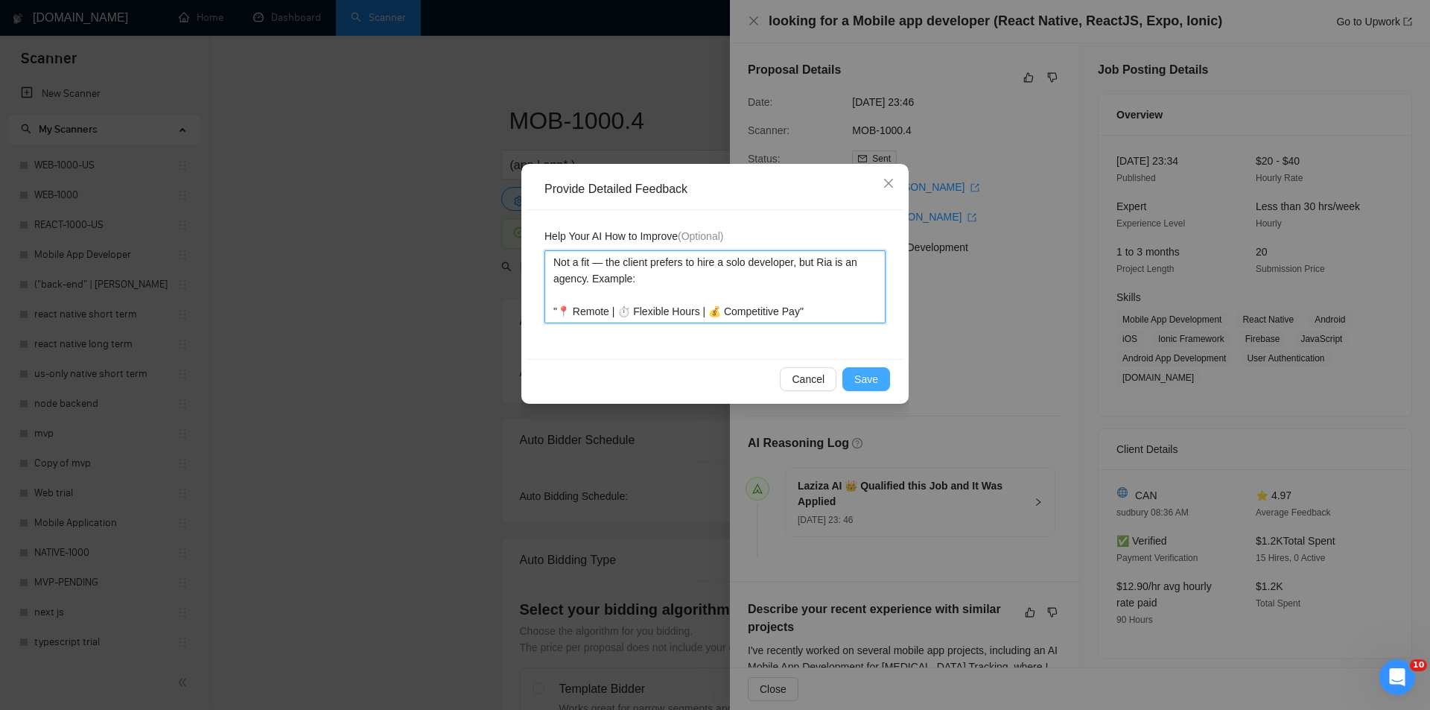
type textarea "Not a fit — the client prefers to hire a solo developer, but Ria is an agency. …"
drag, startPoint x: 878, startPoint y: 378, endPoint x: 811, endPoint y: 352, distance: 71.9
click at [878, 379] on button "Save" at bounding box center [867, 379] width 48 height 24
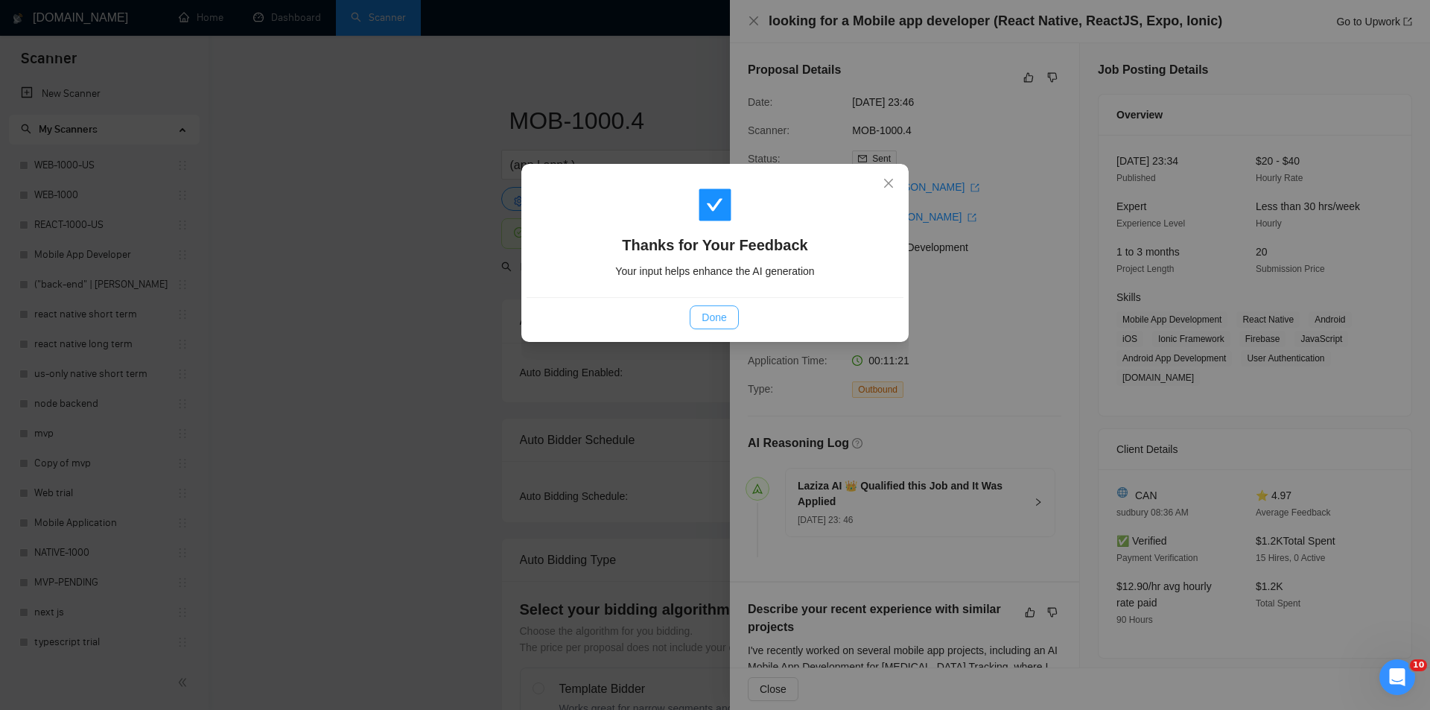
click at [720, 307] on button "Done" at bounding box center [714, 317] width 48 height 24
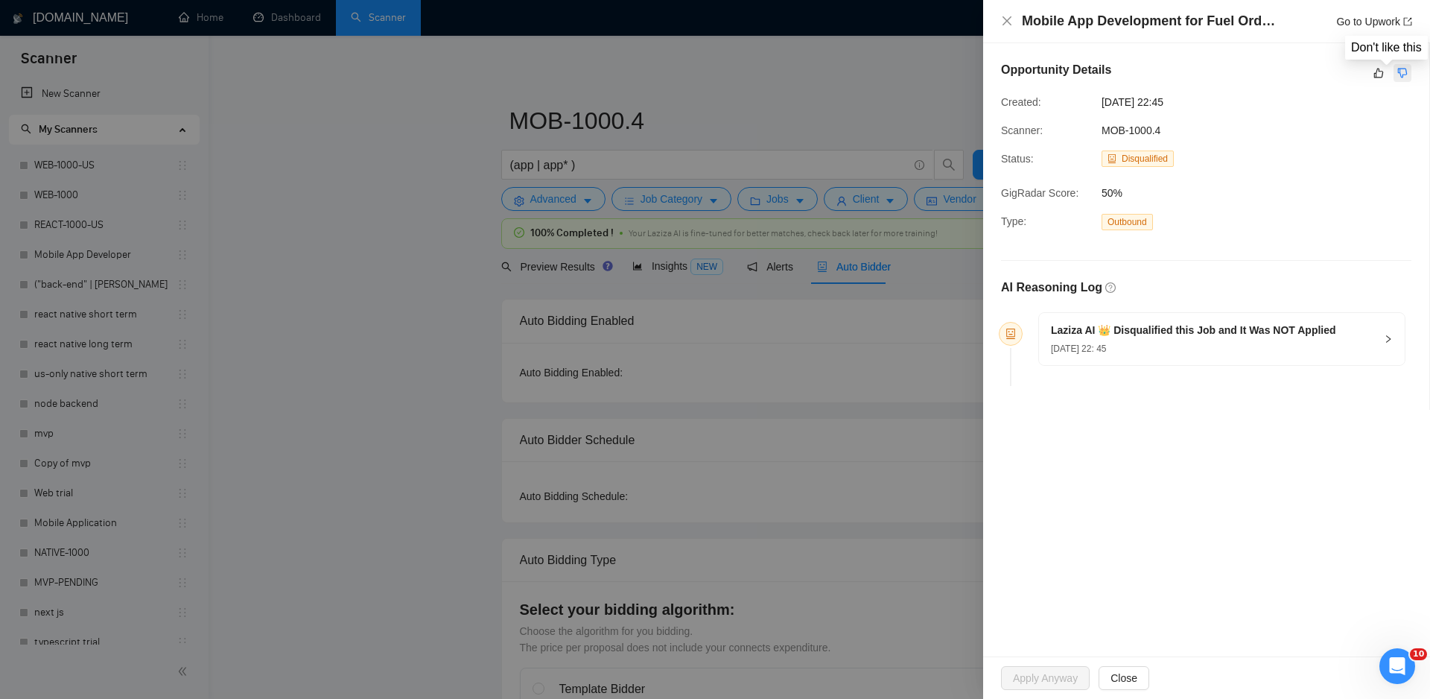
click at [1404, 74] on icon "dislike" at bounding box center [1403, 73] width 10 height 12
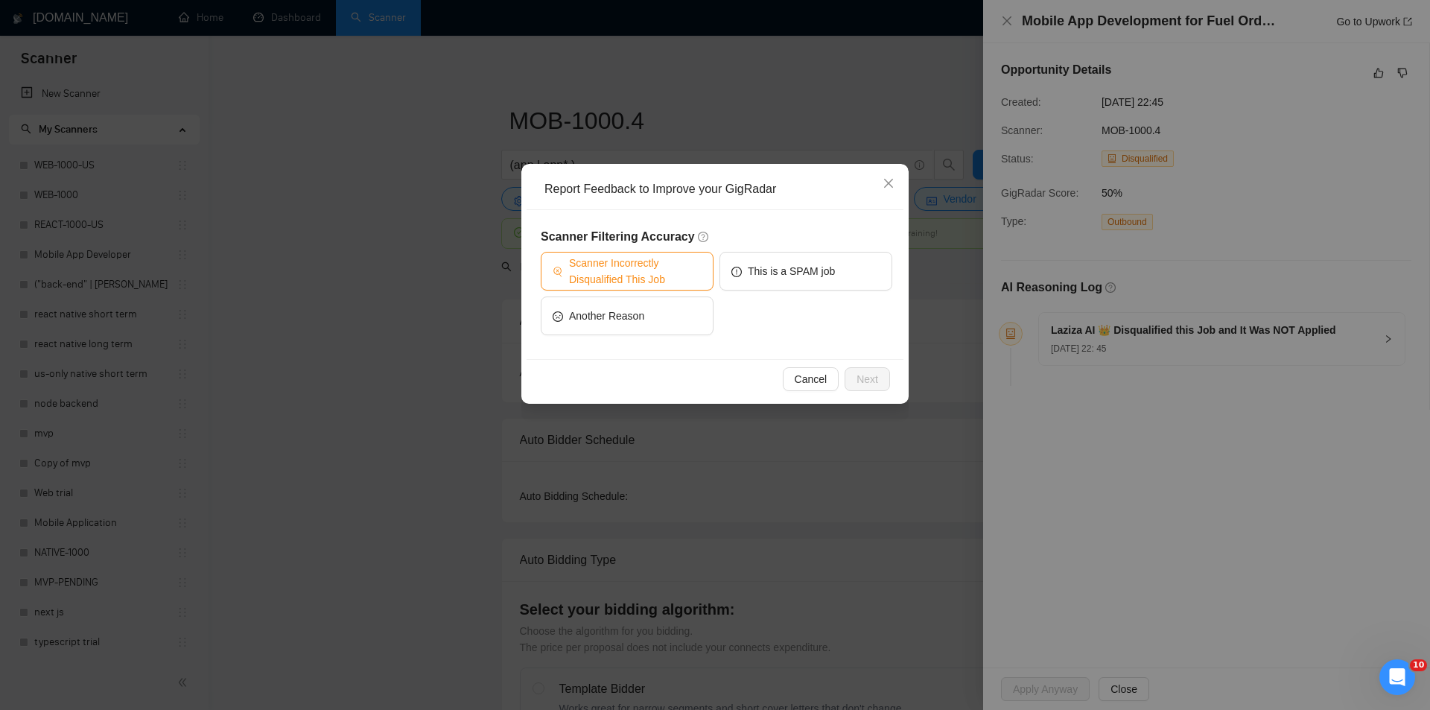
click at [676, 266] on span "Scanner Incorrectly Disqualified This Job" at bounding box center [635, 271] width 133 height 33
drag, startPoint x: 878, startPoint y: 372, endPoint x: 830, endPoint y: 348, distance: 53.3
click at [878, 373] on button "Next" at bounding box center [867, 379] width 45 height 24
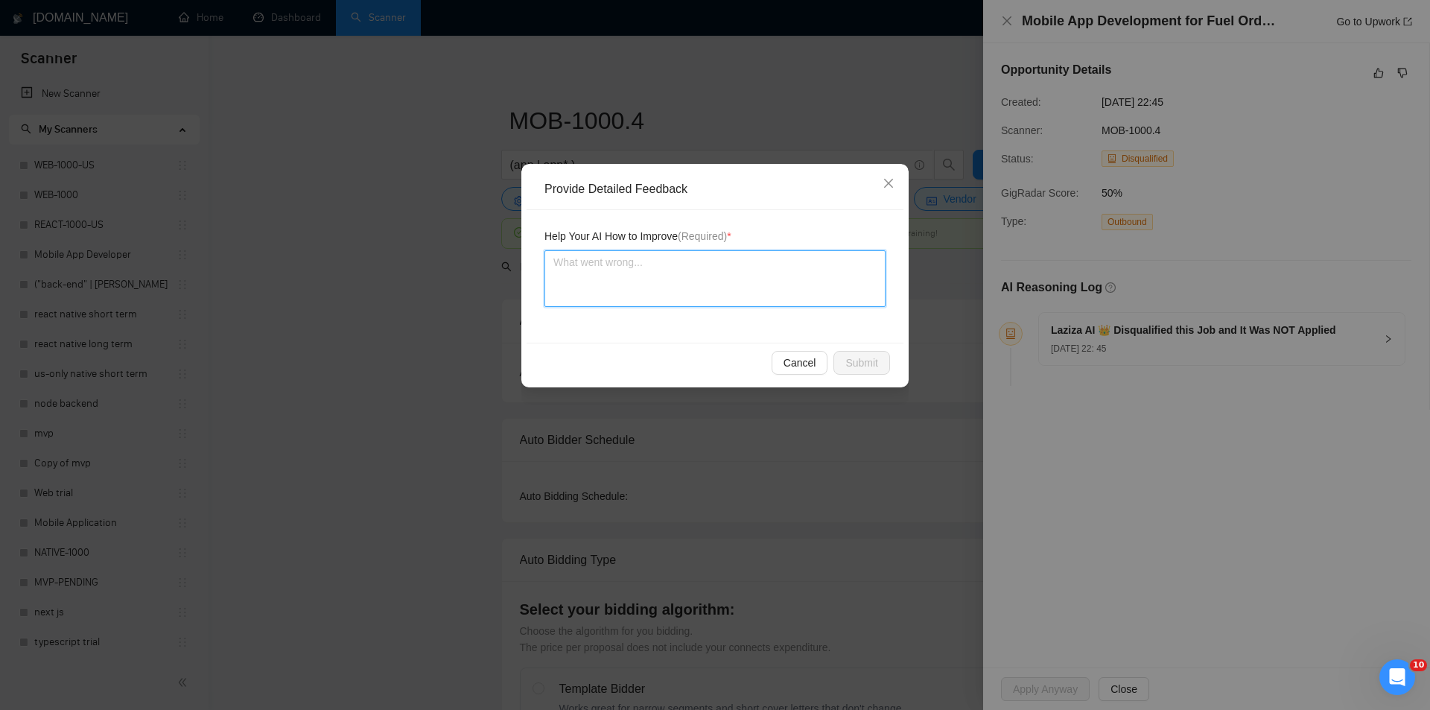
click at [750, 282] on textarea at bounding box center [715, 278] width 341 height 57
paste textarea "Good fit — the project is greenfield (no existing code), welcomes agencies, use…"
type textarea "Good fit — the project is greenfield (no existing code), welcomes agencies, use…"
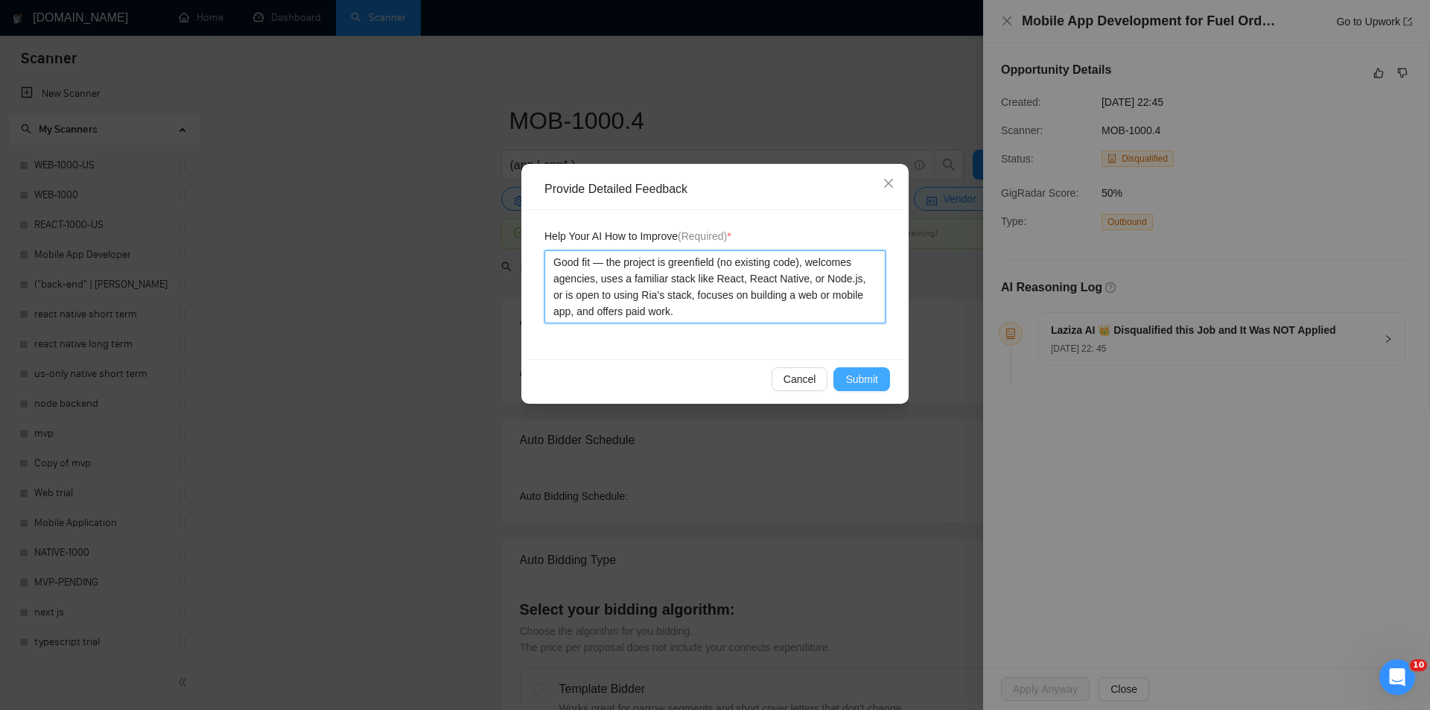
type textarea "Good fit — the project is greenfield (no existing code), welcomes agencies, use…"
click at [853, 381] on span "Submit" at bounding box center [862, 379] width 33 height 16
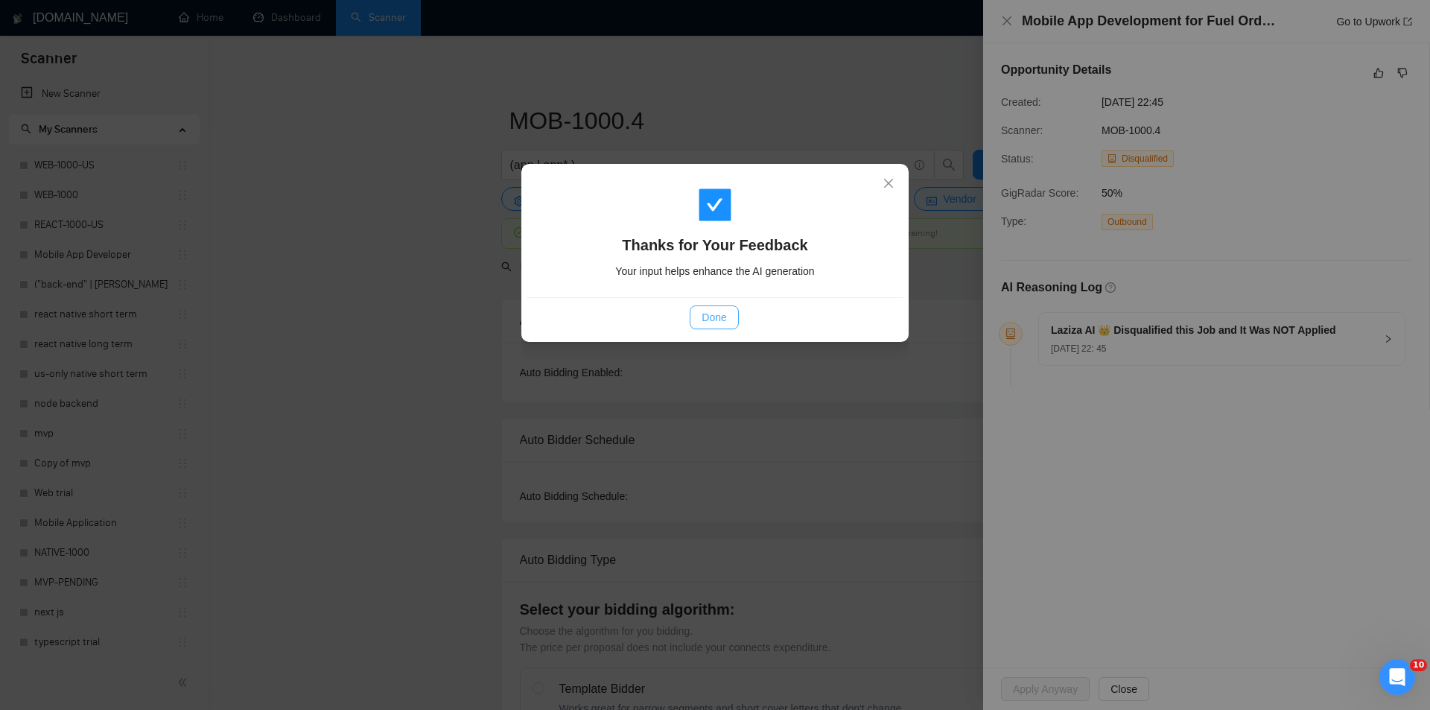
click at [715, 326] on button "Done" at bounding box center [714, 317] width 48 height 24
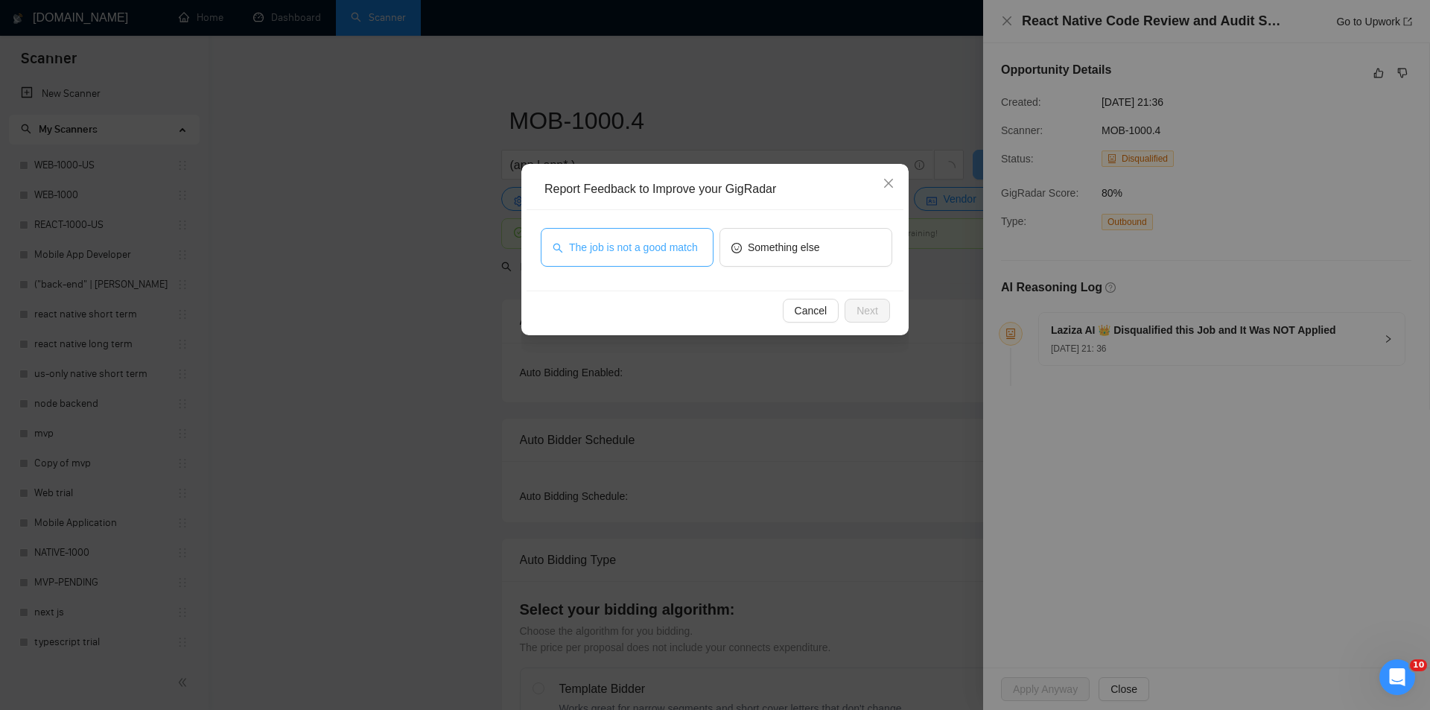
click at [679, 254] on span "The job is not a good match" at bounding box center [633, 247] width 129 height 16
click at [875, 305] on span "Next" at bounding box center [868, 310] width 22 height 16
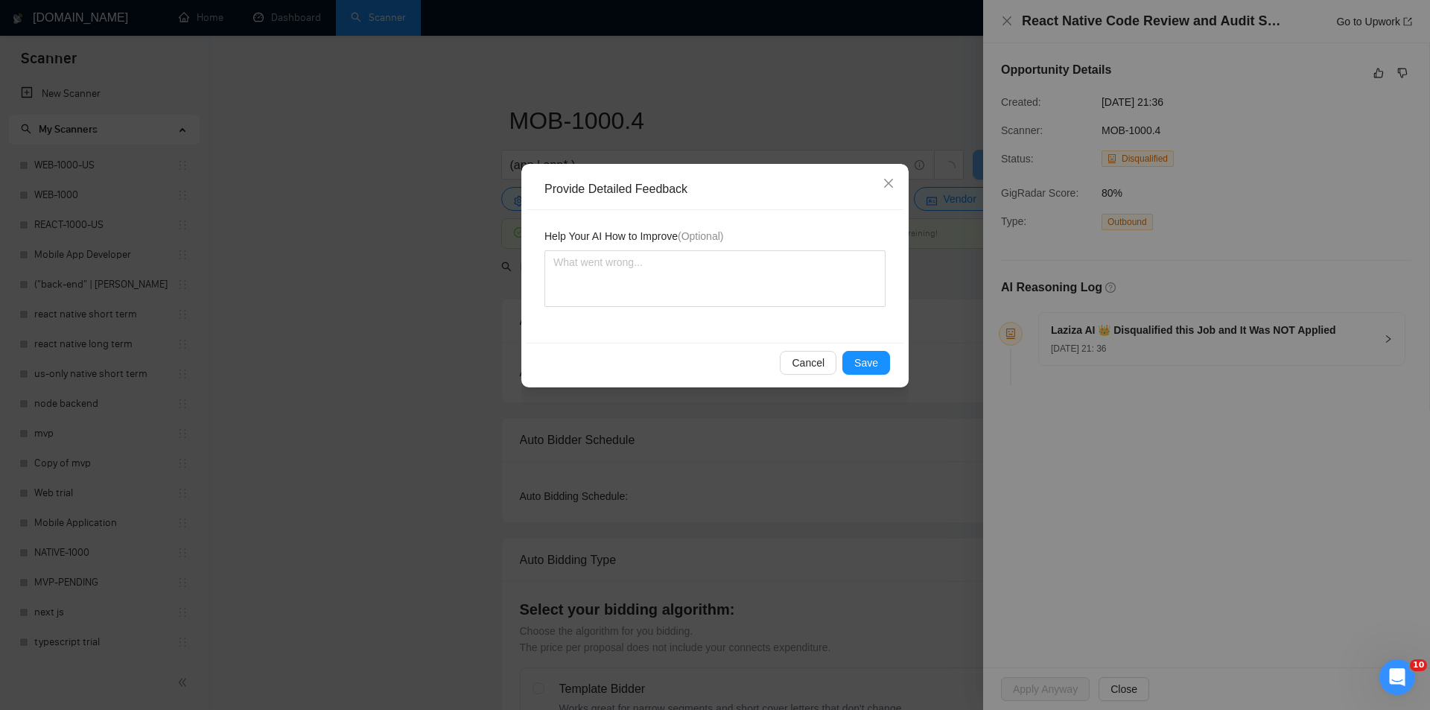
click at [614, 242] on span "Help Your AI How to Improve (Optional)" at bounding box center [634, 236] width 179 height 16
click at [646, 265] on textarea at bounding box center [715, 278] width 341 height 57
paste textarea "Not a fit — this project has been disqualified for other reasons. Example: "The…"
type textarea "Not a fit — this project has been disqualified for other reasons. Example: "The…"
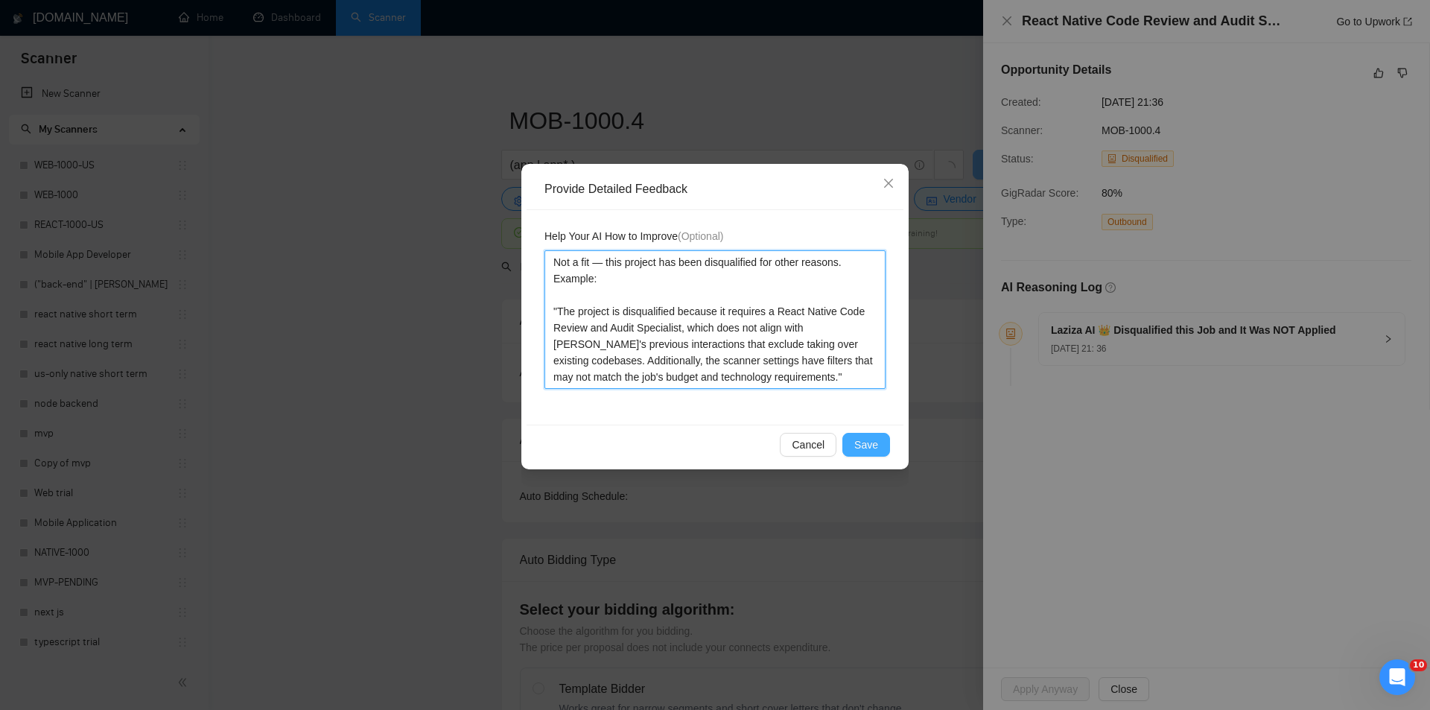
type textarea "Not a fit — this project has been disqualified for other reasons. Example: "The…"
click at [867, 445] on span "Save" at bounding box center [867, 445] width 24 height 16
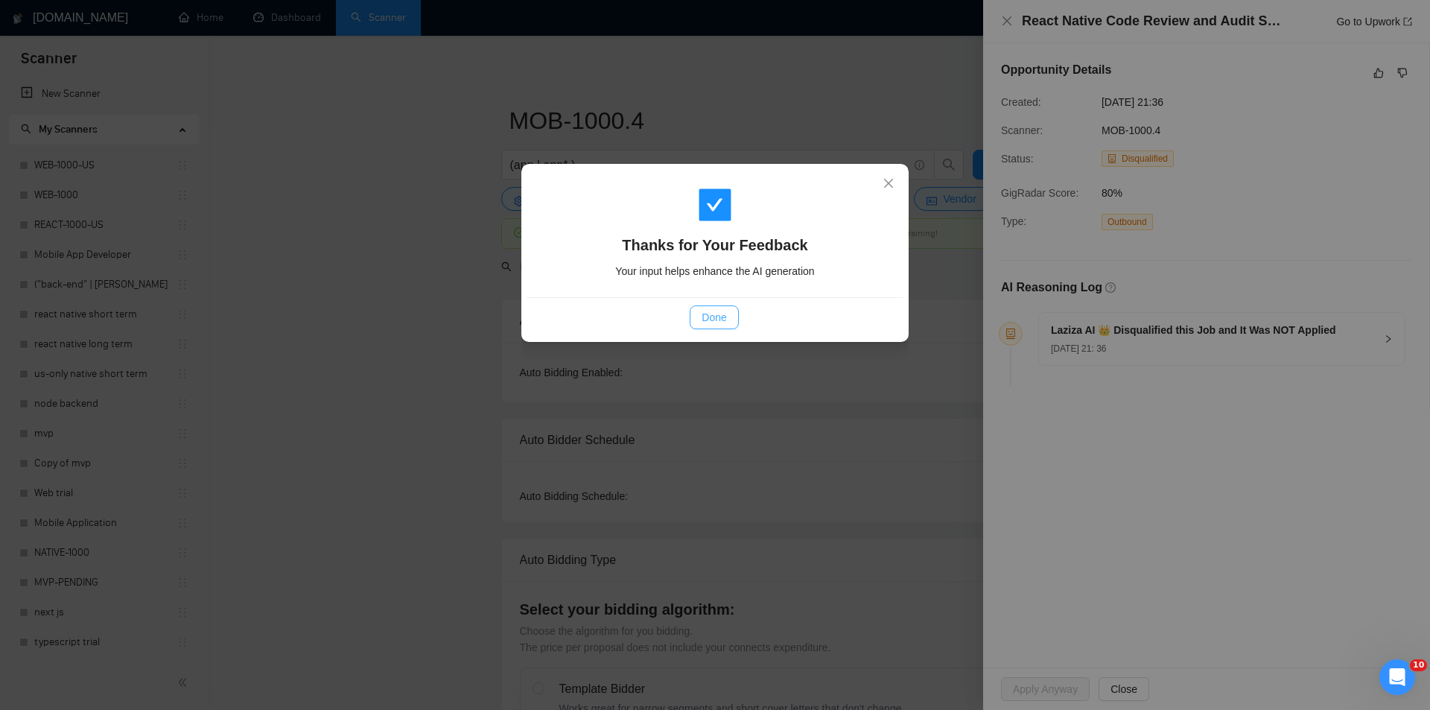
click at [729, 316] on button "Done" at bounding box center [714, 317] width 48 height 24
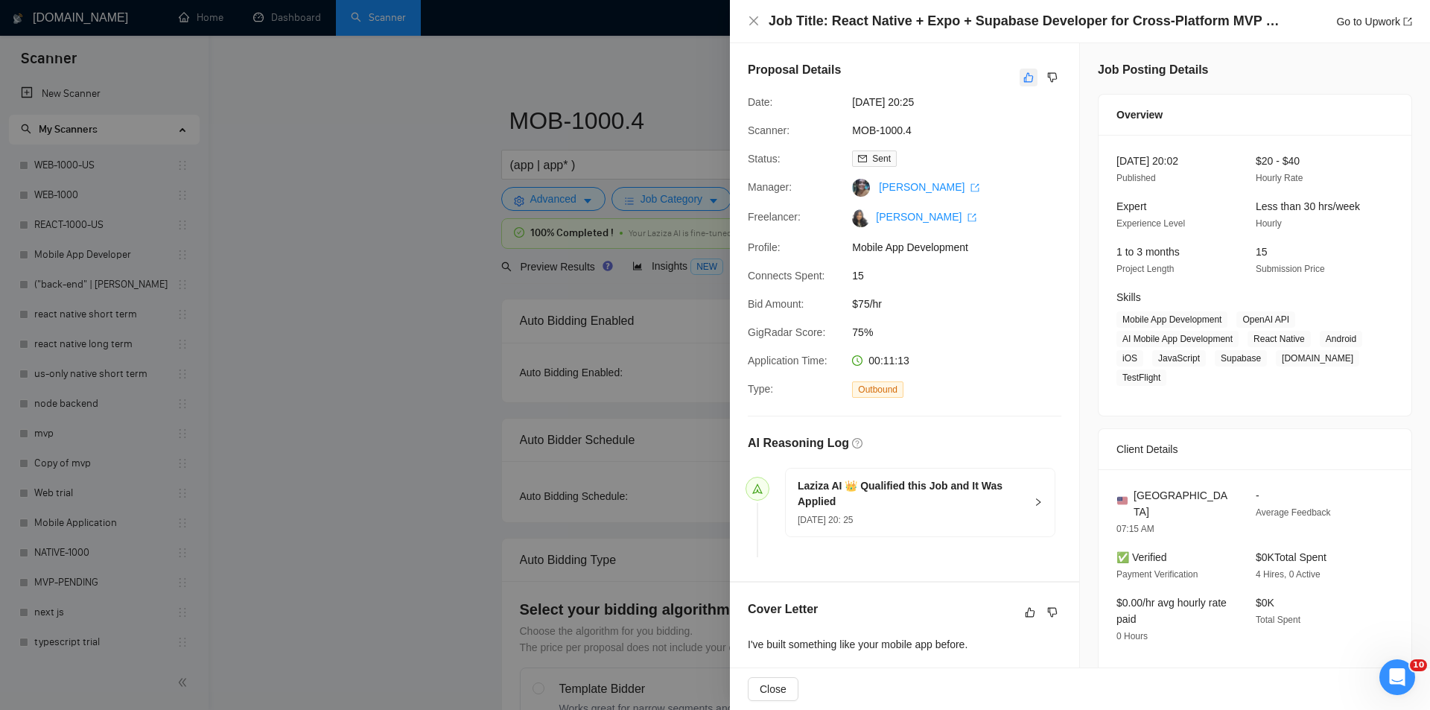
click at [1024, 84] on button "button" at bounding box center [1029, 78] width 18 height 18
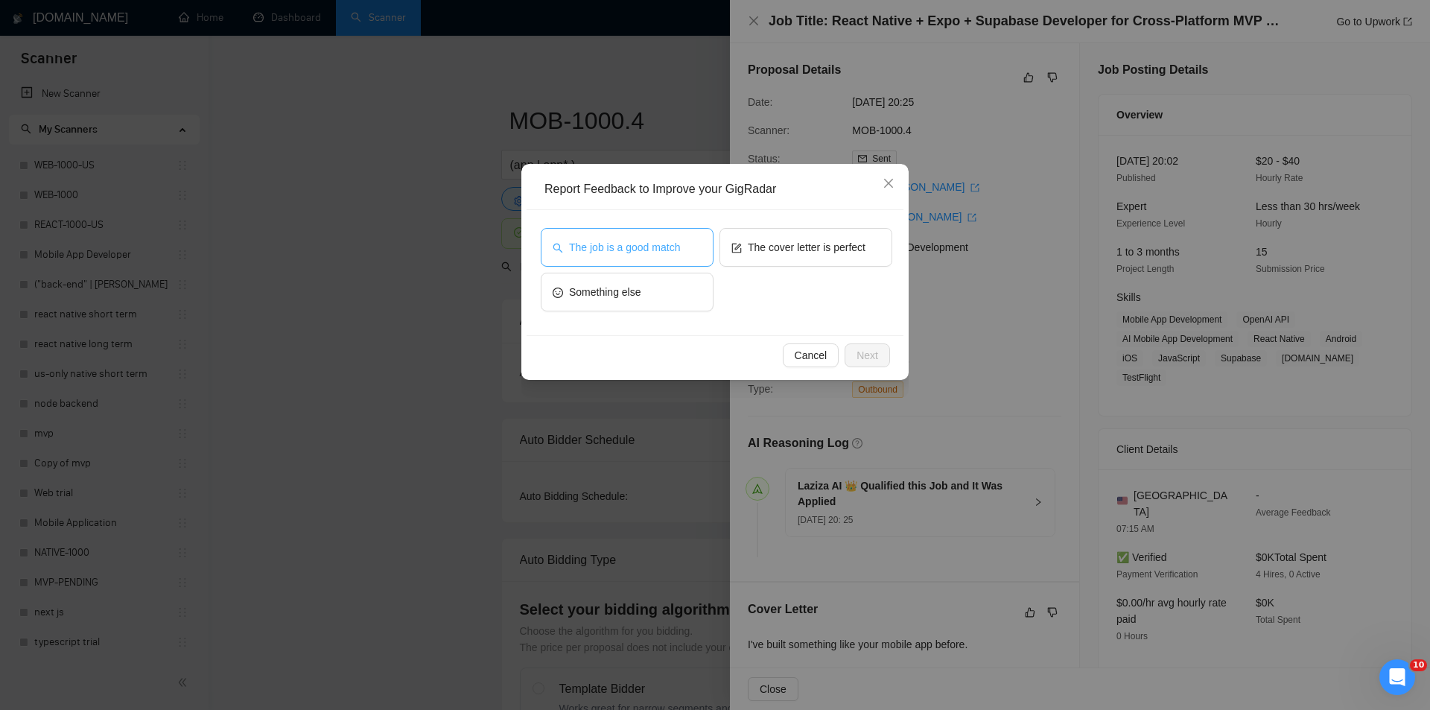
click at [611, 251] on span "The job is a good match" at bounding box center [624, 247] width 111 height 16
click at [871, 367] on button "Next" at bounding box center [867, 355] width 45 height 24
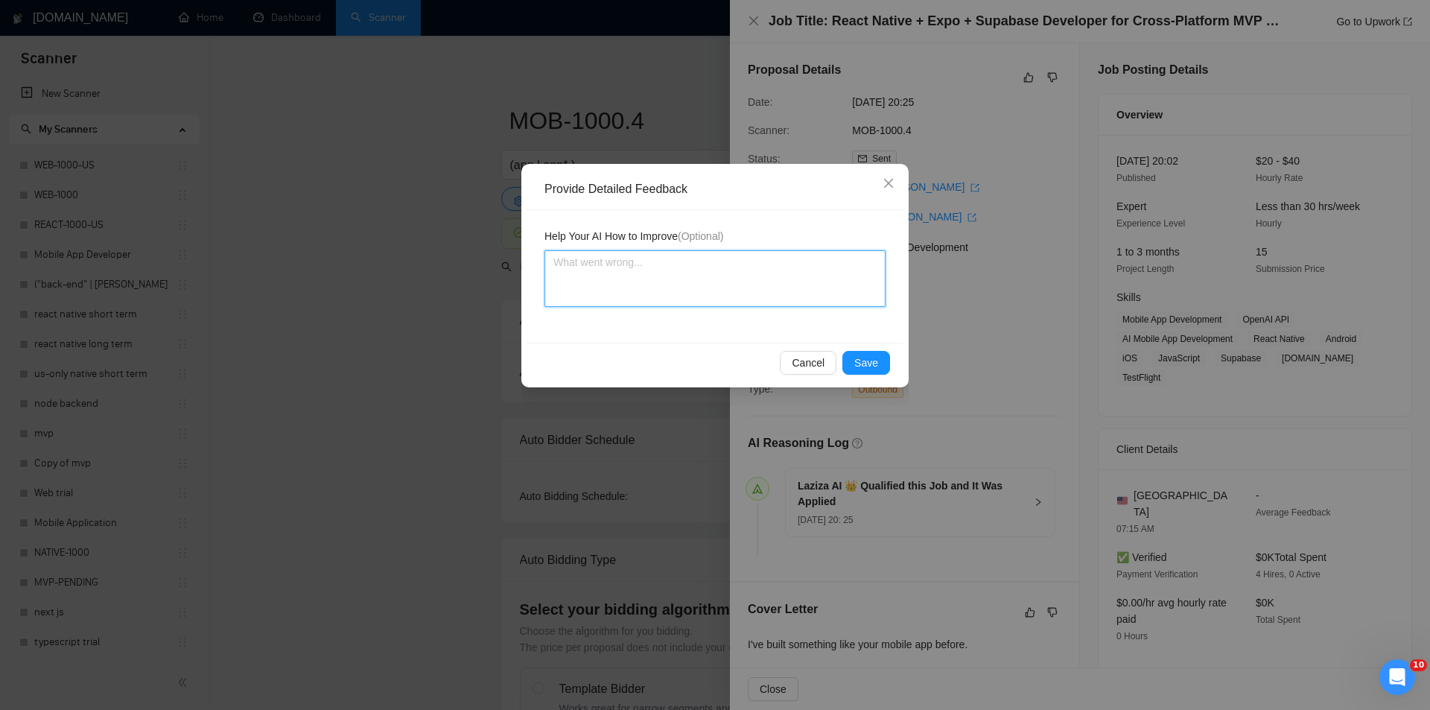
click at [731, 306] on textarea at bounding box center [715, 278] width 341 height 57
paste textarea "Good fit — the project is greenfield (no existing code), welcomes agencies, use…"
type textarea "Good fit — the project is greenfield (no existing code), welcomes agencies, use…"
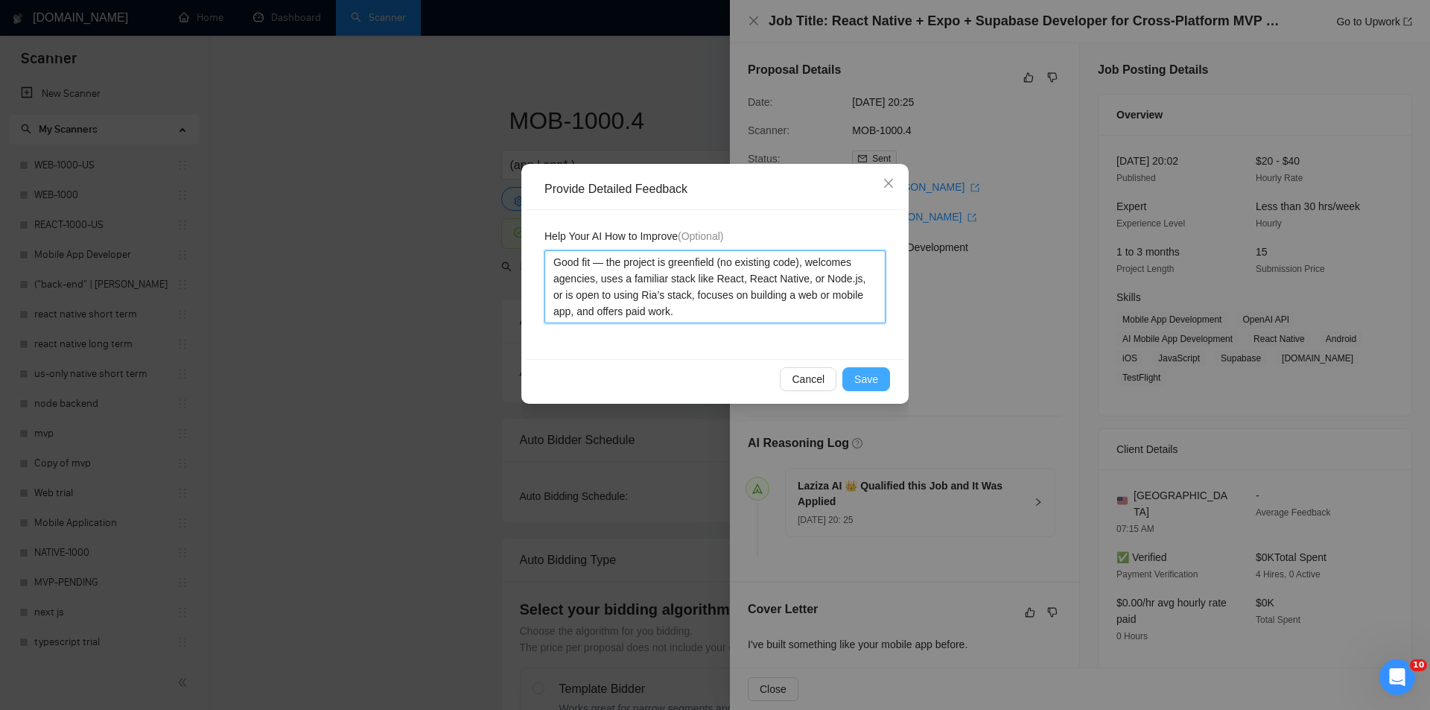
type textarea "Good fit — the project is greenfield (no existing code), welcomes agencies, use…"
click at [863, 370] on button "Save" at bounding box center [867, 379] width 48 height 24
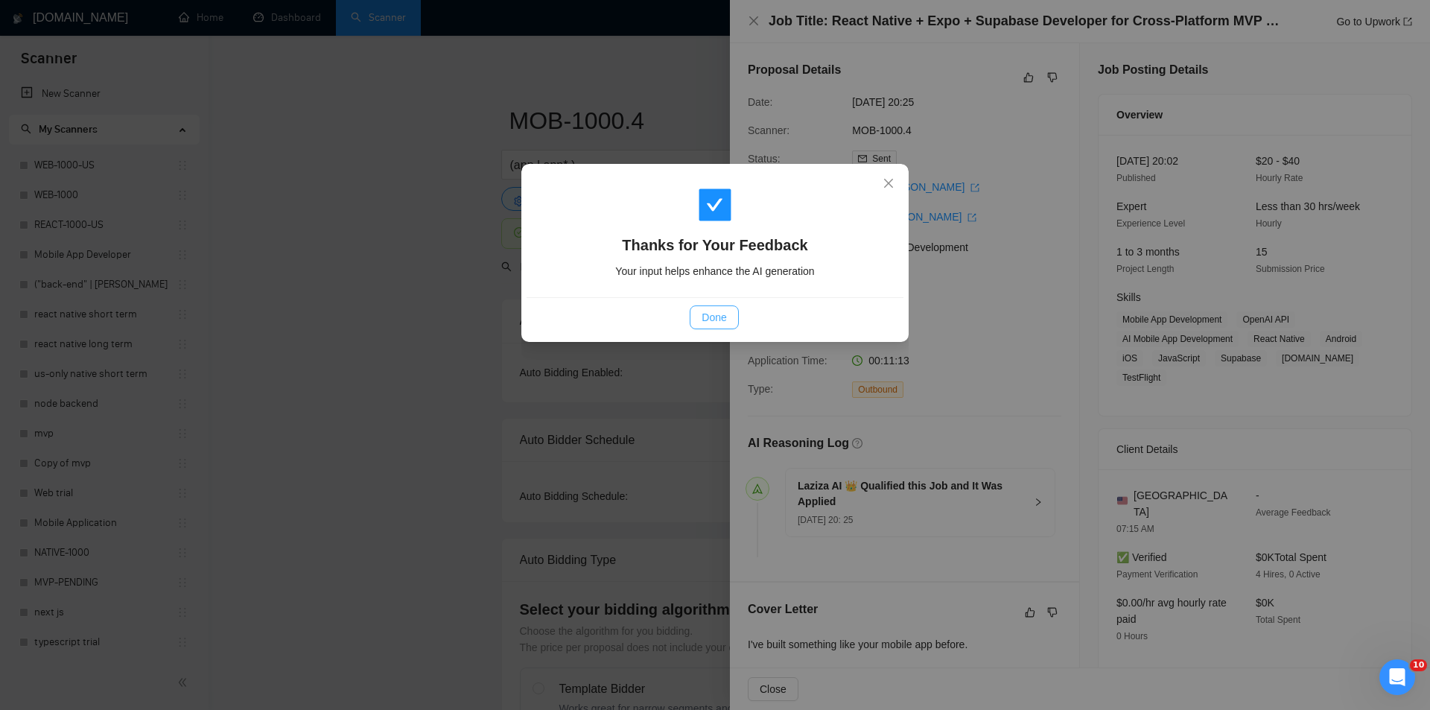
drag, startPoint x: 732, startPoint y: 316, endPoint x: 447, endPoint y: 201, distance: 307.5
click at [730, 316] on button "Done" at bounding box center [714, 317] width 48 height 24
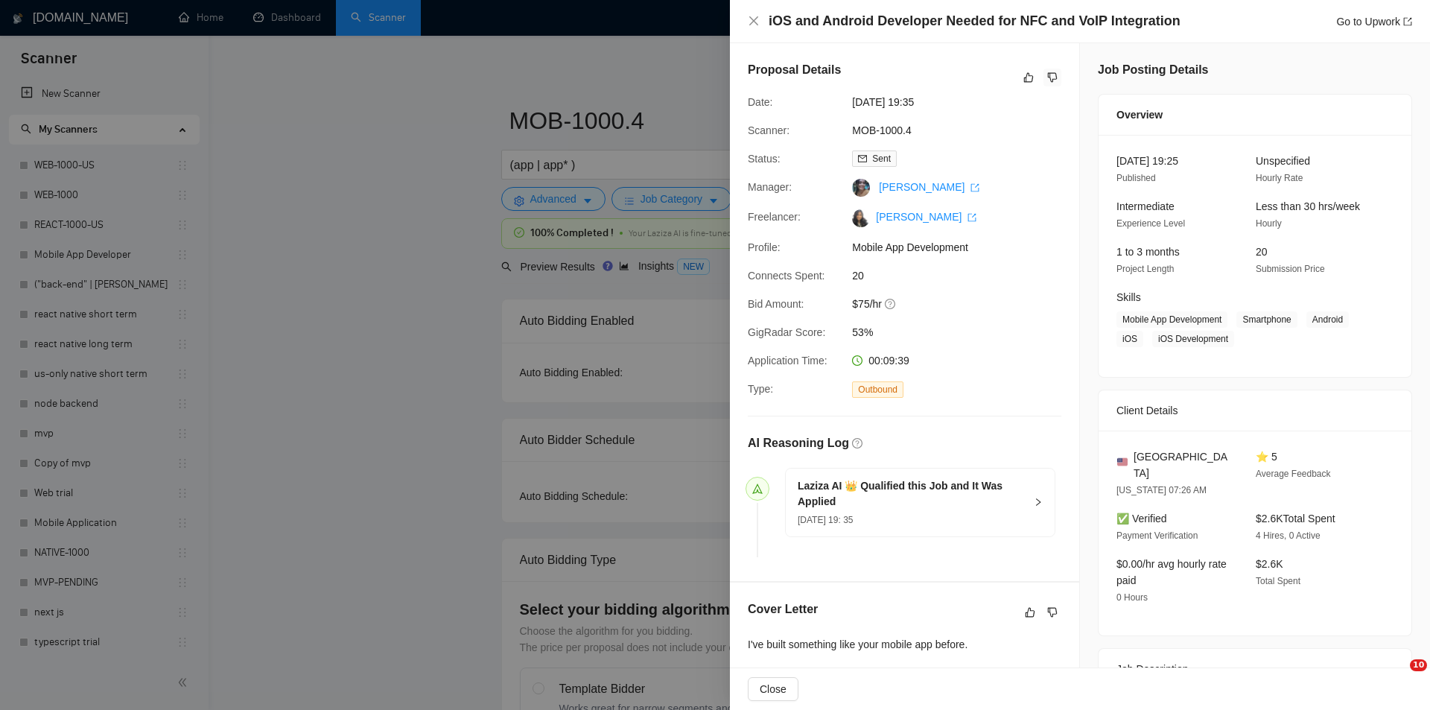
click at [1050, 77] on icon "dislike" at bounding box center [1053, 78] width 10 height 12
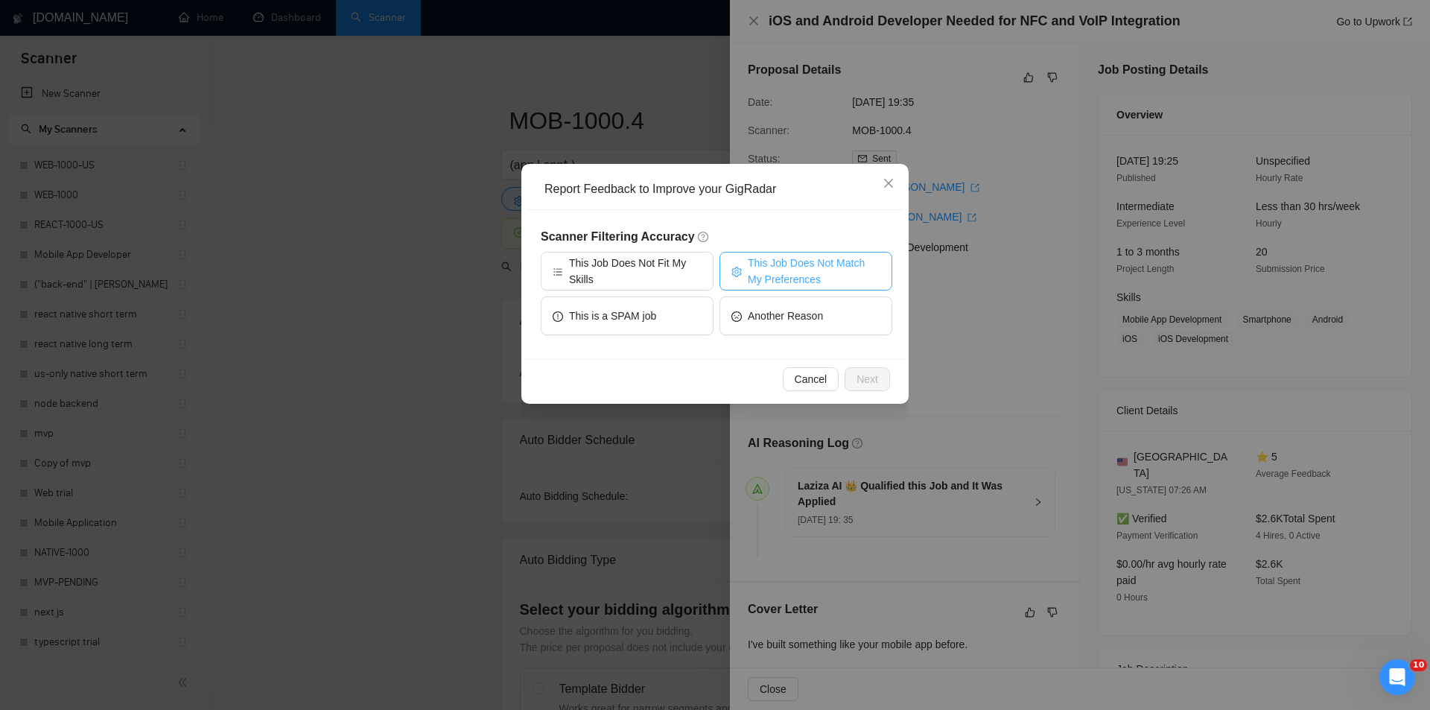
click at [776, 264] on span "This Job Does Not Match My Preferences" at bounding box center [814, 271] width 133 height 33
click at [874, 376] on span "Next" at bounding box center [868, 379] width 22 height 16
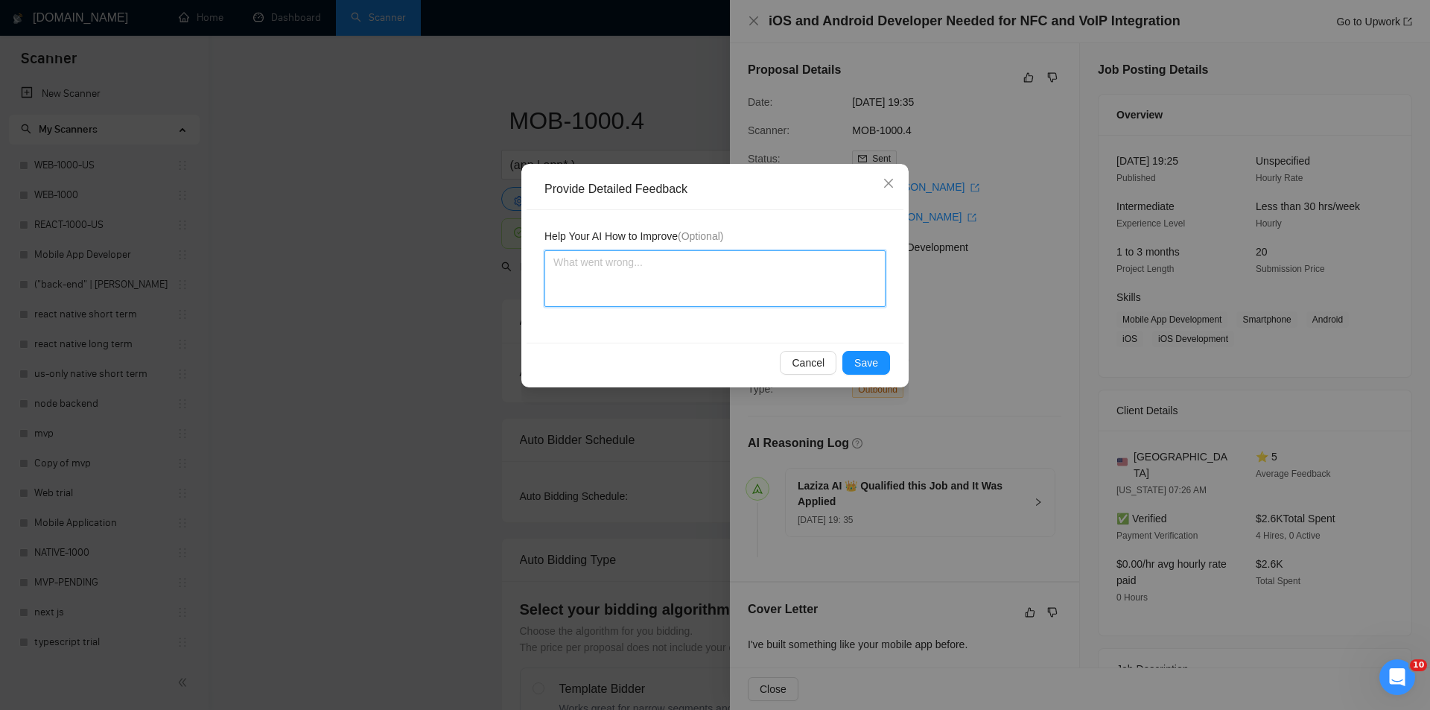
click at [700, 280] on textarea at bounding box center [715, 278] width 341 height 57
paste textarea "Not a fit — the description suggests an existing codebase, but Ria only works o…"
type textarea "Not a fit — the description suggests an existing codebase, but Ria only works o…"
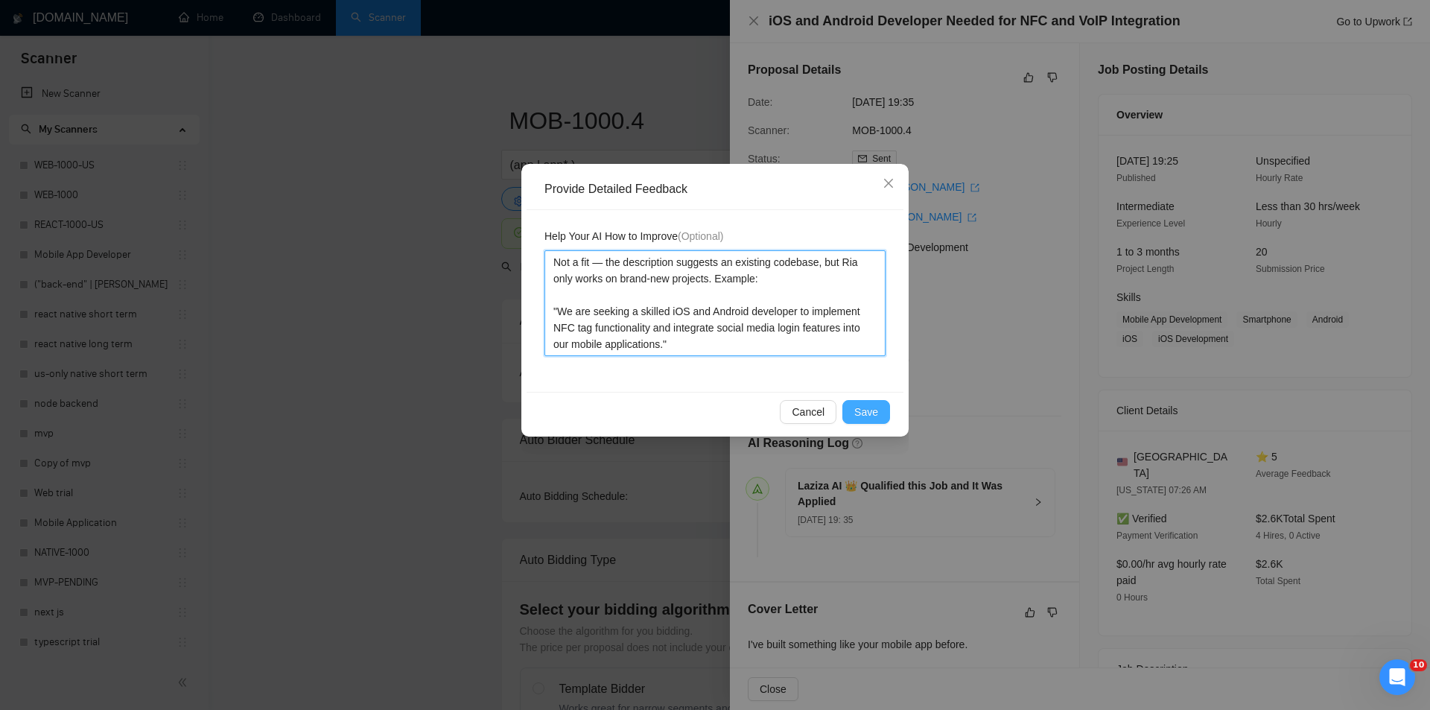
type textarea "Not a fit — the description suggests an existing codebase, but Ria only works o…"
click at [866, 407] on span "Save" at bounding box center [867, 412] width 24 height 16
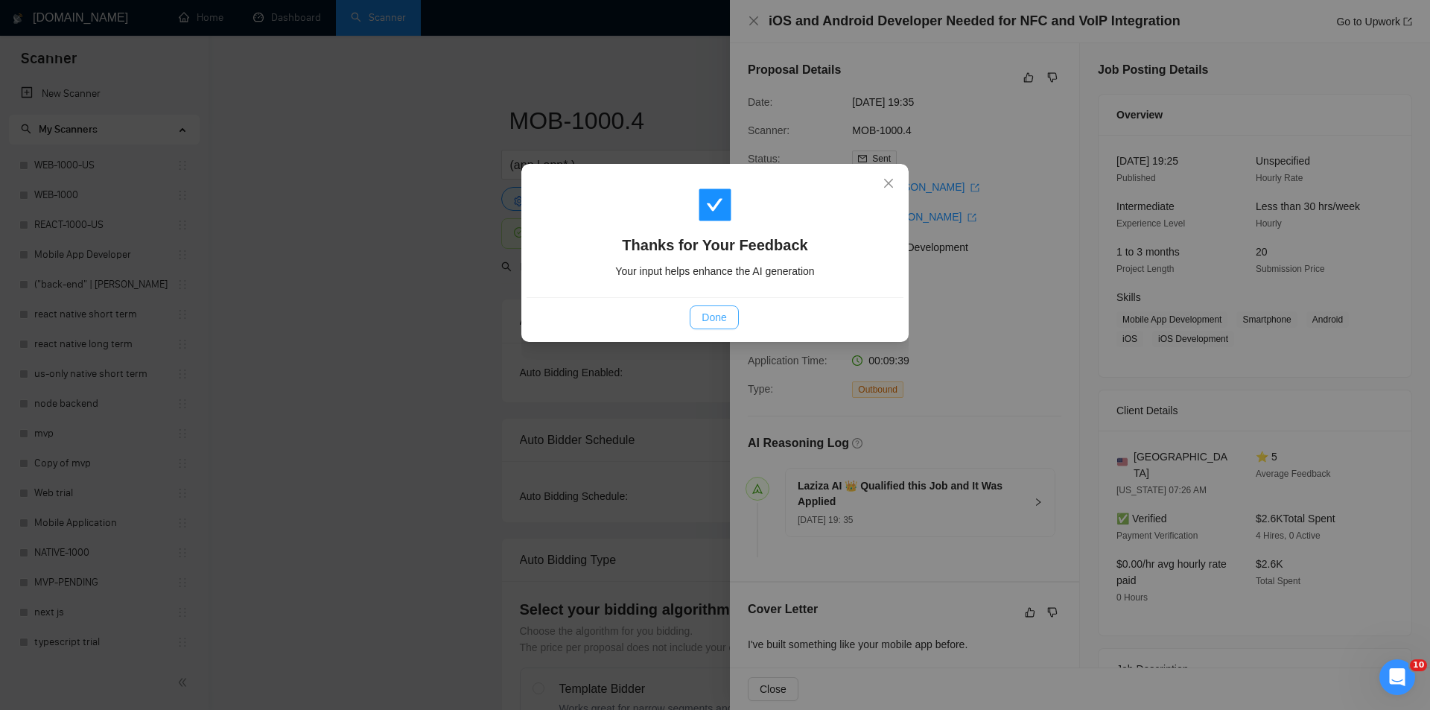
drag, startPoint x: 719, startPoint y: 318, endPoint x: 1200, endPoint y: 26, distance: 563.0
click at [721, 317] on span "Done" at bounding box center [714, 317] width 25 height 16
